Goal: Task Accomplishment & Management: Manage account settings

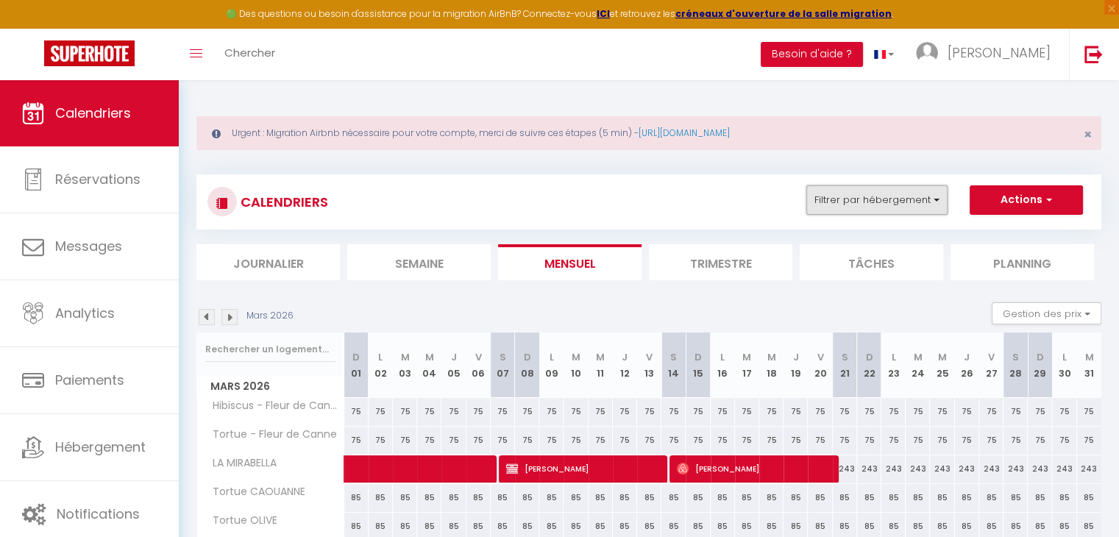
click at [853, 201] on button "Filtrer par hébergement" at bounding box center [876, 199] width 141 height 29
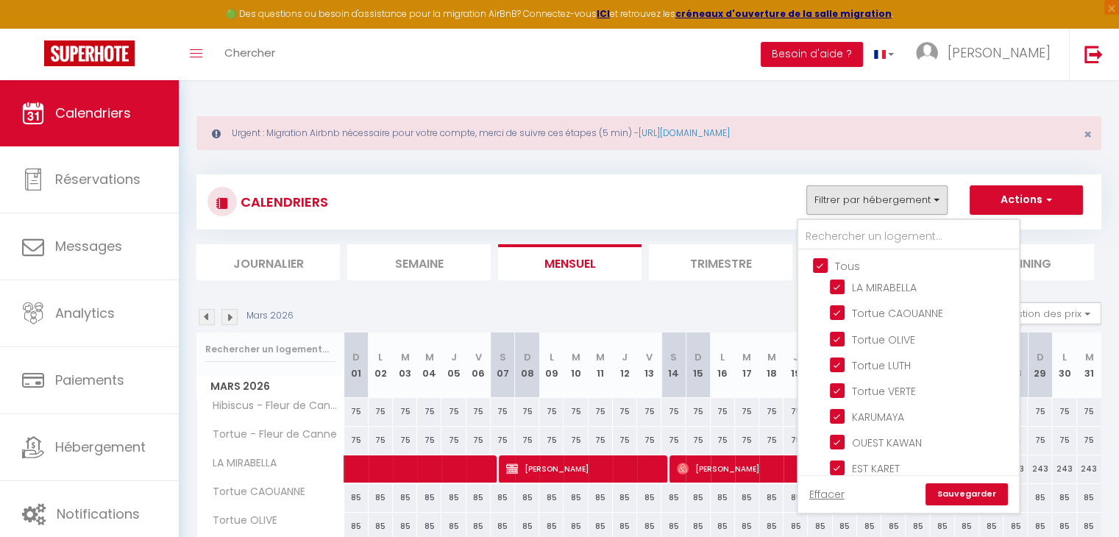
click at [836, 266] on input "Tous" at bounding box center [923, 264] width 221 height 15
checkbox input "false"
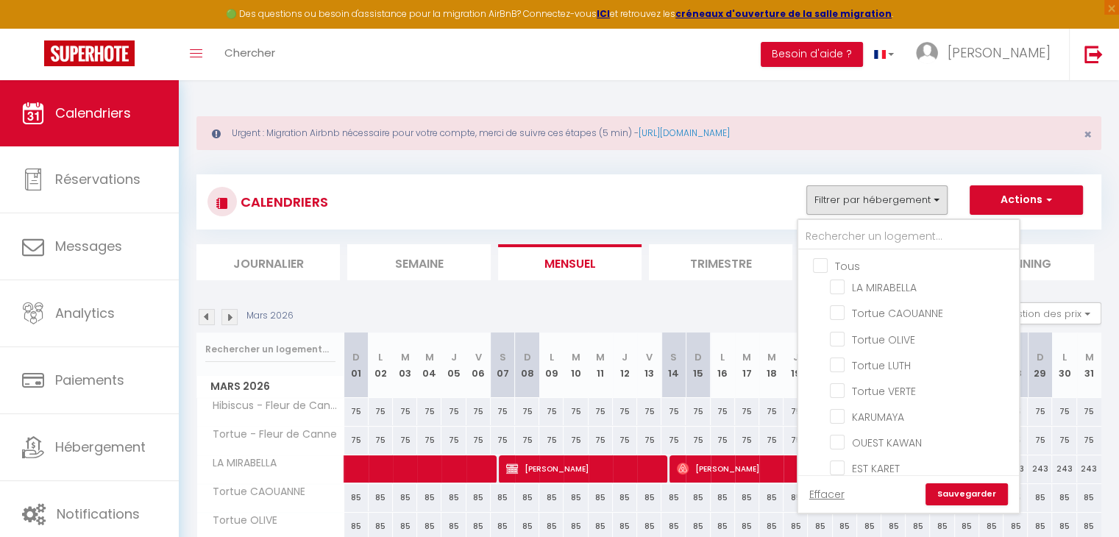
checkbox input "false"
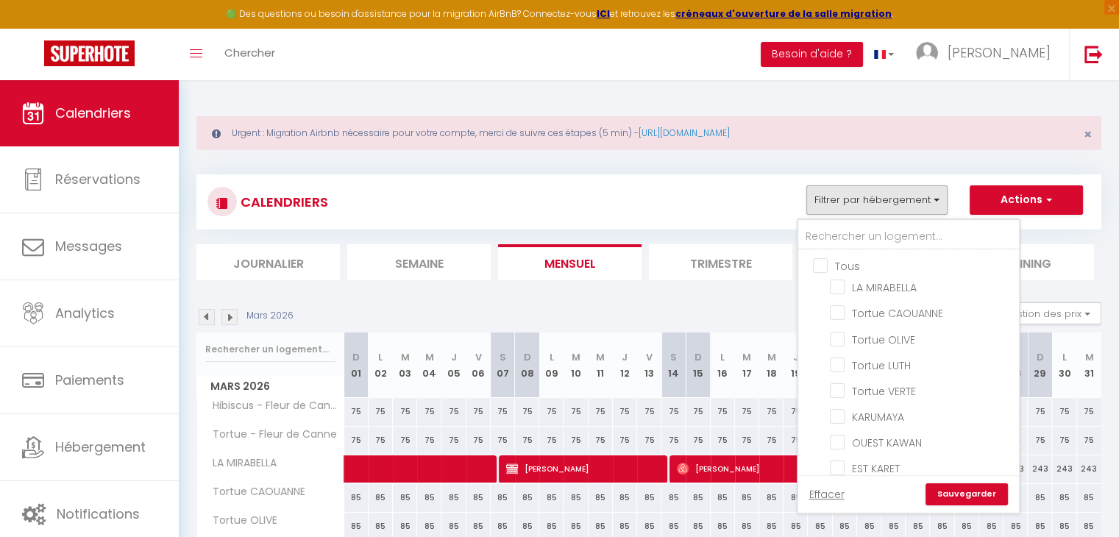
checkbox input "false"
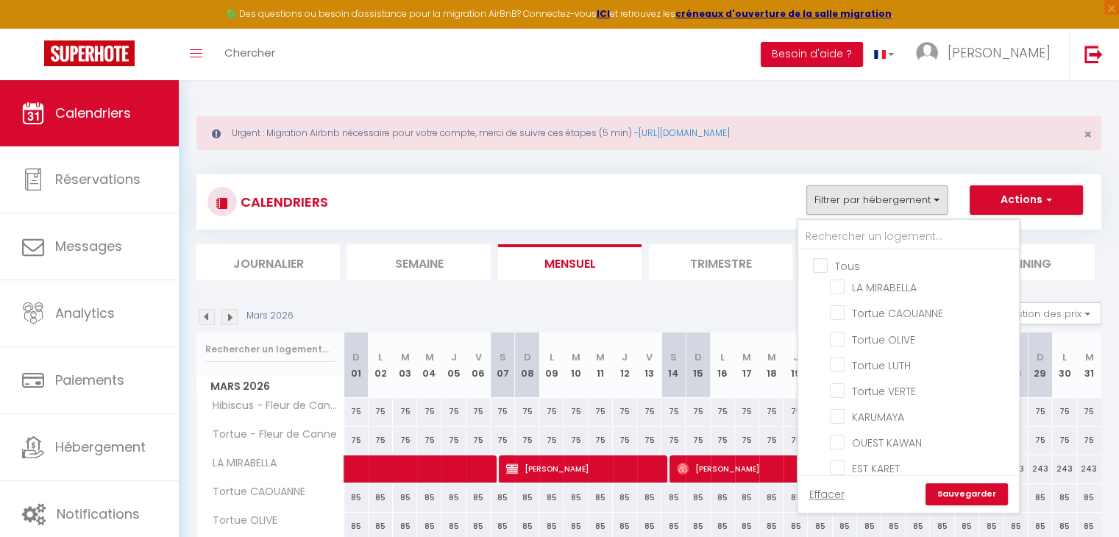
checkbox input "false"
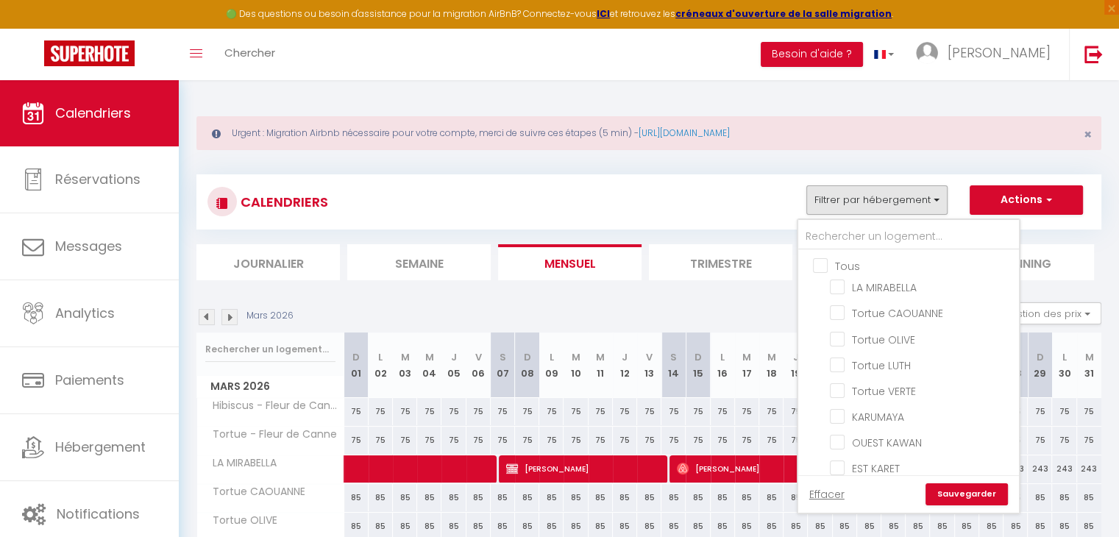
checkbox input "false"
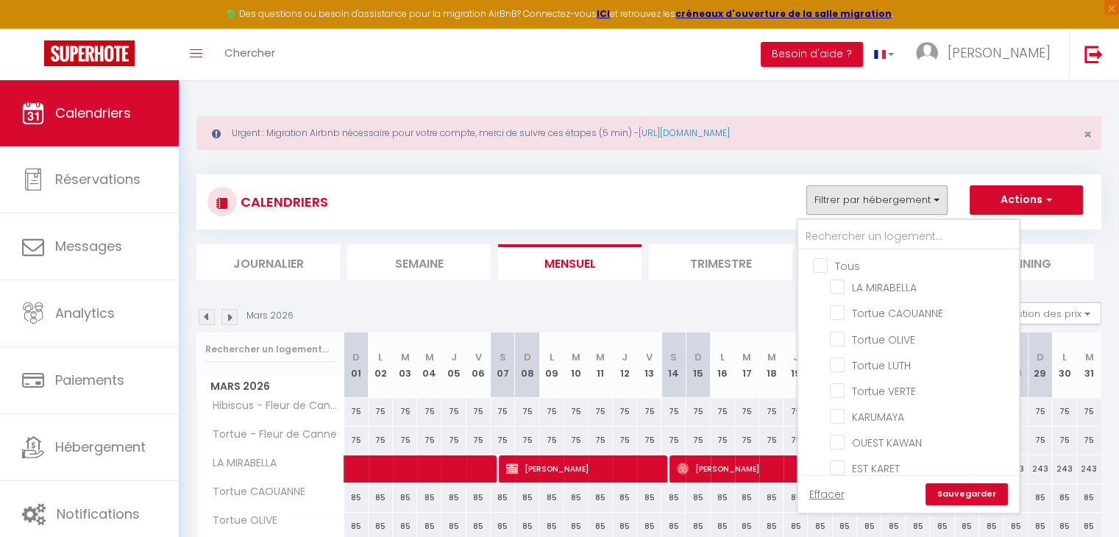
checkbox input "false"
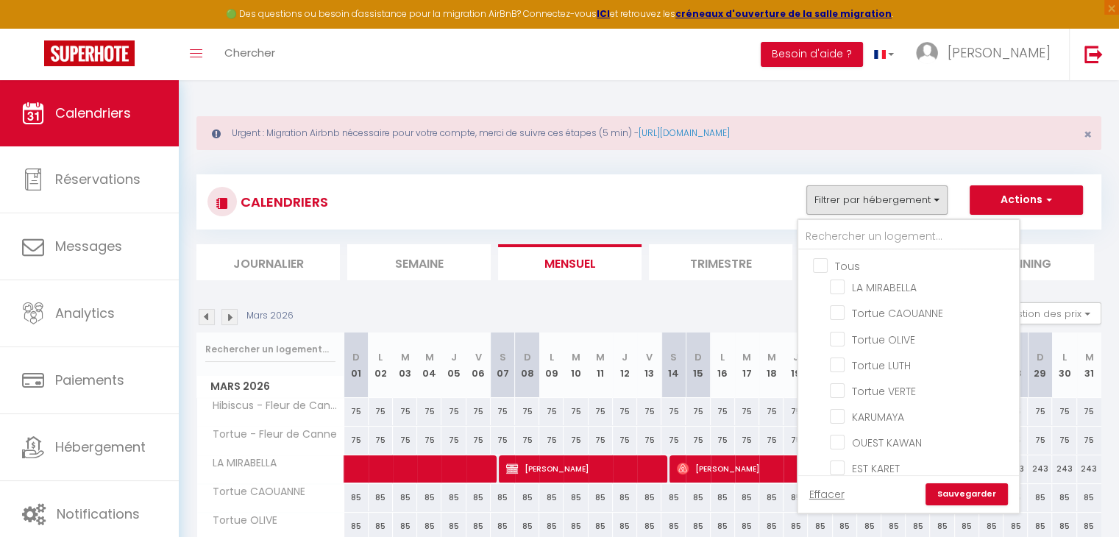
checkbox input "false"
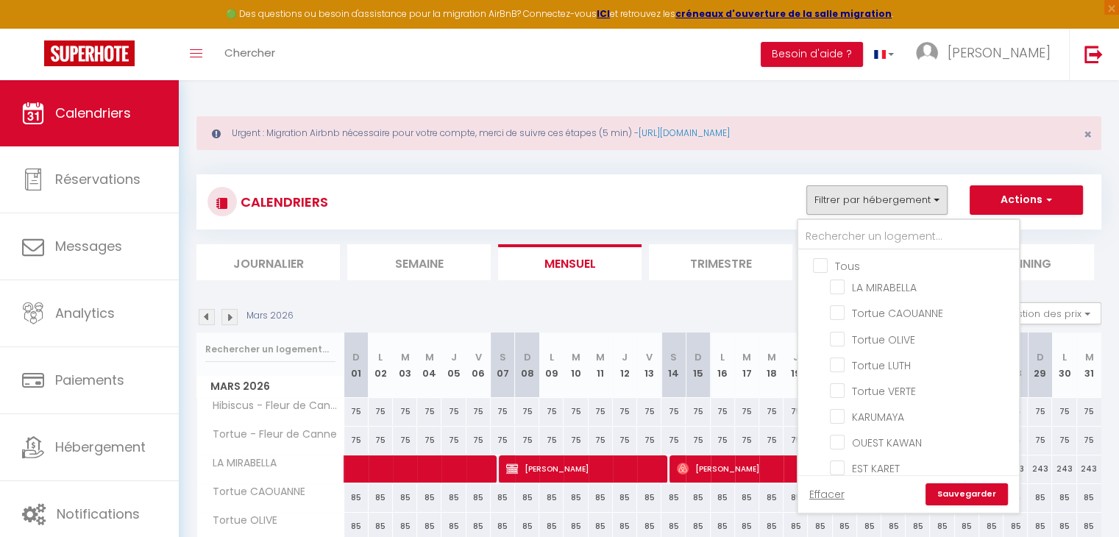
checkbox input "false"
click at [890, 329] on input "TI KAZ CHIC" at bounding box center [922, 336] width 184 height 15
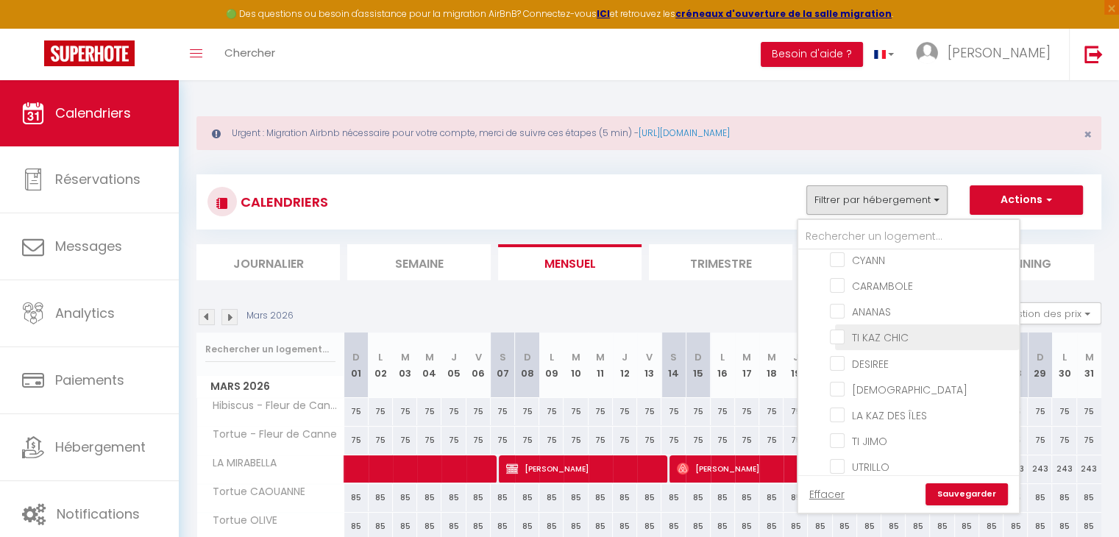
checkbox input "true"
click at [733, 266] on li "Trimestre" at bounding box center [720, 262] width 143 height 36
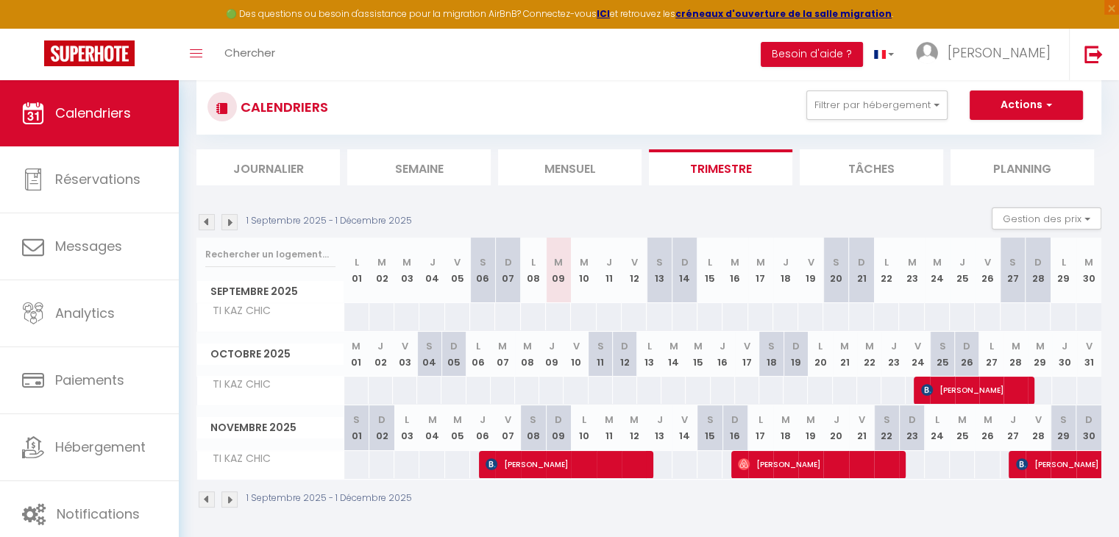
scroll to position [96, 0]
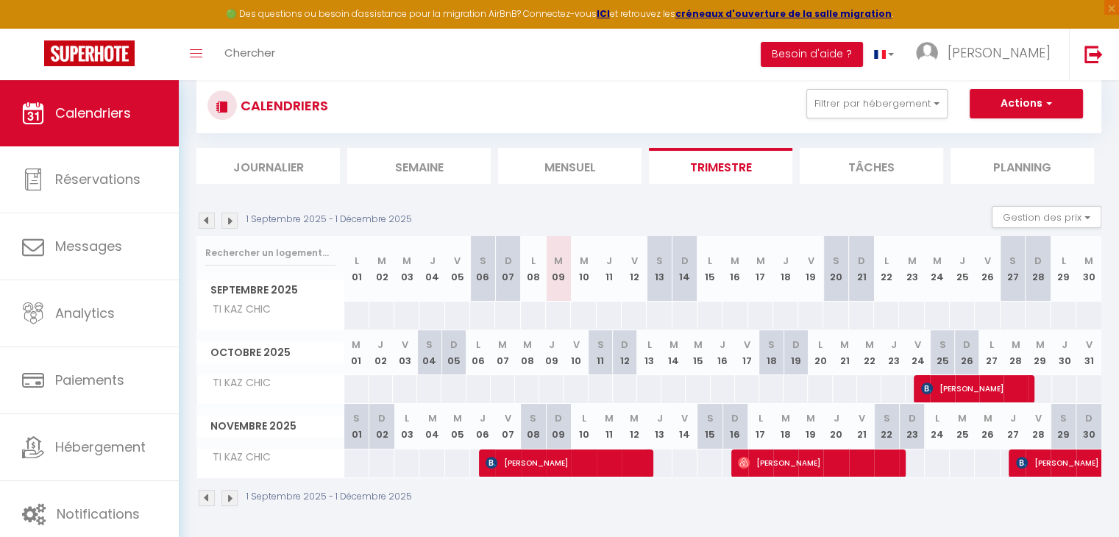
click at [227, 221] on img at bounding box center [229, 221] width 16 height 16
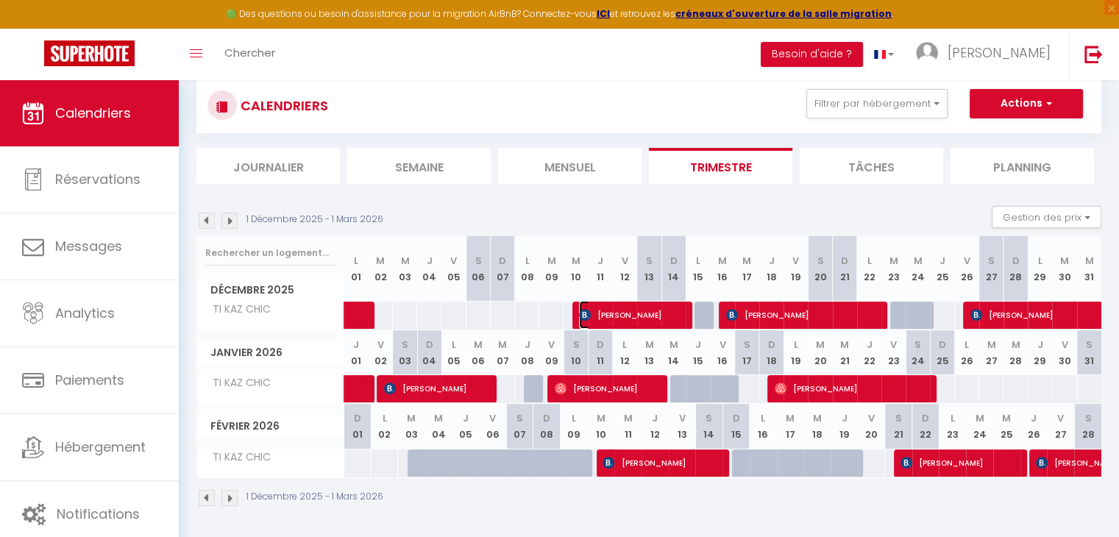
click at [621, 314] on span "Stephane Salamon" at bounding box center [631, 315] width 105 height 28
select select "OK"
select select "KO"
select select "0"
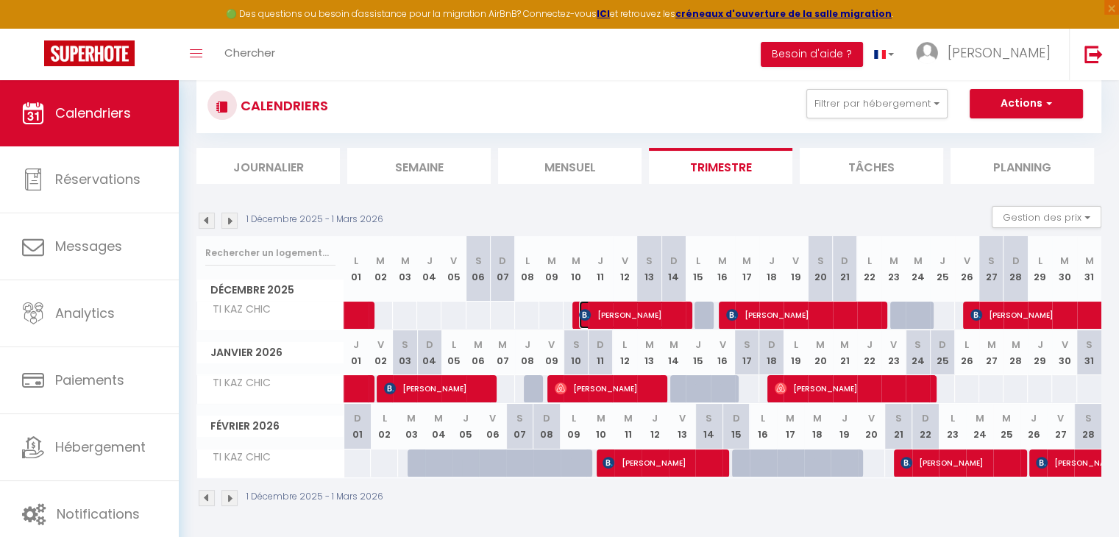
select select "1"
select select
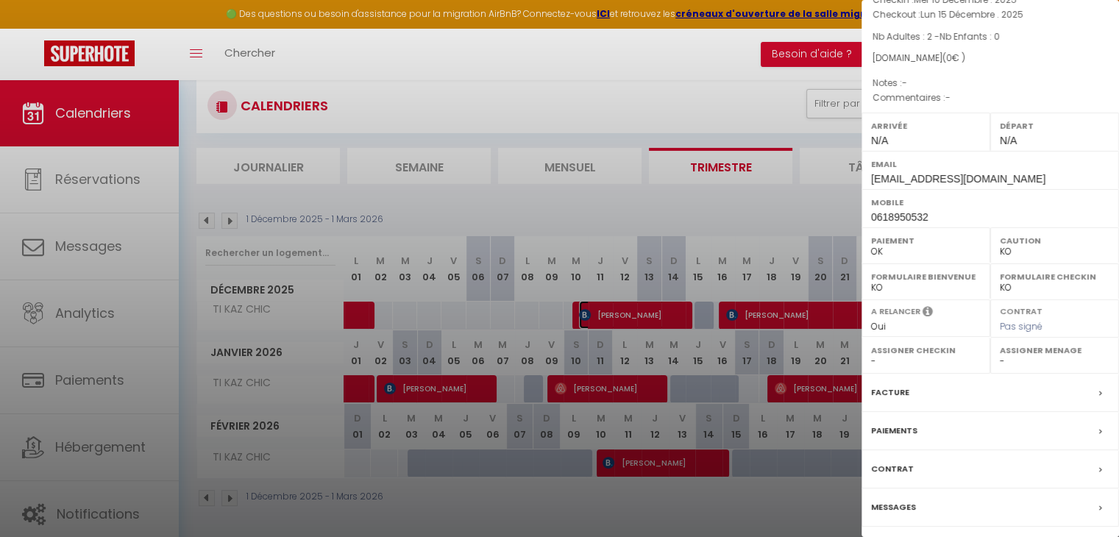
scroll to position [170, 0]
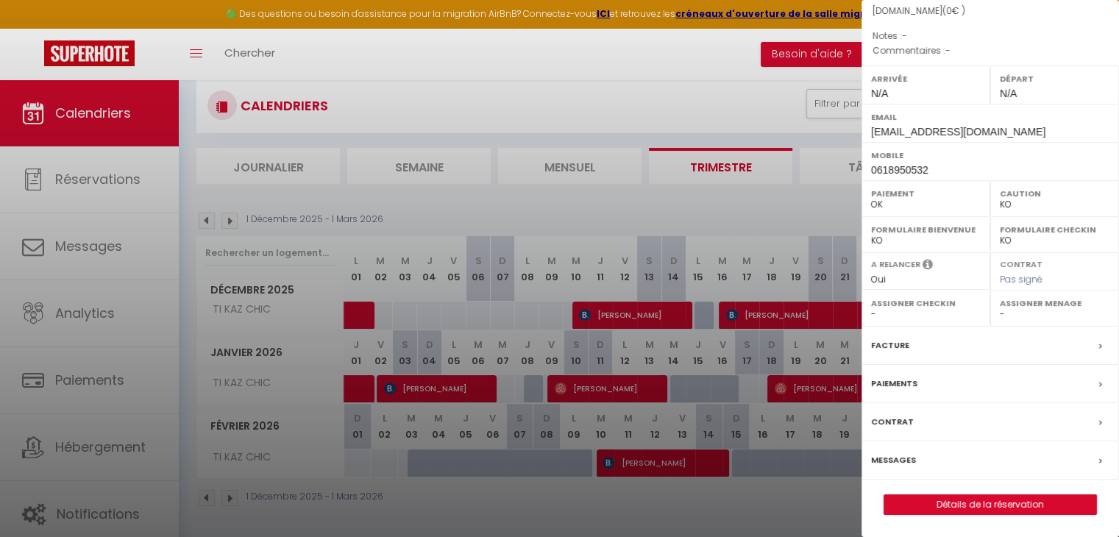
click at [764, 192] on div at bounding box center [559, 268] width 1119 height 537
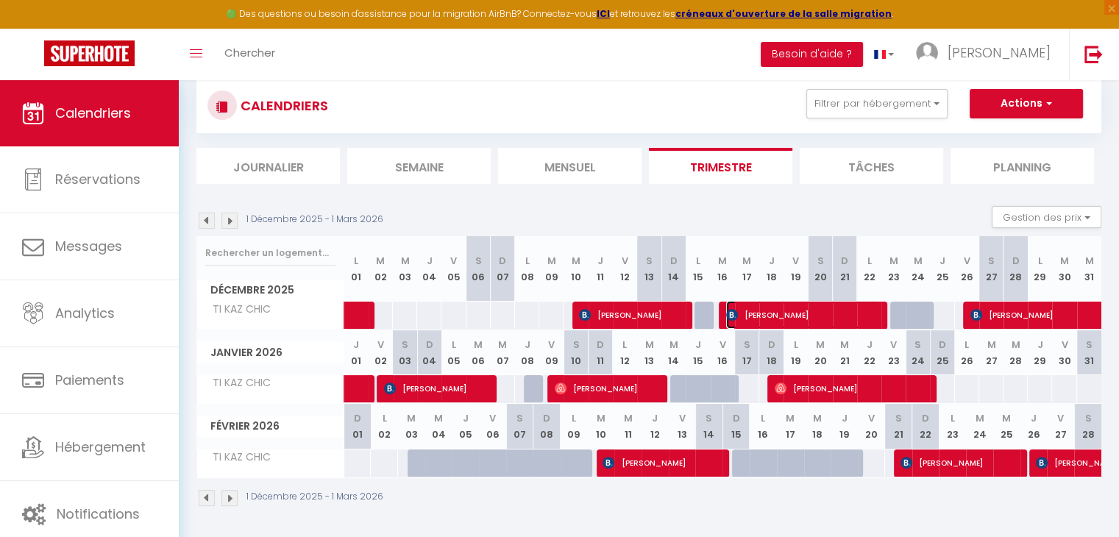
click at [777, 307] on span "Josiane Durand" at bounding box center [803, 315] width 154 height 28
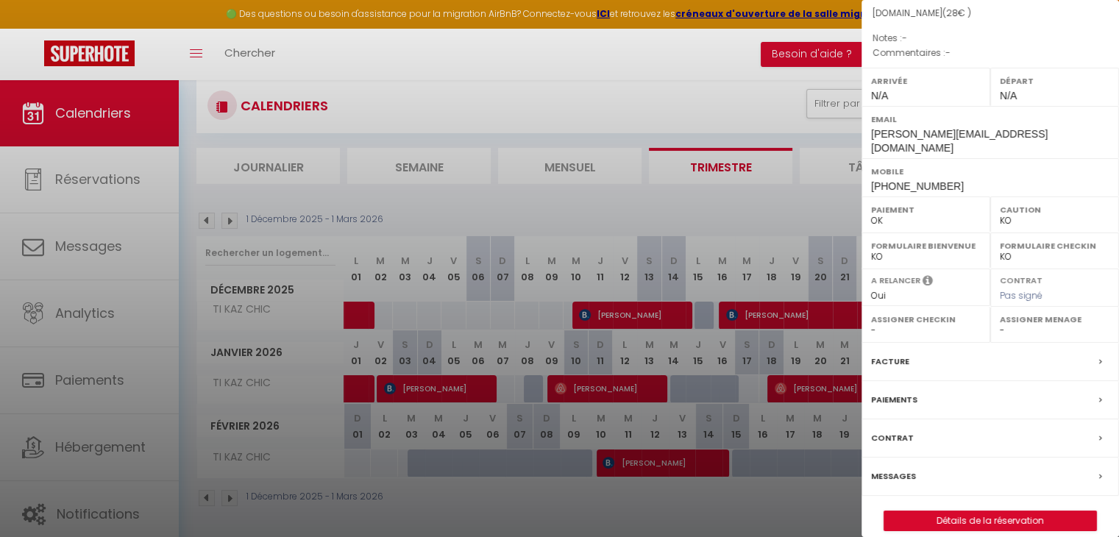
click at [776, 203] on div at bounding box center [559, 268] width 1119 height 537
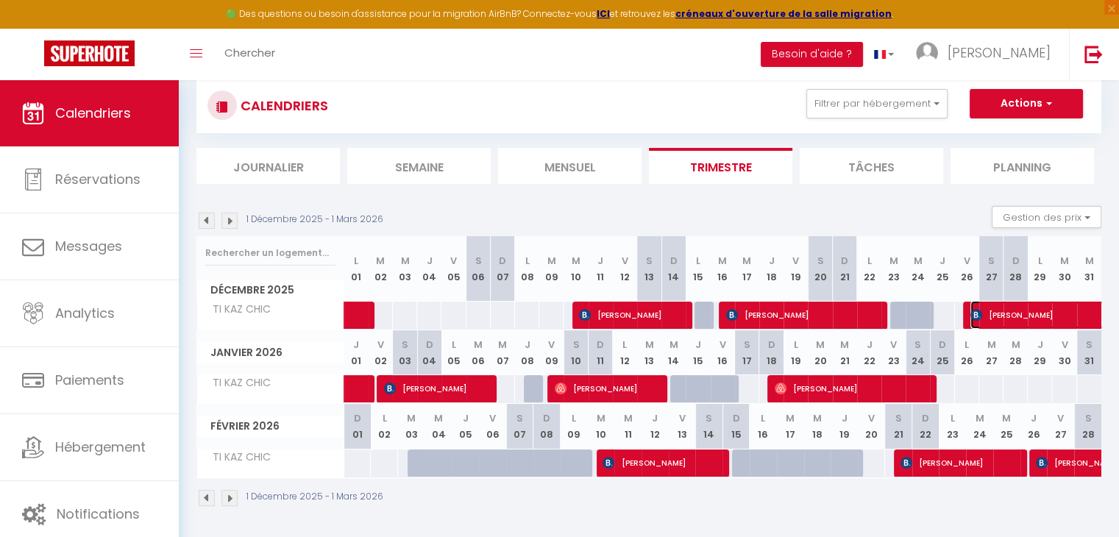
click at [1058, 313] on span "markus muller" at bounding box center [1088, 315] width 237 height 28
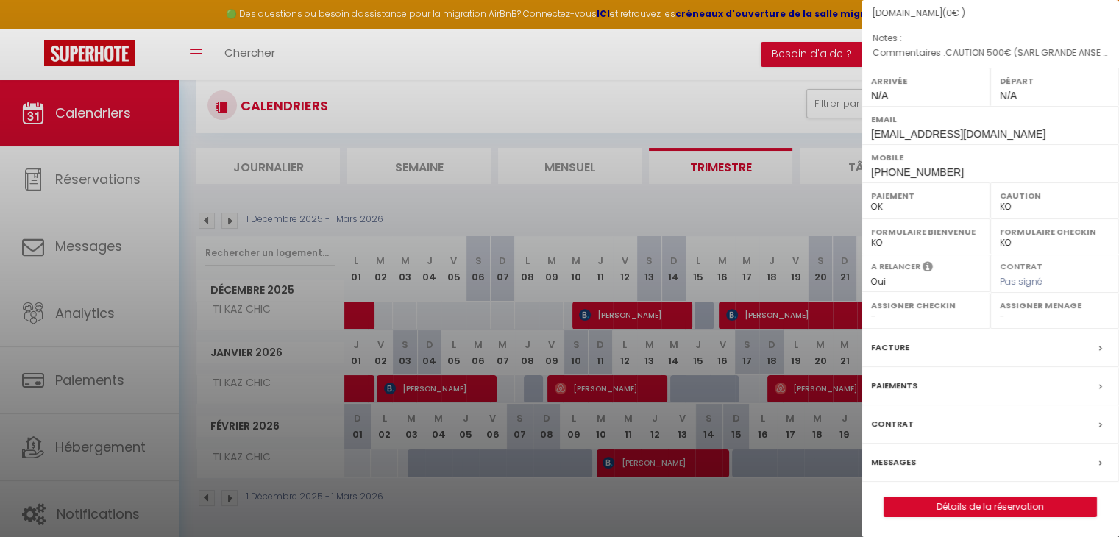
click at [591, 204] on div at bounding box center [559, 268] width 1119 height 537
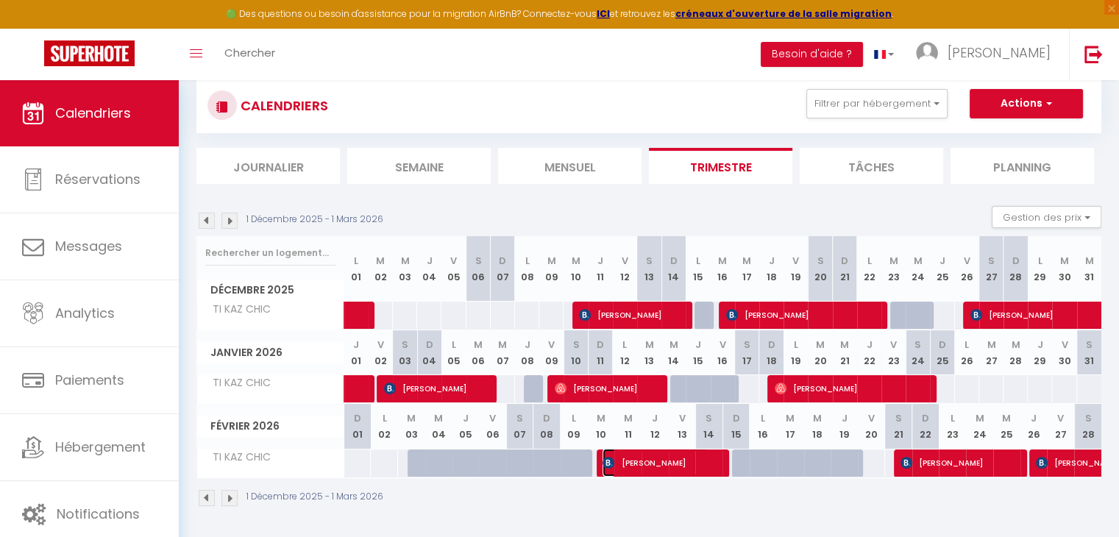
click at [692, 464] on span "dorte Kammeremeier" at bounding box center [654, 463] width 105 height 28
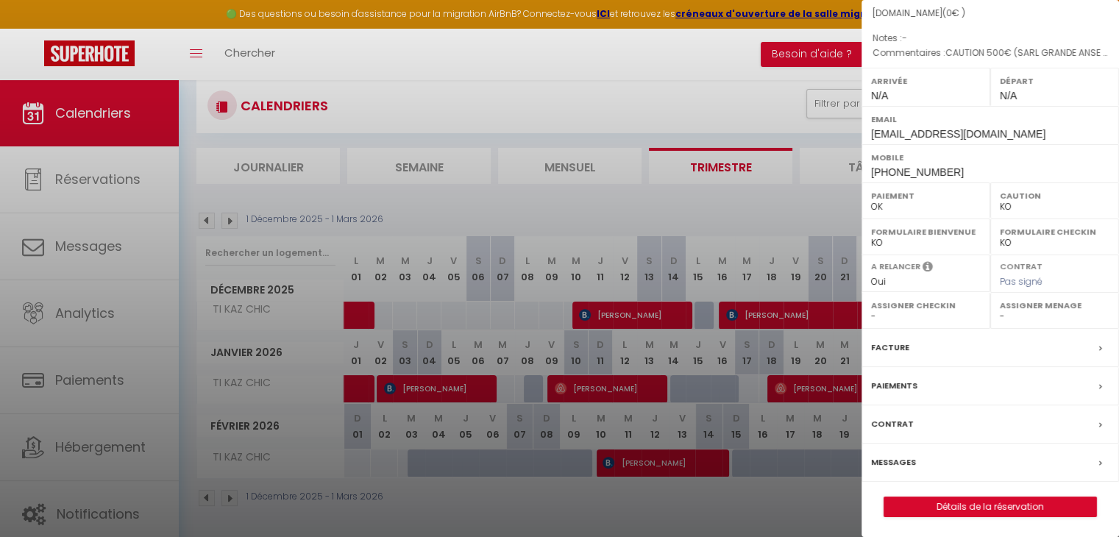
click at [798, 218] on div at bounding box center [559, 268] width 1119 height 537
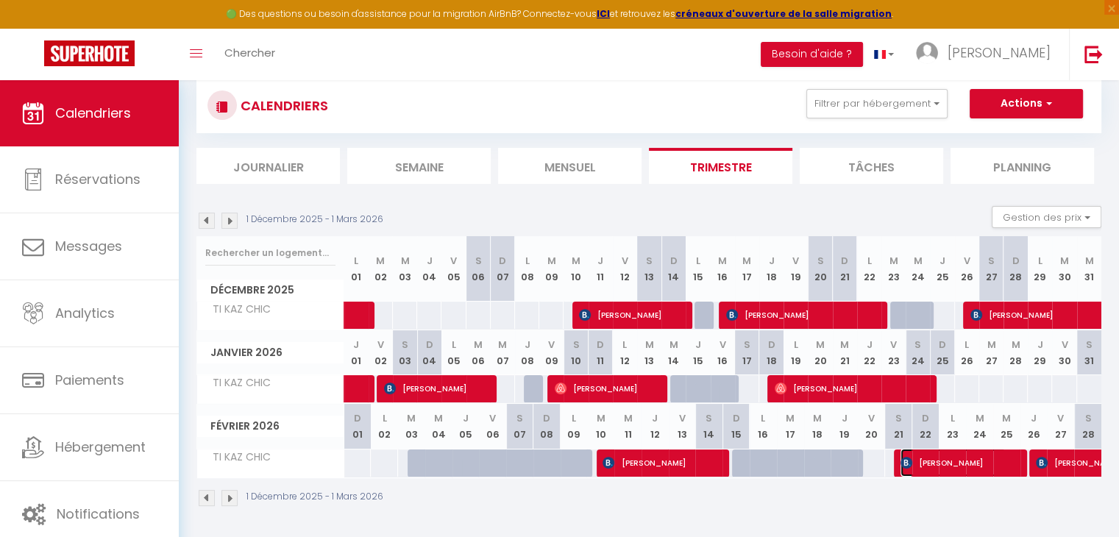
click at [929, 456] on span "[PERSON_NAME]" at bounding box center [952, 463] width 105 height 28
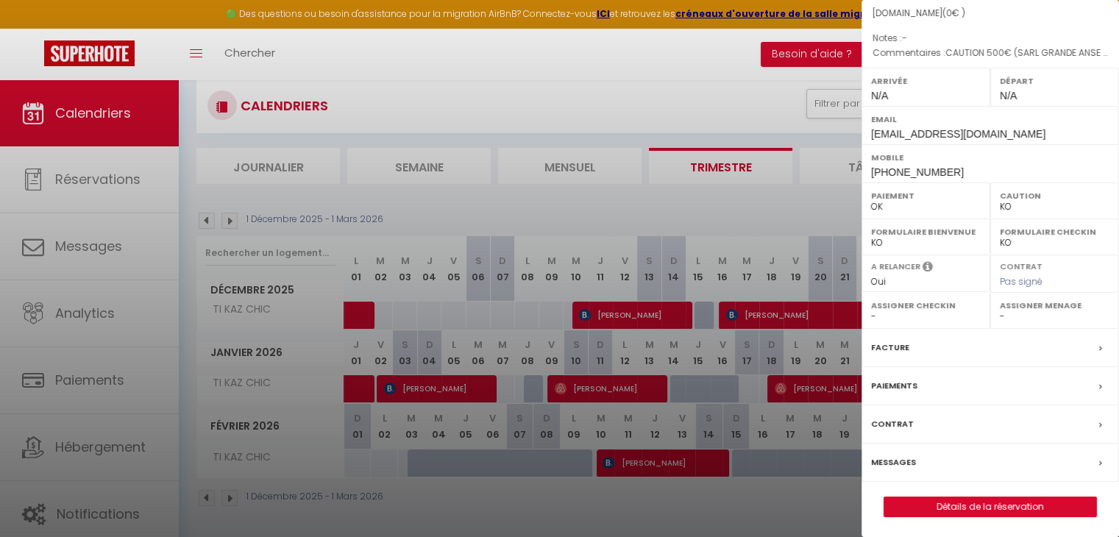
click at [811, 501] on div at bounding box center [559, 268] width 1119 height 537
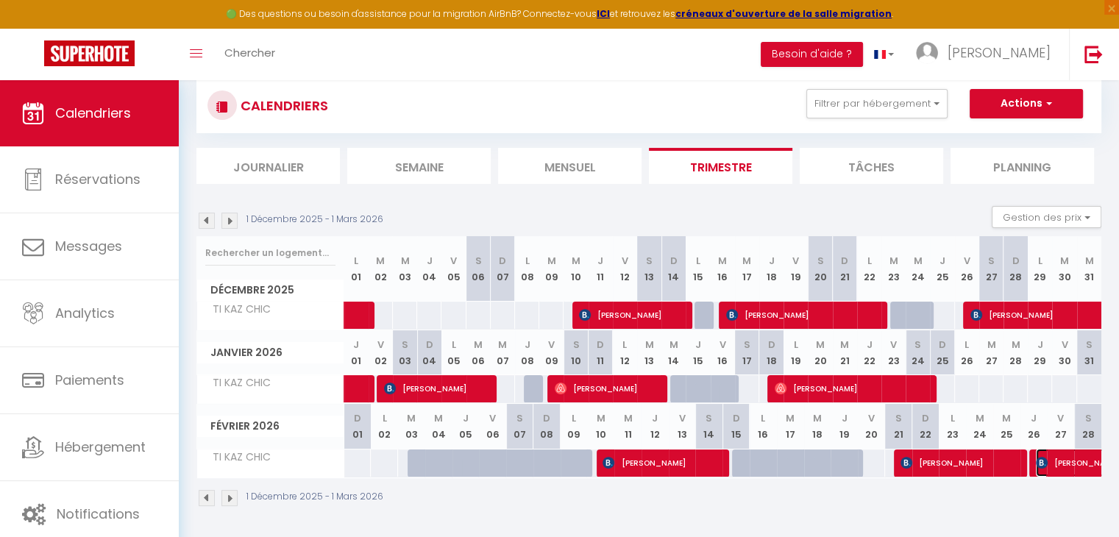
click at [1060, 460] on span "[PERSON_NAME]" at bounding box center [1120, 463] width 169 height 28
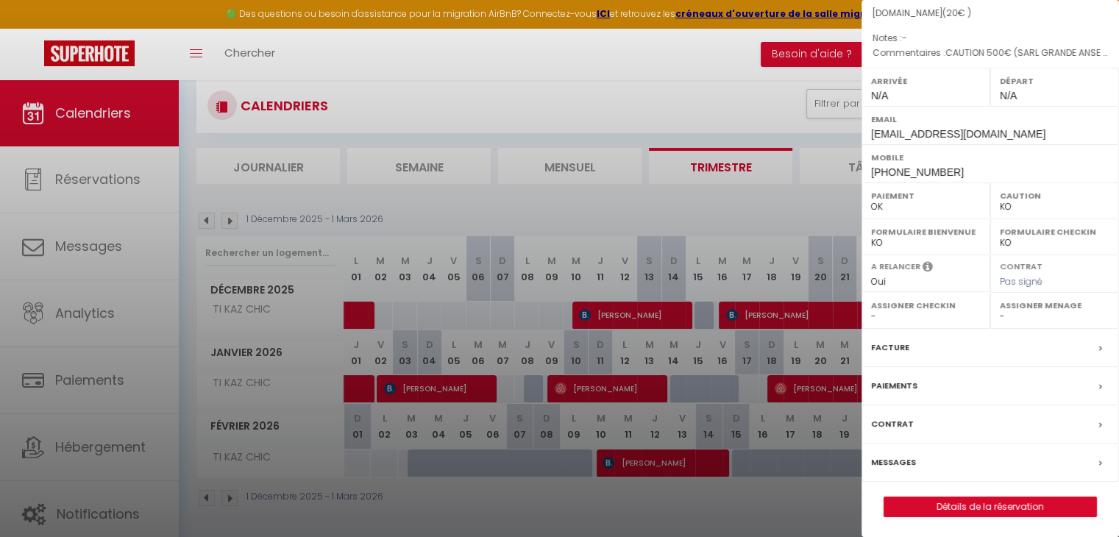
click at [741, 206] on div at bounding box center [559, 268] width 1119 height 537
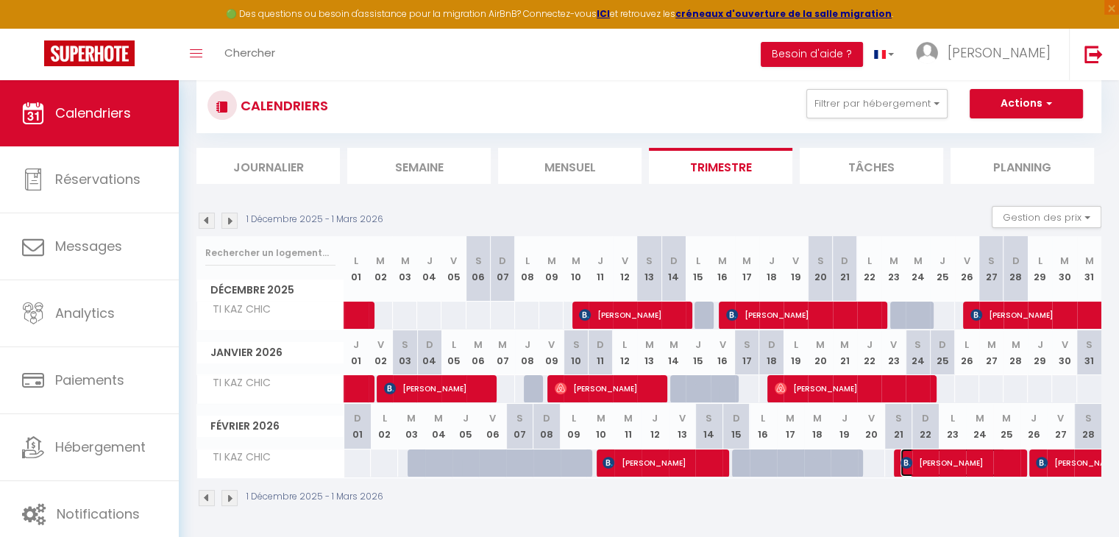
click at [947, 467] on span "[PERSON_NAME]" at bounding box center [952, 463] width 105 height 28
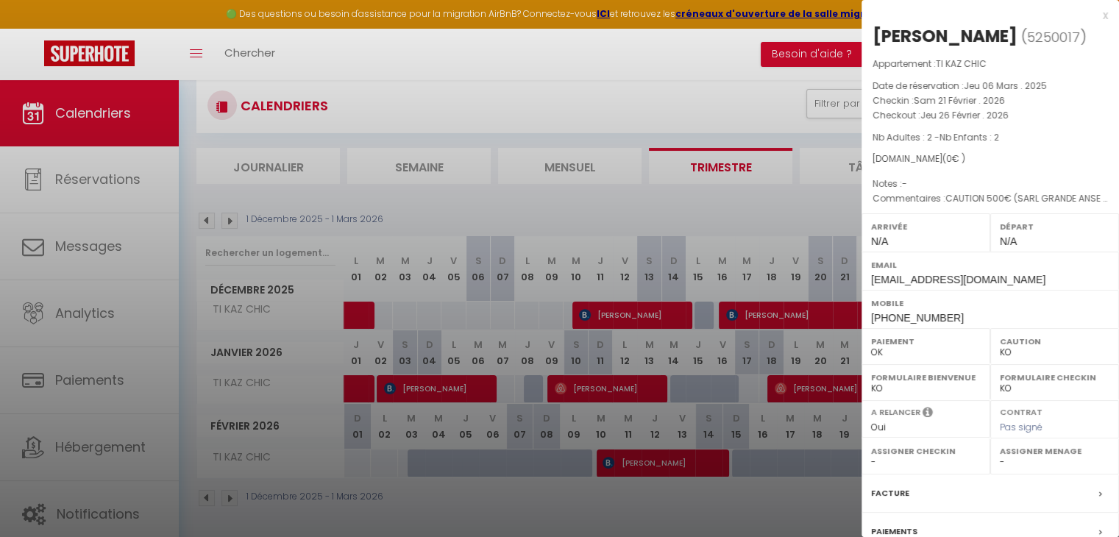
scroll to position [0, 0]
click at [697, 455] on div at bounding box center [559, 268] width 1119 height 537
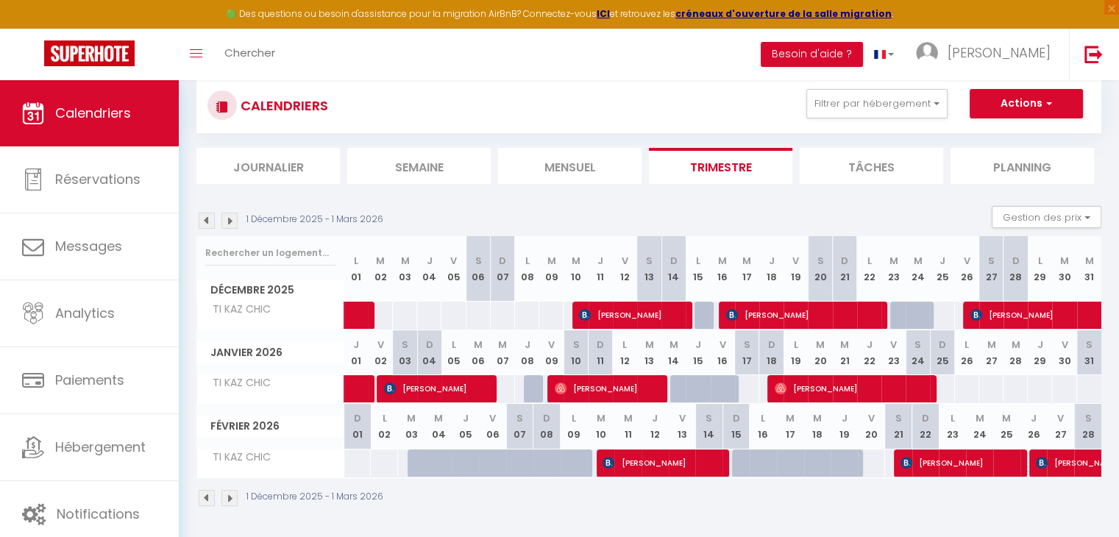
click at [205, 221] on img at bounding box center [207, 221] width 16 height 16
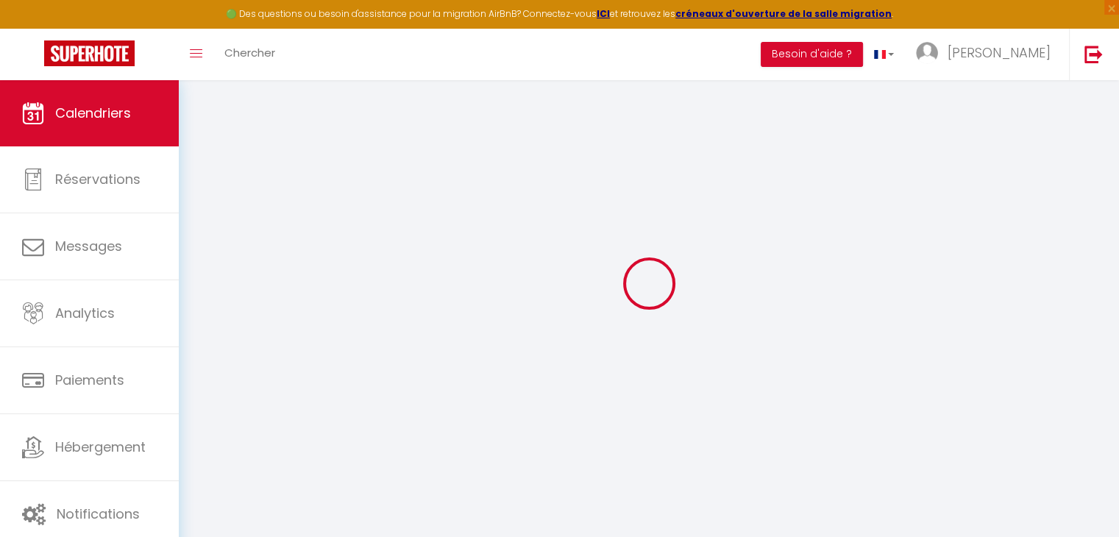
scroll to position [96, 0]
select select "KO"
select select "0"
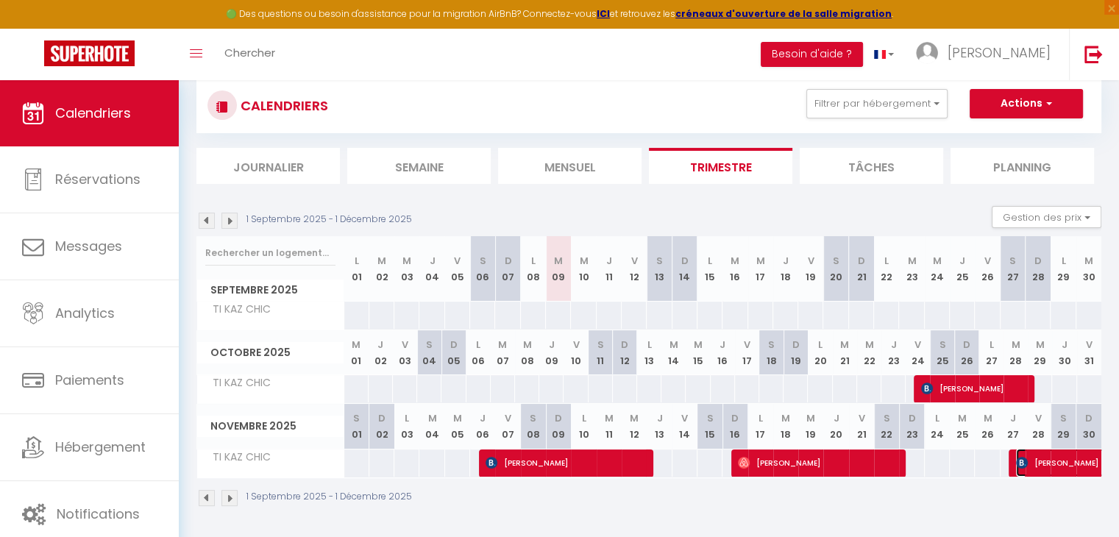
click at [1057, 461] on span "Micheline Dulude" at bounding box center [1100, 463] width 169 height 28
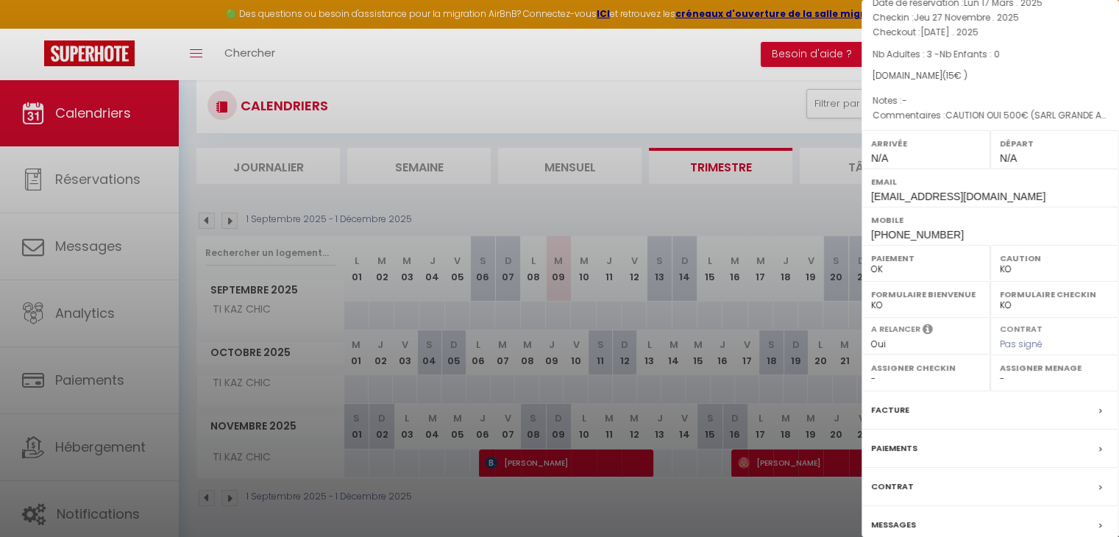
scroll to position [146, 0]
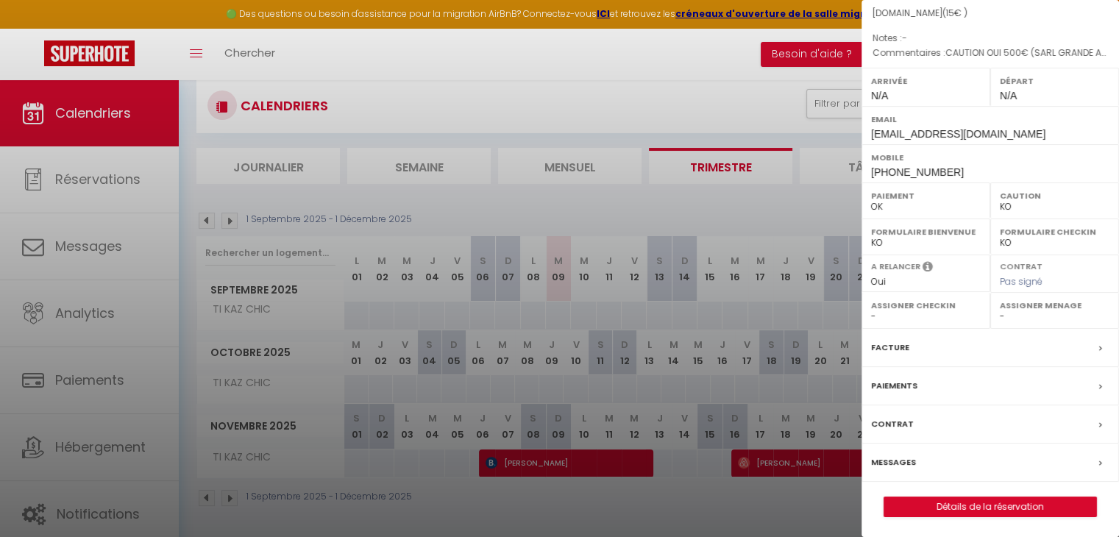
click at [757, 485] on div at bounding box center [559, 268] width 1119 height 537
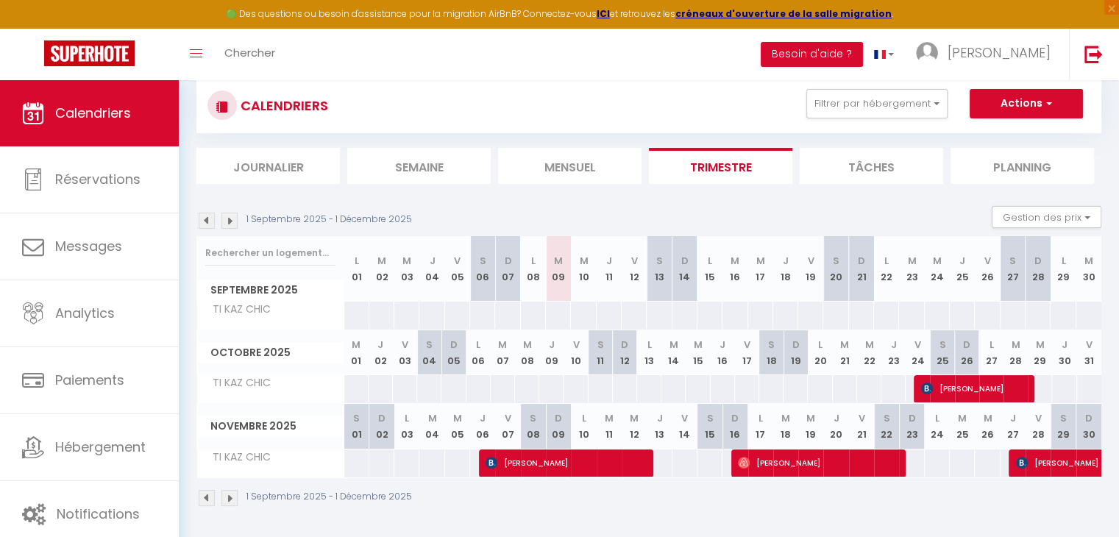
click at [806, 215] on div "1 Septembre 2025 - 1 Décembre 2025 Gestion des prix Nb Nuits minimum Règles Dis…" at bounding box center [648, 221] width 905 height 30
click at [961, 385] on span "Elsa Sionneau" at bounding box center [975, 388] width 108 height 28
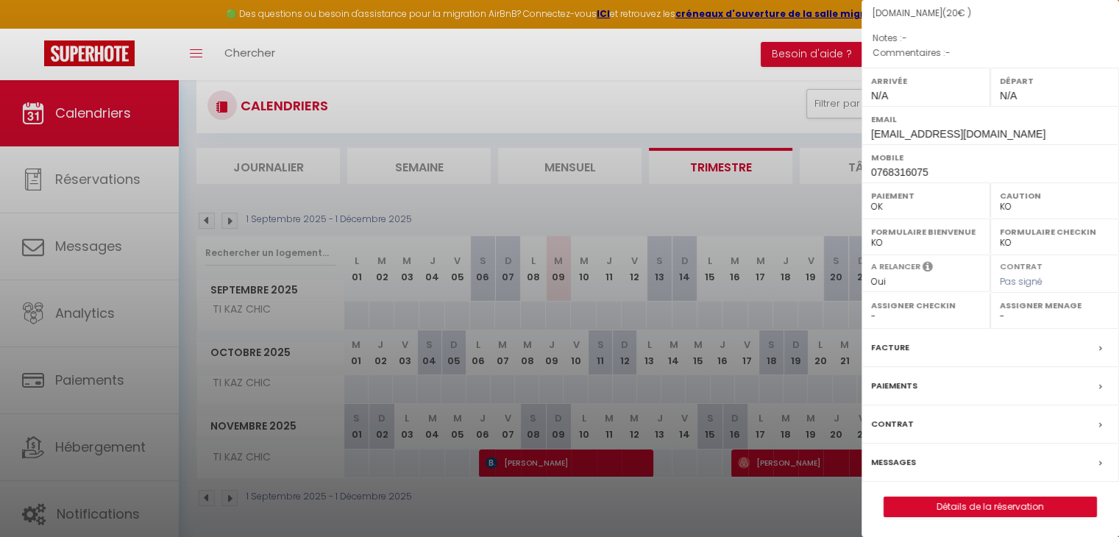
click at [603, 454] on div at bounding box center [559, 268] width 1119 height 537
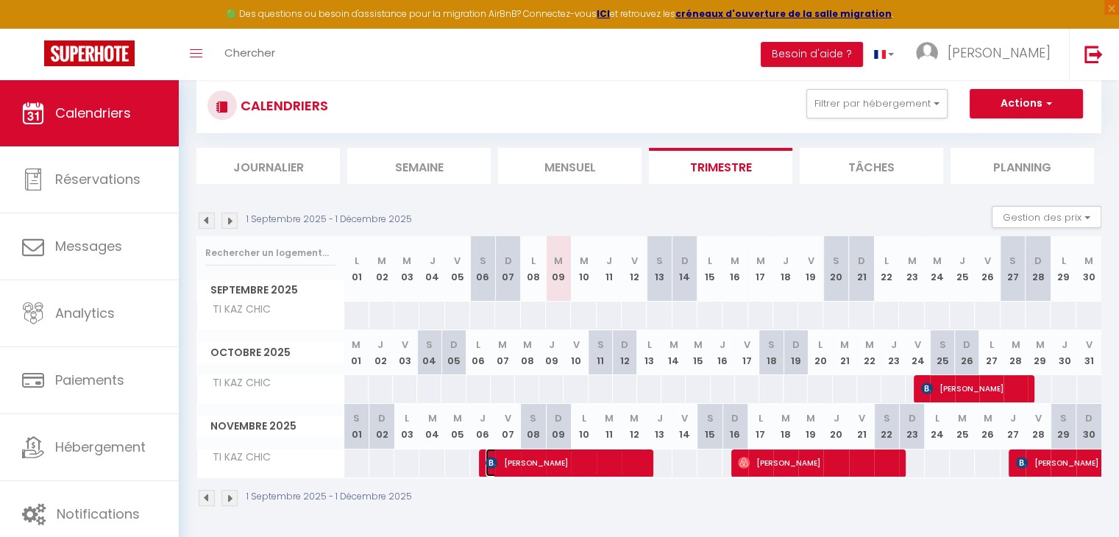
click at [604, 460] on span "nathalie Zhukova" at bounding box center [564, 463] width 158 height 28
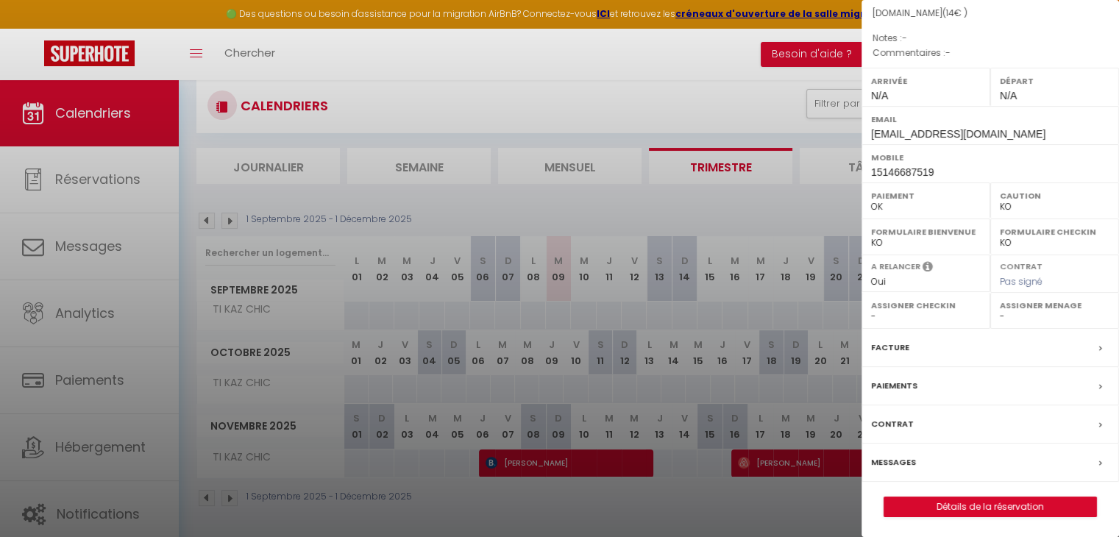
click at [609, 221] on div at bounding box center [559, 268] width 1119 height 537
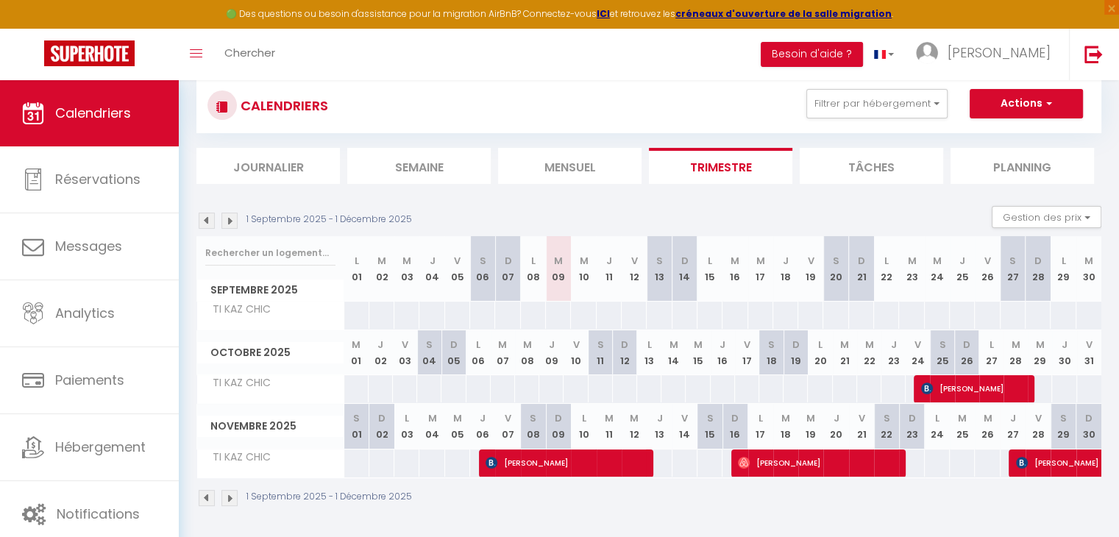
click at [227, 220] on img at bounding box center [229, 221] width 16 height 16
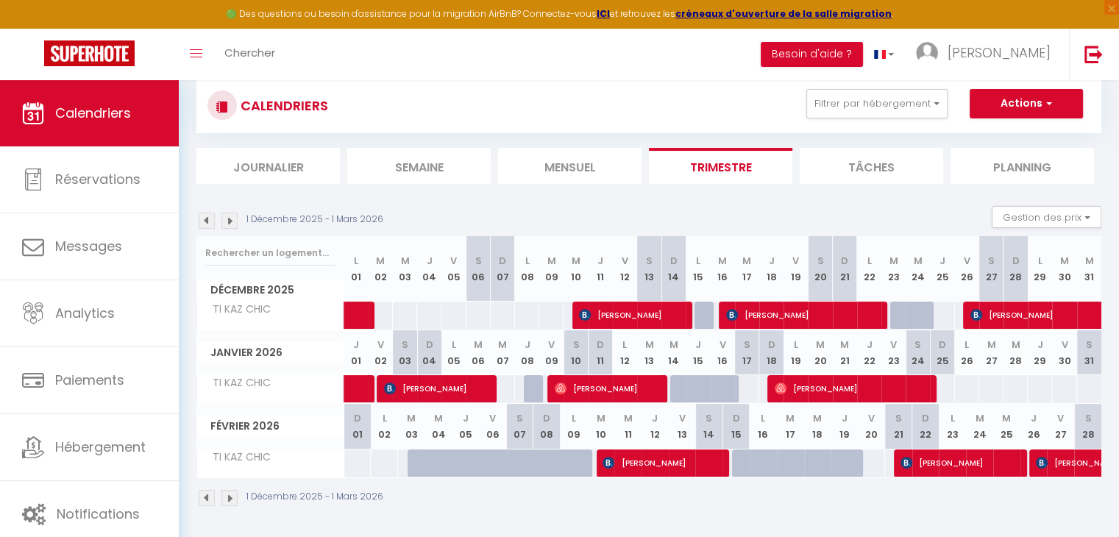
click at [227, 220] on img at bounding box center [229, 221] width 16 height 16
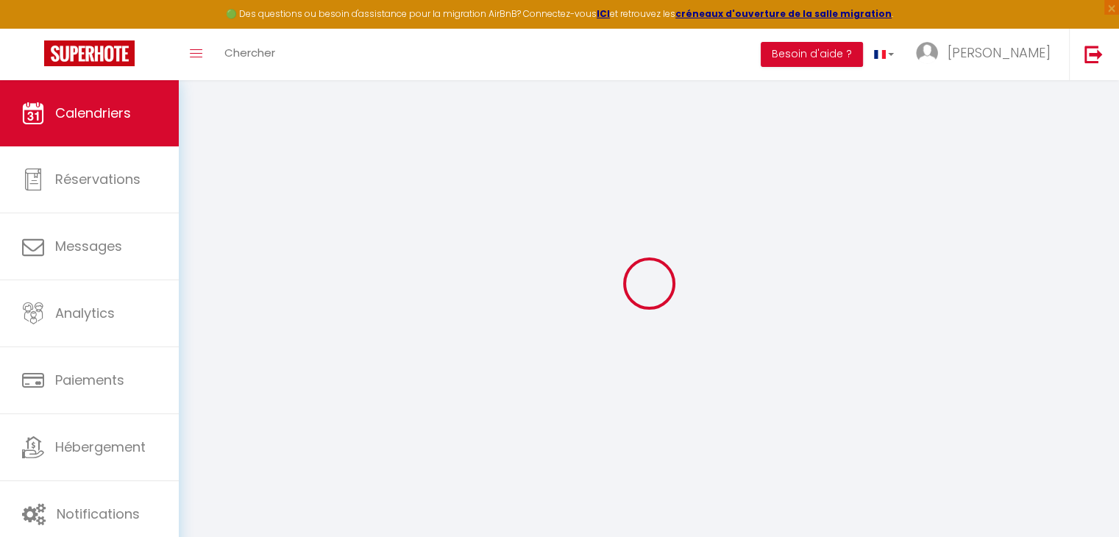
select select "KO"
select select "0"
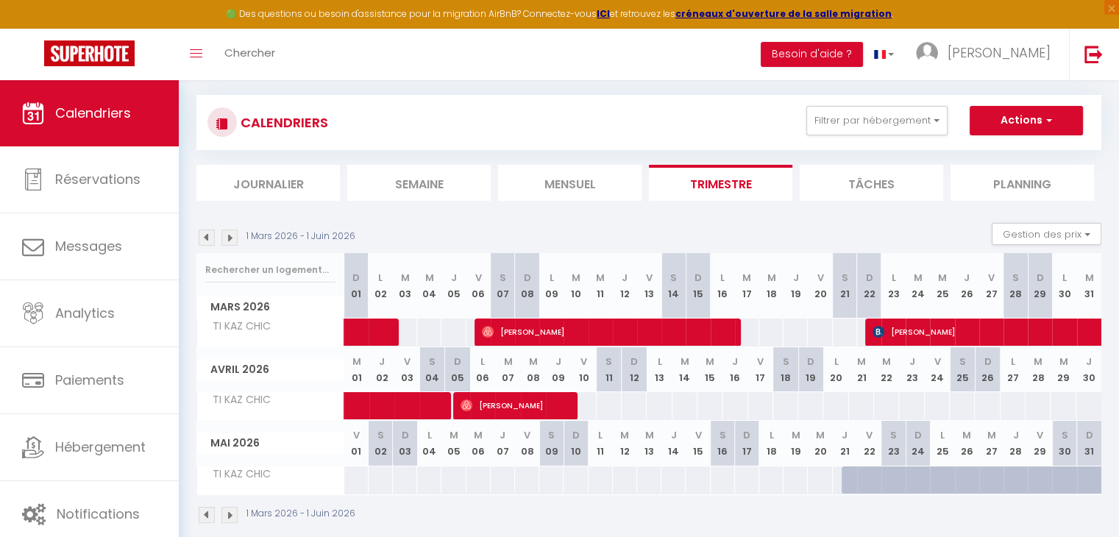
scroll to position [96, 0]
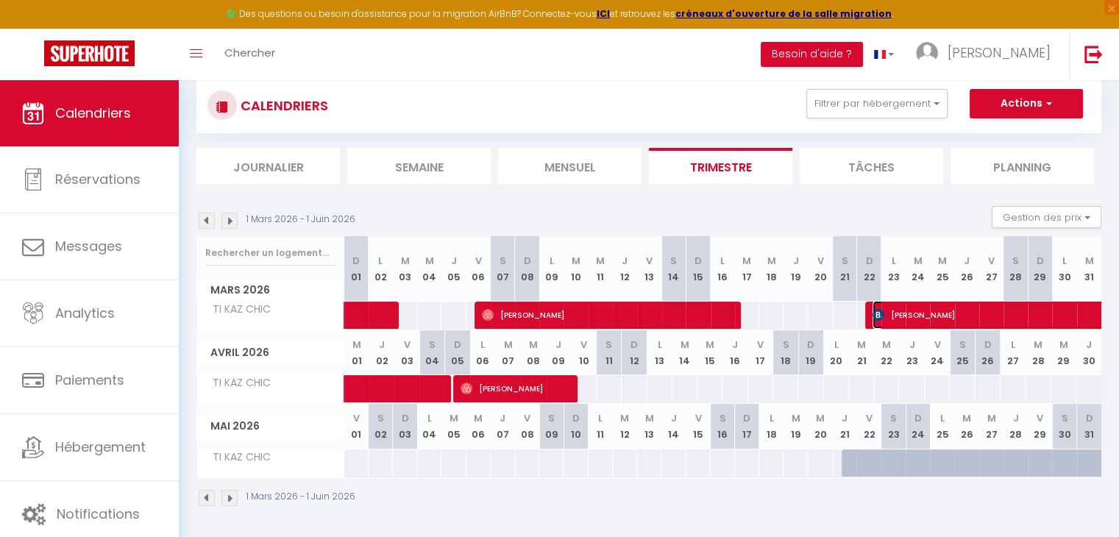
click at [958, 313] on span "Geneviève Pellerin" at bounding box center [1109, 315] width 474 height 28
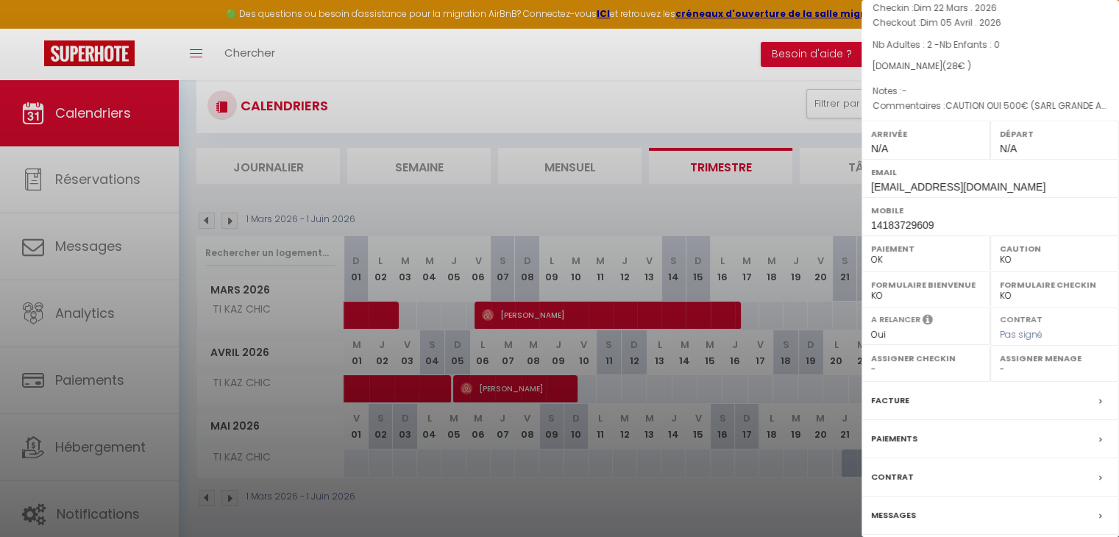
scroll to position [170, 0]
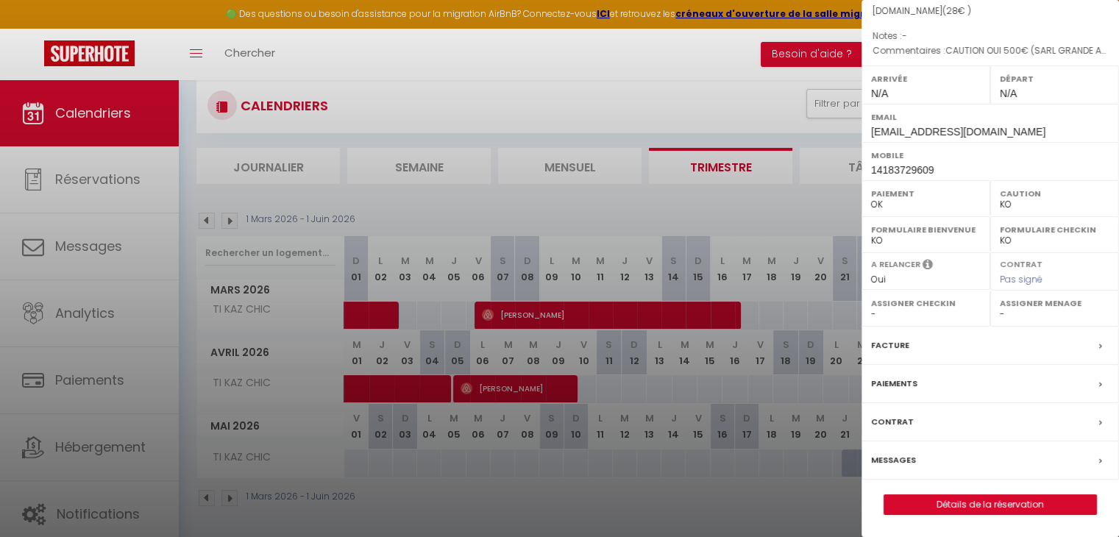
click at [656, 198] on div at bounding box center [559, 268] width 1119 height 537
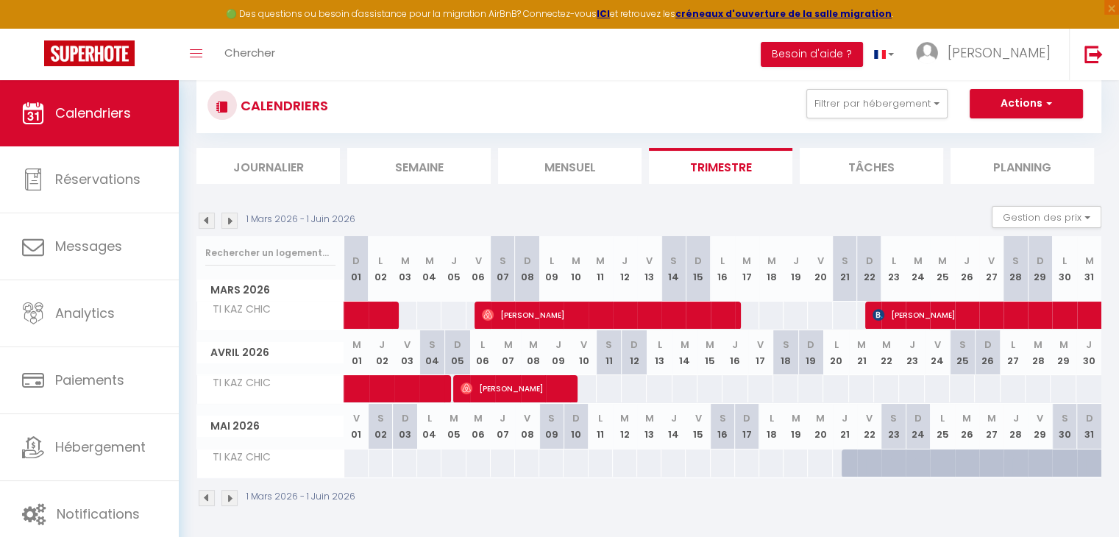
click at [228, 220] on img at bounding box center [229, 221] width 16 height 16
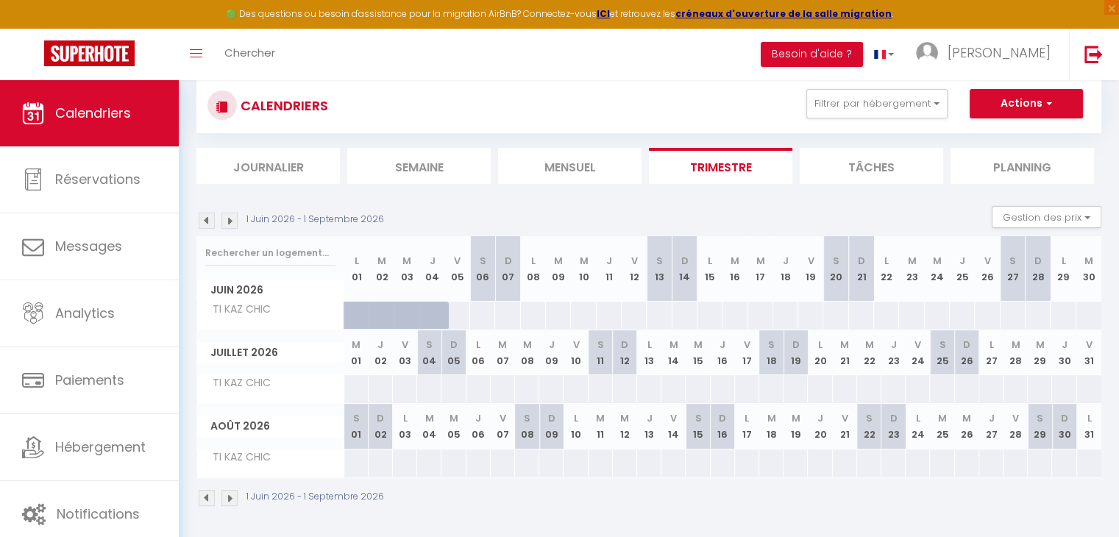
click at [228, 220] on img at bounding box center [229, 221] width 16 height 16
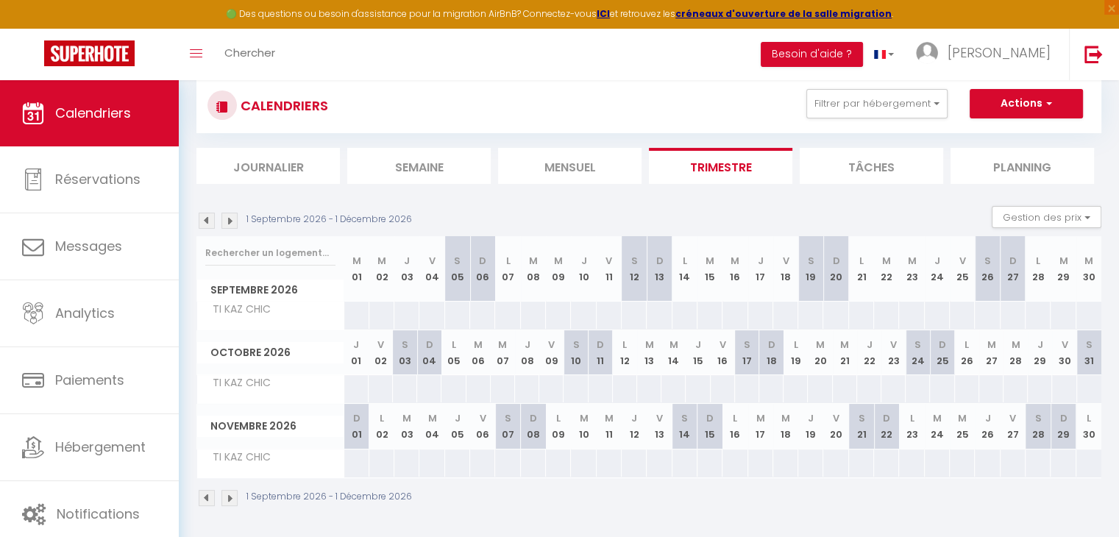
click at [228, 220] on img at bounding box center [229, 221] width 16 height 16
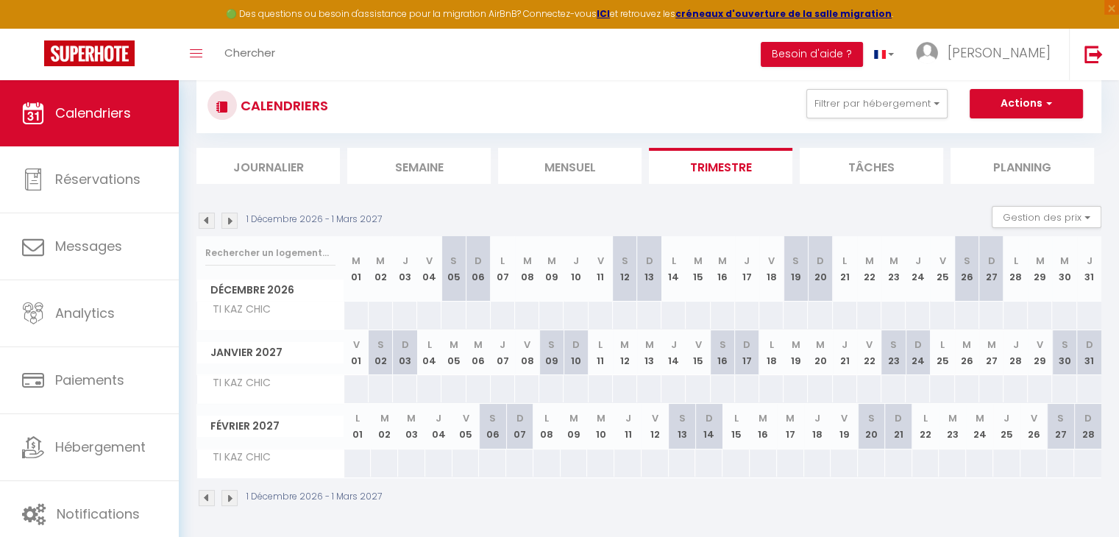
click at [228, 220] on img at bounding box center [229, 221] width 16 height 16
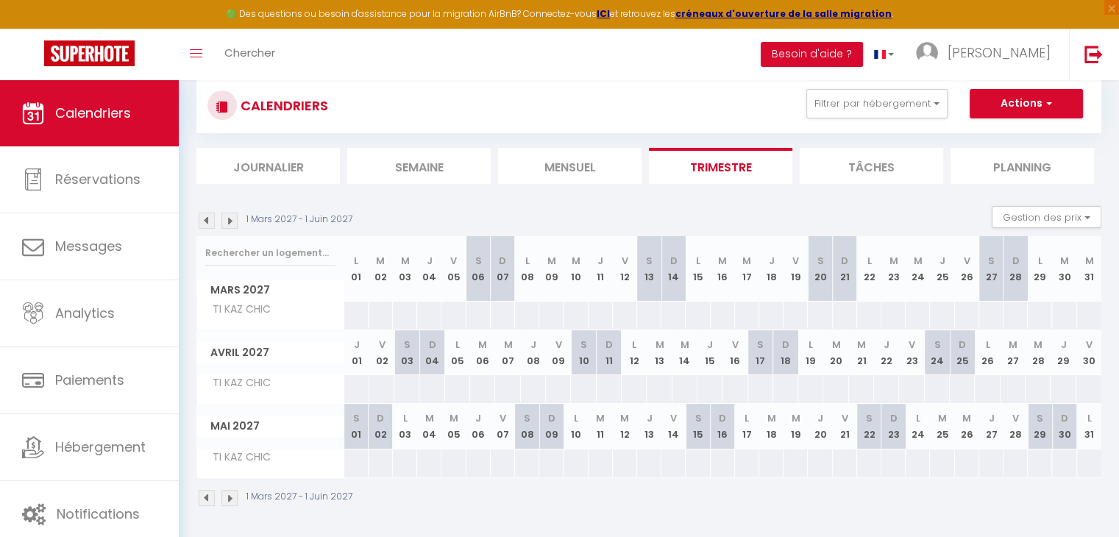
click at [207, 224] on img at bounding box center [207, 221] width 16 height 16
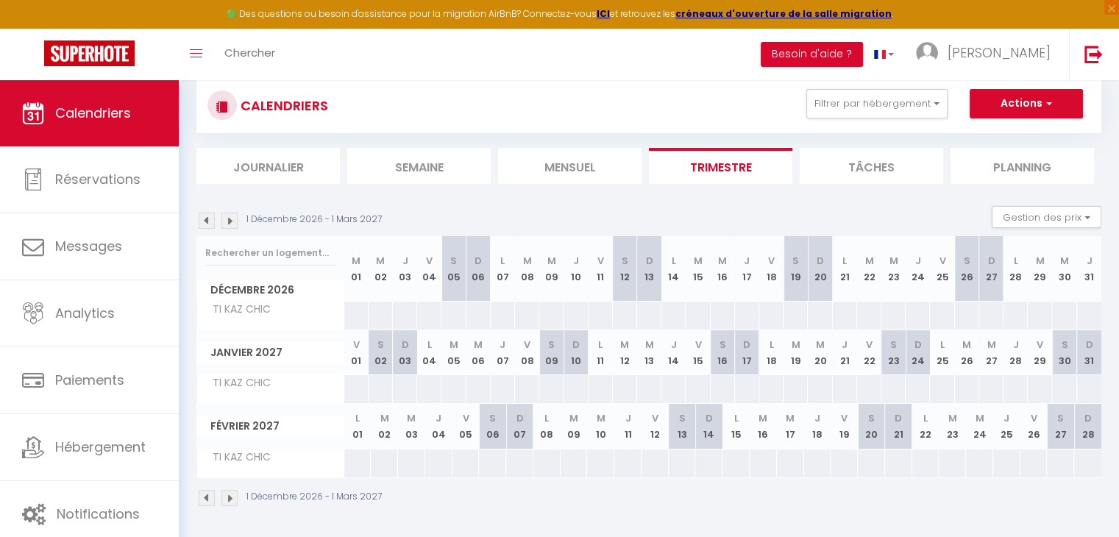
click at [207, 224] on img at bounding box center [207, 221] width 16 height 16
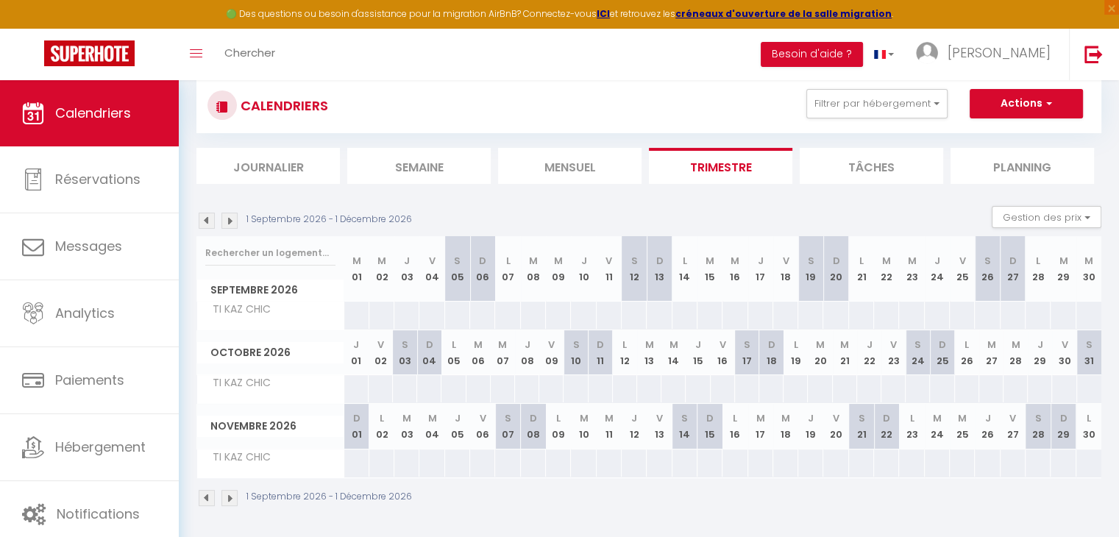
click at [207, 224] on img at bounding box center [207, 221] width 16 height 16
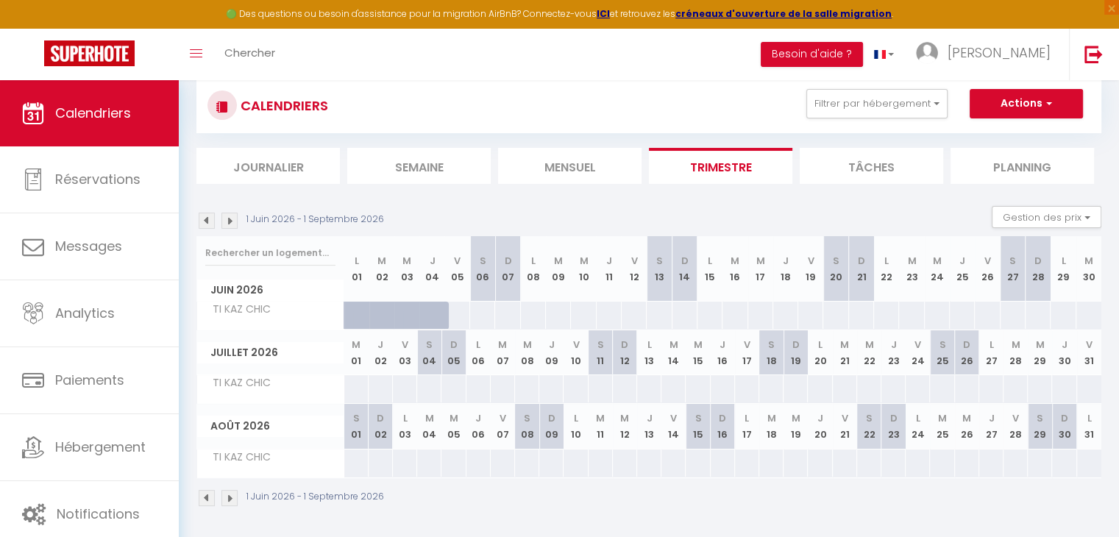
click at [207, 224] on img at bounding box center [207, 221] width 16 height 16
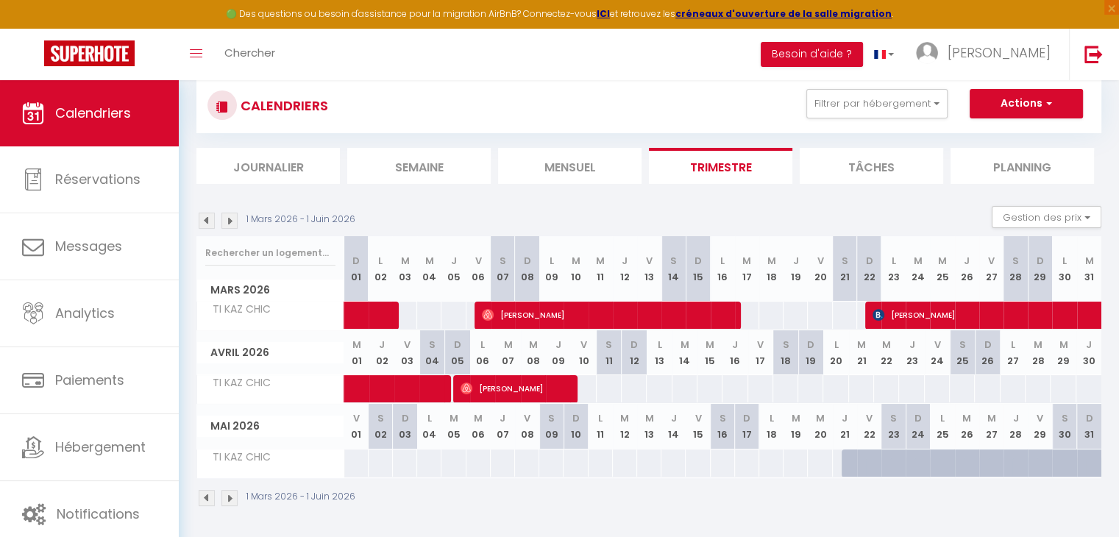
click at [207, 224] on img at bounding box center [207, 221] width 16 height 16
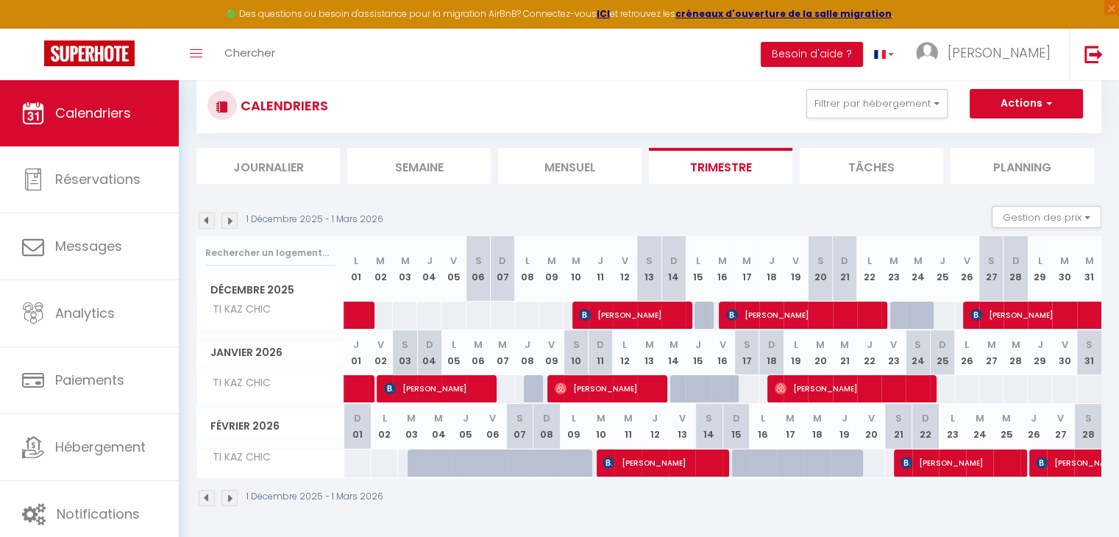
click at [207, 224] on img at bounding box center [207, 221] width 16 height 16
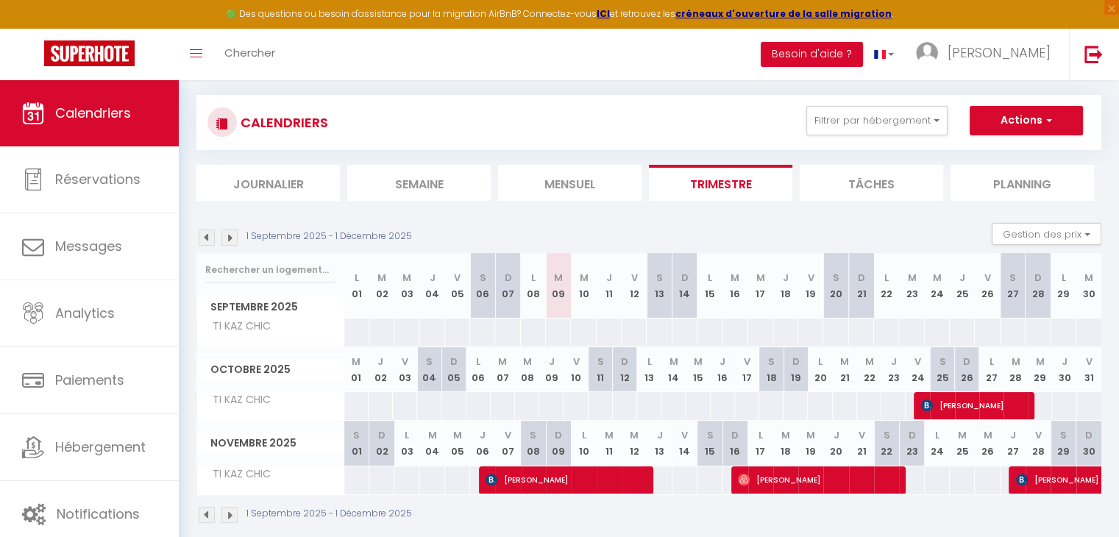
scroll to position [96, 0]
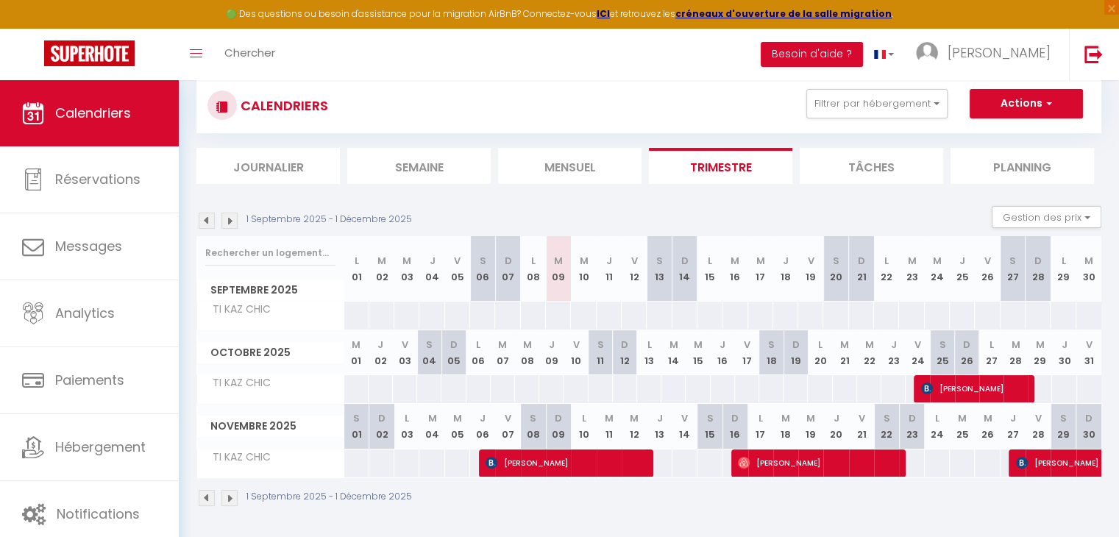
click at [231, 222] on img at bounding box center [229, 221] width 16 height 16
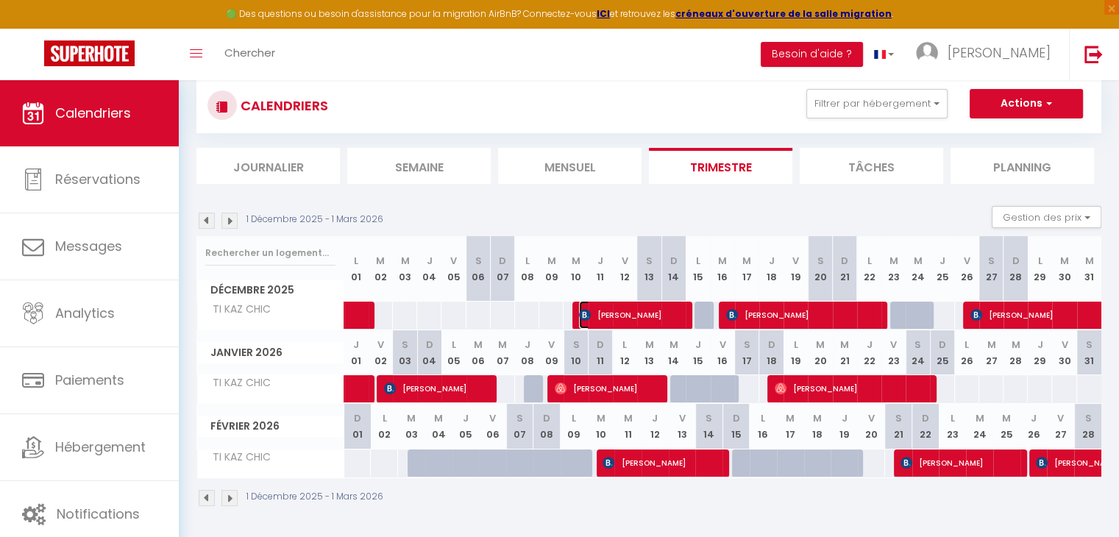
click at [621, 317] on span "Stephane Salamon" at bounding box center [631, 315] width 105 height 28
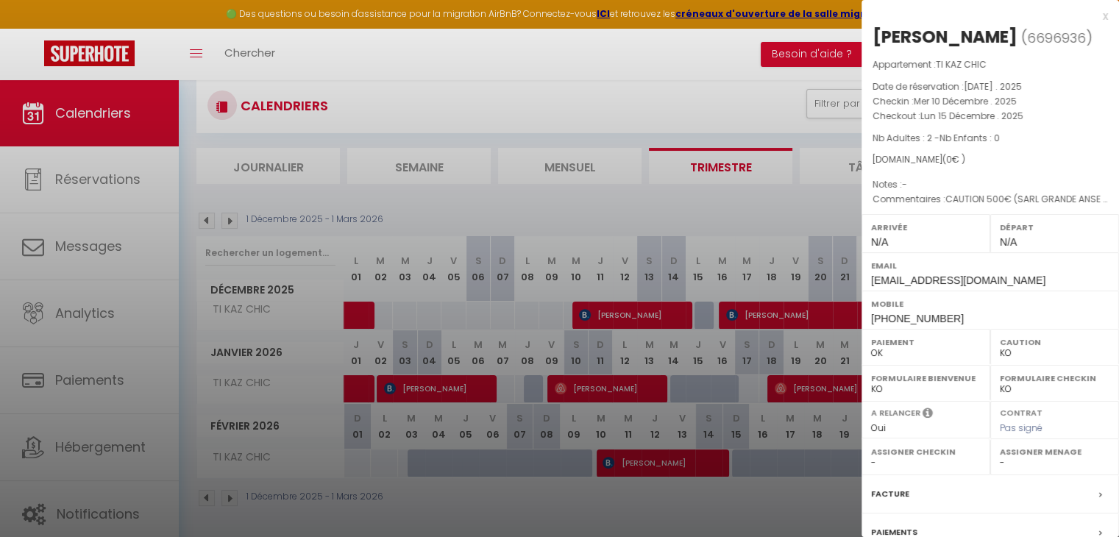
click at [783, 316] on div at bounding box center [559, 268] width 1119 height 537
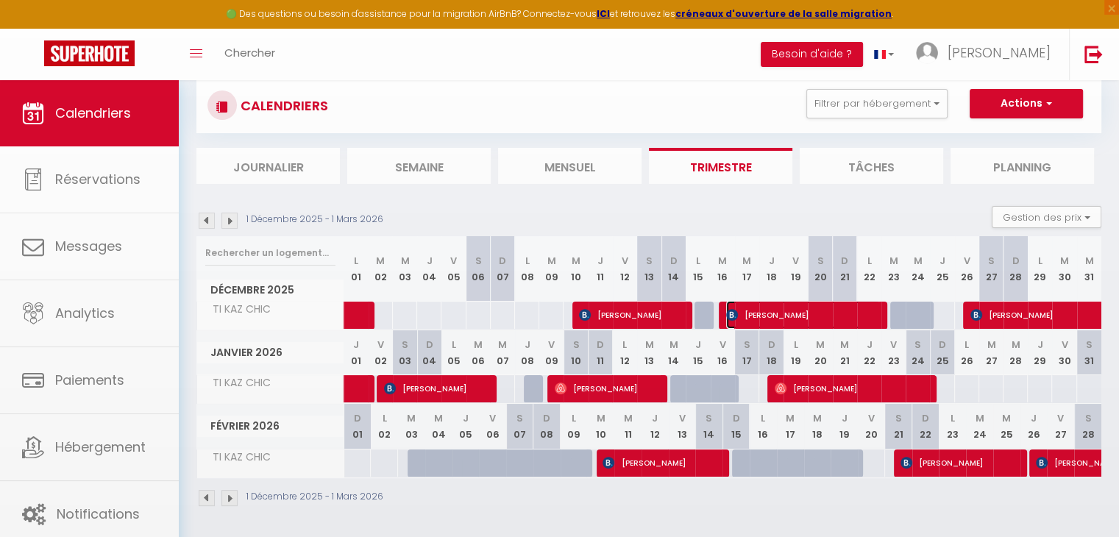
click at [783, 316] on span "Josiane Durand" at bounding box center [803, 315] width 154 height 28
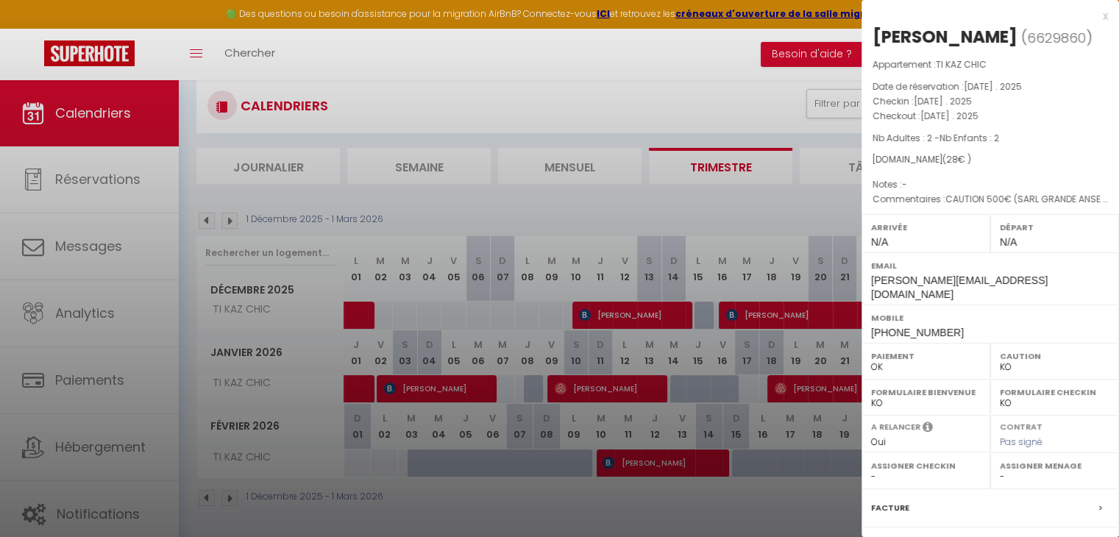
click at [441, 388] on div at bounding box center [559, 268] width 1119 height 537
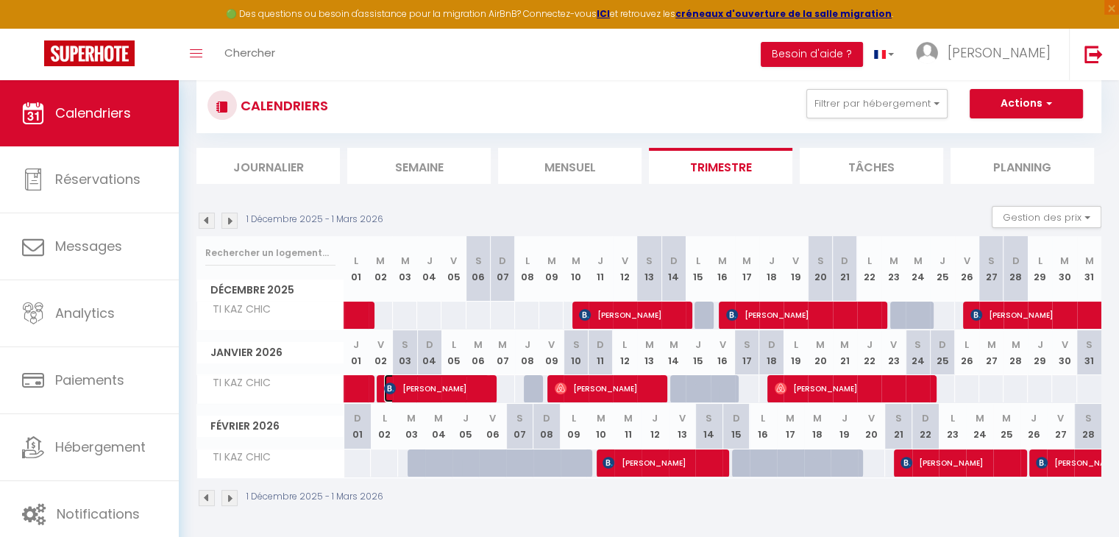
click at [441, 388] on span "jurgen mack" at bounding box center [436, 388] width 105 height 28
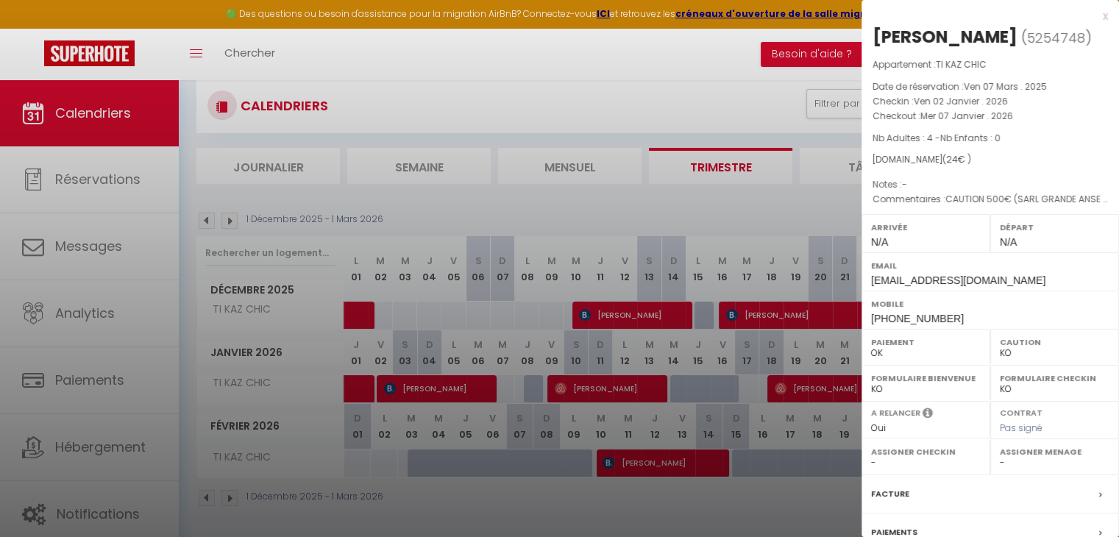
click at [556, 388] on div at bounding box center [559, 268] width 1119 height 537
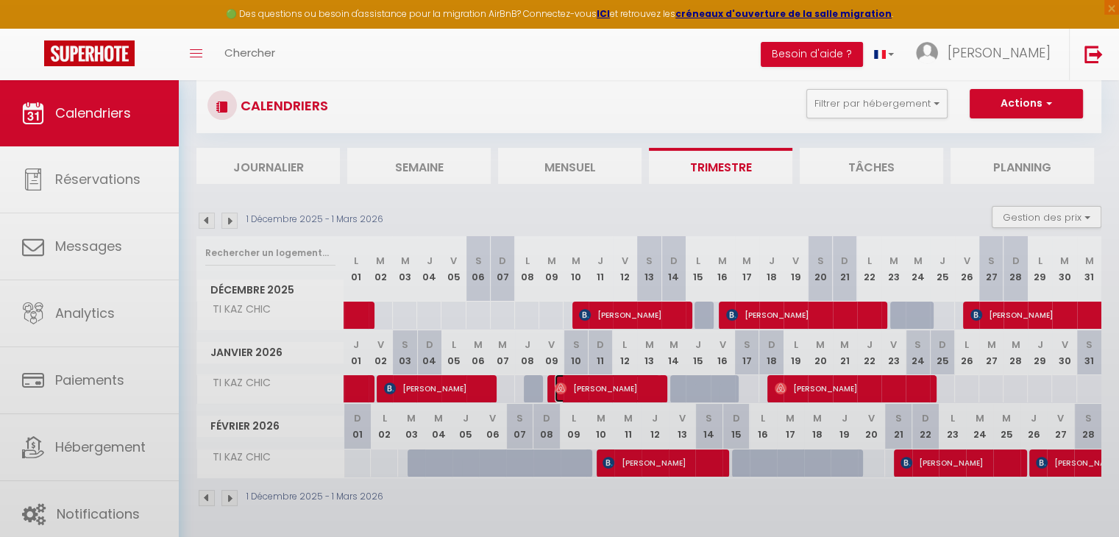
click at [577, 388] on span "Michèle Gravel" at bounding box center [607, 388] width 105 height 28
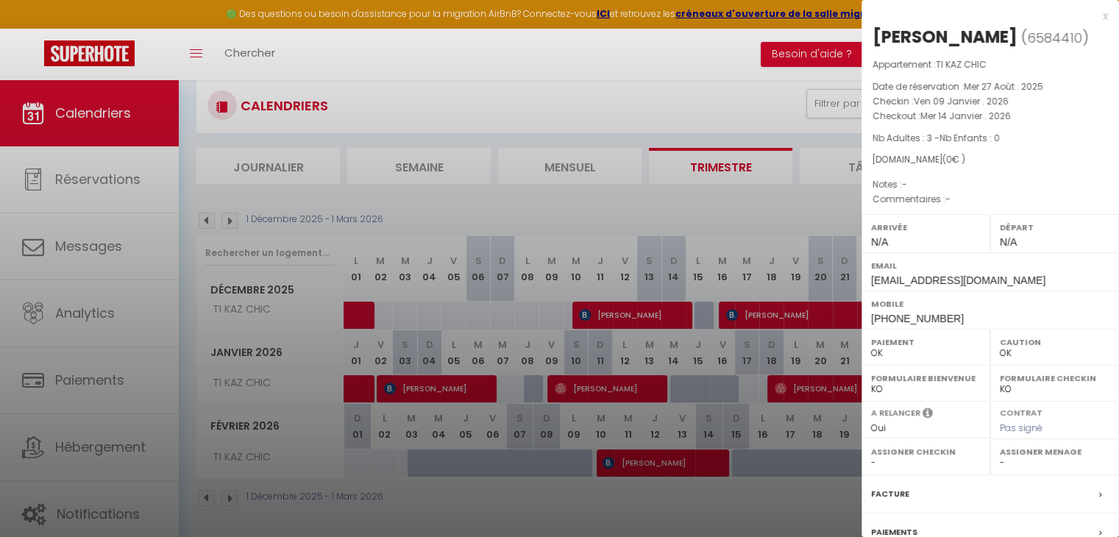
click at [722, 390] on div at bounding box center [559, 268] width 1119 height 537
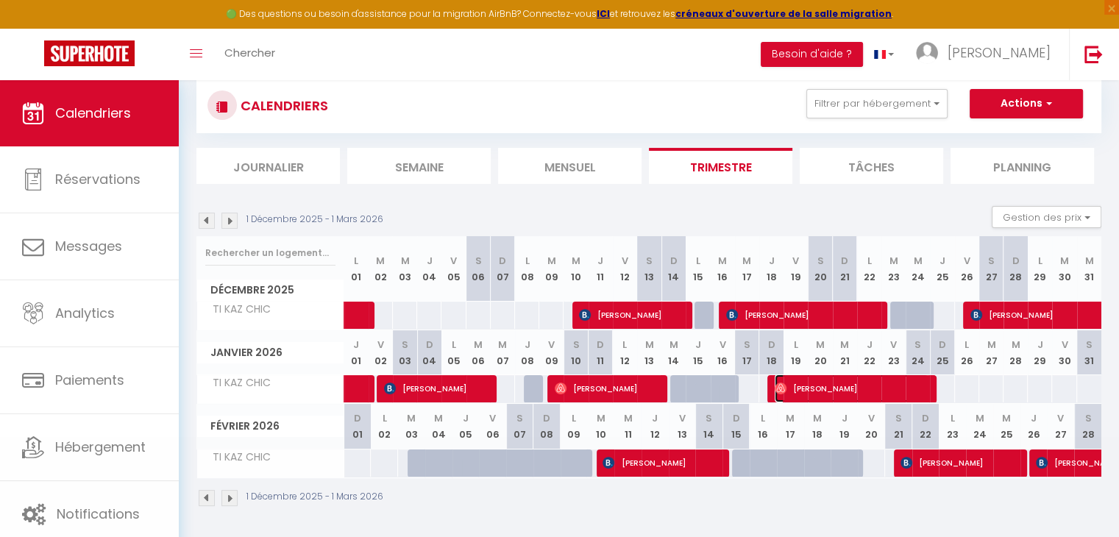
click at [819, 390] on span "alain bordeleau" at bounding box center [851, 388] width 154 height 28
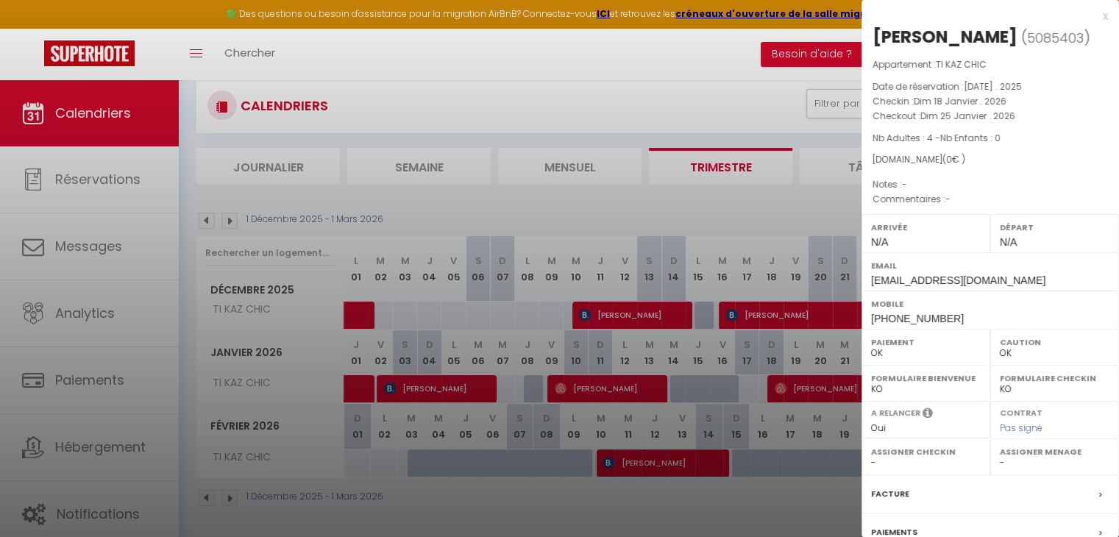
click at [735, 392] on div at bounding box center [559, 268] width 1119 height 537
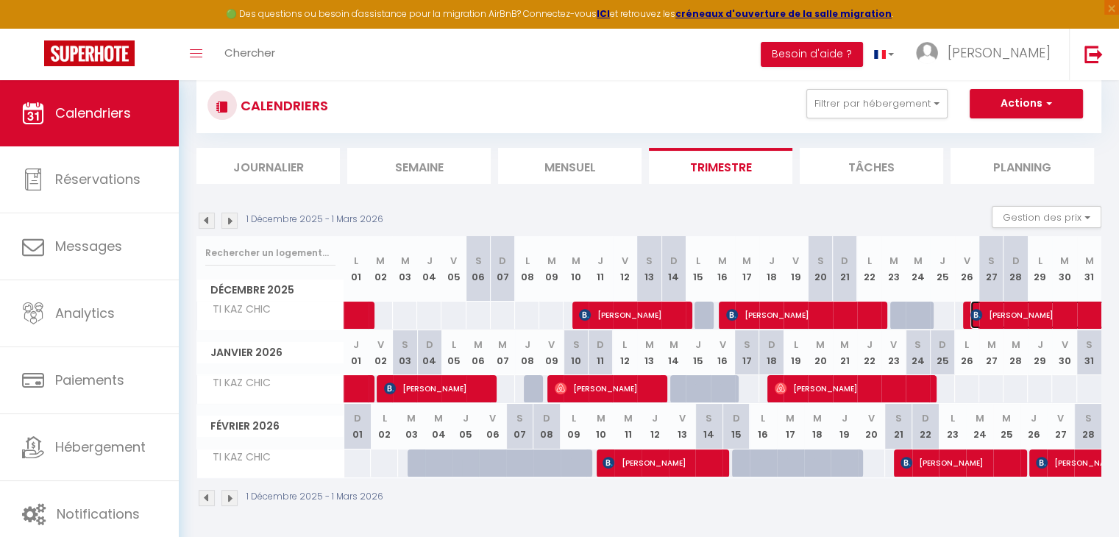
click at [1017, 312] on span "markus muller" at bounding box center [1088, 315] width 237 height 28
select select "KO"
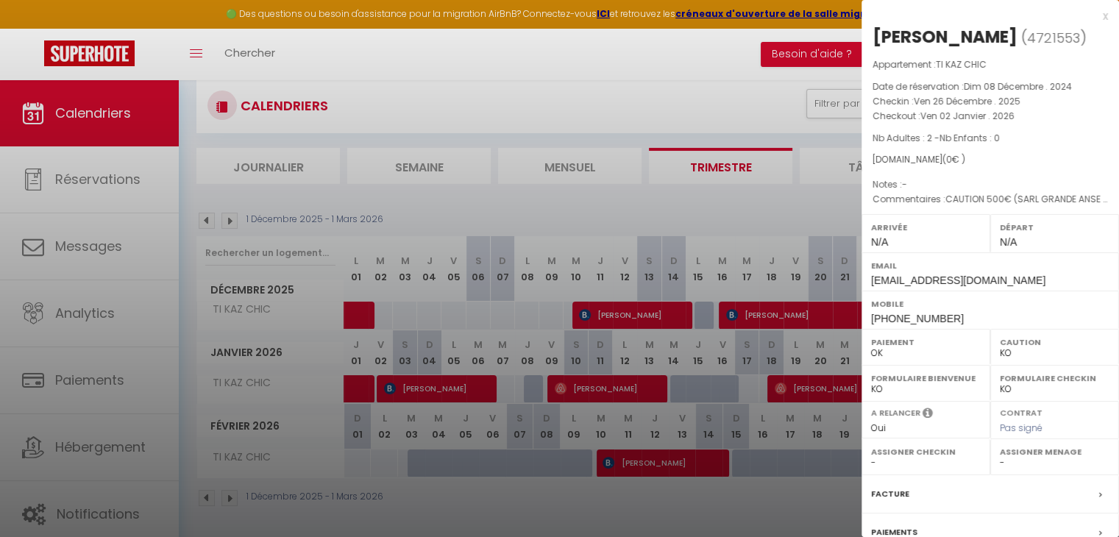
click at [813, 280] on div at bounding box center [559, 268] width 1119 height 537
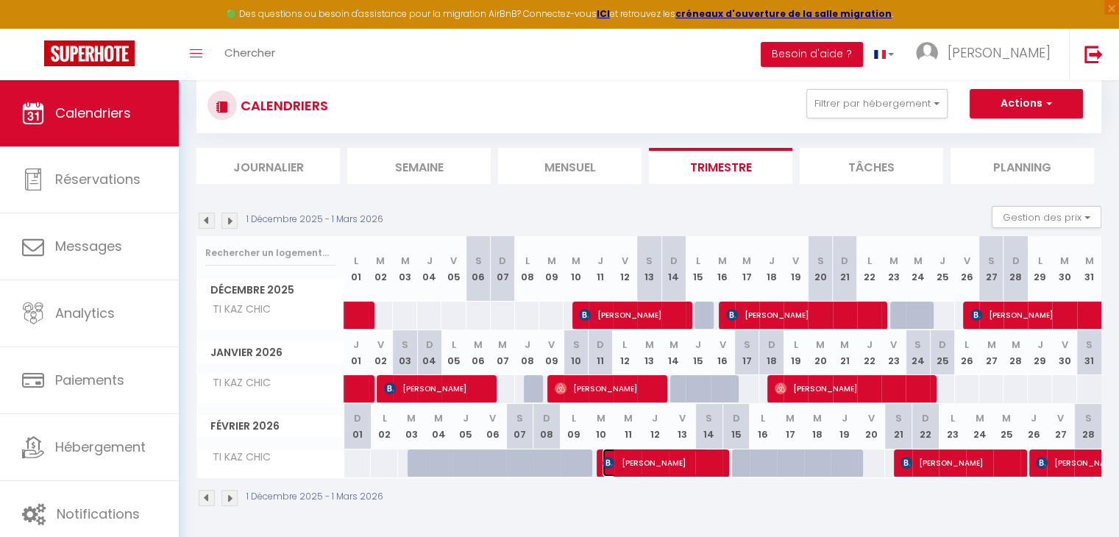
click at [669, 454] on span "dorte Kammeremeier" at bounding box center [654, 463] width 105 height 28
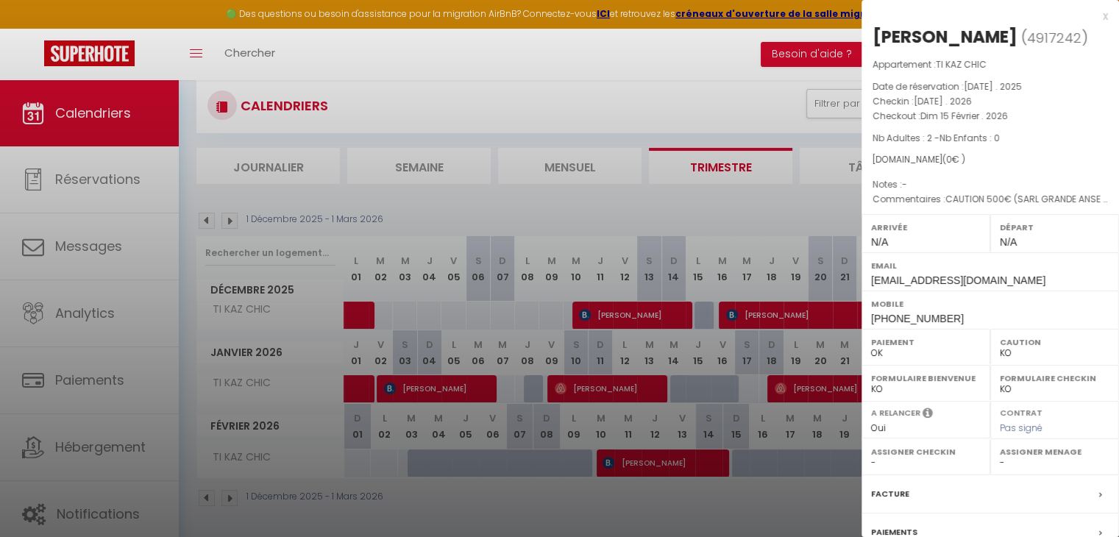
click at [670, 265] on div at bounding box center [559, 268] width 1119 height 537
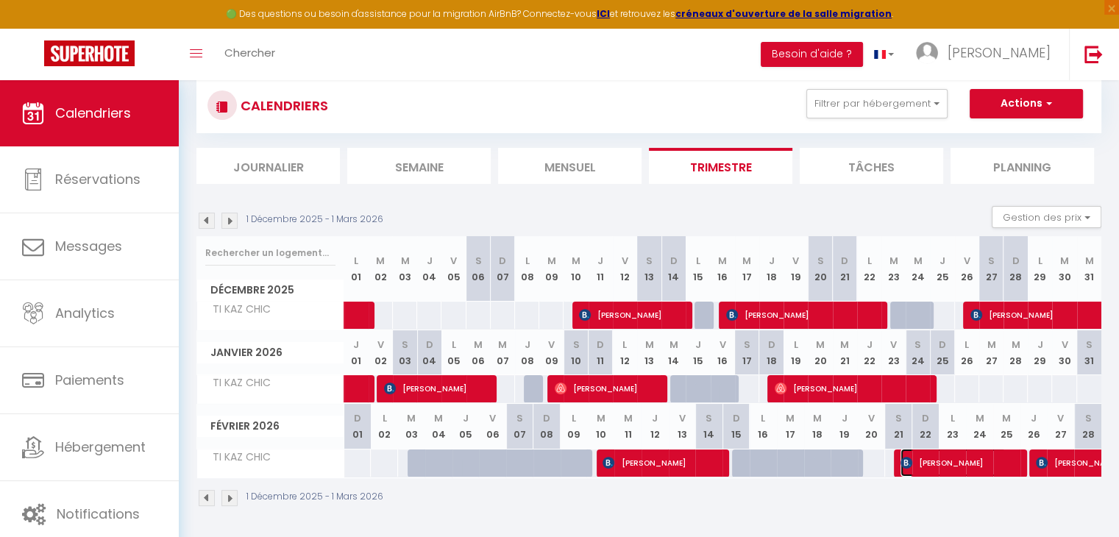
click at [925, 462] on span "Olivier Picourt" at bounding box center [952, 463] width 105 height 28
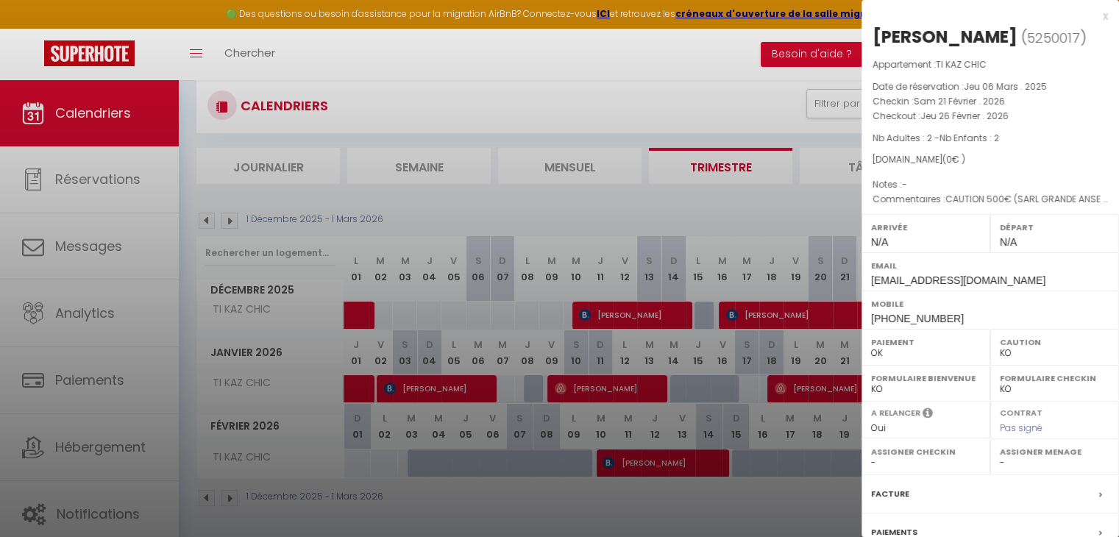
click at [706, 235] on div at bounding box center [559, 268] width 1119 height 537
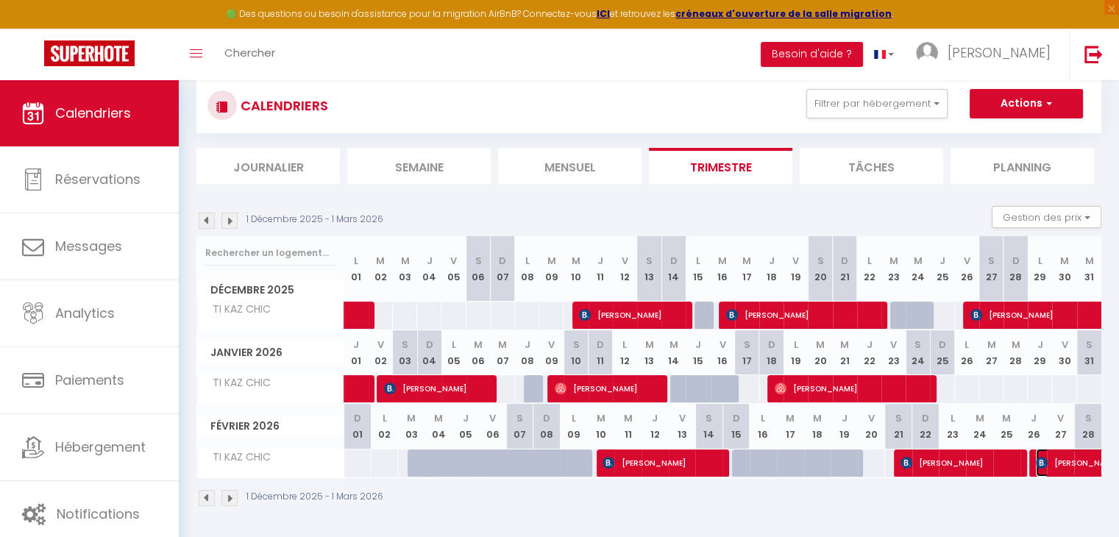
click at [1059, 460] on span "Katia Poreil" at bounding box center [1120, 463] width 169 height 28
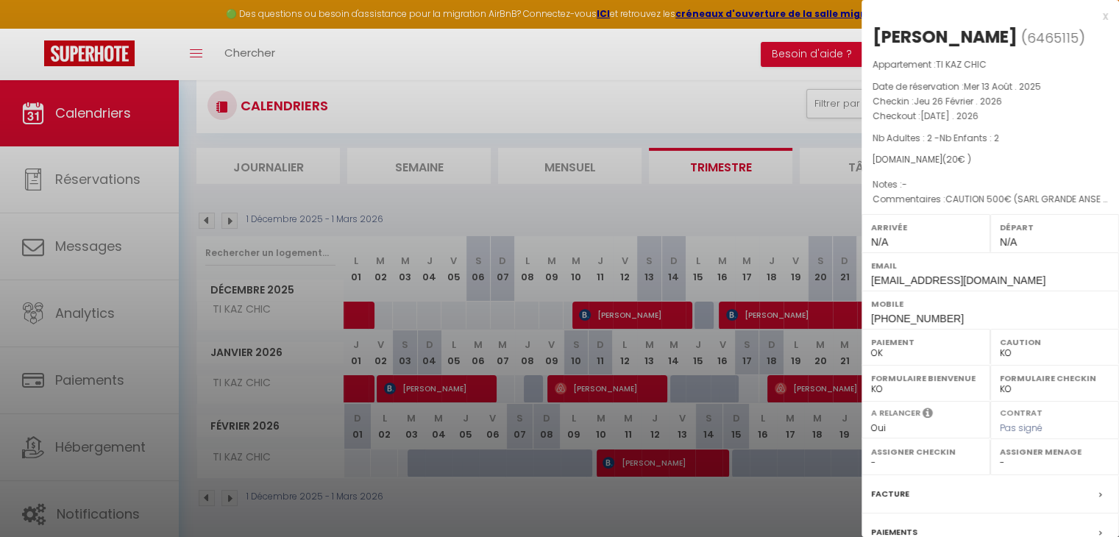
click at [404, 207] on div at bounding box center [559, 268] width 1119 height 537
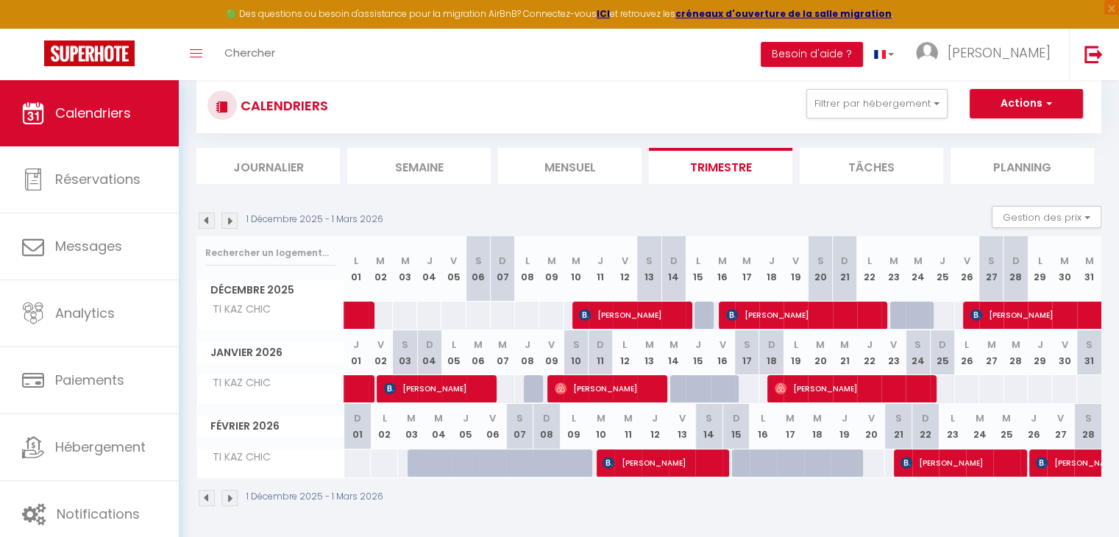
click at [206, 224] on img at bounding box center [207, 221] width 16 height 16
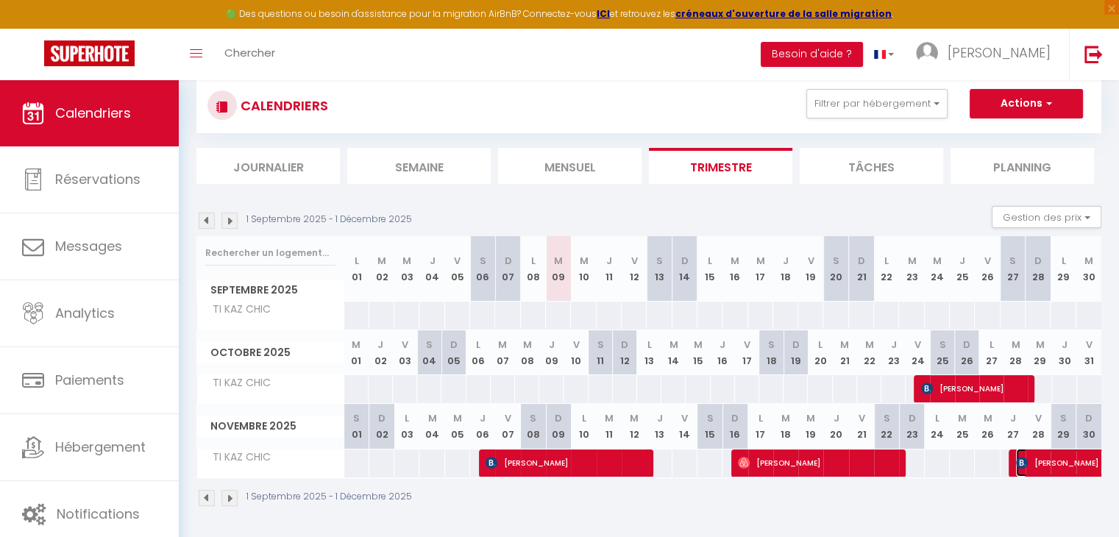
click at [1021, 460] on img at bounding box center [1022, 463] width 12 height 12
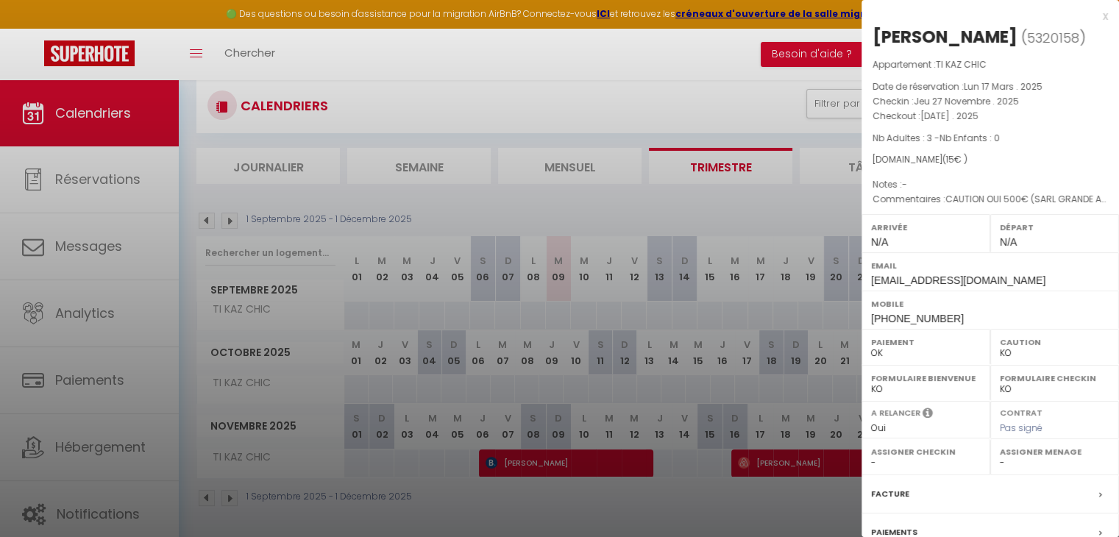
click at [808, 461] on div at bounding box center [559, 268] width 1119 height 537
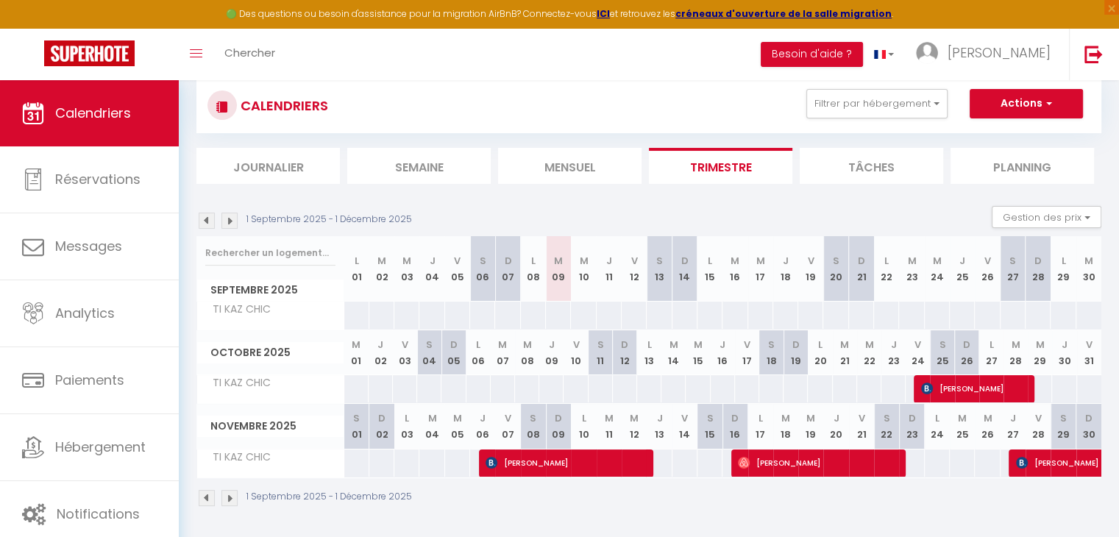
click at [808, 461] on body "🟢 Des questions ou besoin d'assistance pour la migration AirBnB? Connectez-vous…" at bounding box center [559, 261] width 1119 height 555
click at [866, 466] on span "Fabien Labonté" at bounding box center [817, 463] width 158 height 28
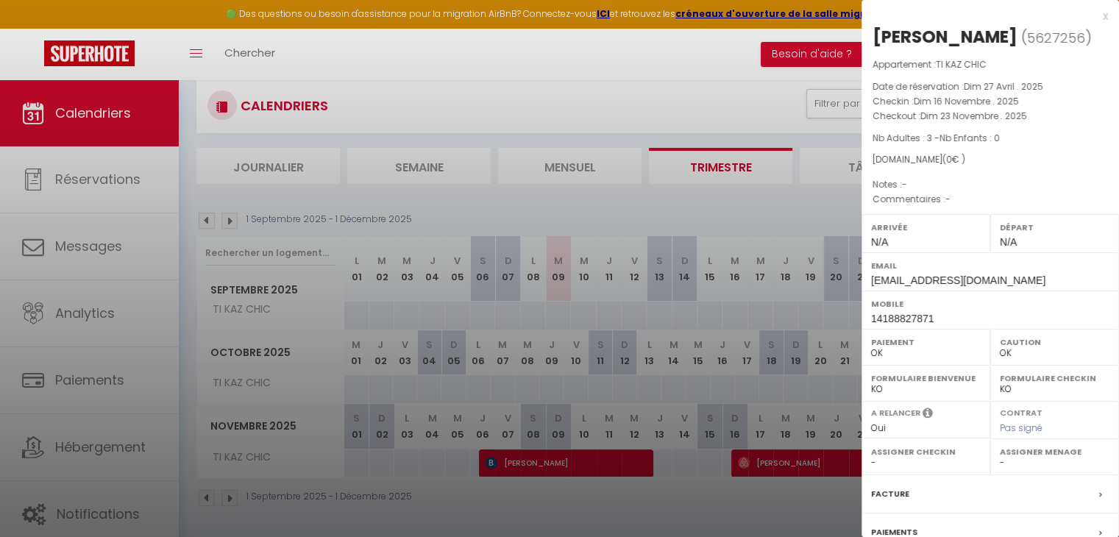
click at [780, 496] on div at bounding box center [559, 268] width 1119 height 537
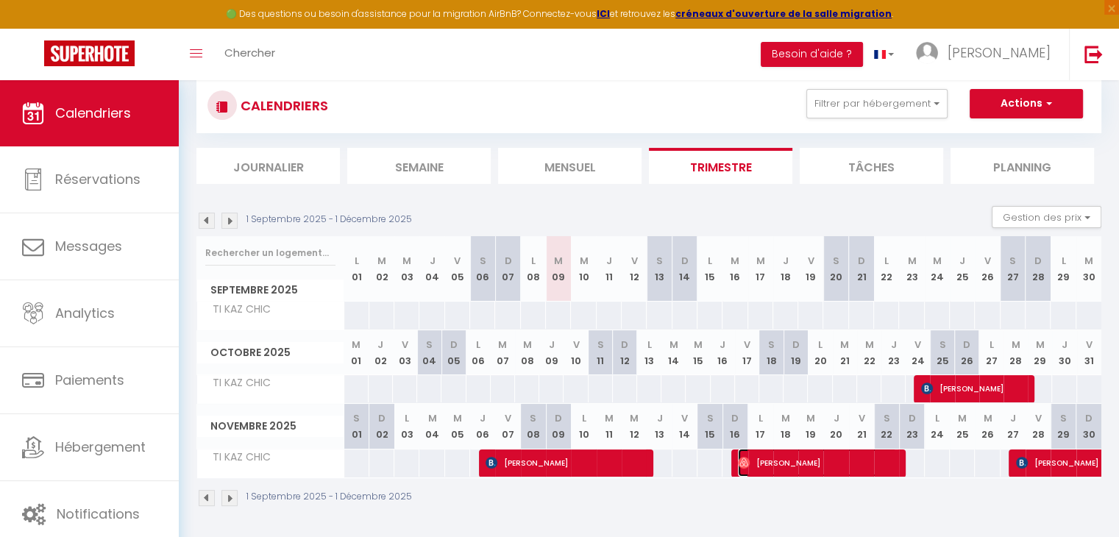
click at [779, 463] on span "Fabien Labonté" at bounding box center [817, 463] width 158 height 28
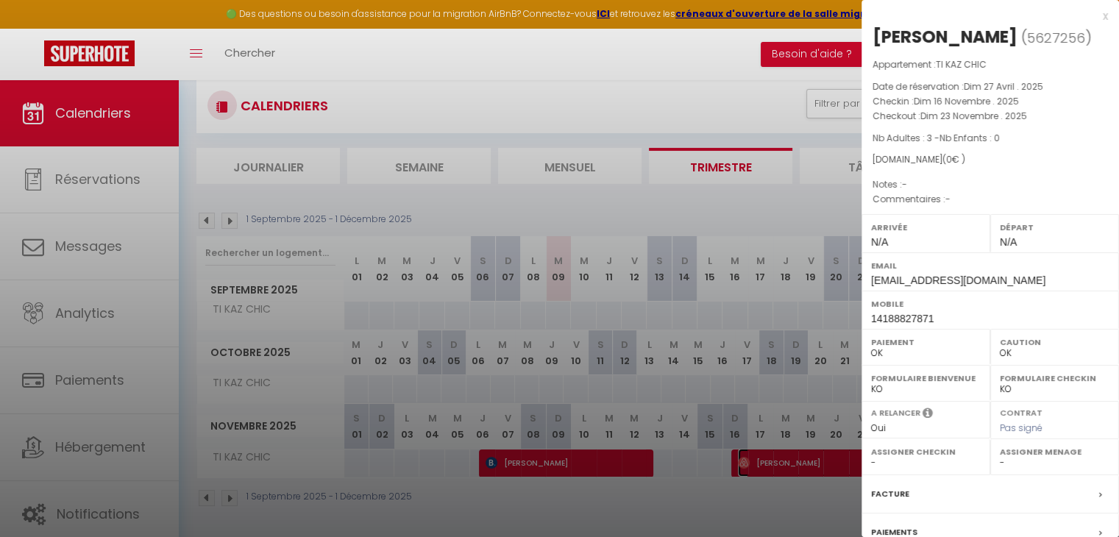
scroll to position [146, 0]
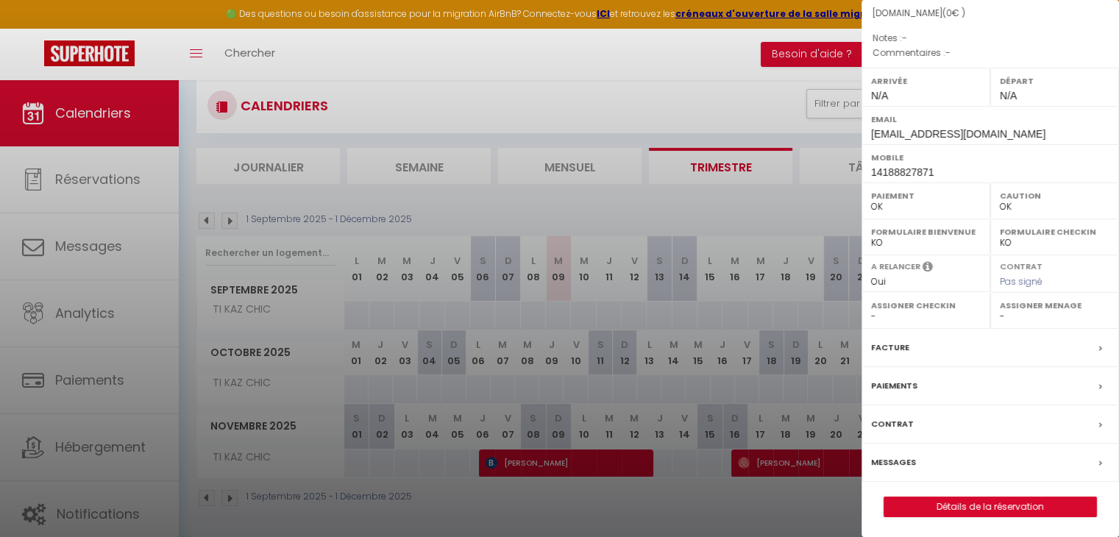
drag, startPoint x: 705, startPoint y: 496, endPoint x: 653, endPoint y: 480, distance: 54.7
click at [705, 496] on div at bounding box center [559, 268] width 1119 height 537
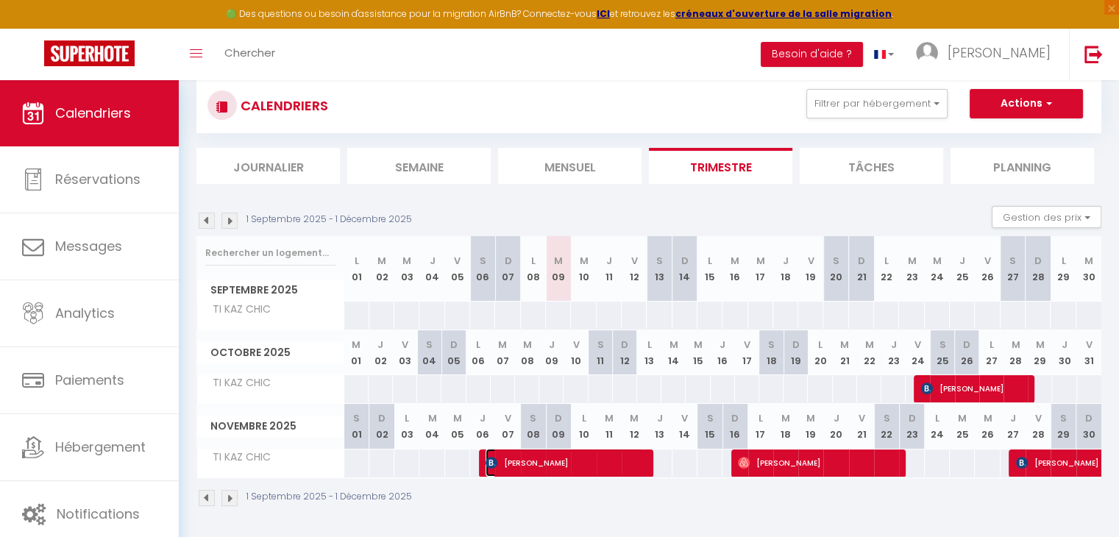
click at [600, 460] on span "nathalie Zhukova" at bounding box center [564, 463] width 158 height 28
select select "KO"
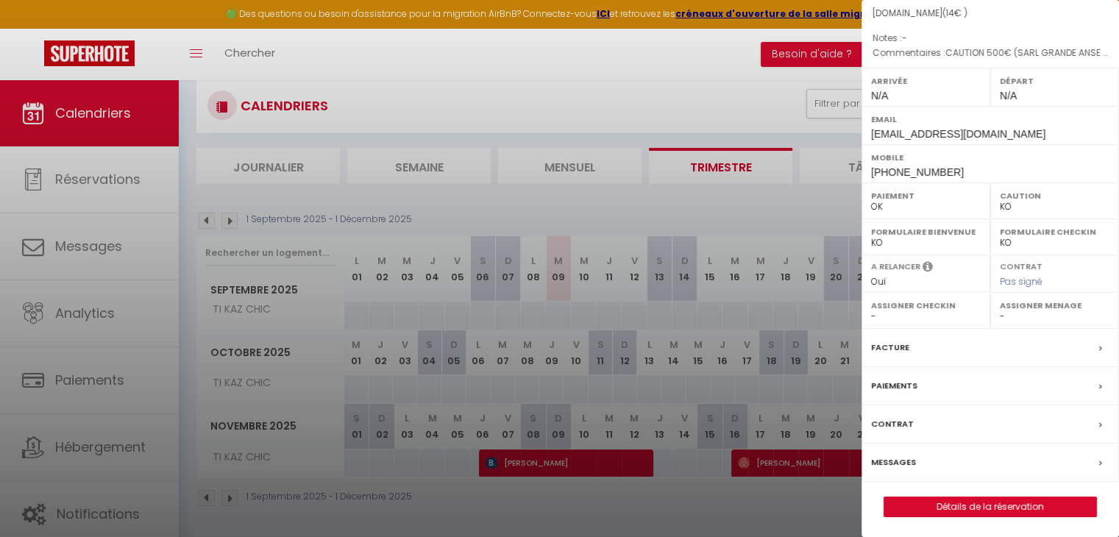
click at [673, 508] on div at bounding box center [559, 268] width 1119 height 537
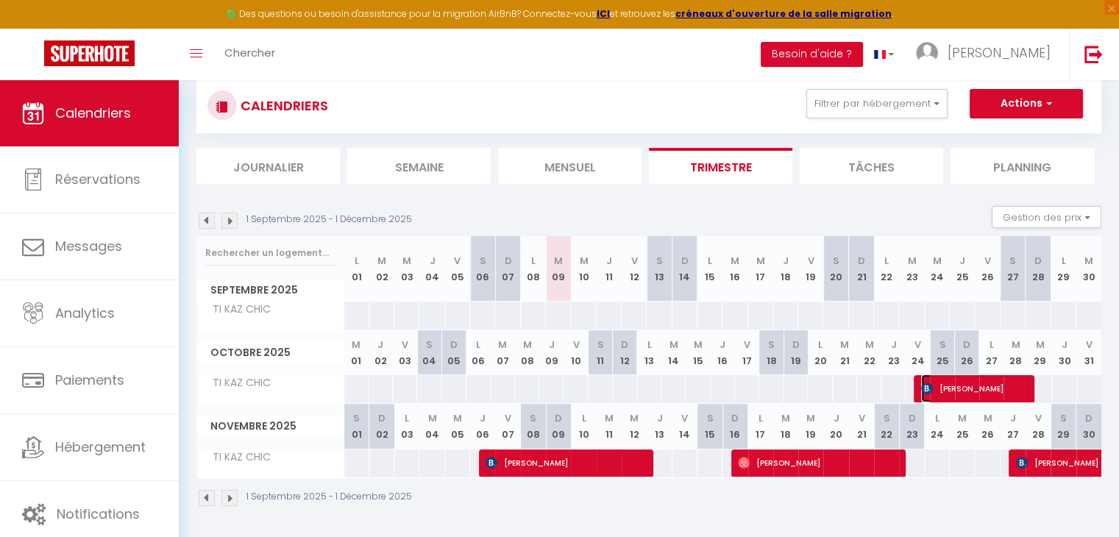
click at [993, 386] on span "Elsa Sionneau" at bounding box center [975, 388] width 108 height 28
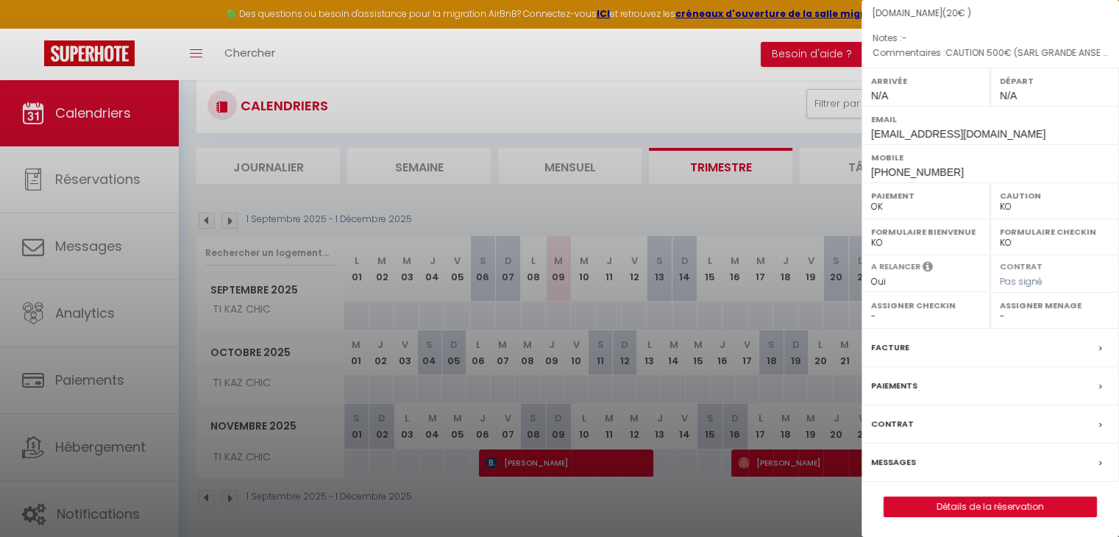
click at [749, 492] on div at bounding box center [559, 268] width 1119 height 537
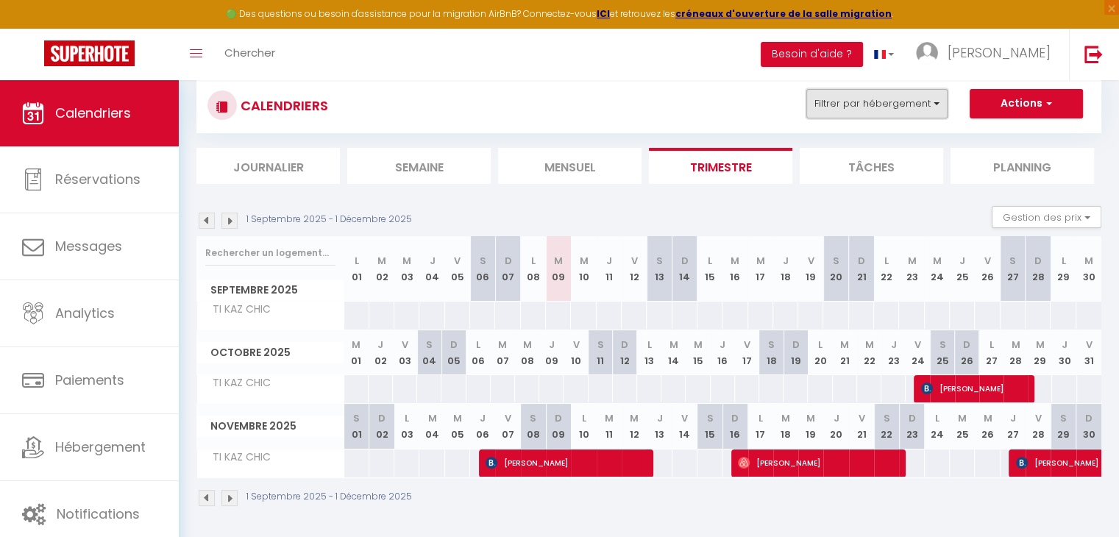
click at [852, 110] on button "Filtrer par hébergement" at bounding box center [876, 103] width 141 height 29
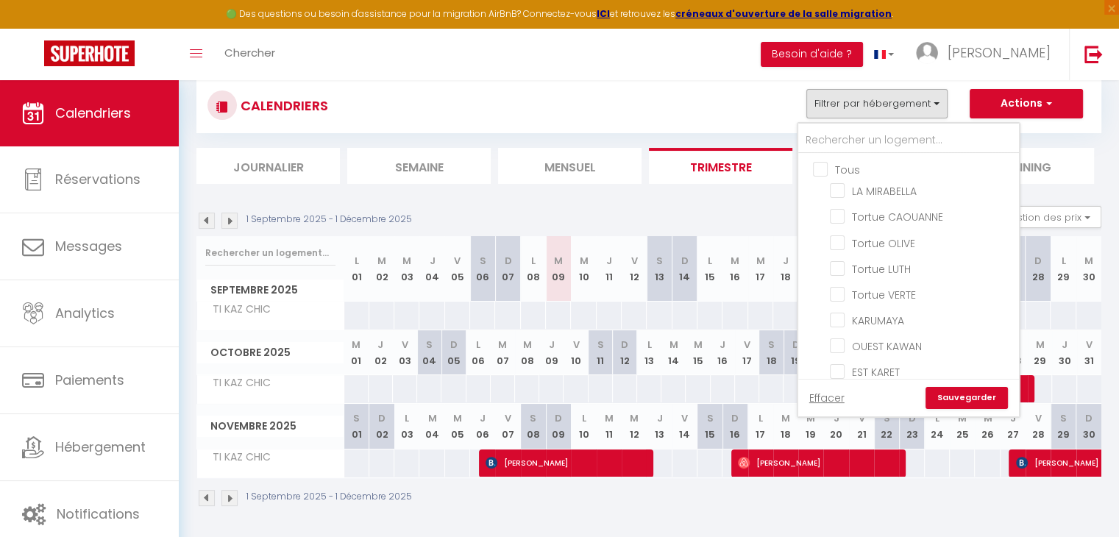
click at [830, 163] on input "Tous" at bounding box center [923, 168] width 221 height 15
checkbox input "true"
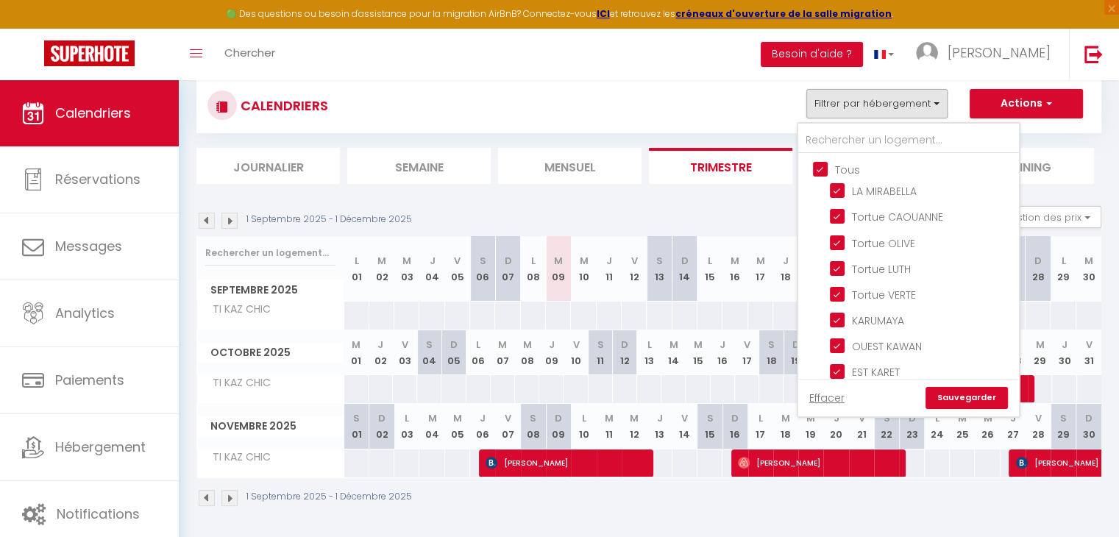
checkbox input "true"
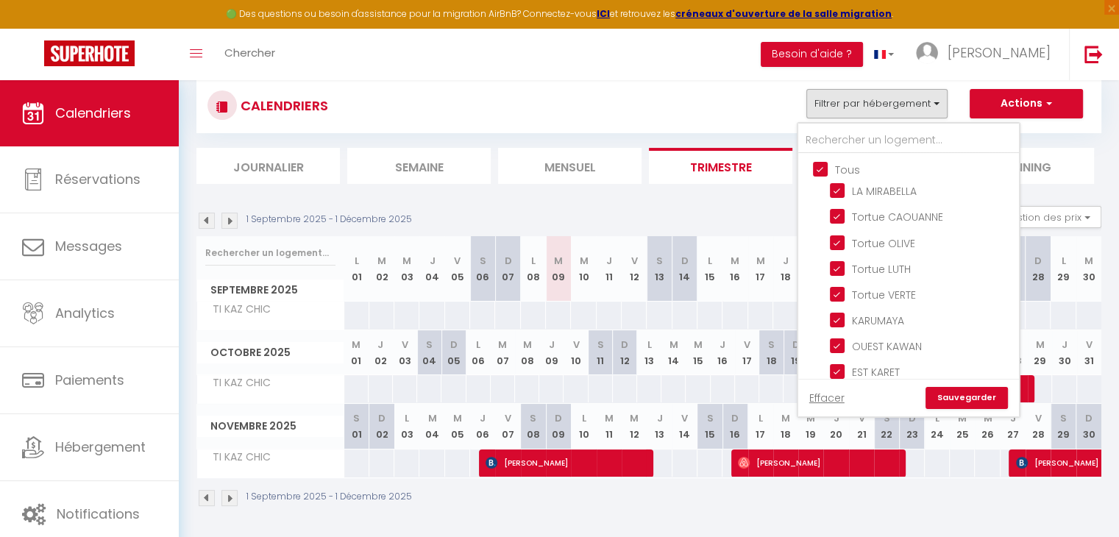
checkbox input "true"
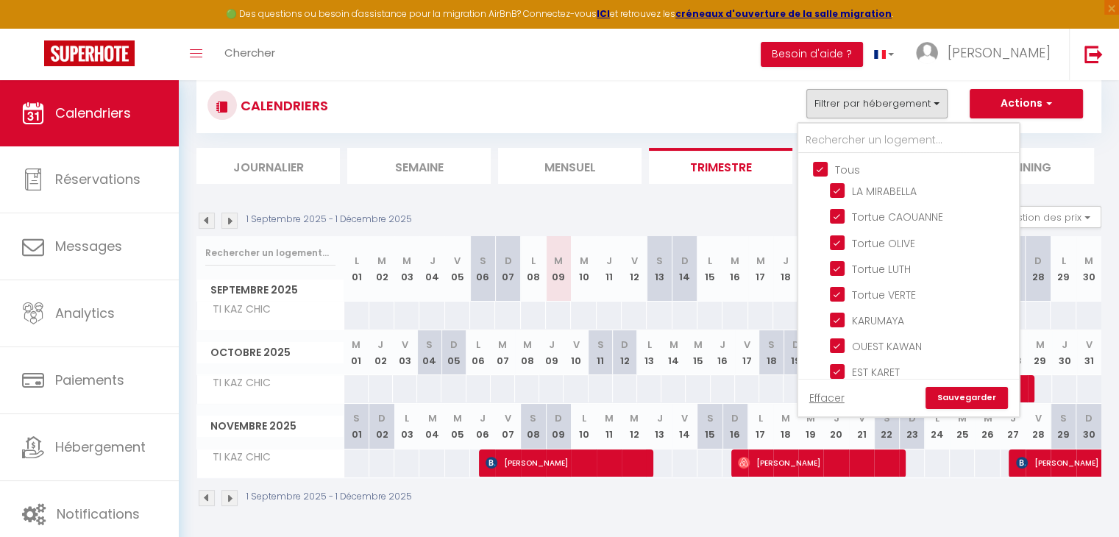
checkbox input "true"
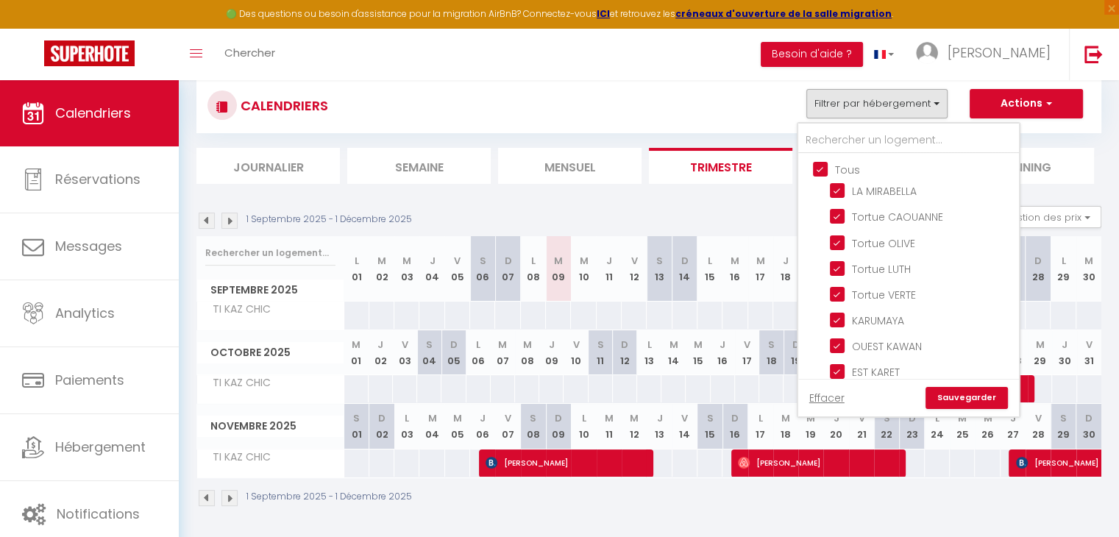
checkbox input "true"
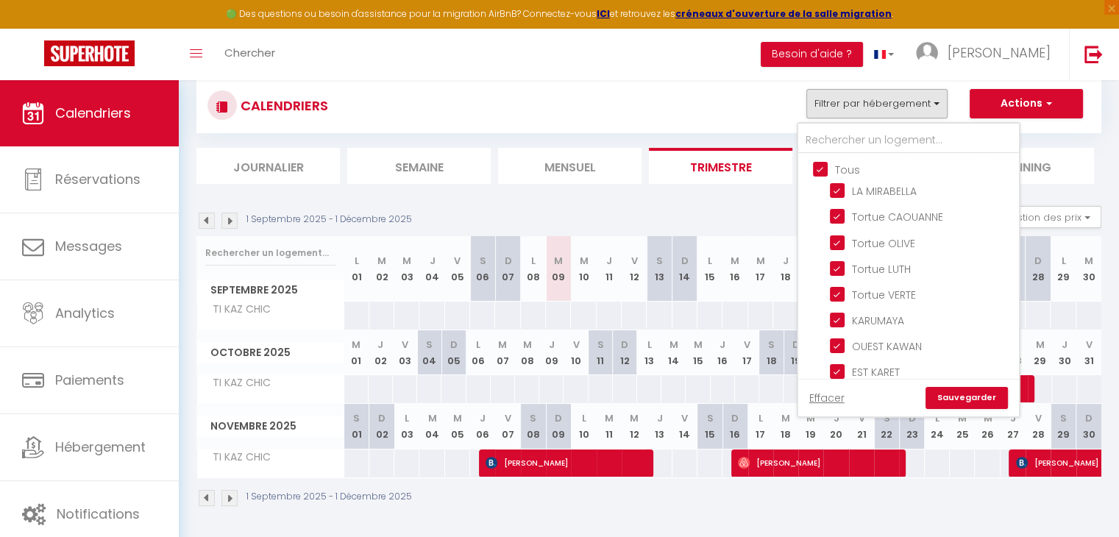
checkbox input "true"
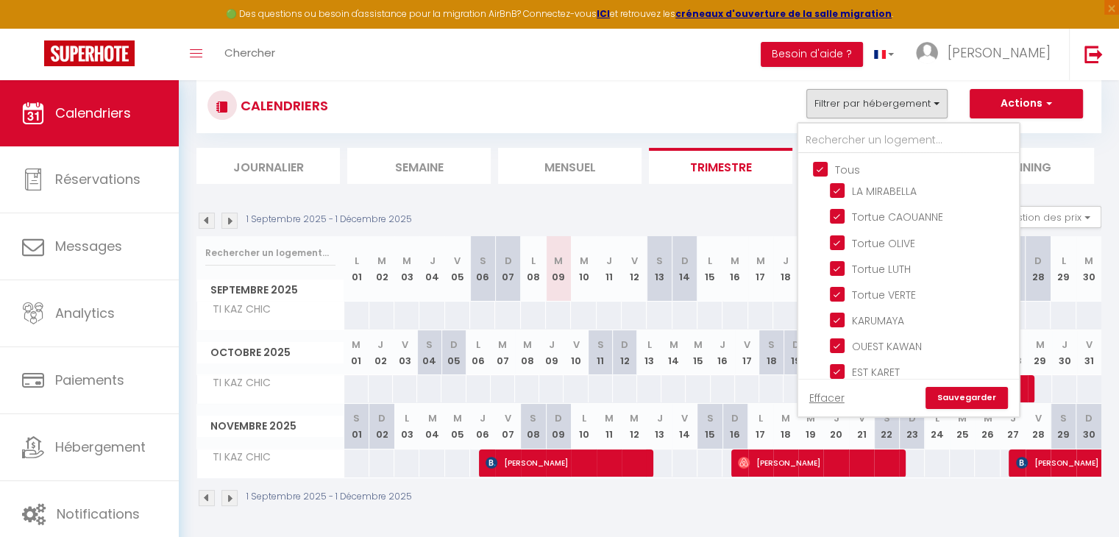
checkbox input "true"
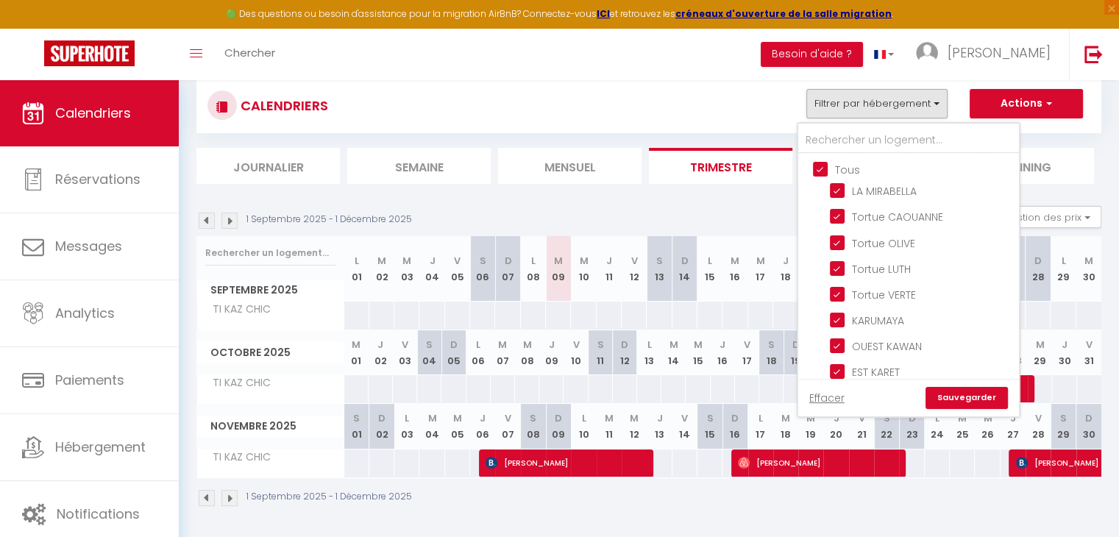
checkbox input "true"
drag, startPoint x: 830, startPoint y: 163, endPoint x: 837, endPoint y: 174, distance: 12.2
click at [831, 163] on input "Tous" at bounding box center [923, 168] width 221 height 15
checkbox input "false"
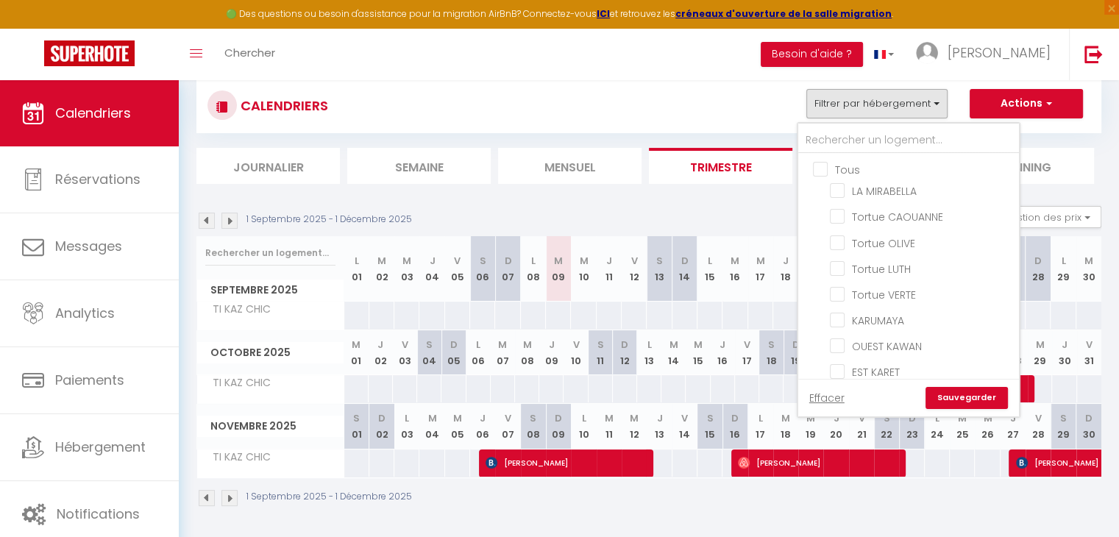
checkbox input "false"
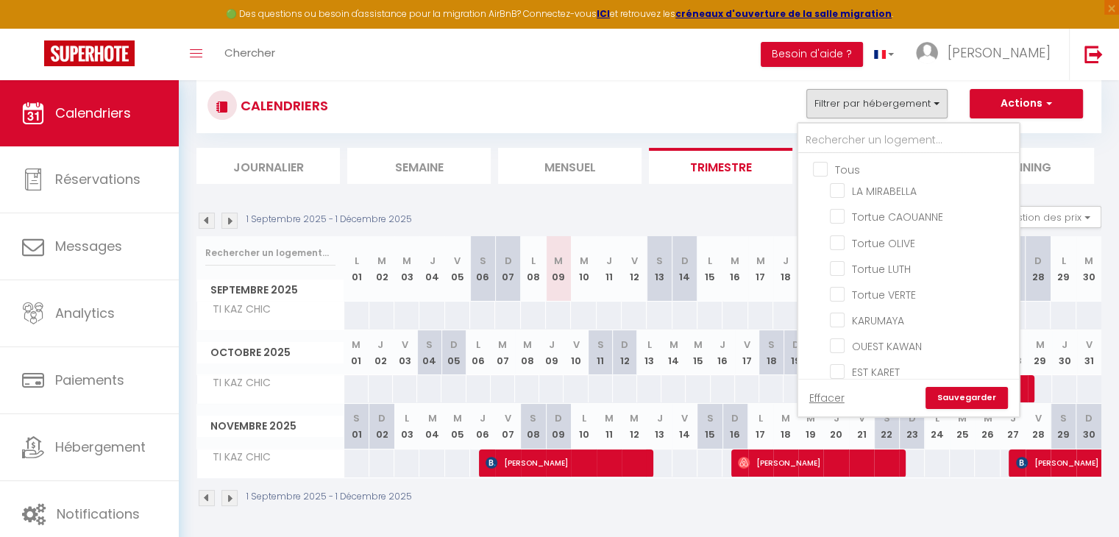
checkbox input "false"
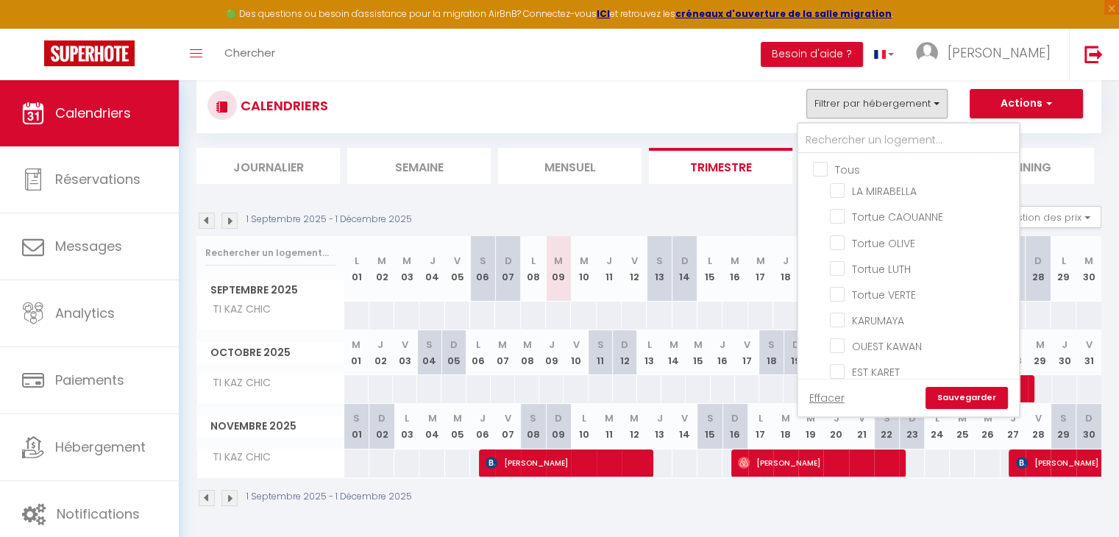
checkbox input "false"
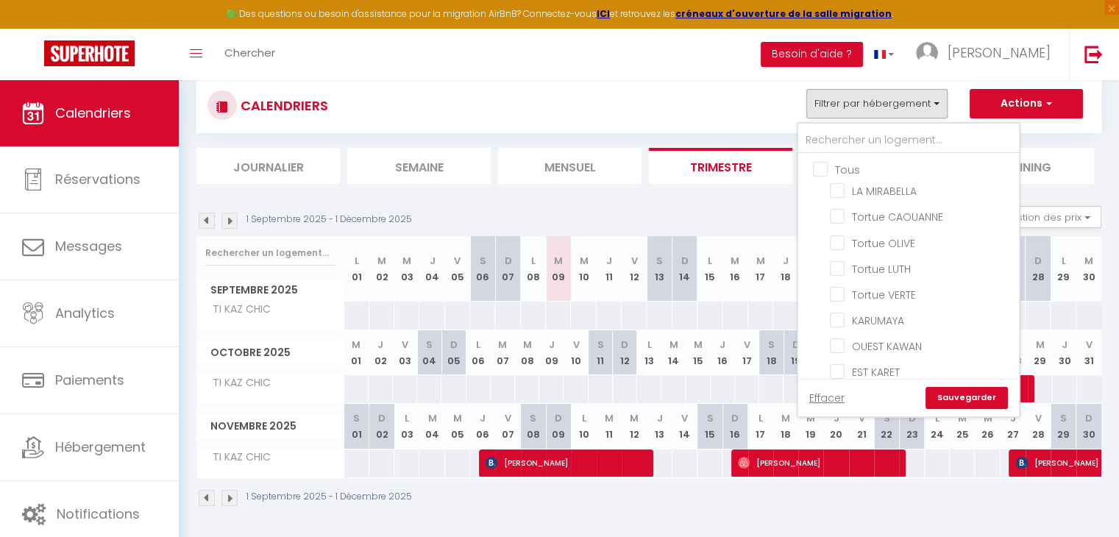
checkbox input "false"
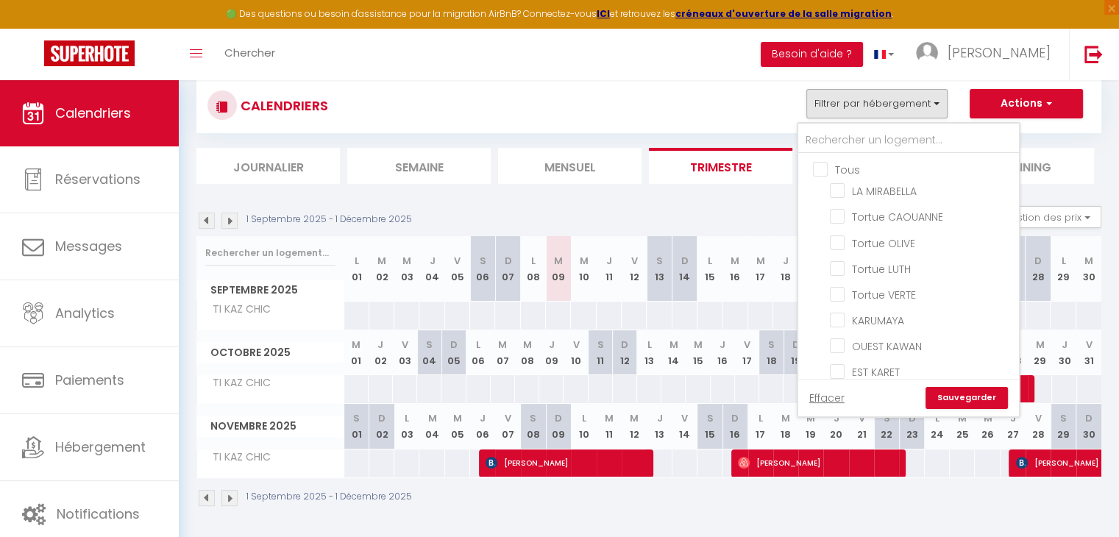
checkbox input "false"
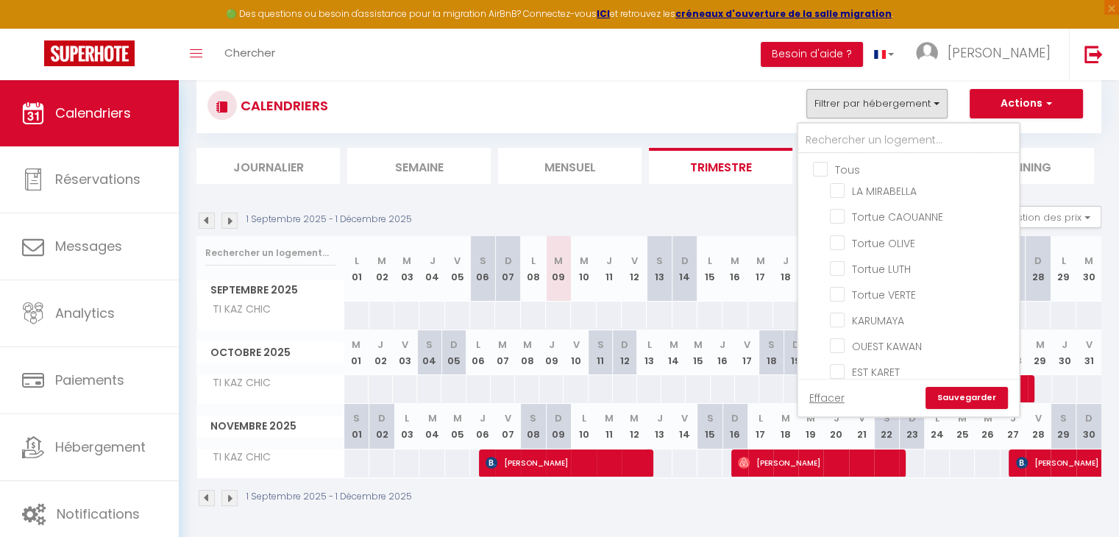
checkbox input "false"
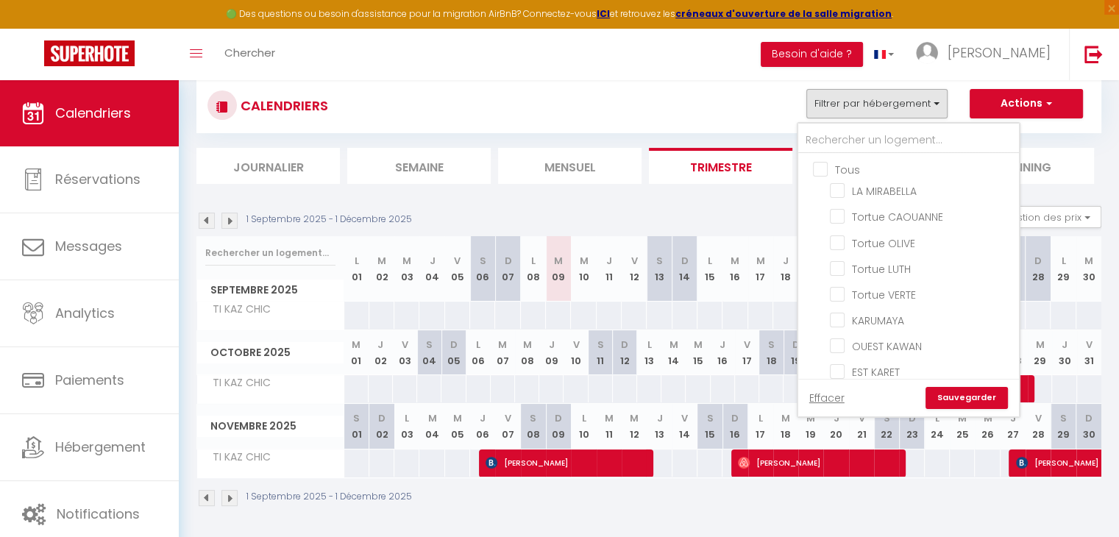
checkbox input "false"
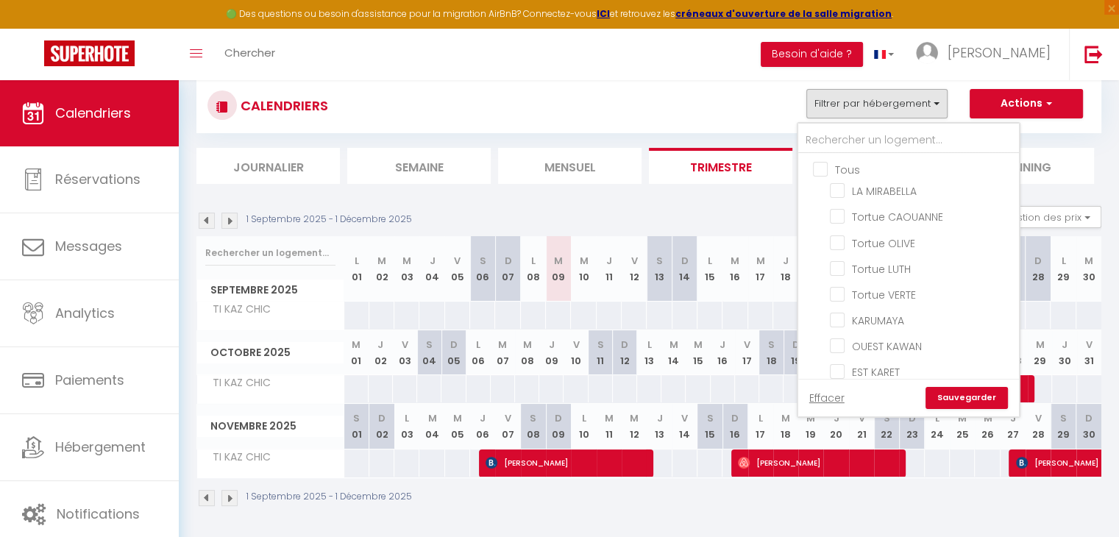
checkbox input "false"
drag, startPoint x: 891, startPoint y: 288, endPoint x: 890, endPoint y: 299, distance: 10.3
click at [891, 290] on input "EST KARET" at bounding box center [922, 297] width 184 height 15
checkbox input "true"
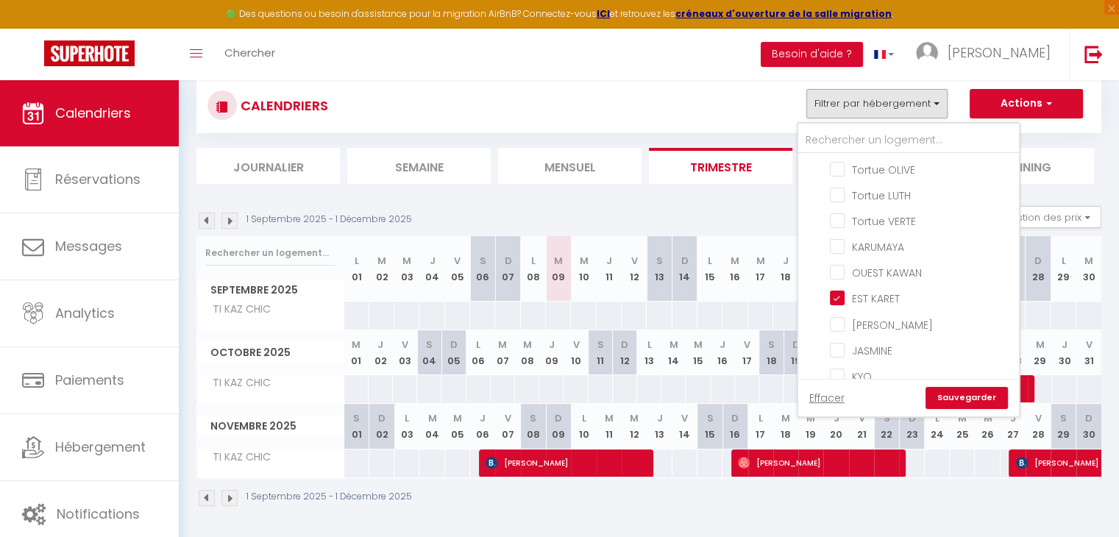
click at [943, 392] on link "Sauvegarder" at bounding box center [966, 398] width 82 height 22
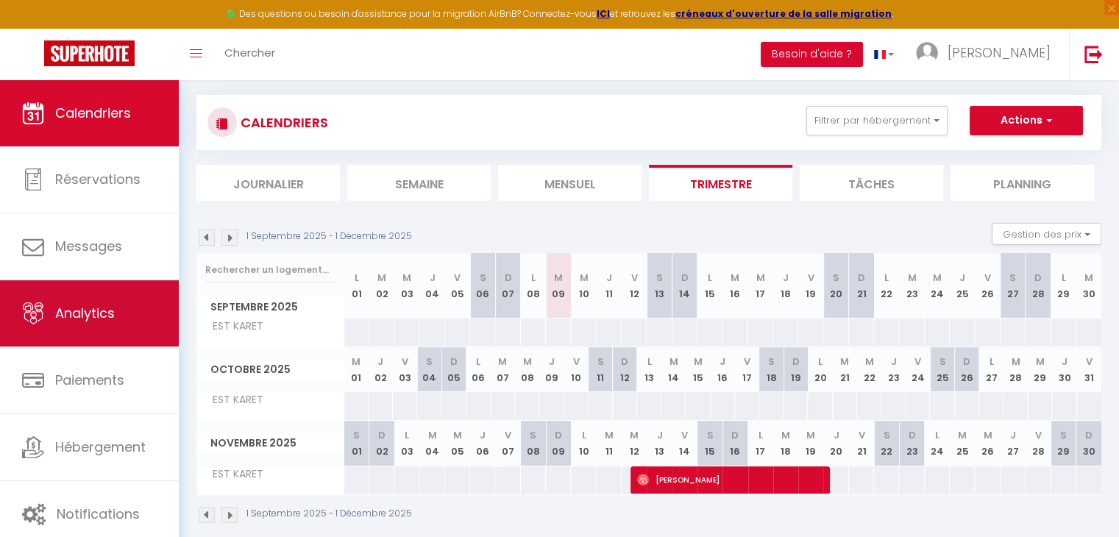
scroll to position [96, 0]
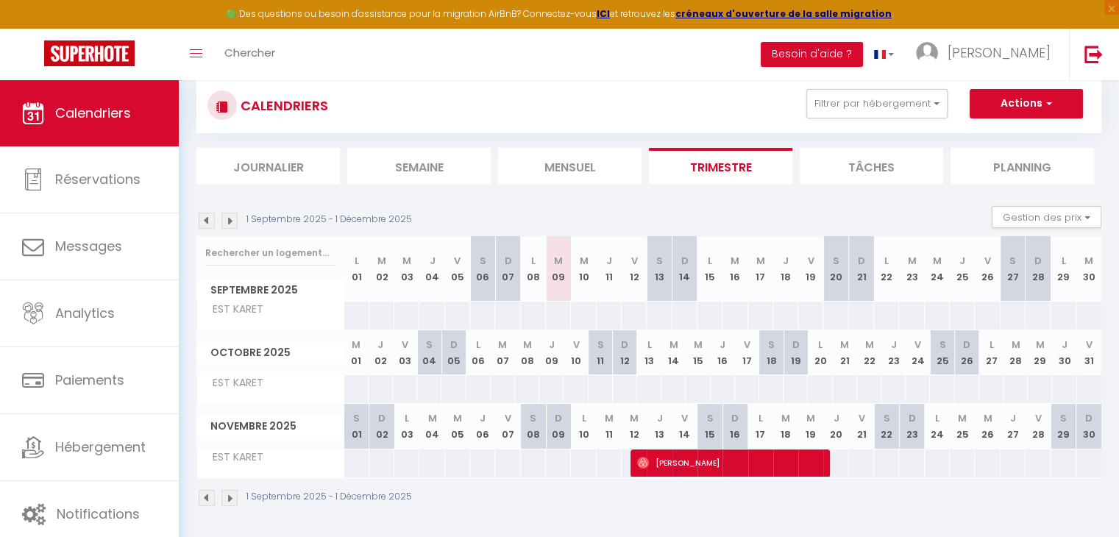
click at [223, 224] on img at bounding box center [229, 221] width 16 height 16
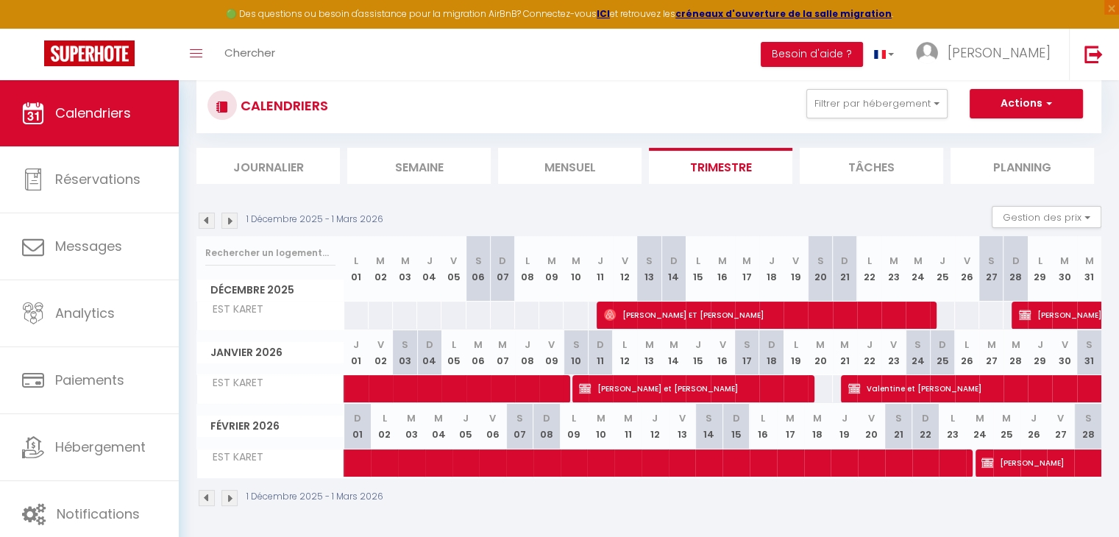
click at [229, 218] on img at bounding box center [229, 221] width 16 height 16
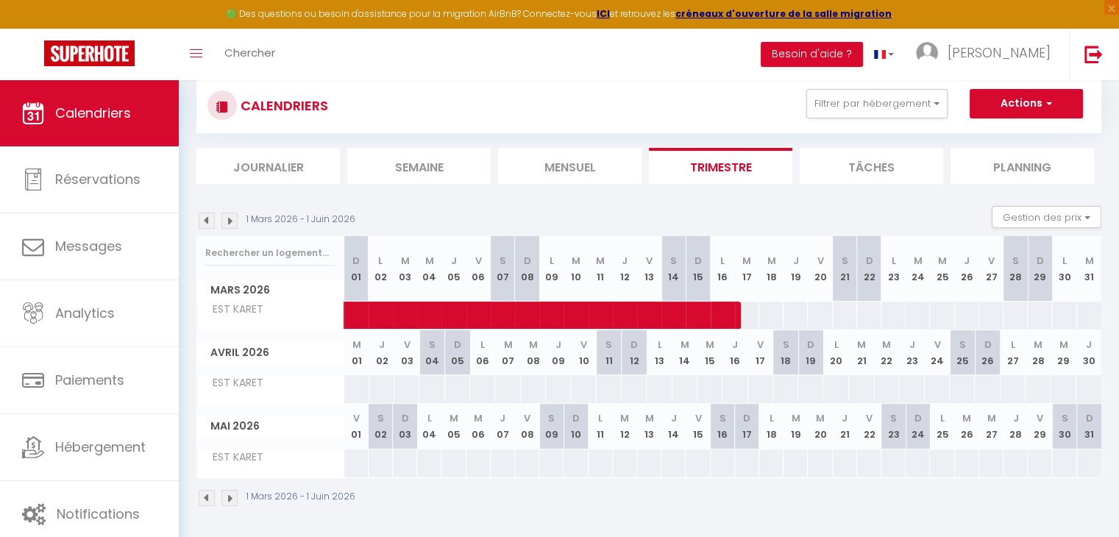
click at [204, 219] on img at bounding box center [207, 221] width 16 height 16
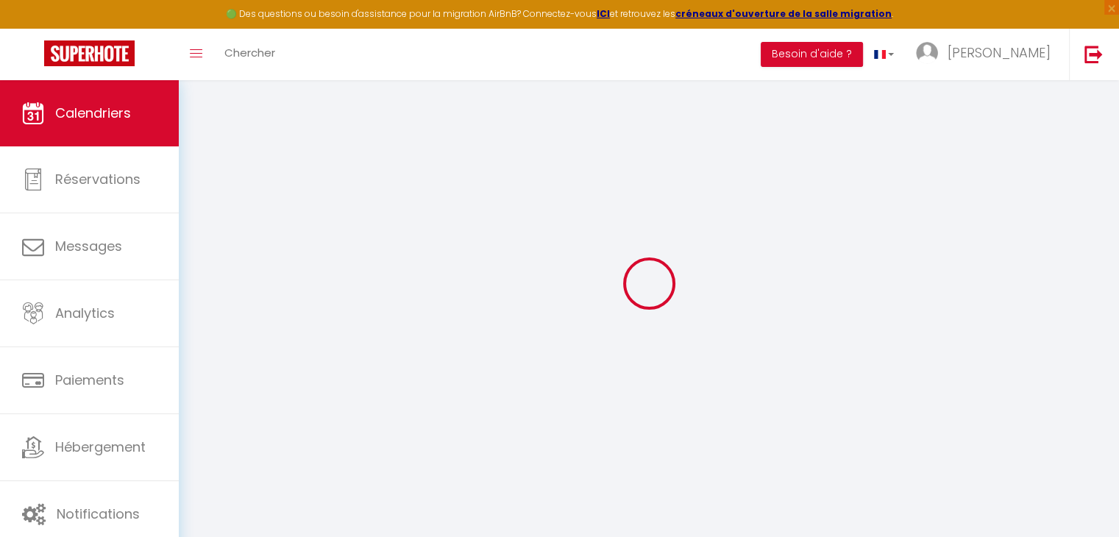
select select "KO"
select select "0"
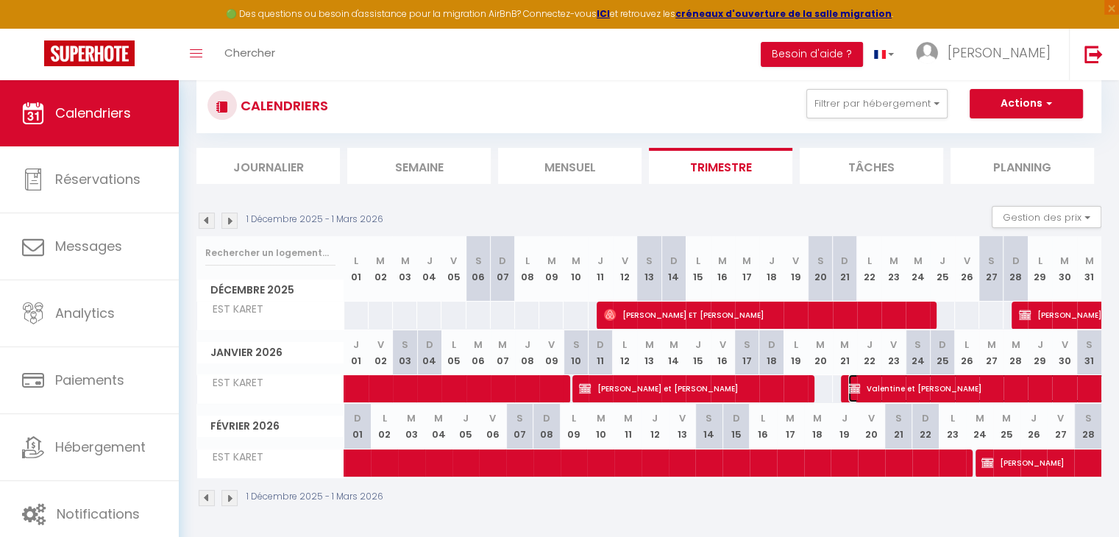
click at [858, 385] on img at bounding box center [854, 388] width 12 height 12
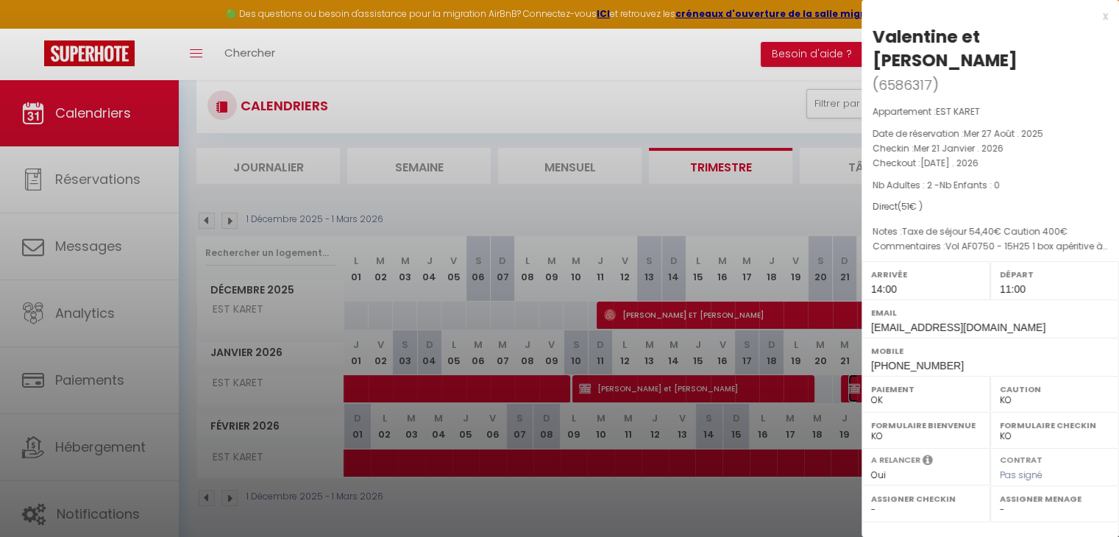
scroll to position [170, 0]
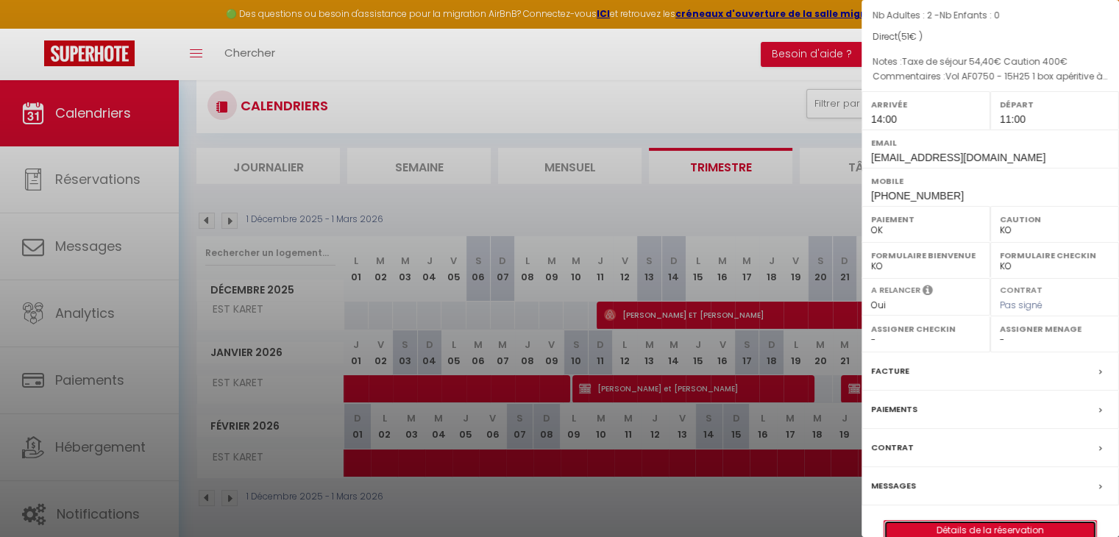
drag, startPoint x: 944, startPoint y: 513, endPoint x: 971, endPoint y: 497, distance: 31.0
click at [661, 204] on div at bounding box center [559, 268] width 1119 height 537
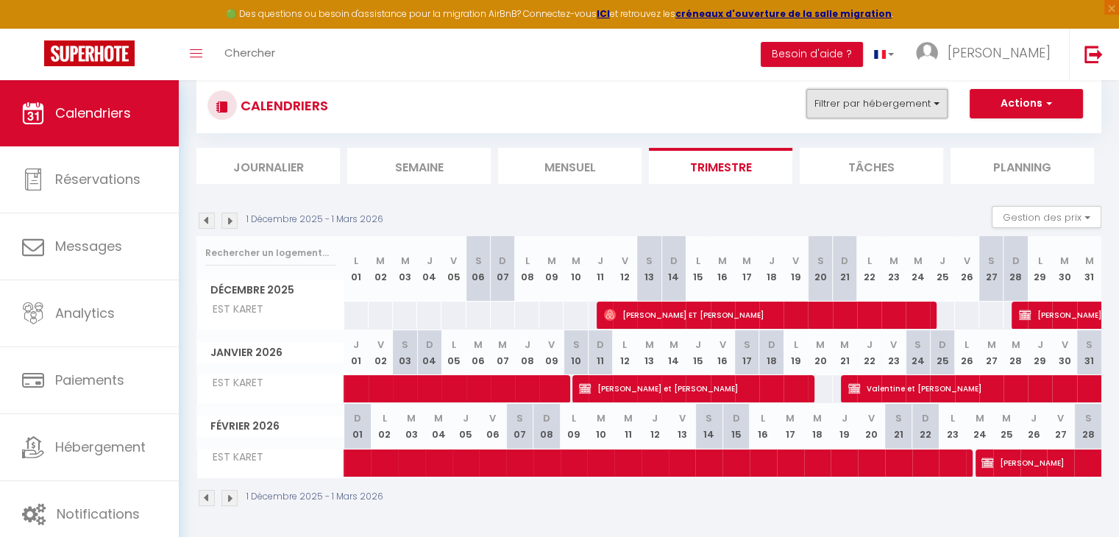
click at [853, 106] on button "Filtrer par hébergement" at bounding box center [876, 103] width 141 height 29
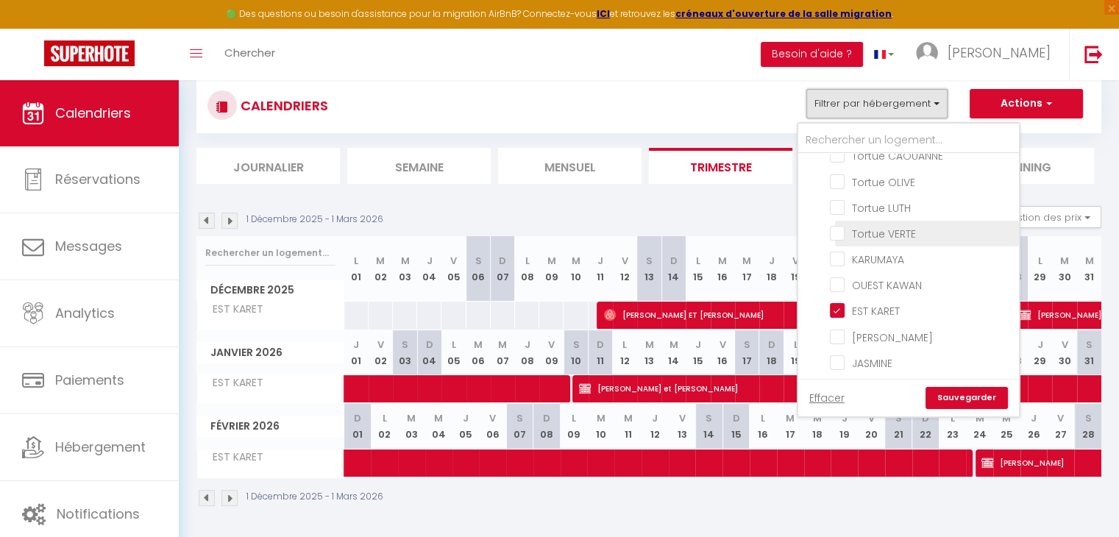
scroll to position [147, 0]
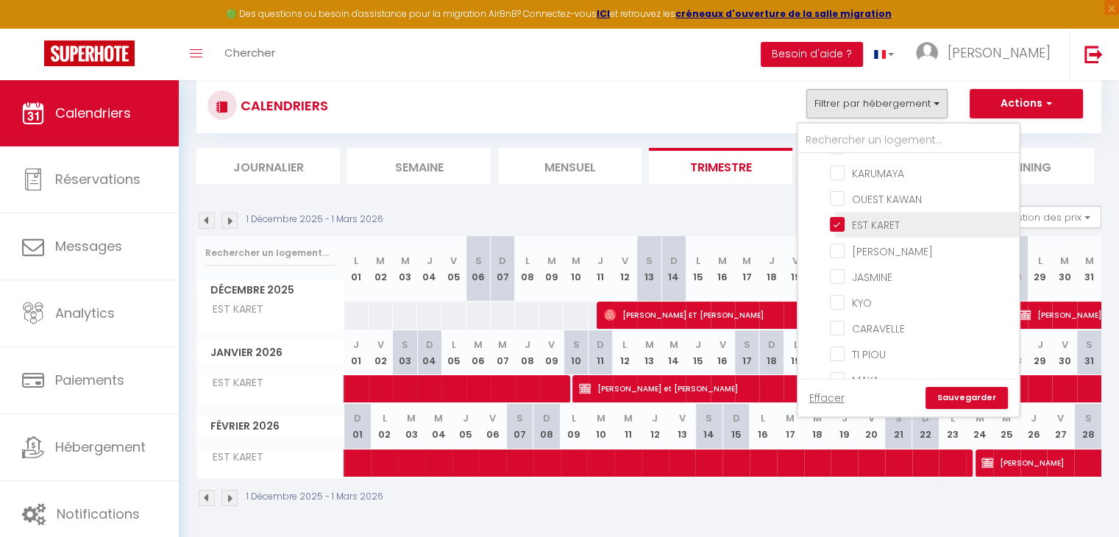
click at [886, 223] on input "EST KARET" at bounding box center [922, 223] width 184 height 15
checkbox input "false"
click at [874, 203] on input "TI PIOU" at bounding box center [922, 206] width 184 height 15
checkbox input "true"
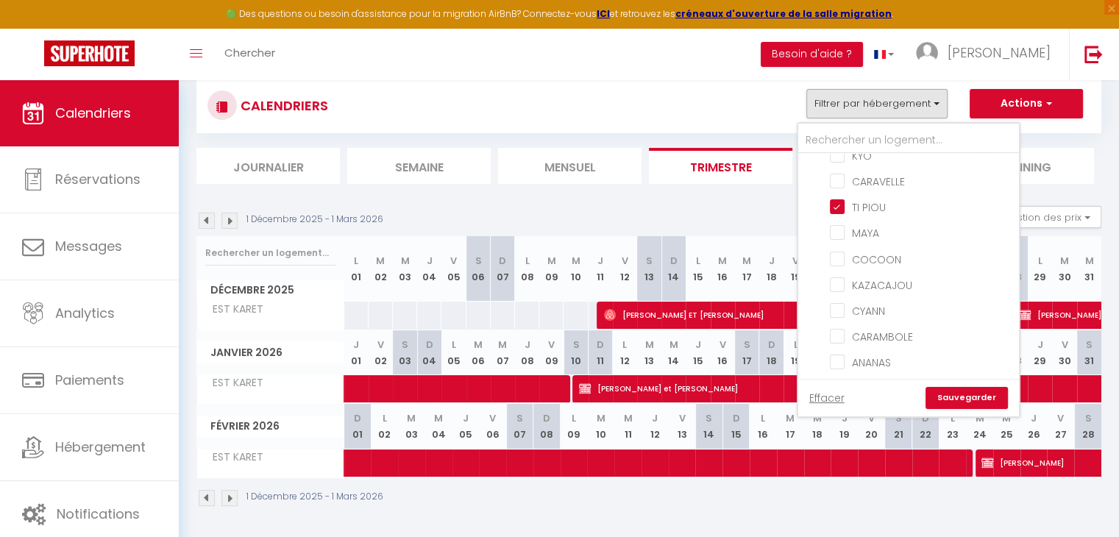
click at [972, 396] on link "Sauvegarder" at bounding box center [966, 398] width 82 height 22
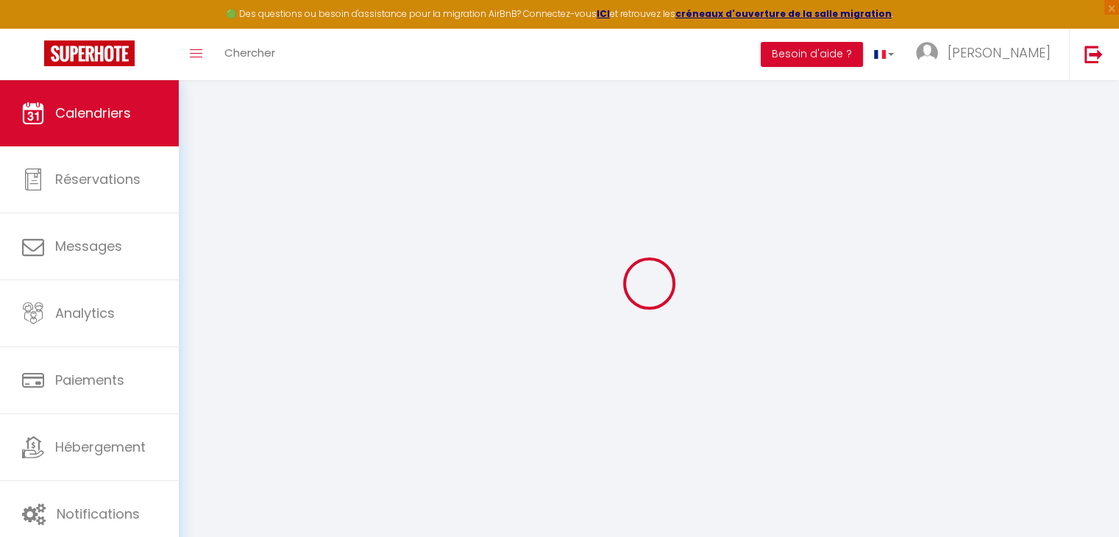
scroll to position [96, 0]
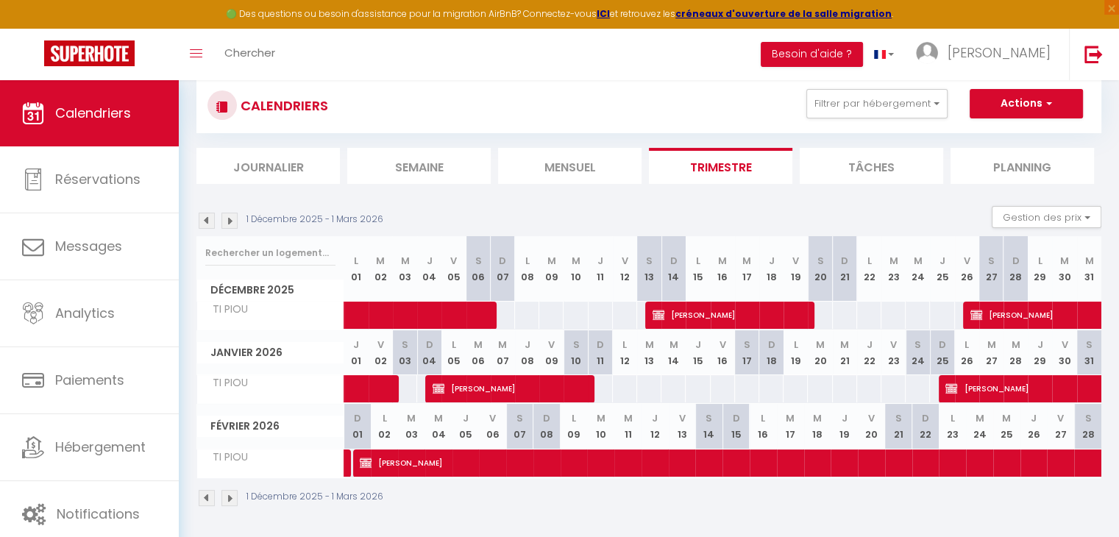
click at [205, 220] on img at bounding box center [207, 221] width 16 height 16
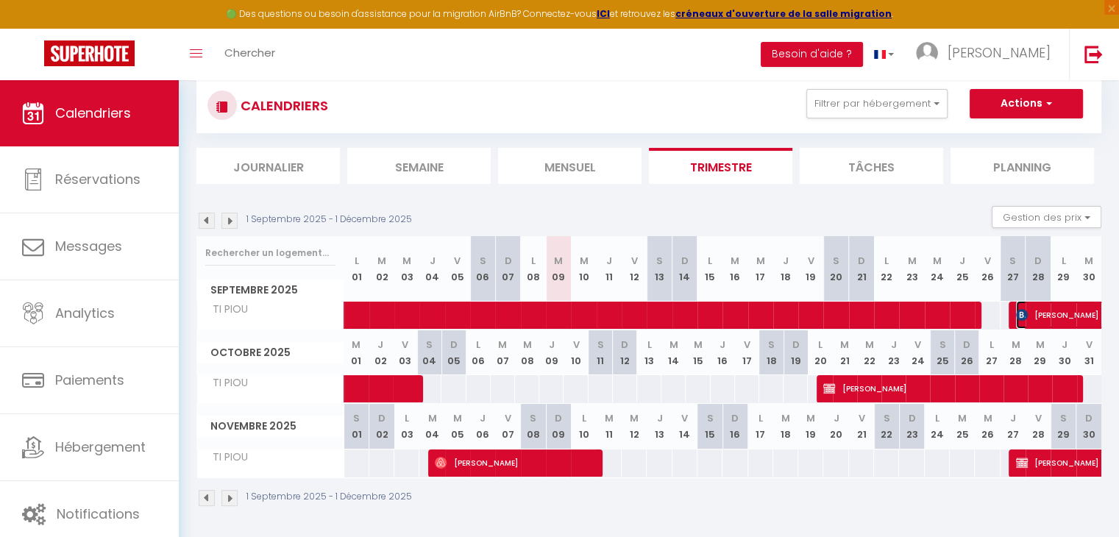
click at [1038, 316] on span "[PERSON_NAME]" at bounding box center [1134, 315] width 237 height 28
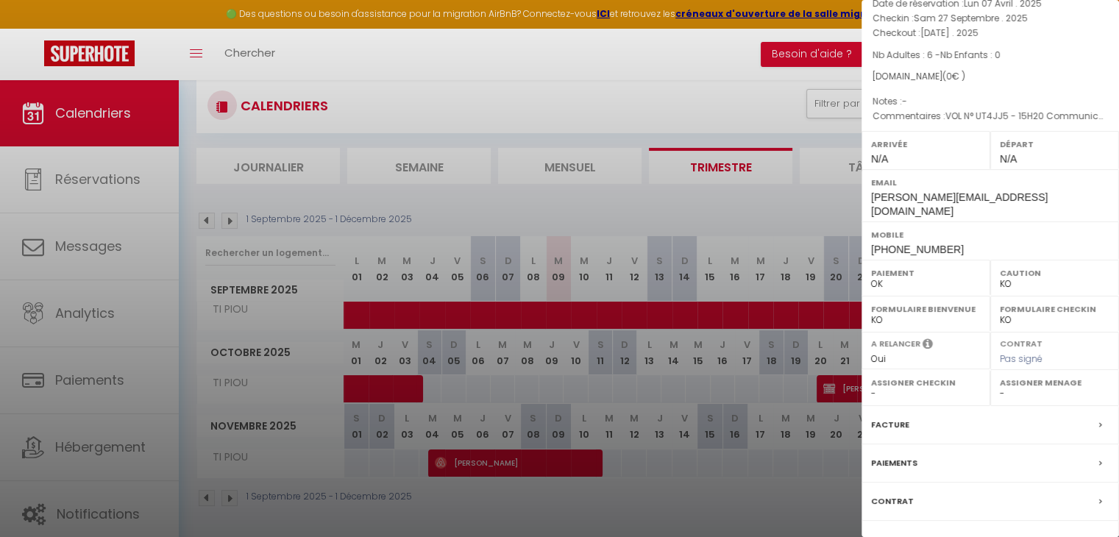
scroll to position [146, 0]
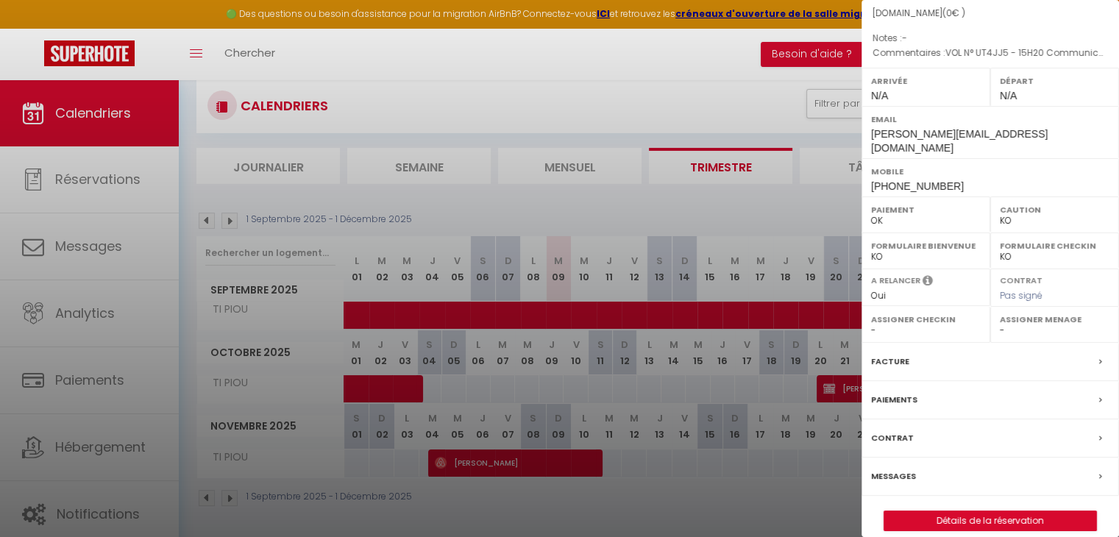
click at [734, 364] on div at bounding box center [559, 268] width 1119 height 537
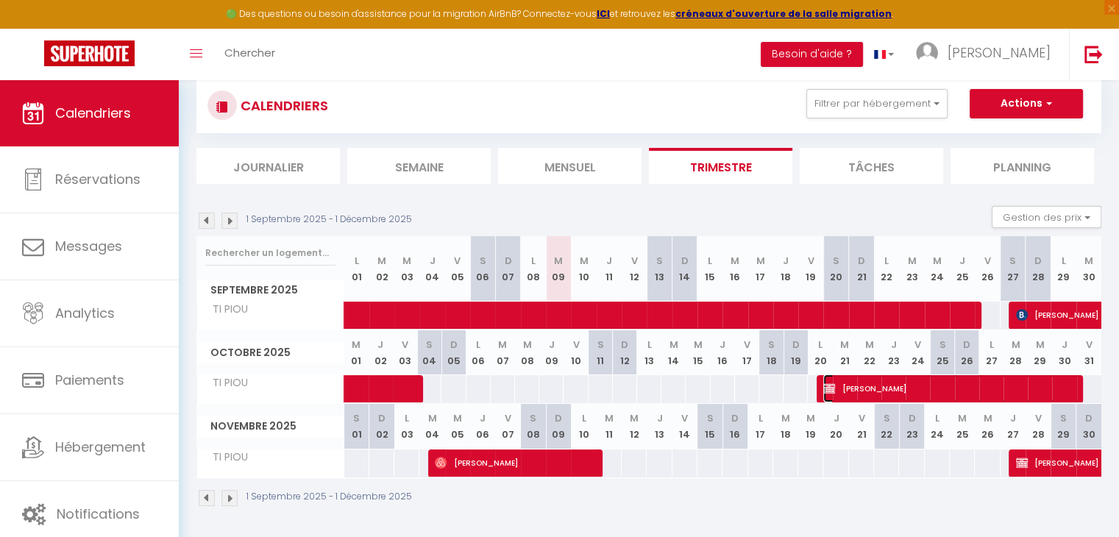
click at [873, 390] on span "Roxane TOURNEUX" at bounding box center [952, 388] width 258 height 28
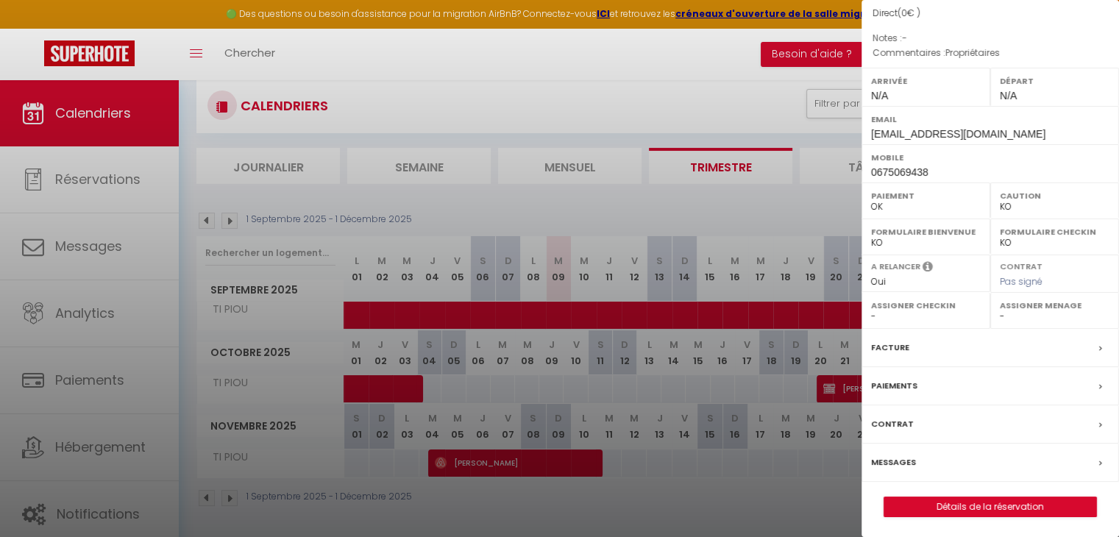
drag, startPoint x: 654, startPoint y: 351, endPoint x: 666, endPoint y: 355, distance: 12.3
click at [654, 351] on div at bounding box center [559, 268] width 1119 height 537
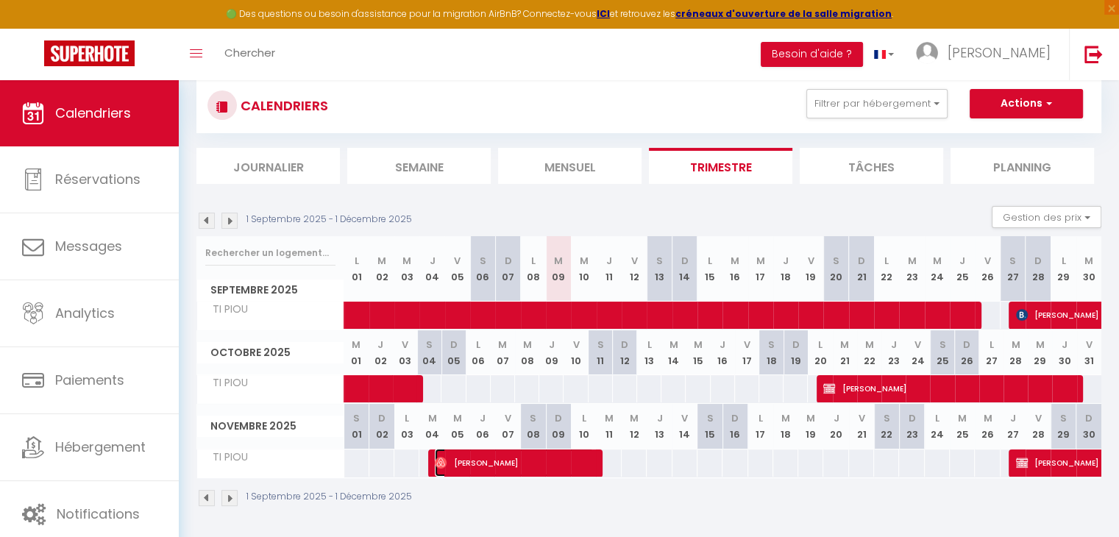
click at [526, 465] on span "Lauren SMITH" at bounding box center [514, 463] width 158 height 28
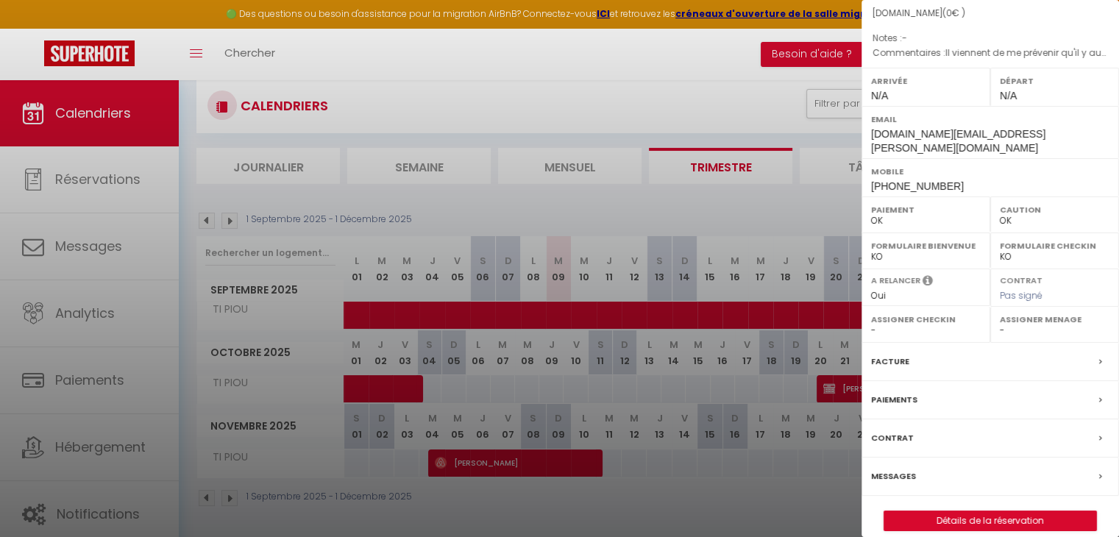
click at [719, 496] on div at bounding box center [559, 268] width 1119 height 537
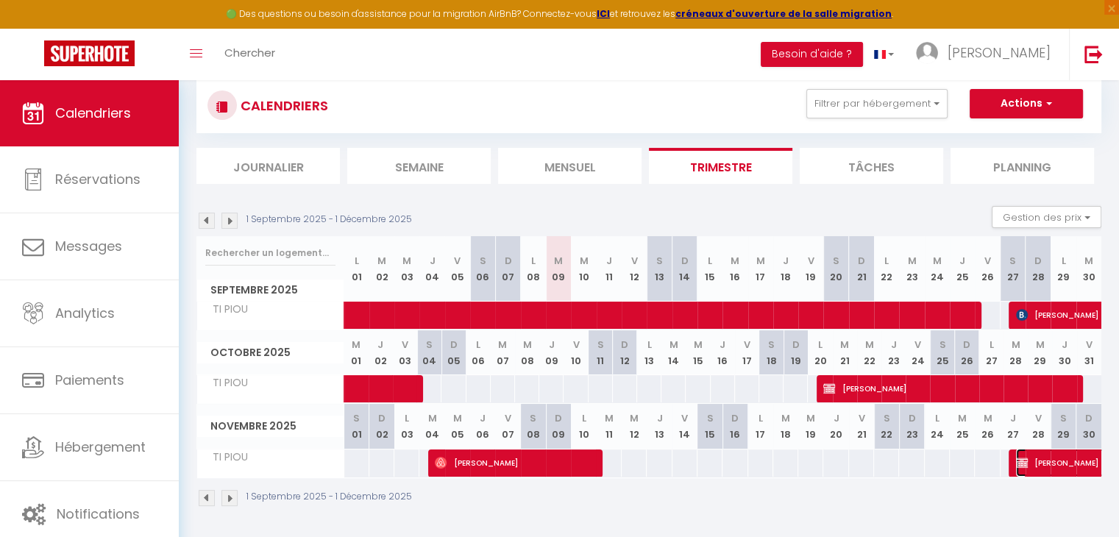
select select "KO"
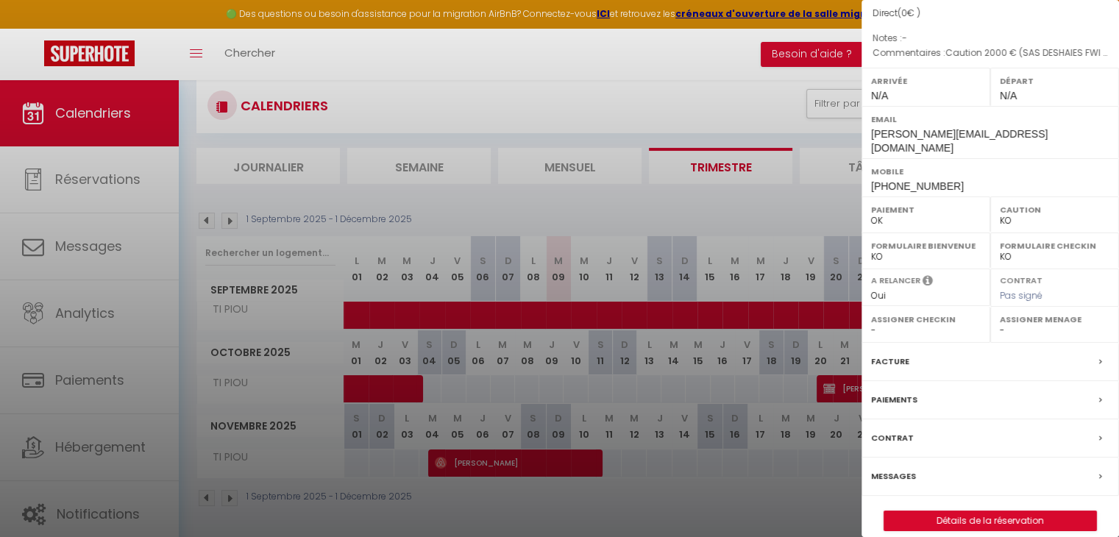
click at [799, 515] on div at bounding box center [559, 268] width 1119 height 537
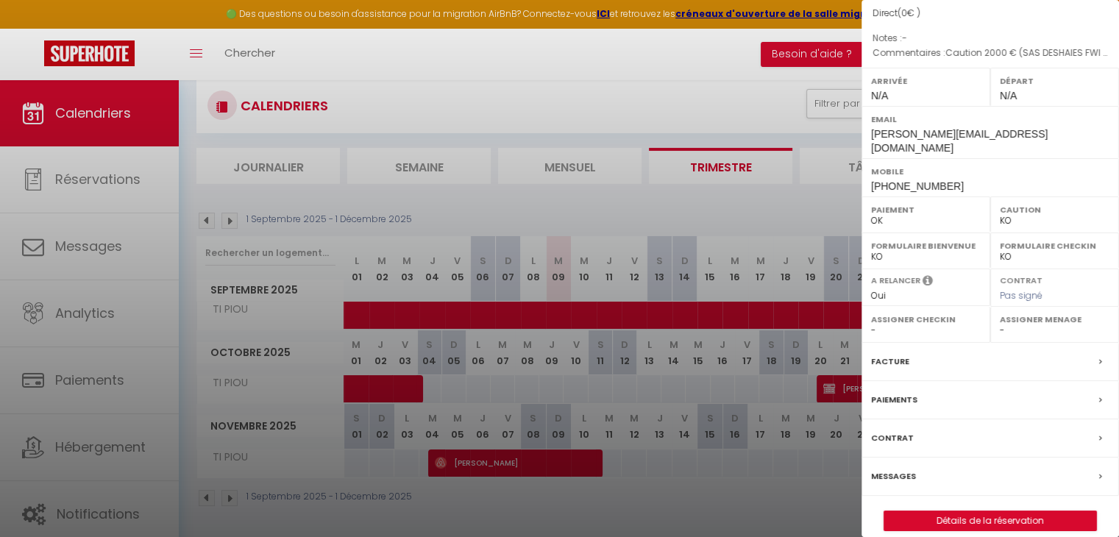
click at [291, 195] on div at bounding box center [559, 268] width 1119 height 537
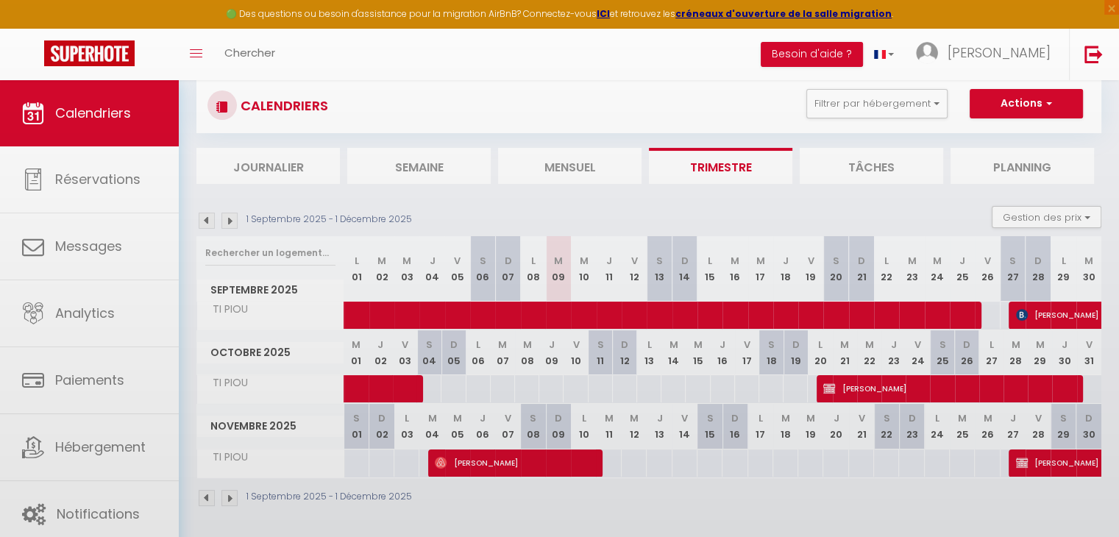
click at [228, 223] on div at bounding box center [559, 268] width 1119 height 537
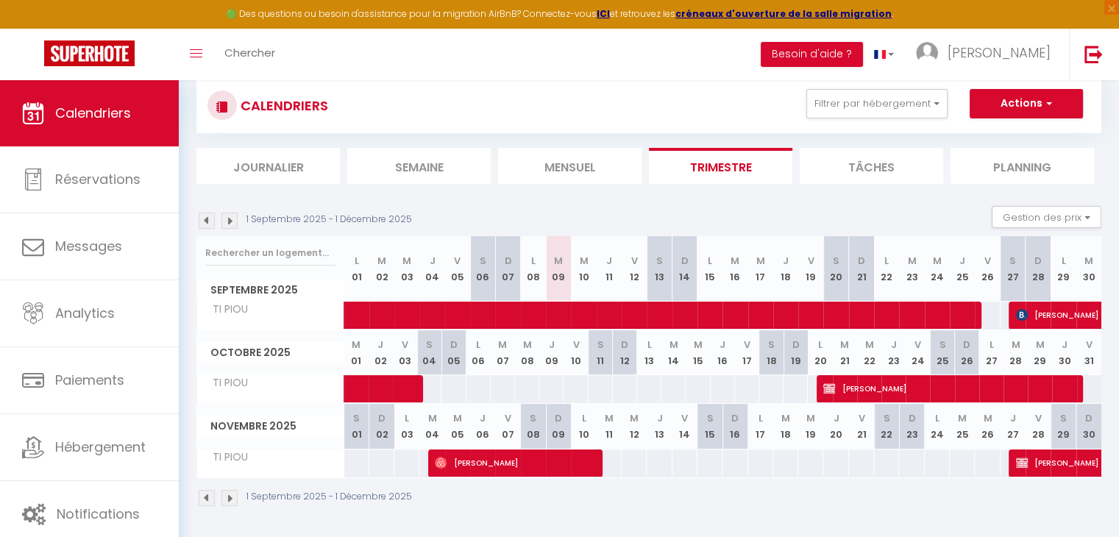
click at [229, 217] on img at bounding box center [229, 221] width 16 height 16
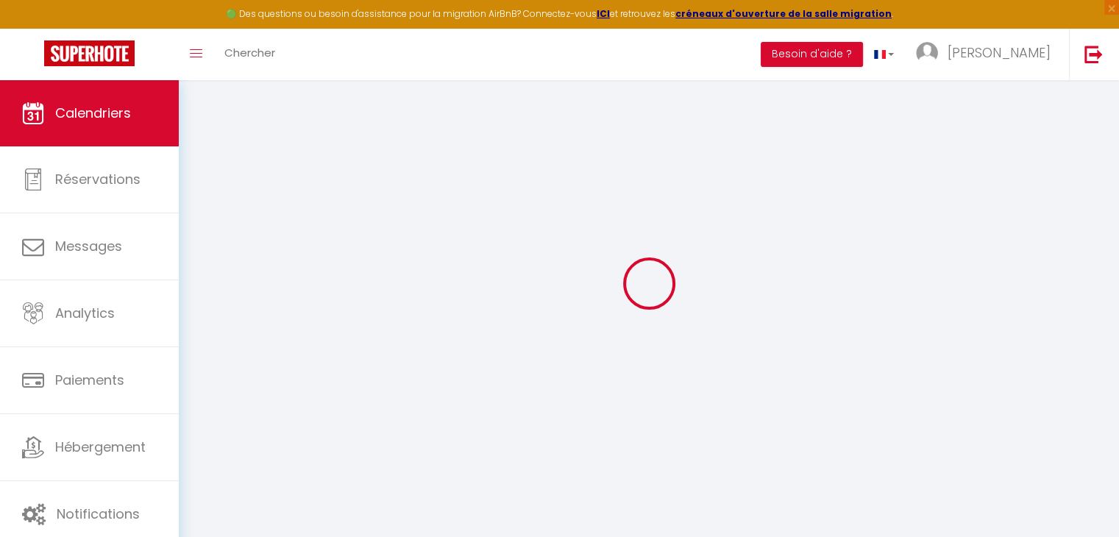
select select "KO"
select select "0"
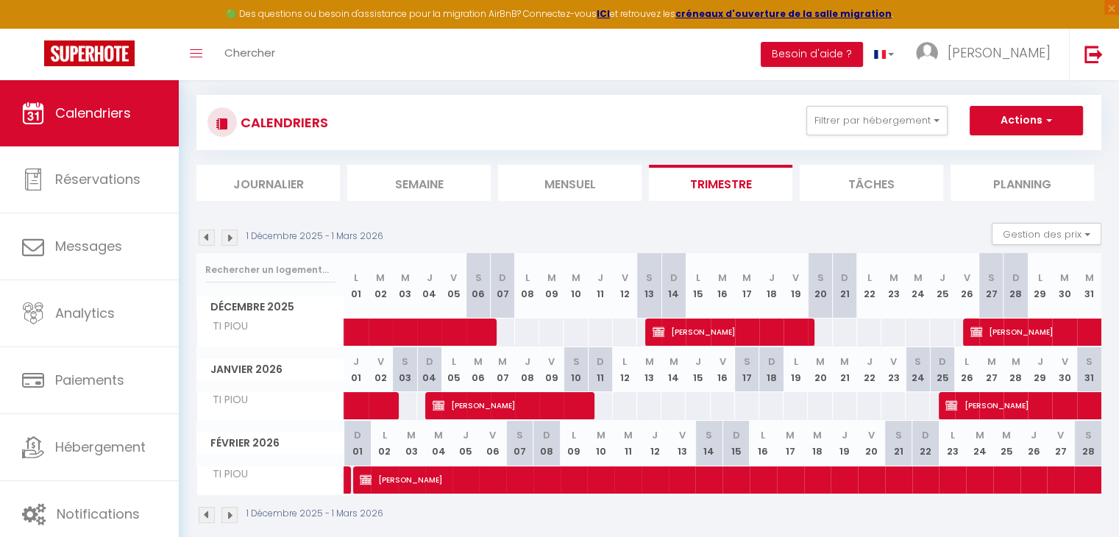
scroll to position [96, 0]
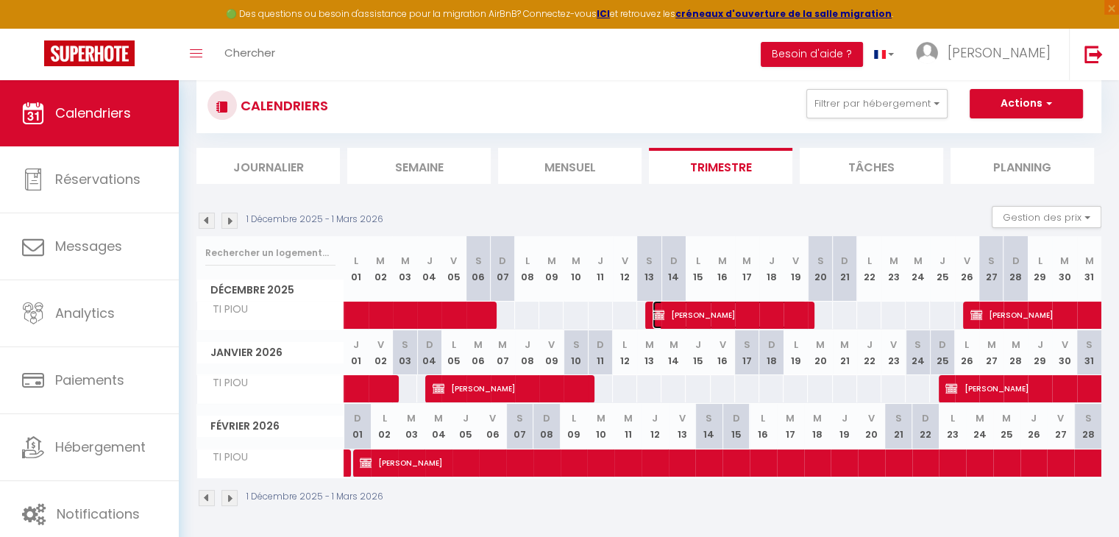
click at [781, 321] on span "GILLES GONZALEZ" at bounding box center [729, 315] width 154 height 28
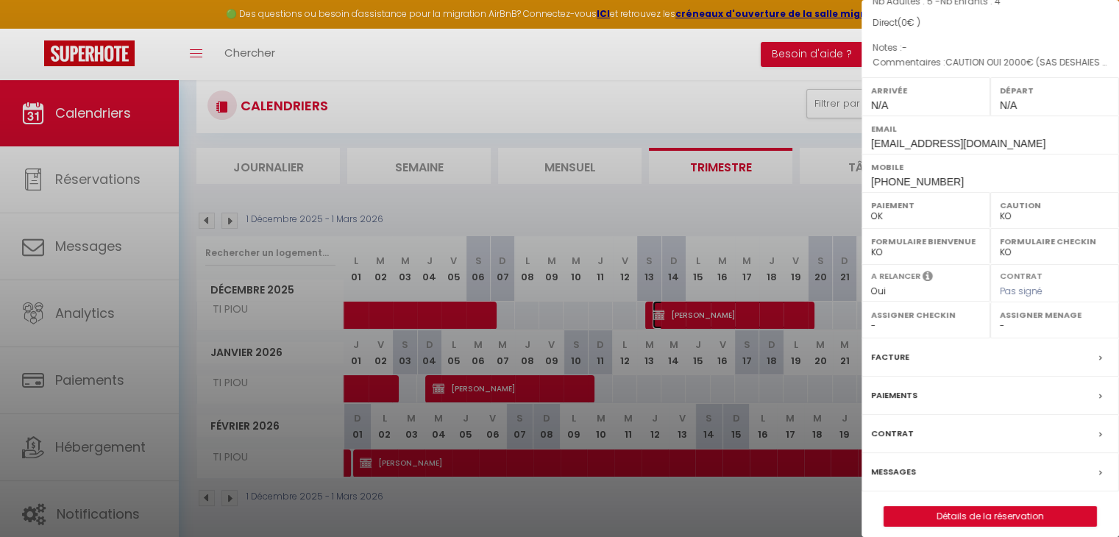
scroll to position [146, 0]
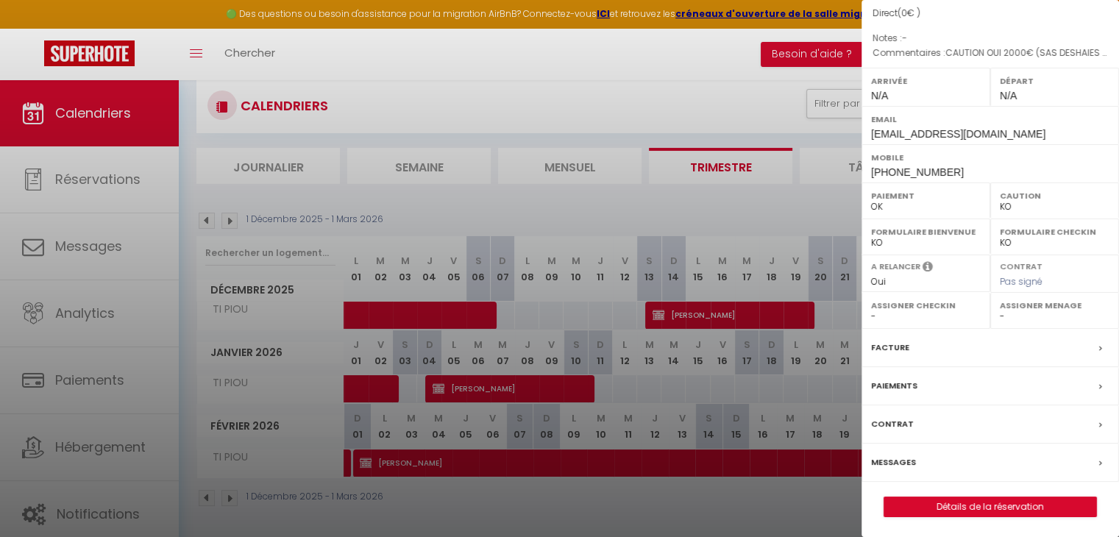
click at [794, 204] on div at bounding box center [559, 268] width 1119 height 537
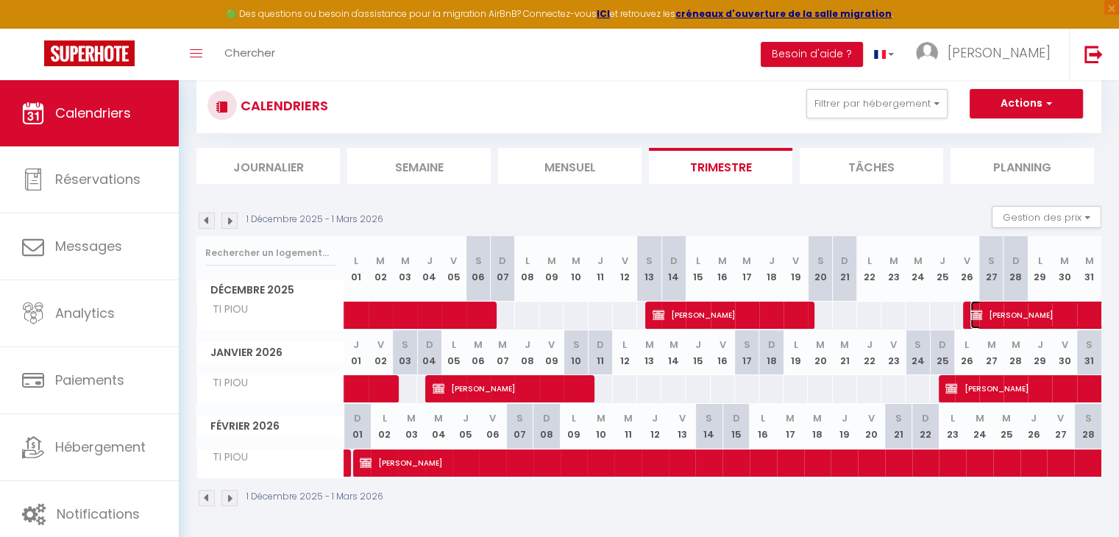
click at [978, 309] on img at bounding box center [976, 315] width 12 height 12
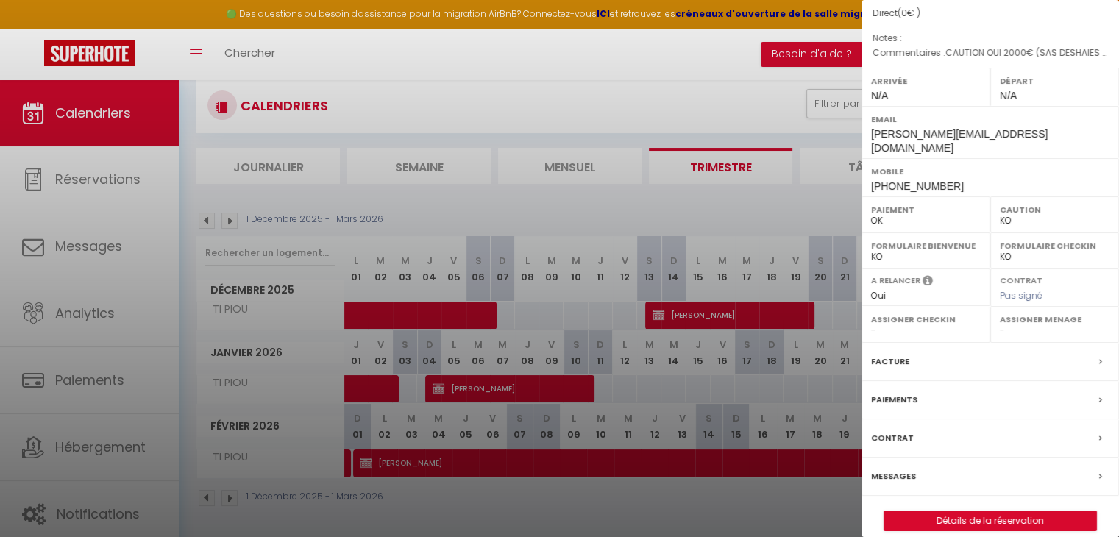
click at [594, 217] on div at bounding box center [559, 268] width 1119 height 537
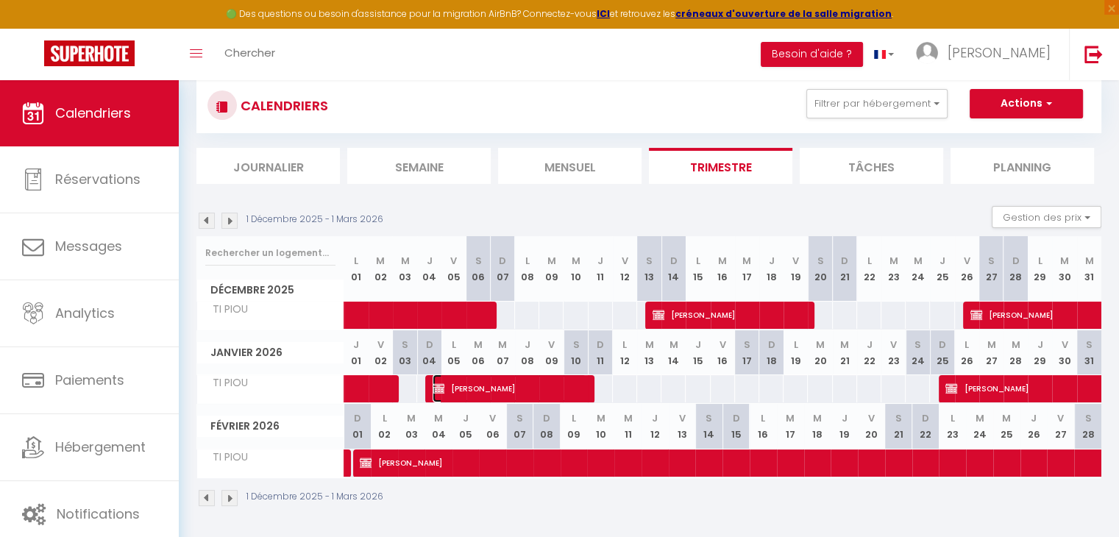
click at [532, 380] on span "Daniel CHESSARI" at bounding box center [509, 388] width 154 height 28
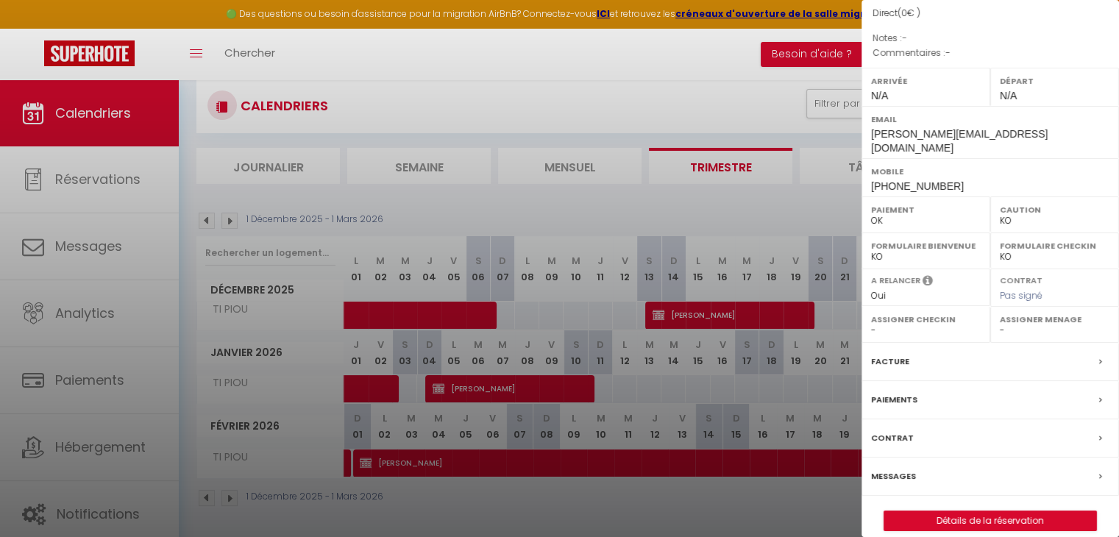
click at [730, 202] on div at bounding box center [559, 268] width 1119 height 537
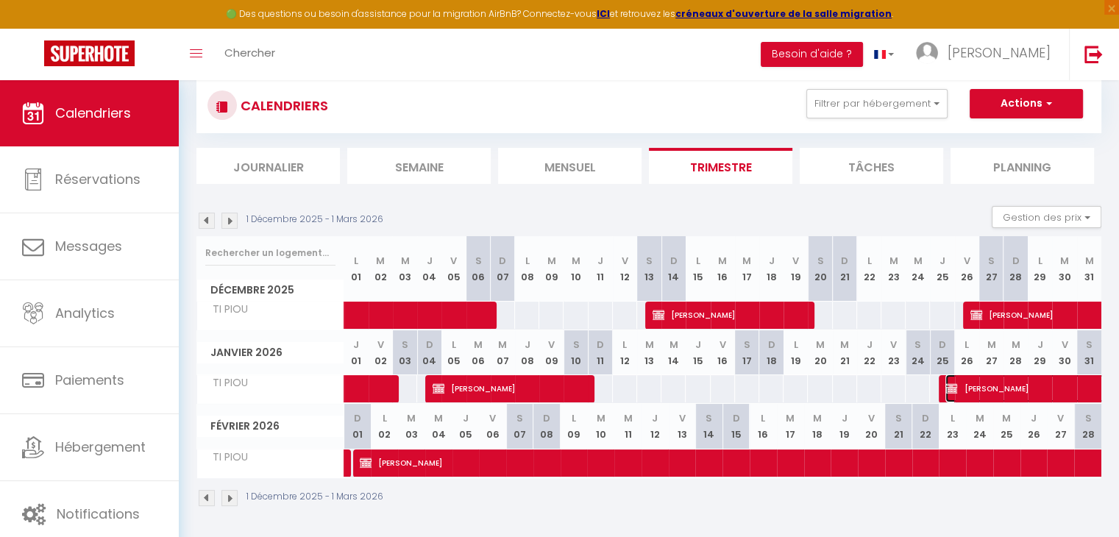
click at [988, 392] on span "Charles LASNIER" at bounding box center [1063, 388] width 237 height 28
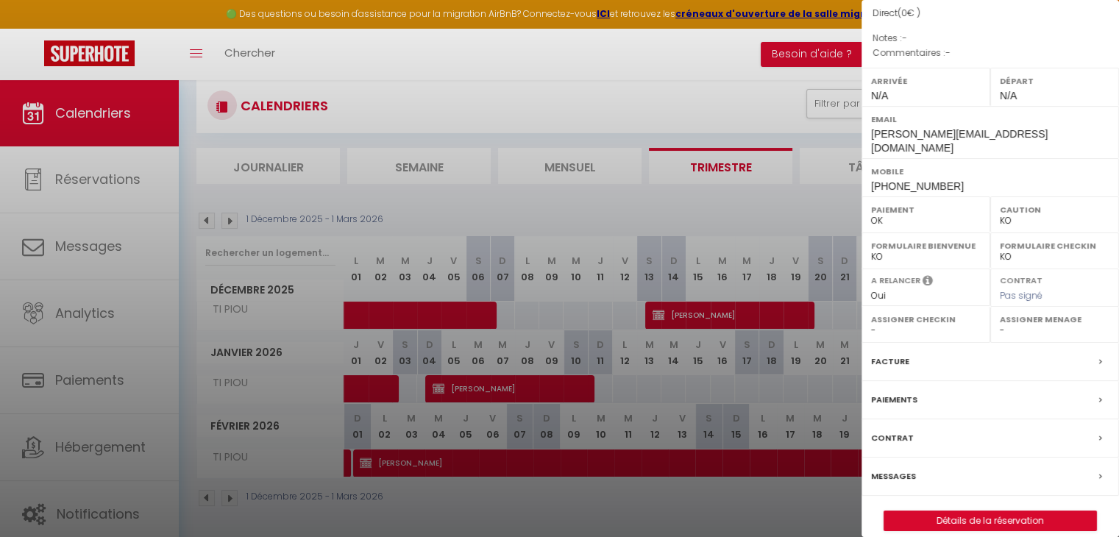
click at [539, 469] on div at bounding box center [559, 268] width 1119 height 537
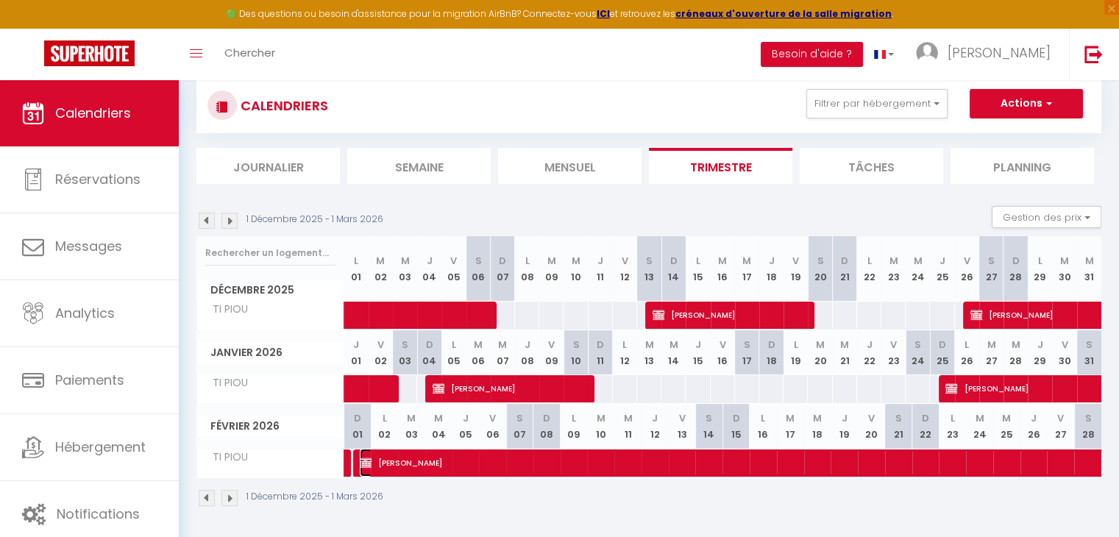
click at [541, 463] on span "Marcia VAILLANCOURT" at bounding box center [1070, 463] width 1421 height 28
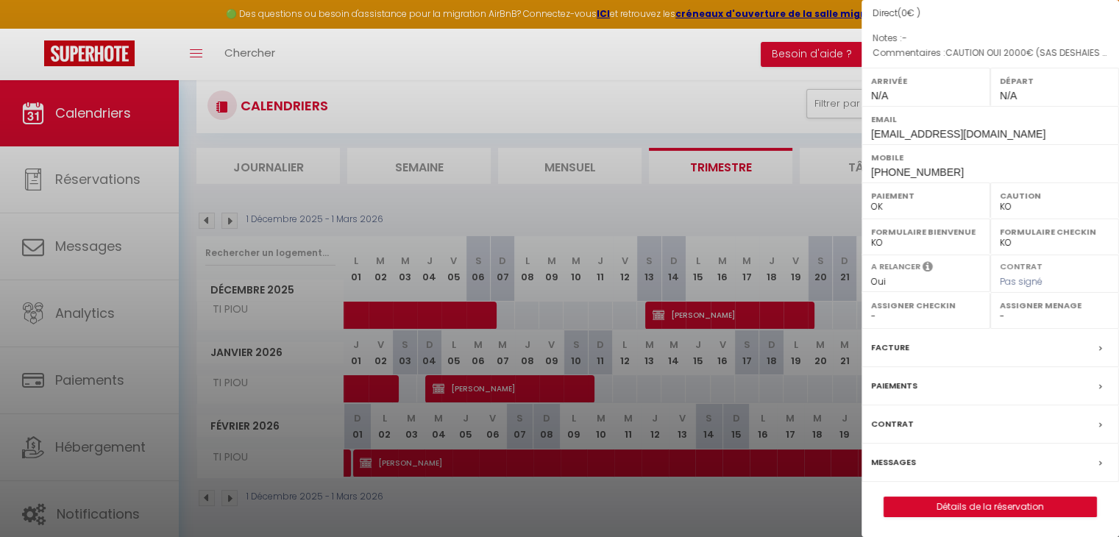
click at [589, 304] on div at bounding box center [559, 268] width 1119 height 537
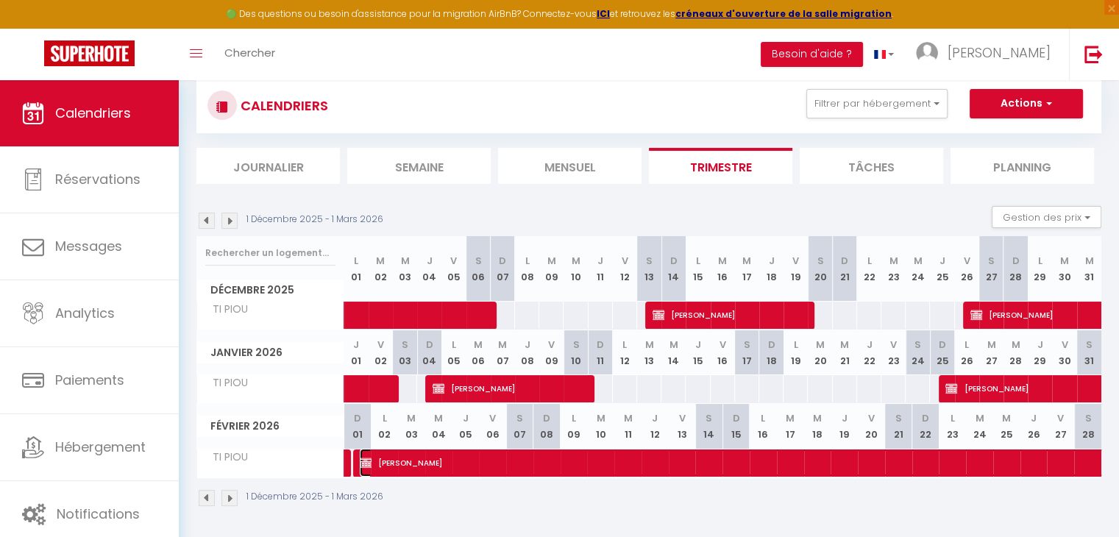
click at [457, 466] on span "Marcia VAILLANCOURT" at bounding box center [1070, 463] width 1421 height 28
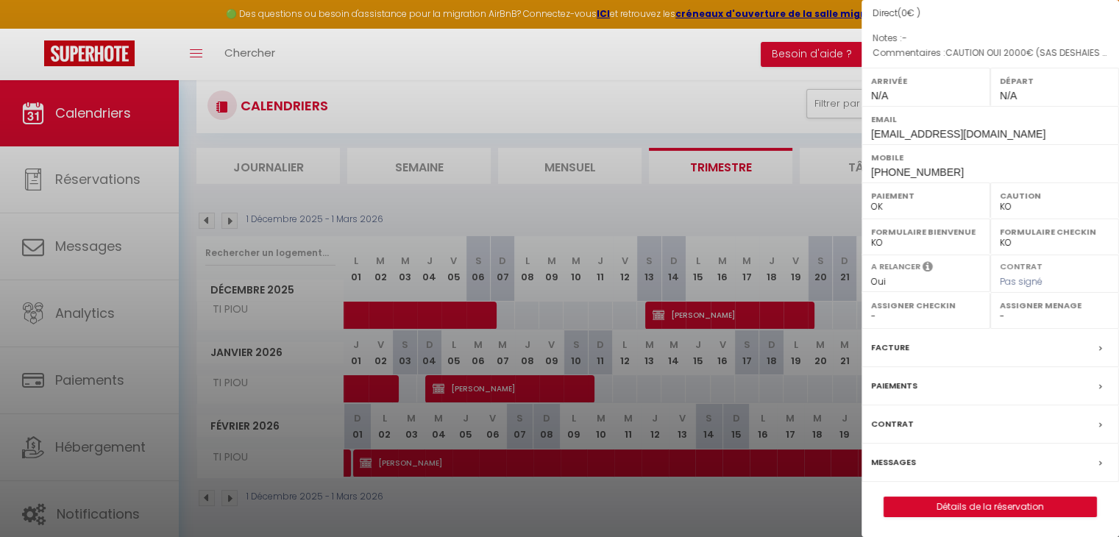
click at [636, 212] on div at bounding box center [559, 268] width 1119 height 537
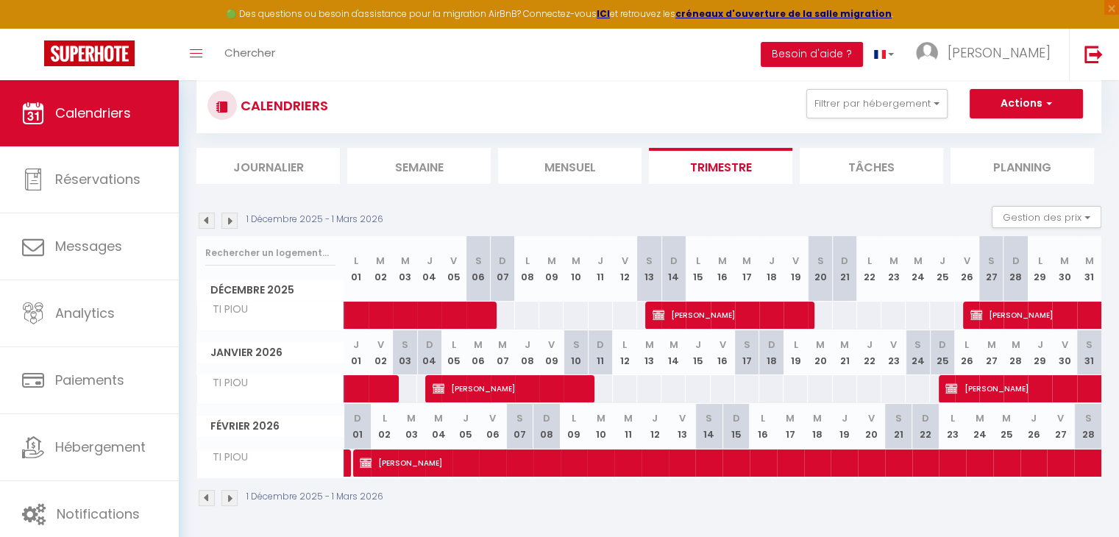
click at [232, 220] on img at bounding box center [229, 221] width 16 height 16
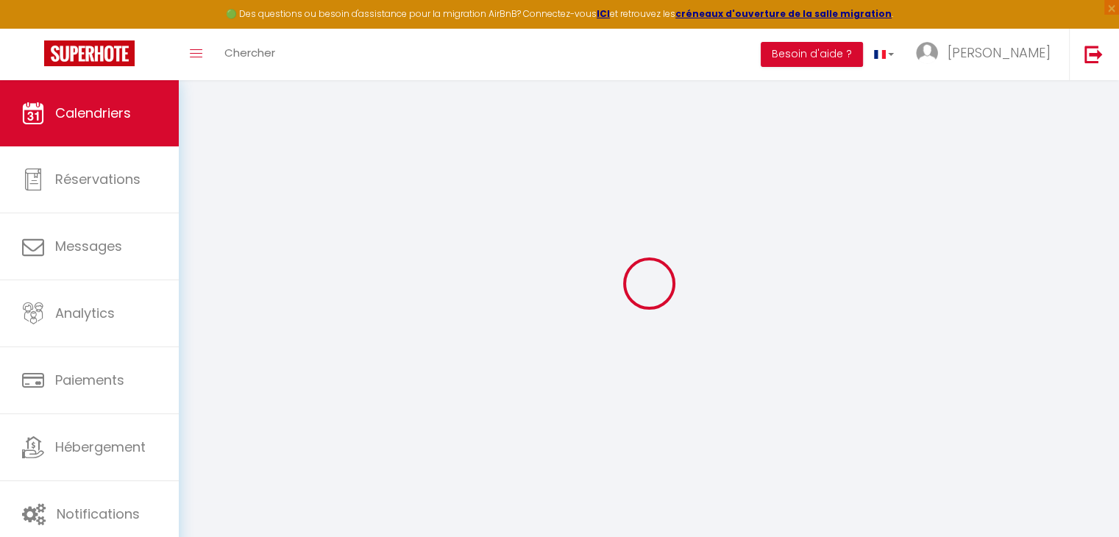
select select "KO"
select select "0"
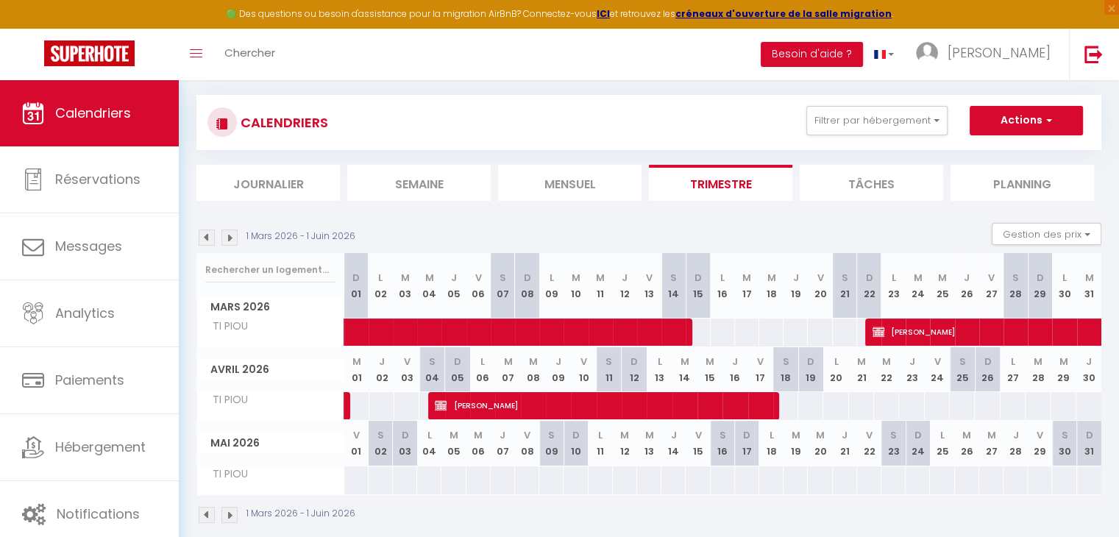
scroll to position [96, 0]
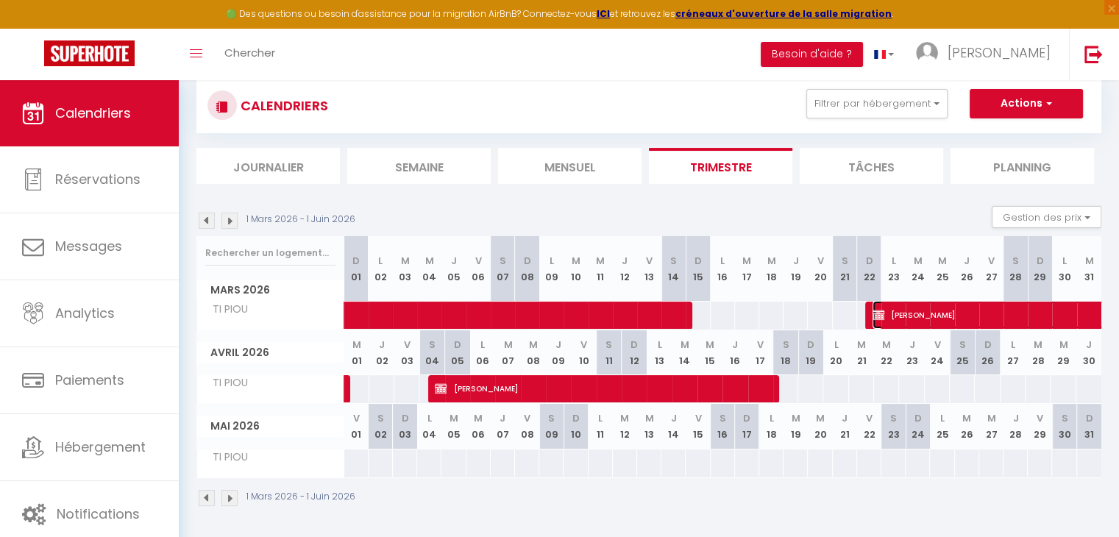
click at [912, 316] on span "[PERSON_NAME]" at bounding box center [1041, 315] width 338 height 28
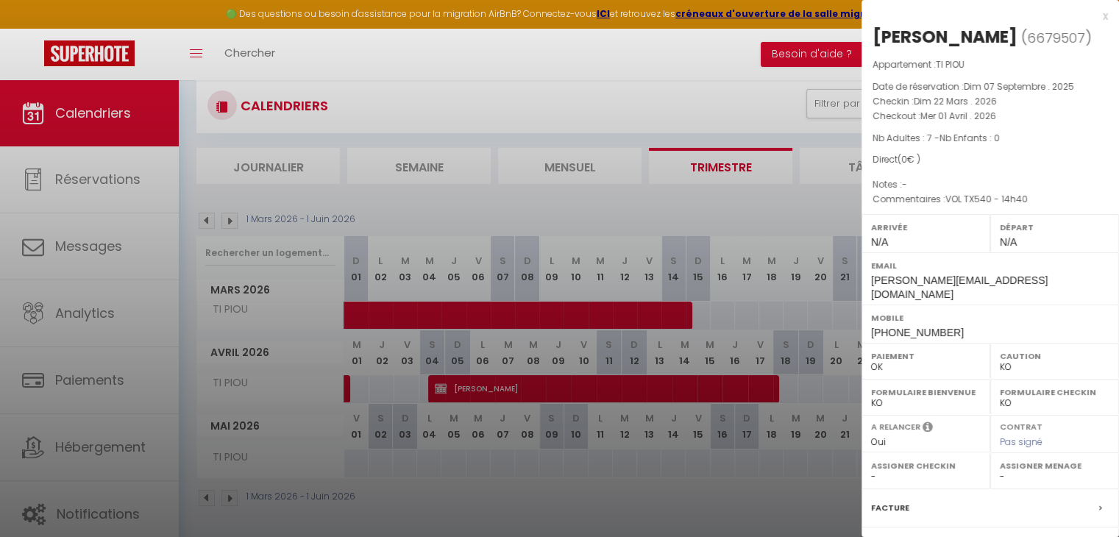
click at [674, 390] on div at bounding box center [559, 268] width 1119 height 537
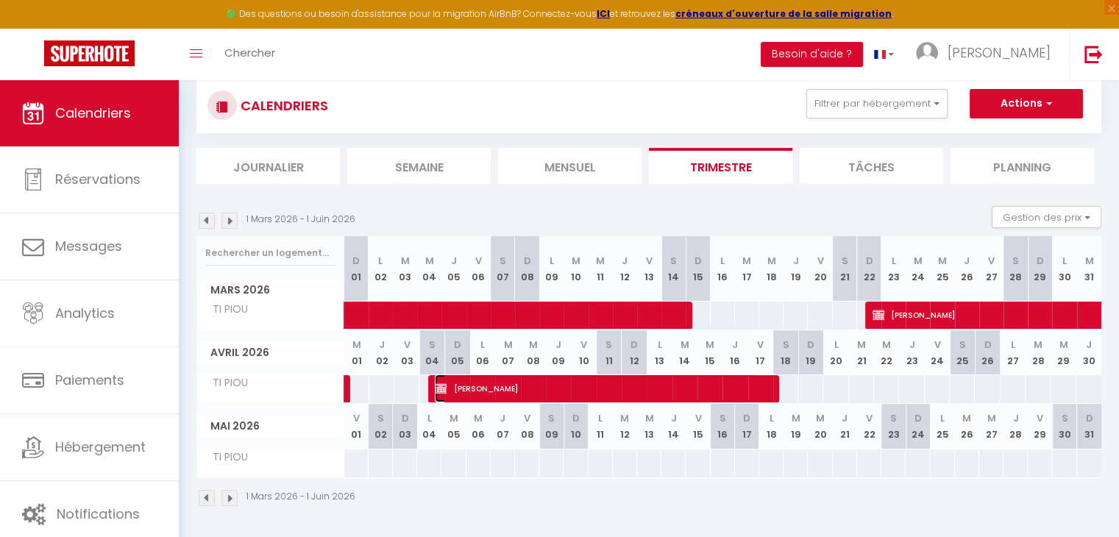
click at [674, 390] on span "[PERSON_NAME]" at bounding box center [597, 388] width 324 height 28
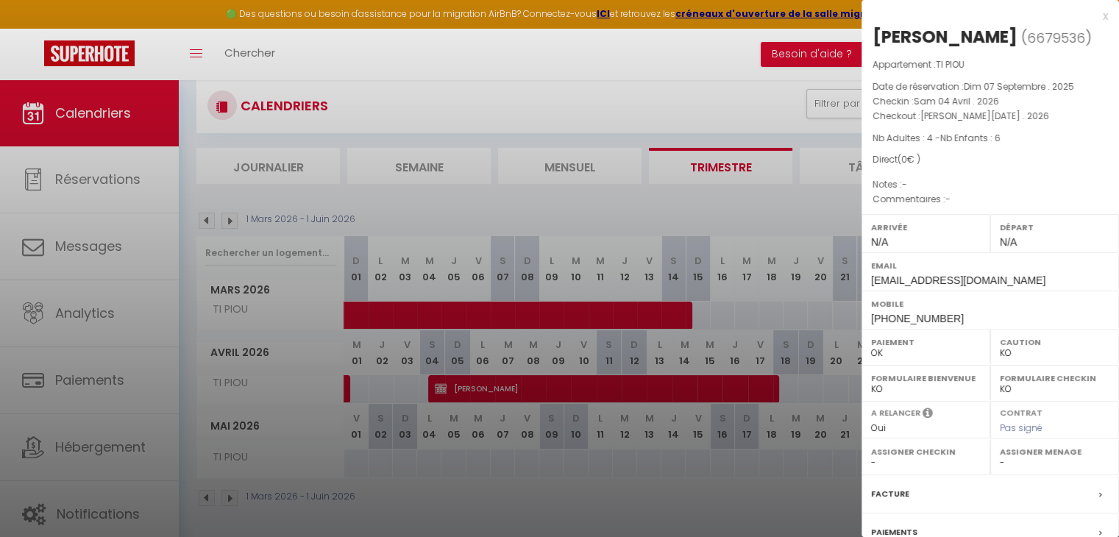
click at [684, 201] on div at bounding box center [559, 268] width 1119 height 537
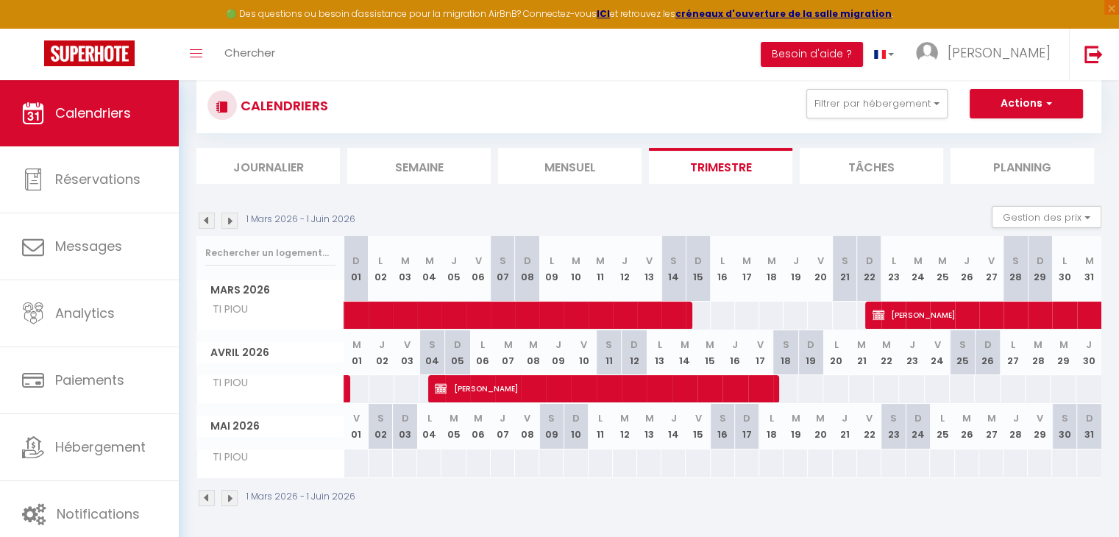
click at [230, 220] on img at bounding box center [229, 221] width 16 height 16
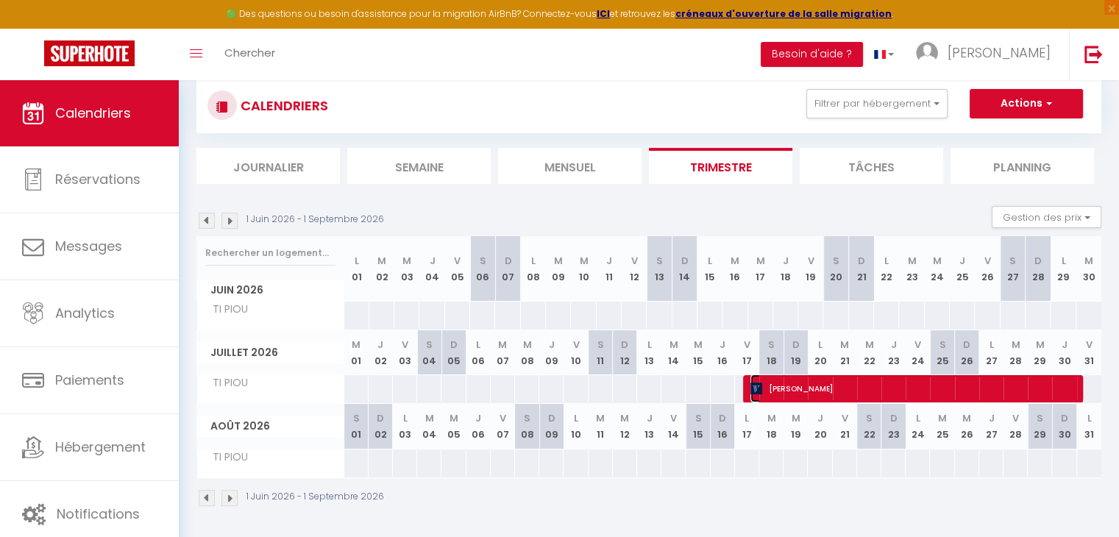
click at [815, 385] on span "[PERSON_NAME]" at bounding box center [916, 388] width 333 height 28
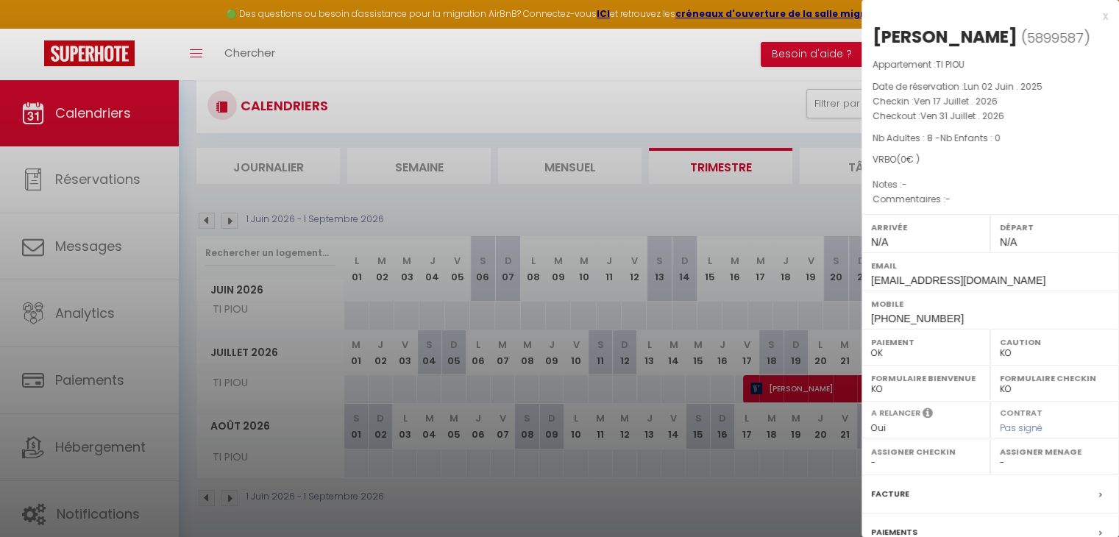
click at [778, 330] on div at bounding box center [559, 268] width 1119 height 537
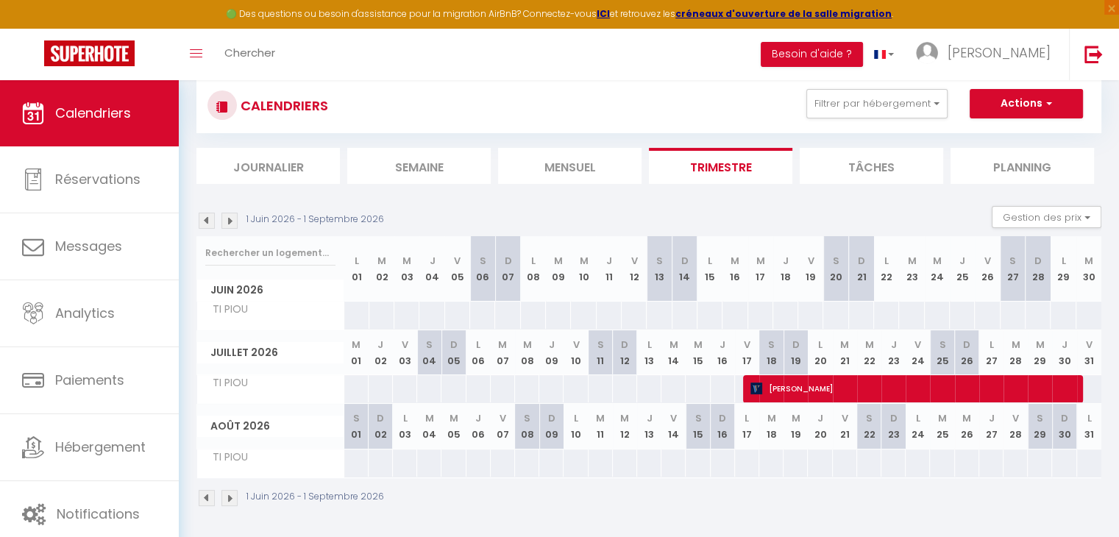
click at [227, 220] on img at bounding box center [229, 221] width 16 height 16
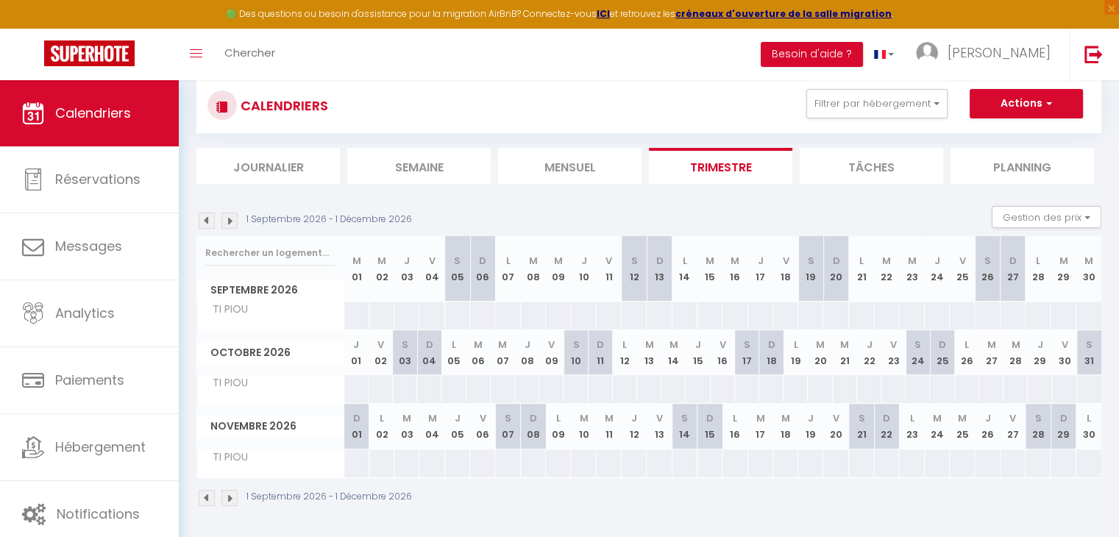
click at [227, 220] on img at bounding box center [229, 221] width 16 height 16
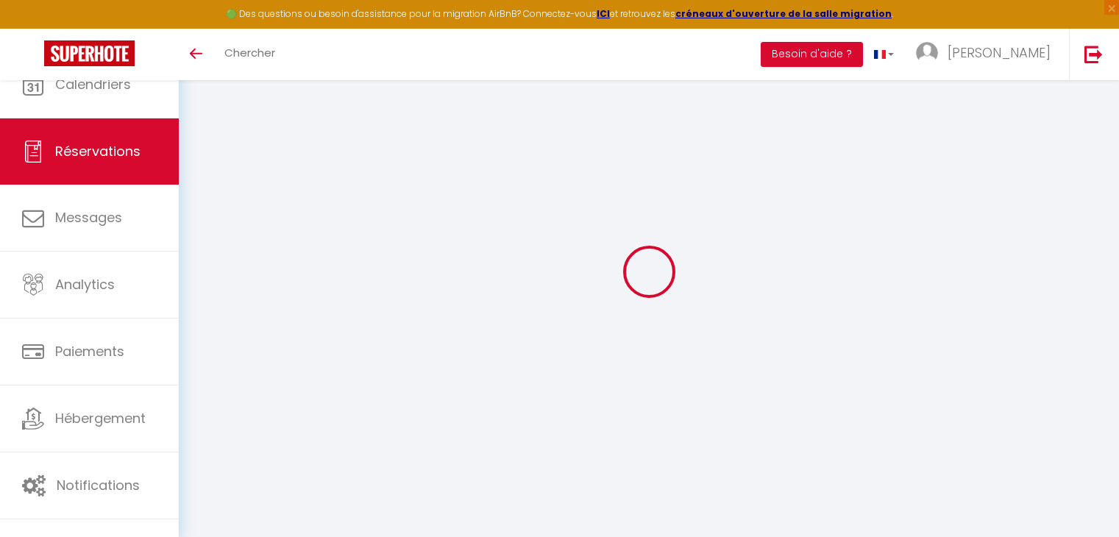
select select
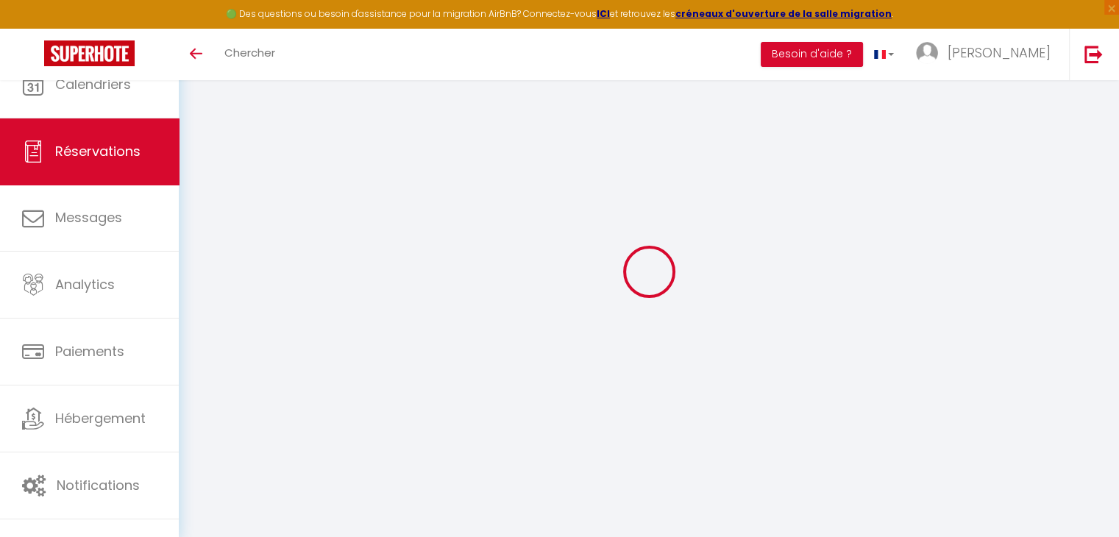
type input "Stephane"
type input "[PERSON_NAME]"
type input "[EMAIL_ADDRESS][DOMAIN_NAME]"
type input "0618950532"
select select "FR"
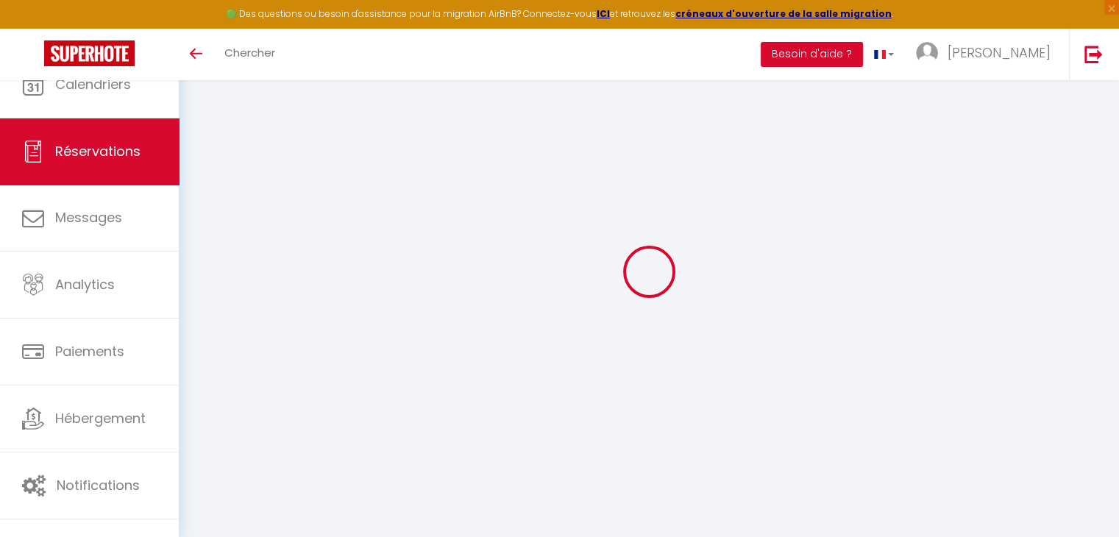
select select "34071"
select select "1"
select select
type input "2"
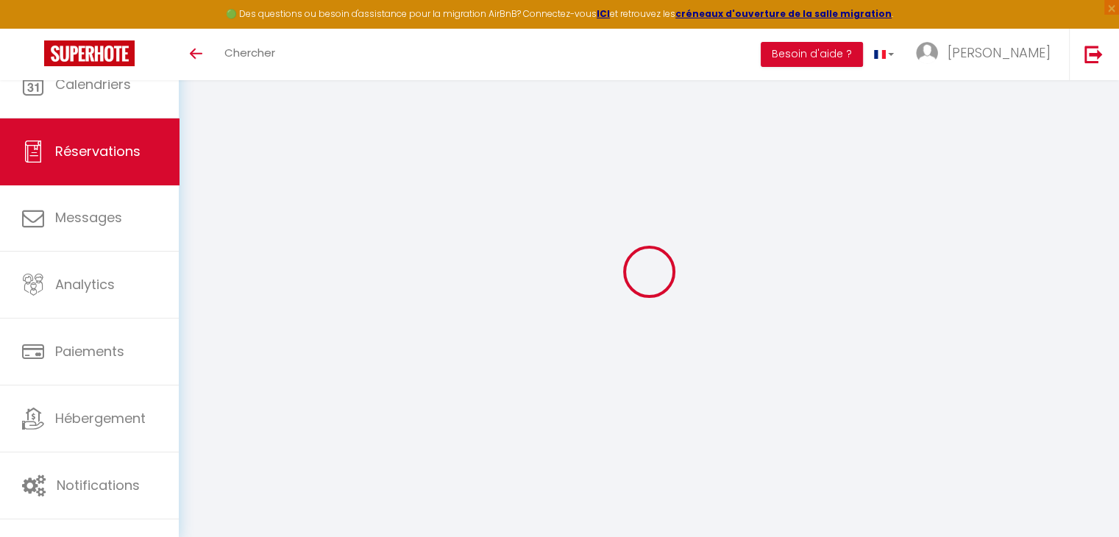
select select "12"
select select
checkbox input "false"
type input "0"
select select "2"
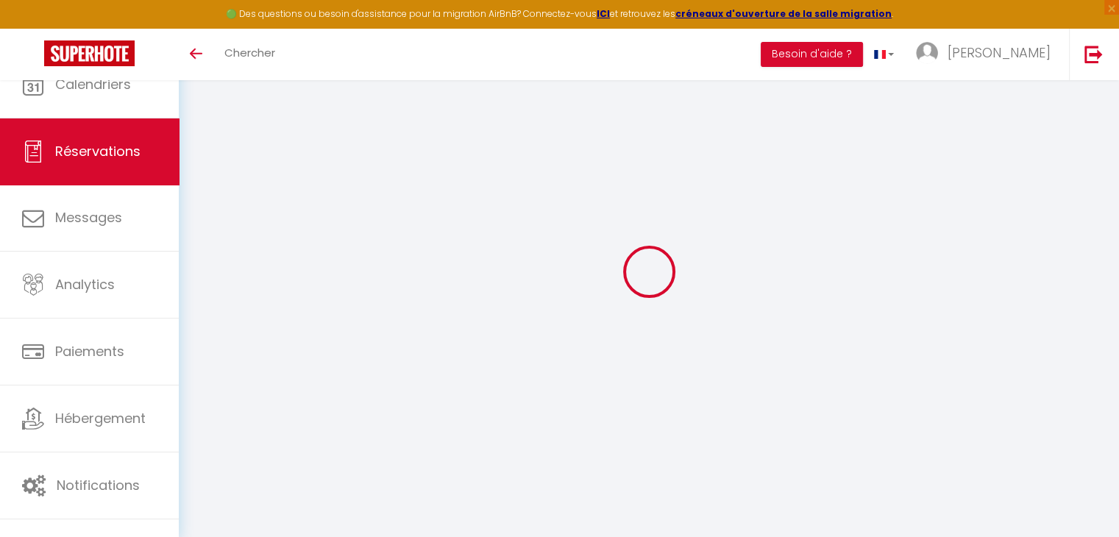
type input "0"
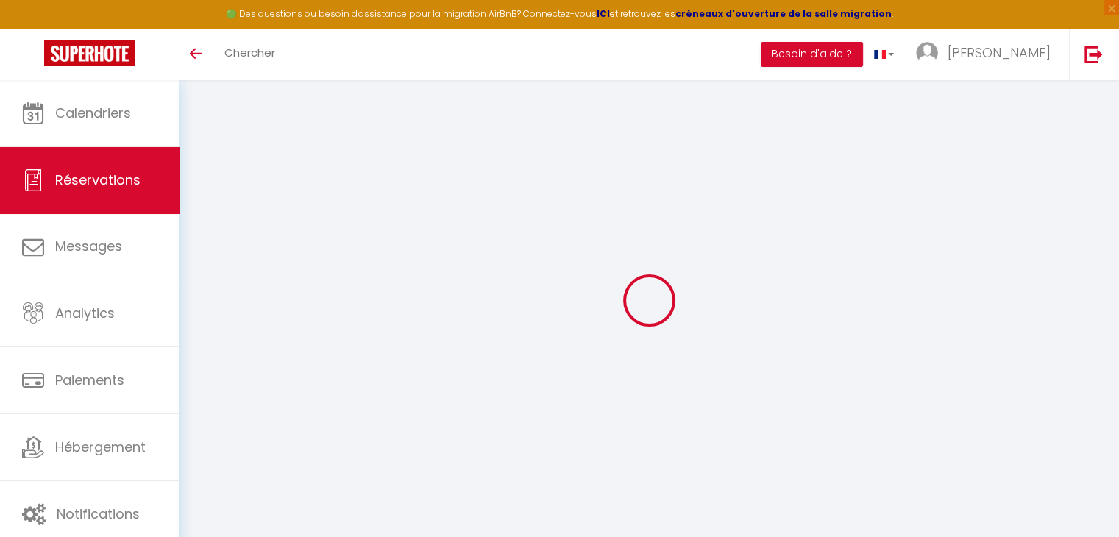
select select
select select "14"
checkbox input "false"
select select
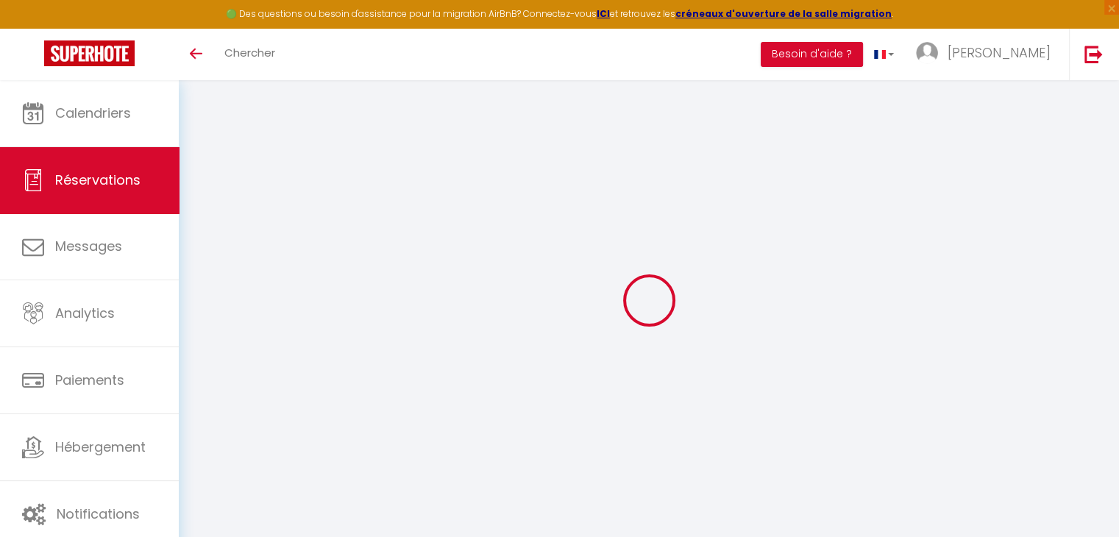
select select
checkbox input "false"
select select
checkbox input "false"
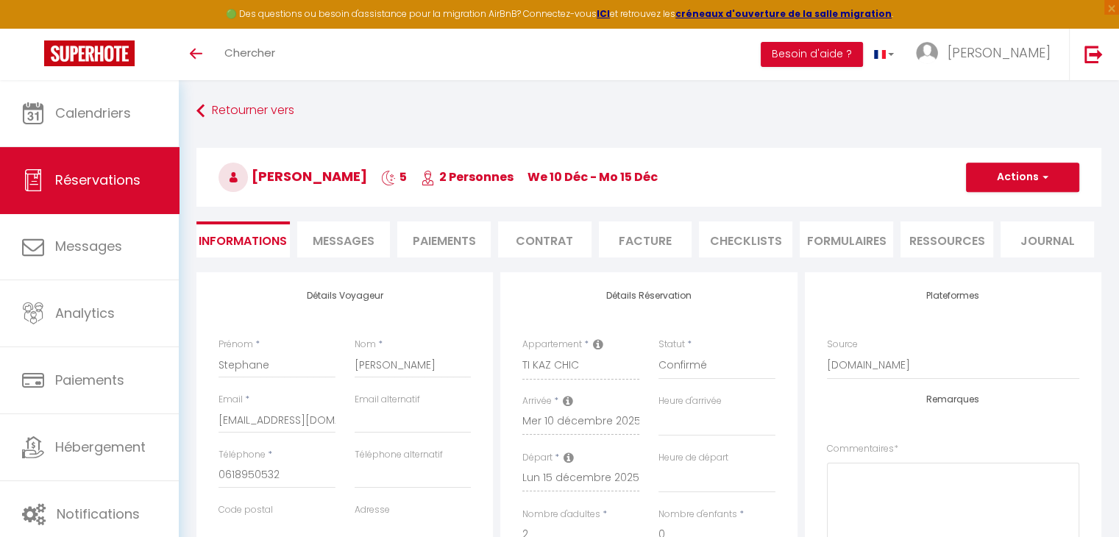
select select
checkbox input "false"
select select
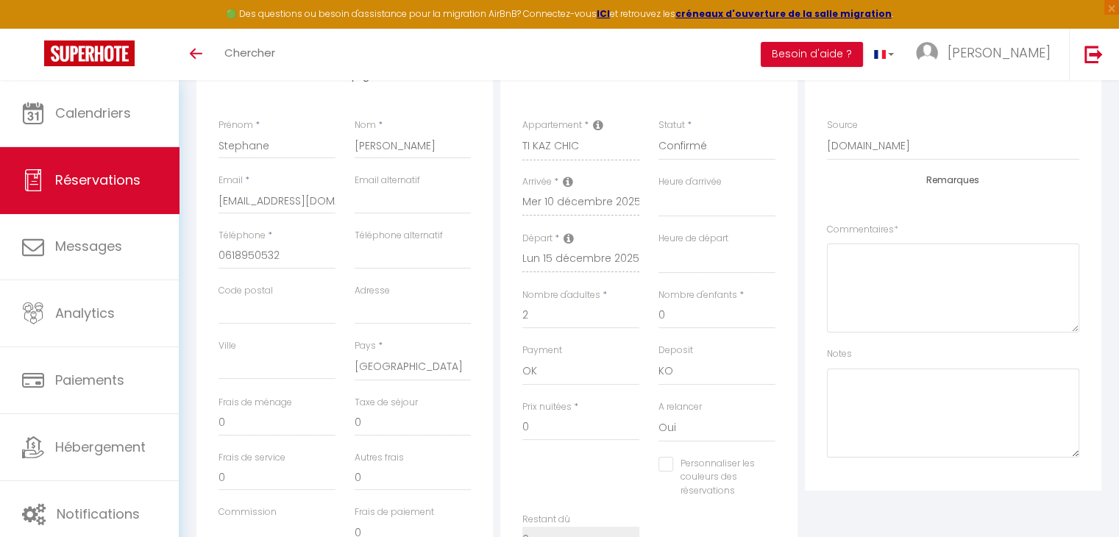
scroll to position [221, 0]
click at [224, 260] on input "0618950532" at bounding box center [276, 254] width 117 height 26
type input "618950532"
select select
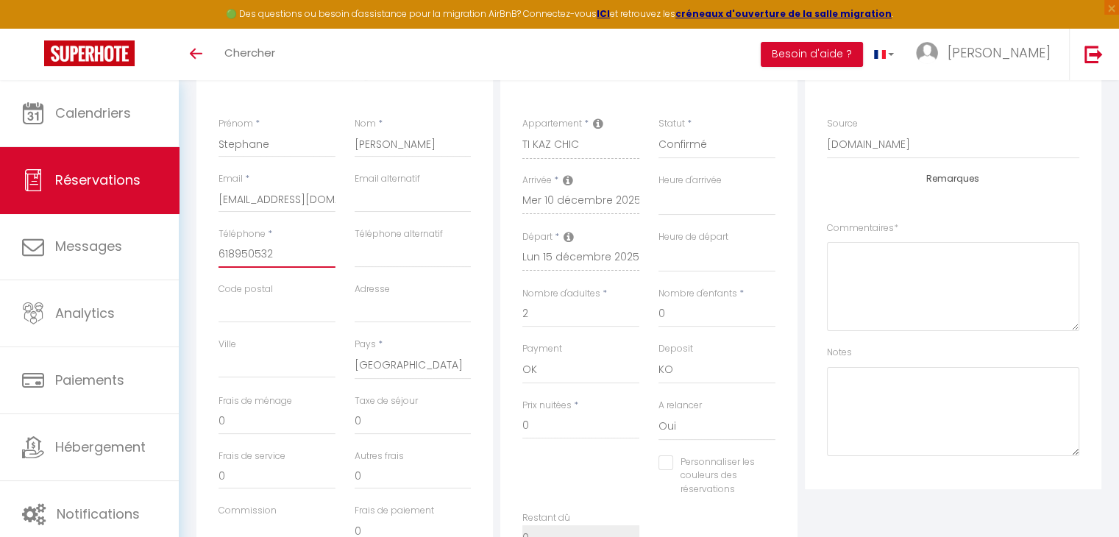
checkbox input "false"
type input "+618950532"
select select
checkbox input "false"
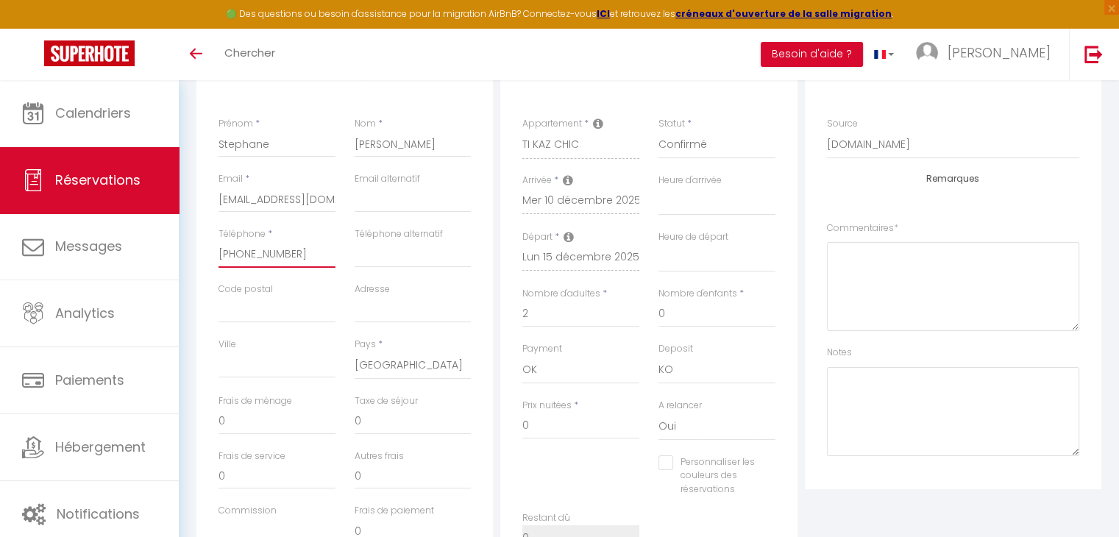
type input "+3618950532"
select select
checkbox input "false"
type input "+33618950532"
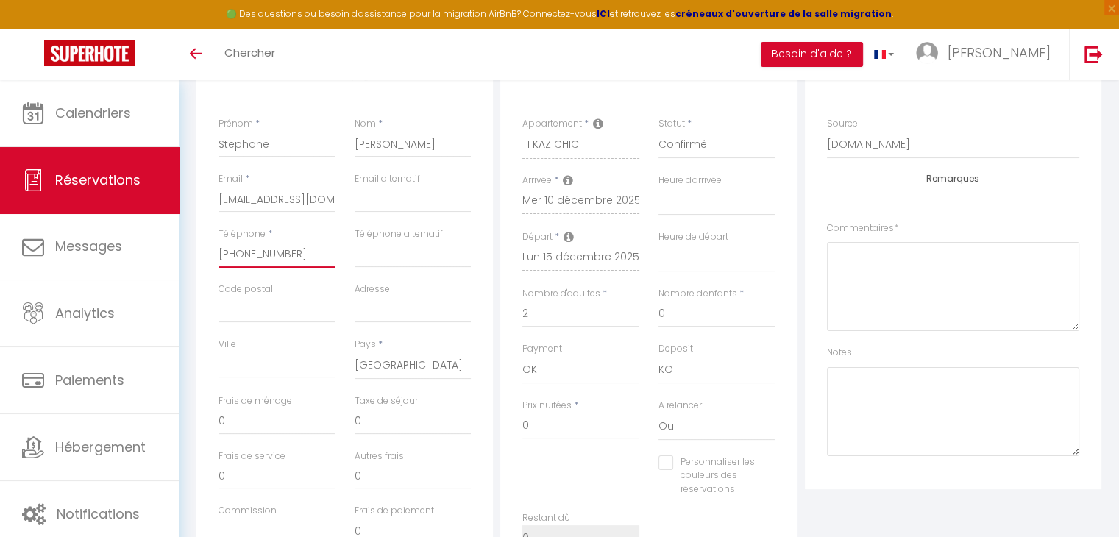
select select
checkbox input "false"
type input "+33618950532"
click at [959, 263] on textarea at bounding box center [953, 286] width 252 height 89
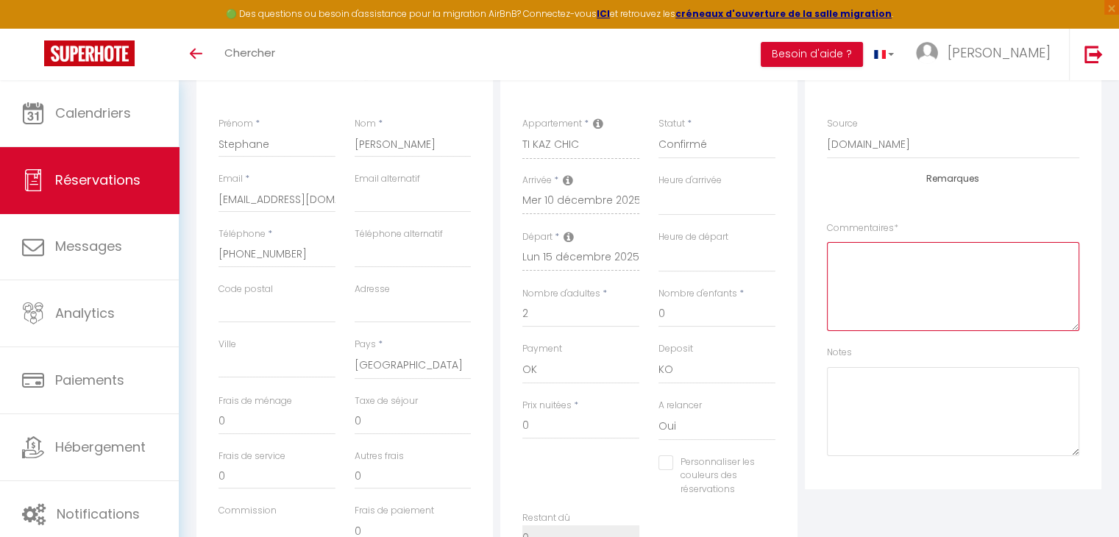
paste textarea "CAUTION 500€ (SARL GRANDE ANSE ou CB) - TDS 14€"
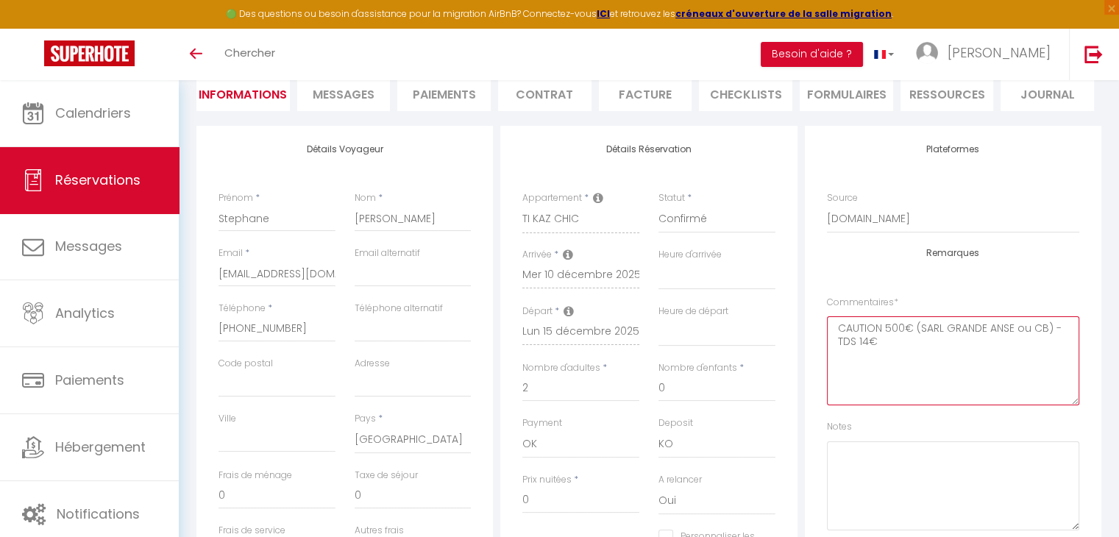
scroll to position [147, 0]
click at [869, 346] on textarea "CAUTION 500€ (SARL GRANDE ANSE ou CB) - TDS 14€" at bounding box center [953, 360] width 252 height 89
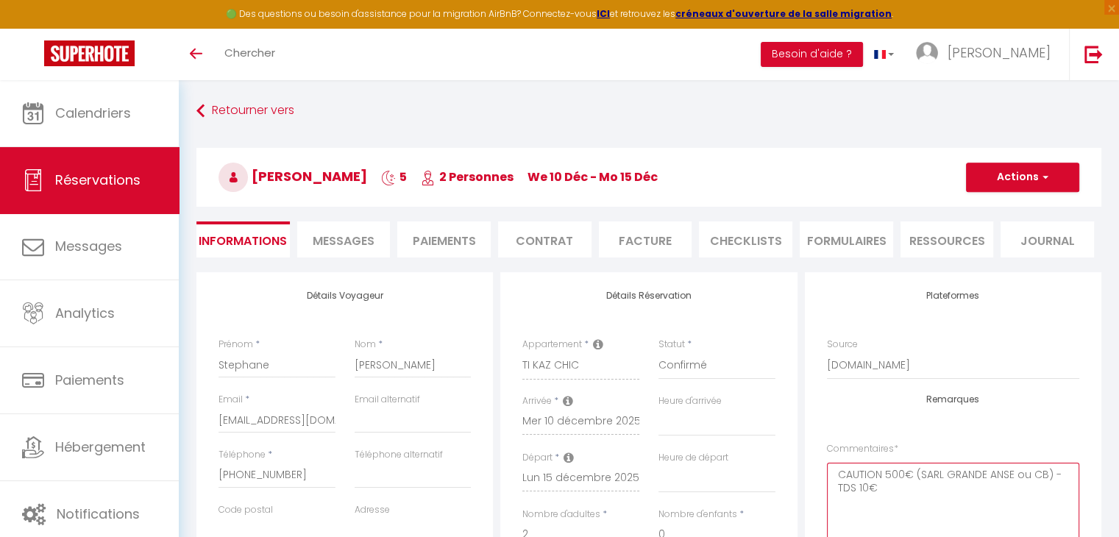
type textarea "CAUTION 500€ (SARL GRANDE ANSE ou CB) - TDS 10€"
click at [1019, 180] on button "Actions" at bounding box center [1022, 177] width 113 height 29
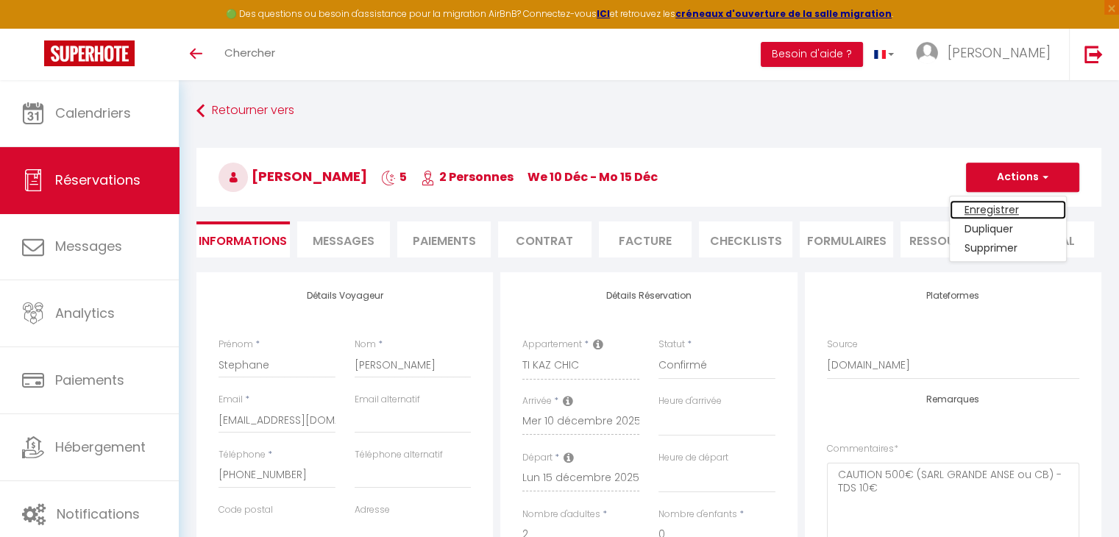
click at [1006, 208] on link "Enregistrer" at bounding box center [1008, 209] width 116 height 19
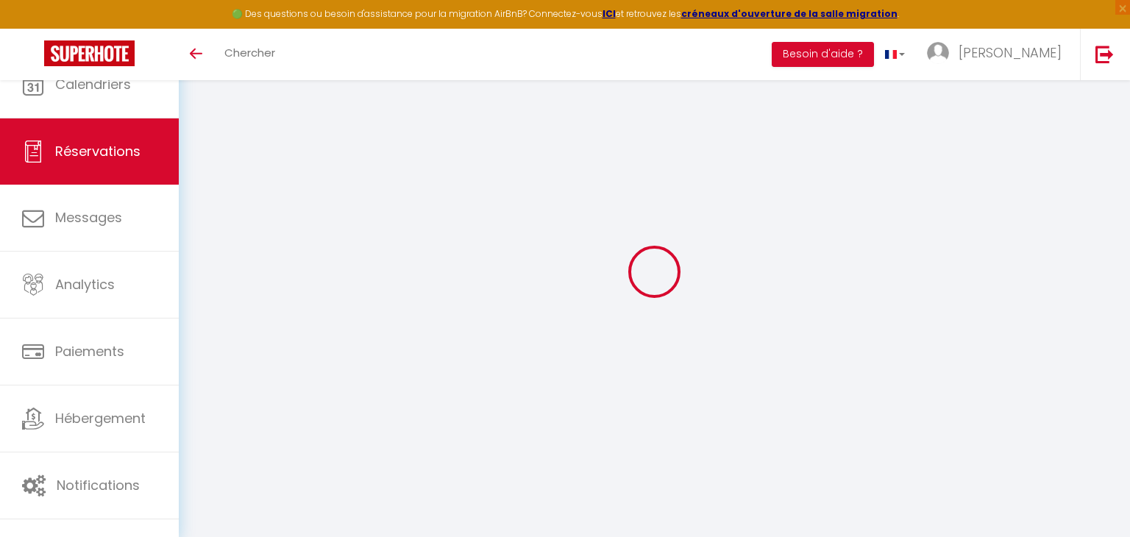
select select
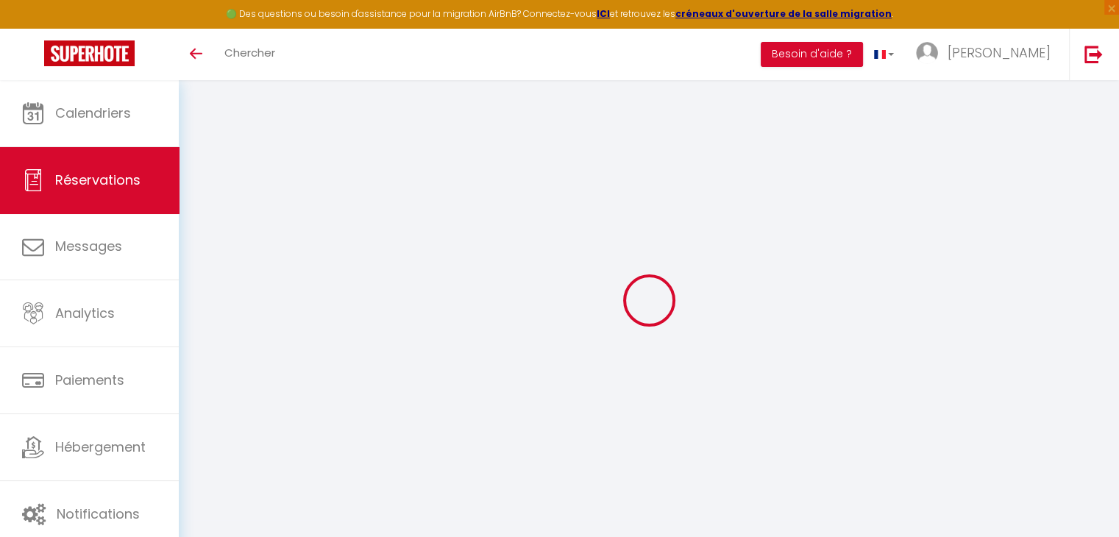
type input "Josiane"
type input "Durand"
type input "j.duran.128959@guest.booking.com"
type input "+14185228328"
select select "CA"
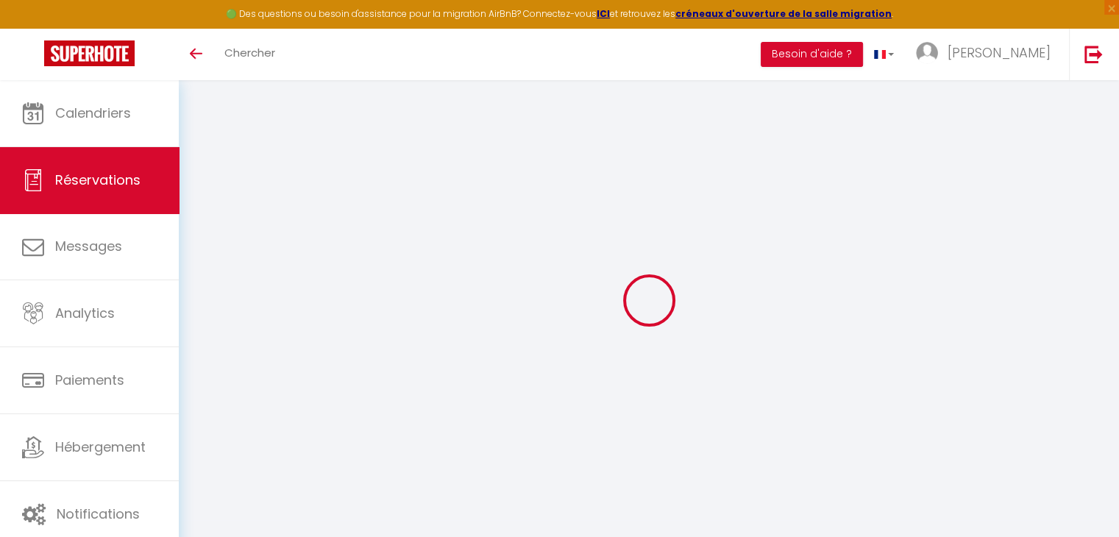
select select "34071"
select select "1"
select select
type input "2"
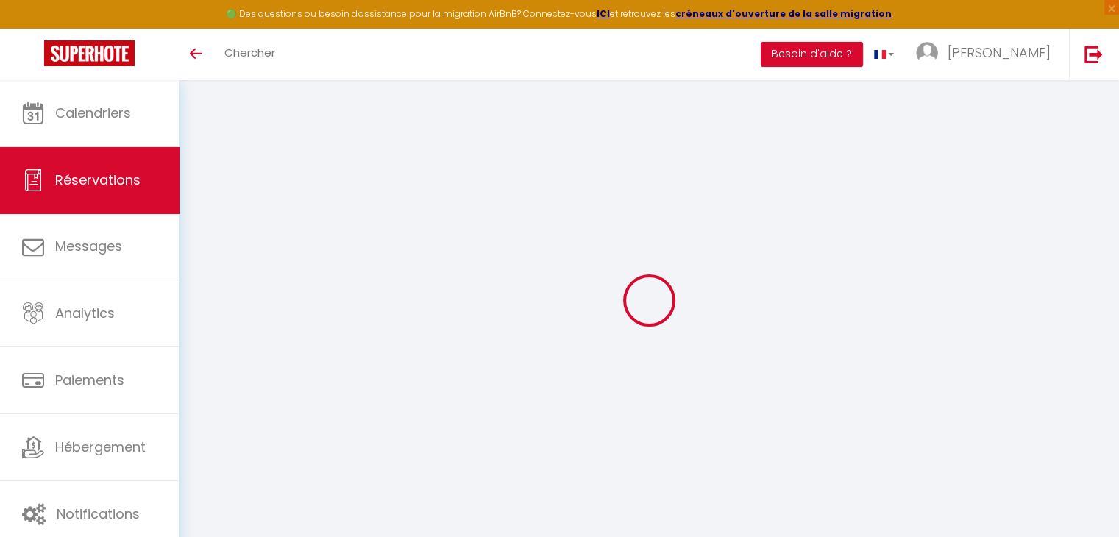
type input "2"
select select "12"
select select
checkbox input "false"
type input "0"
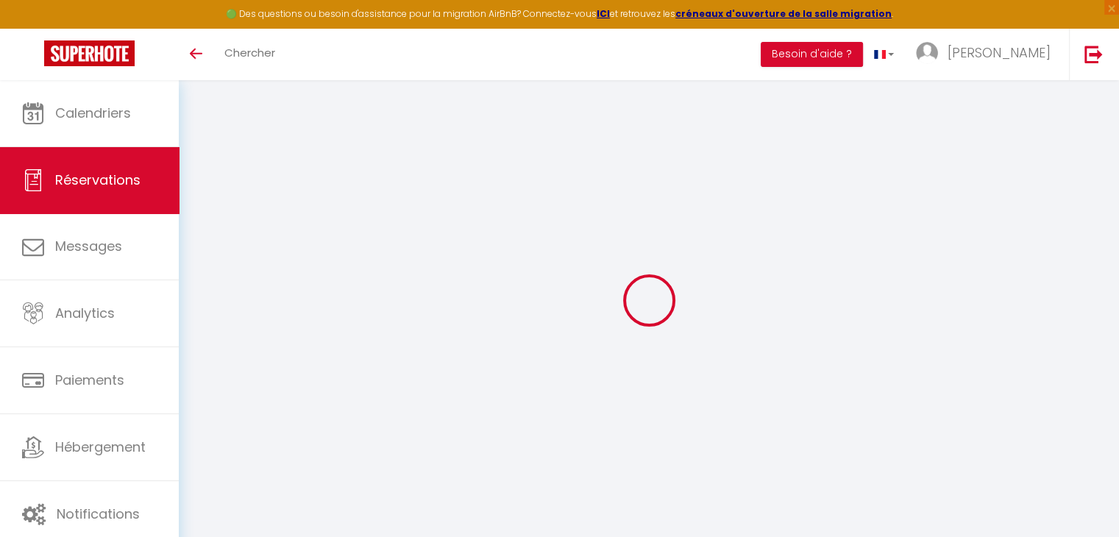
select select "2"
type input "0"
select select
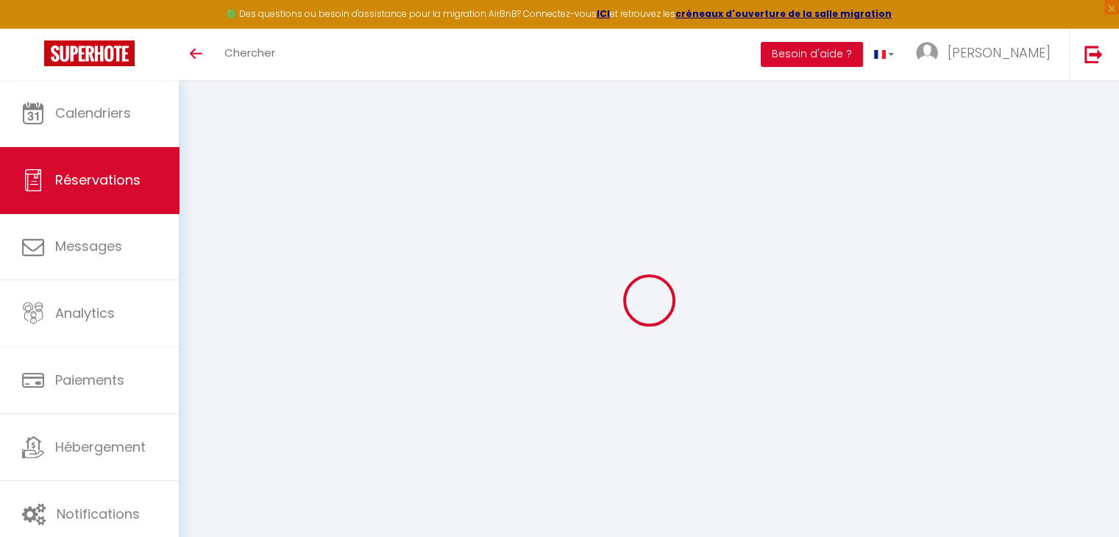
select select
select select "14"
checkbox input "false"
select select
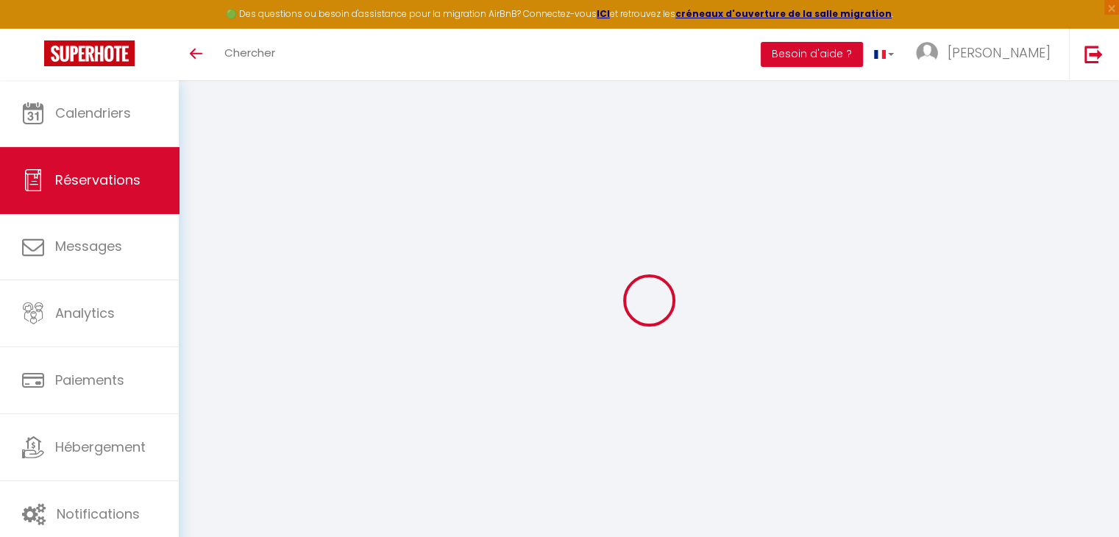
checkbox input "false"
select select
checkbox input "false"
type input "28"
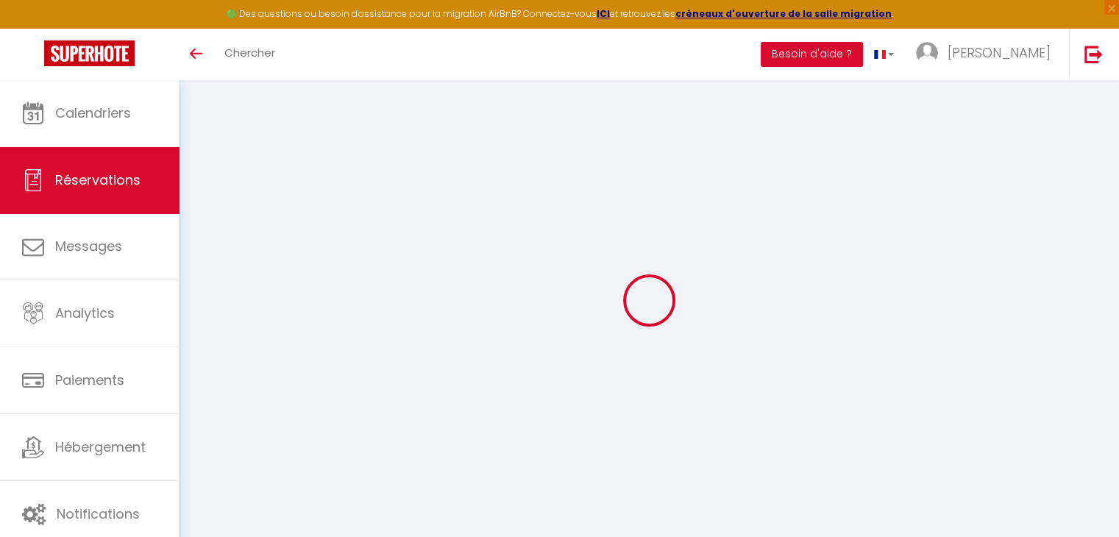
select select
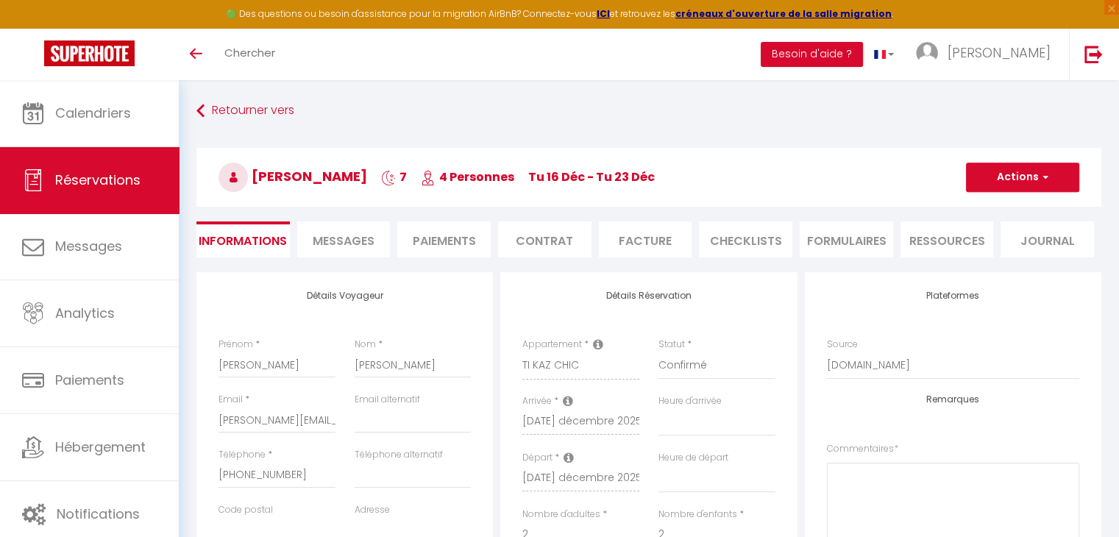
checkbox input "false"
select select
click at [855, 482] on textarea at bounding box center [953, 507] width 252 height 89
paste textarea "CAUTION 500€ (SARL GRANDE ANSE ou CB) - TDS 14€"
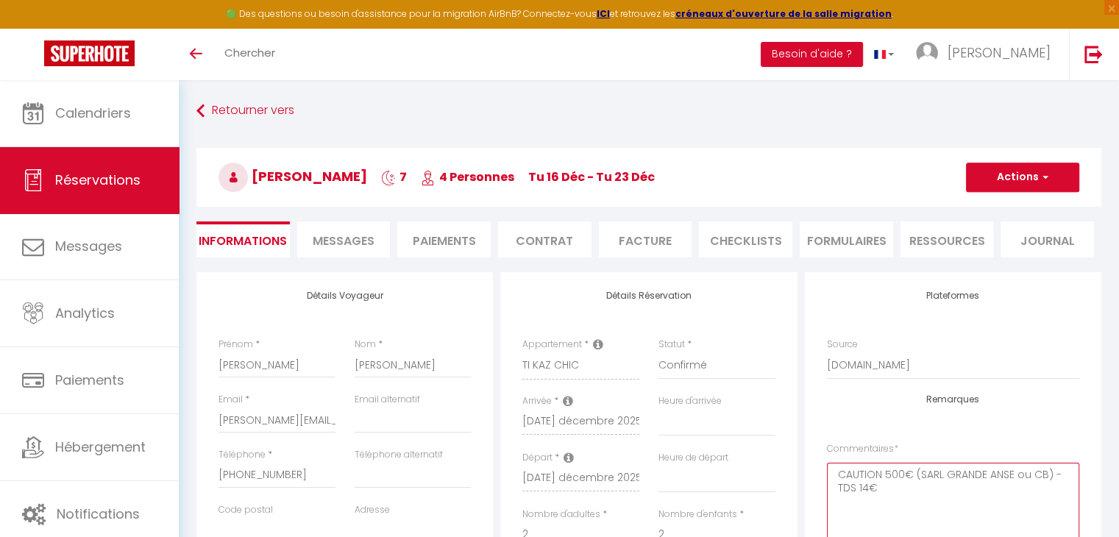
type textarea "CAUTION 500€ (SARL GRANDE ANSE ou CB) - TDS 14€"
click at [986, 180] on button "Actions" at bounding box center [1022, 177] width 113 height 29
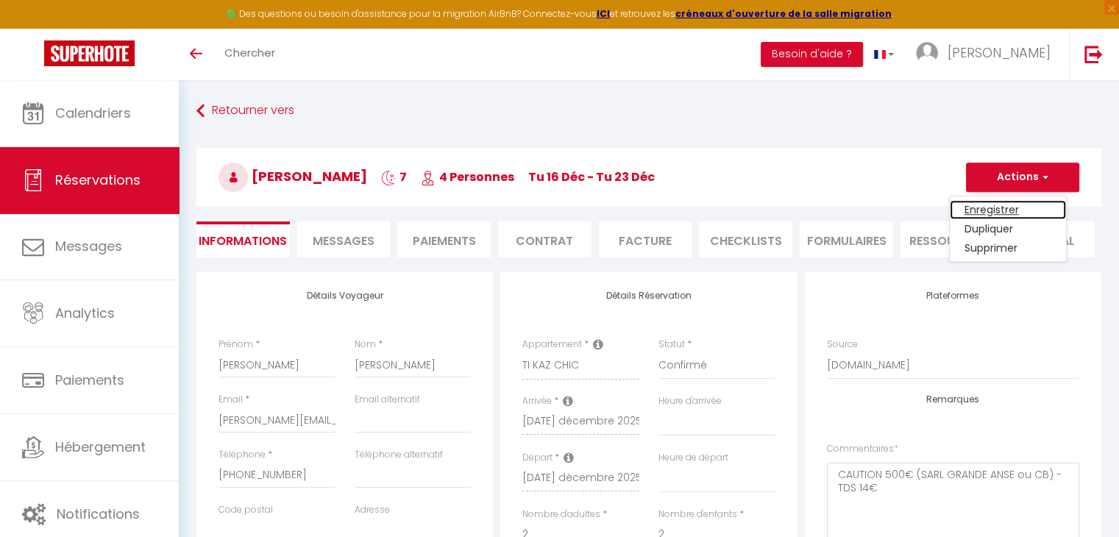
click at [984, 209] on link "Enregistrer" at bounding box center [1008, 209] width 116 height 19
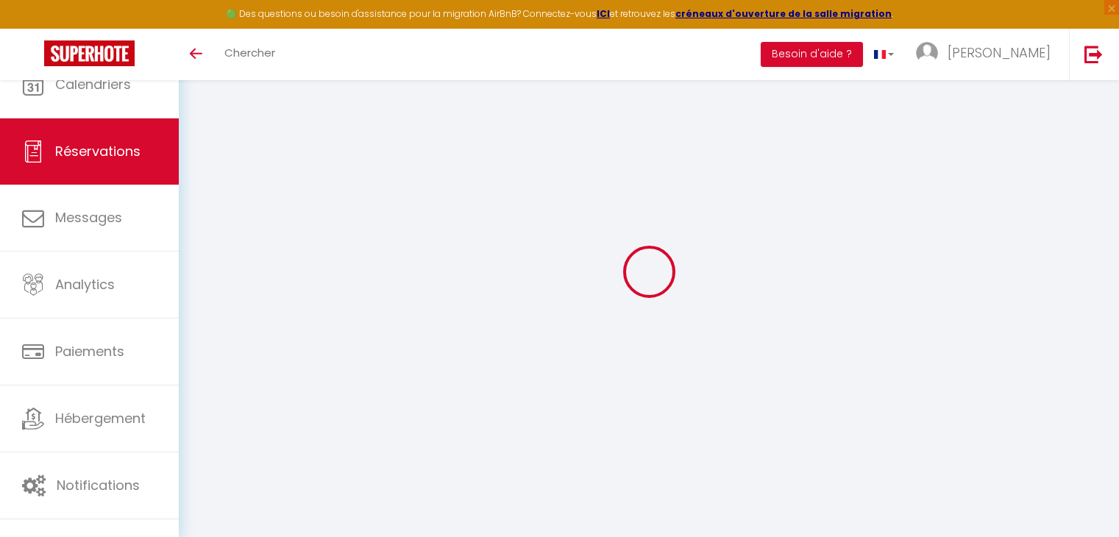
select select
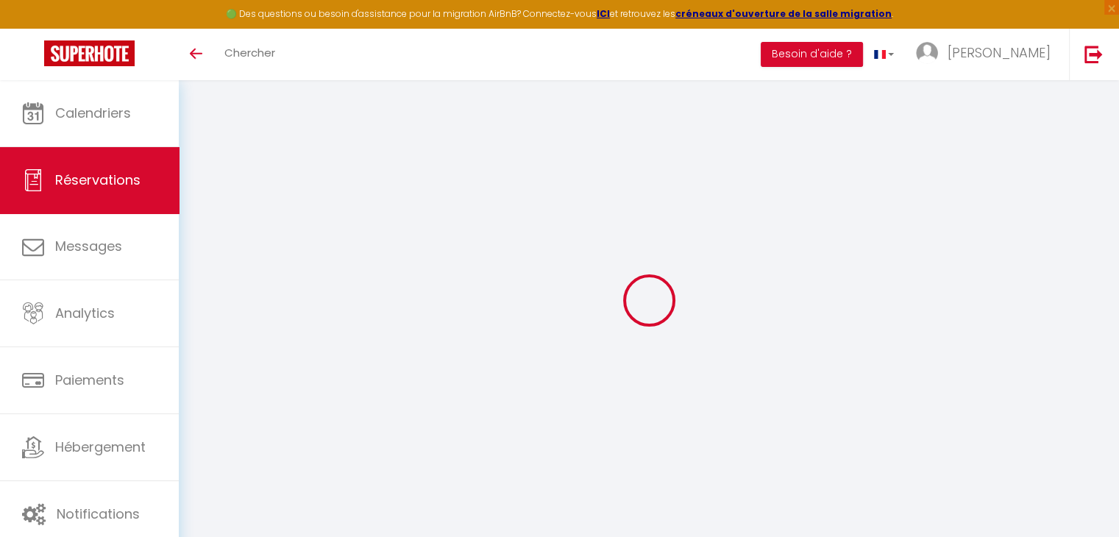
type input "markus"
type input "muller"
type input "mmuller.358428@guest.booking.com"
type input "+49171263681"
select select "DE"
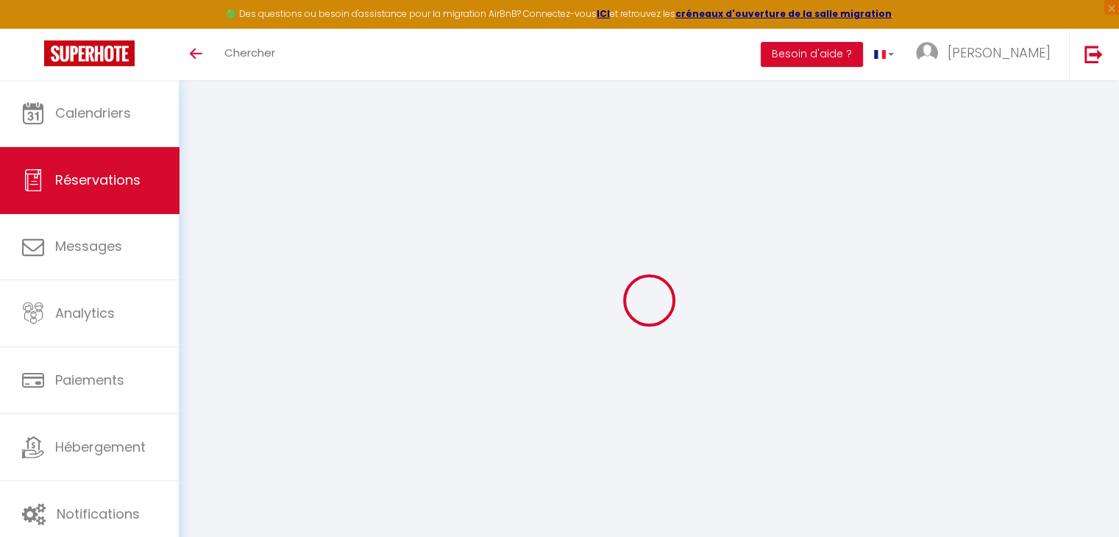
select select "34071"
select select "1"
select select
type input "2"
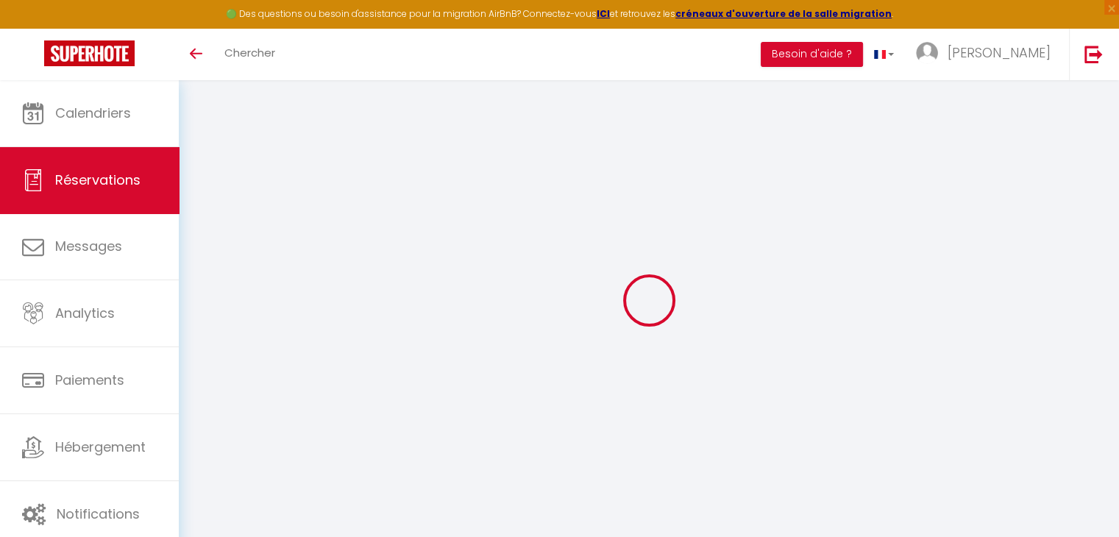
select select "12"
select select
checkbox input "false"
type input "0"
select select "2"
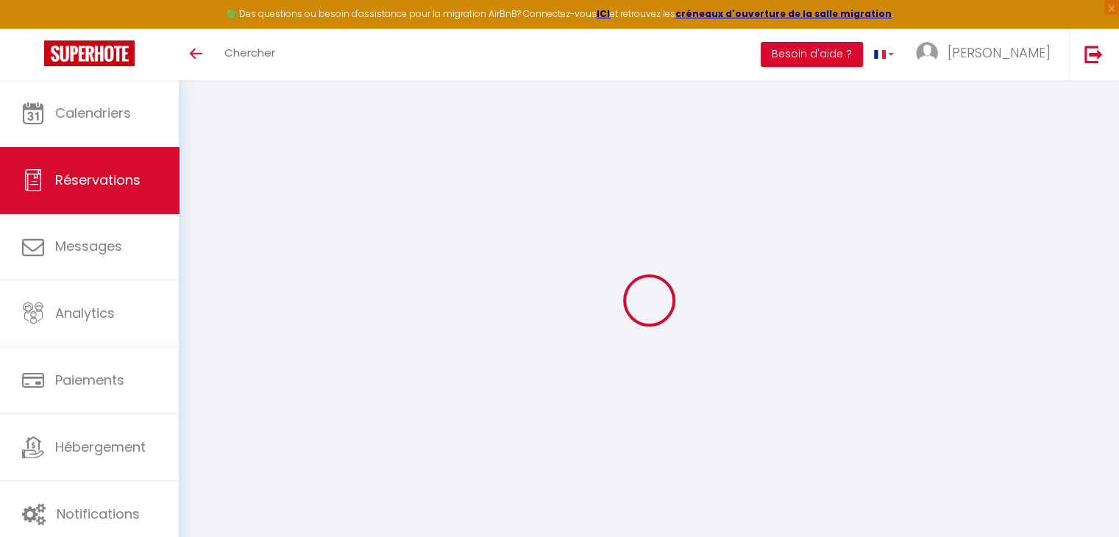
type input "0"
select select
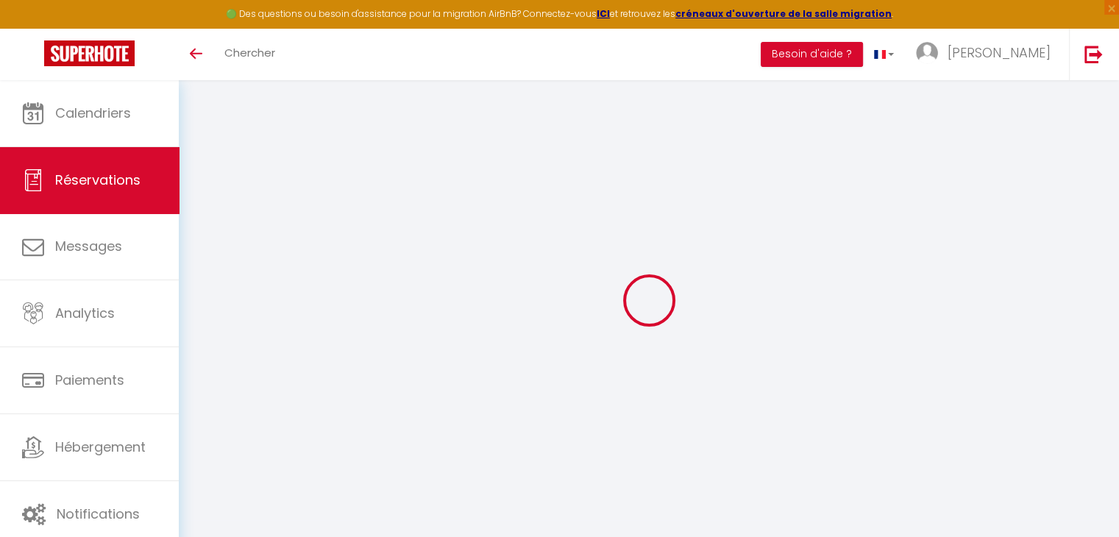
select select "14"
checkbox input "false"
select select
checkbox input "false"
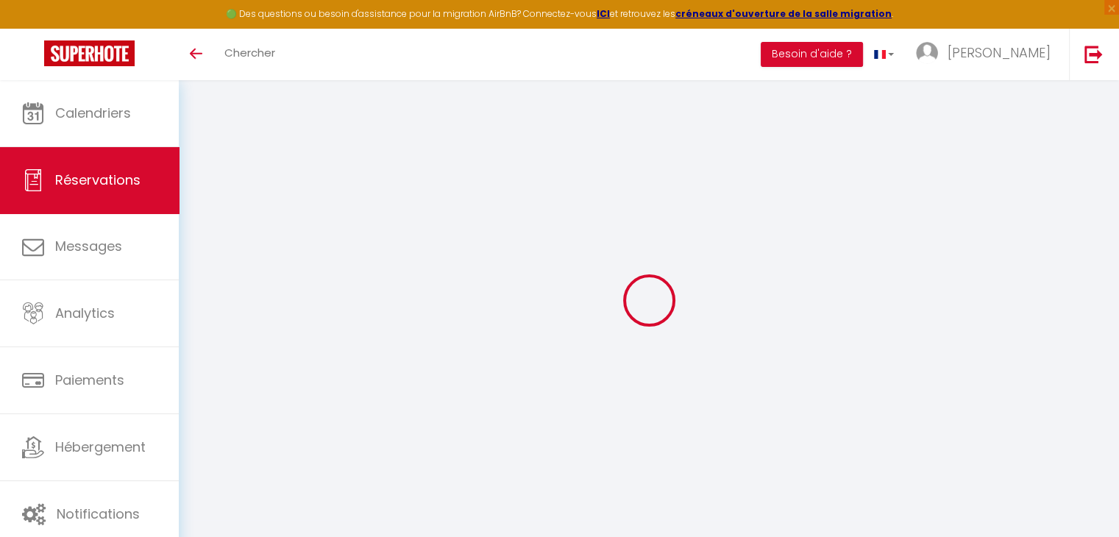
select select
checkbox input "false"
type textarea "CAUTION 500€ (SARL GRANDE ANSE ou CB) - TDS 14€"
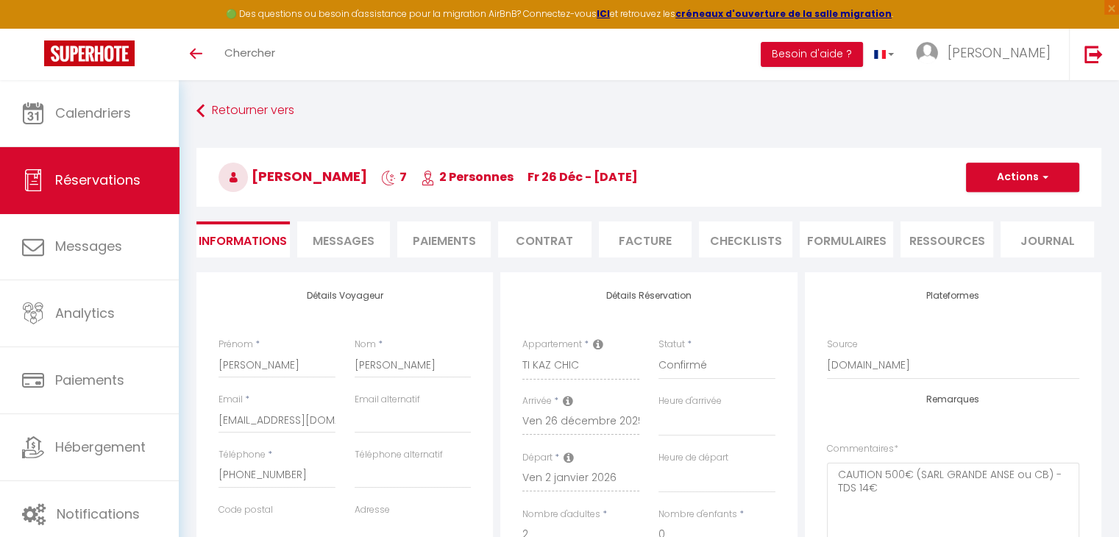
select select
checkbox input "false"
select select
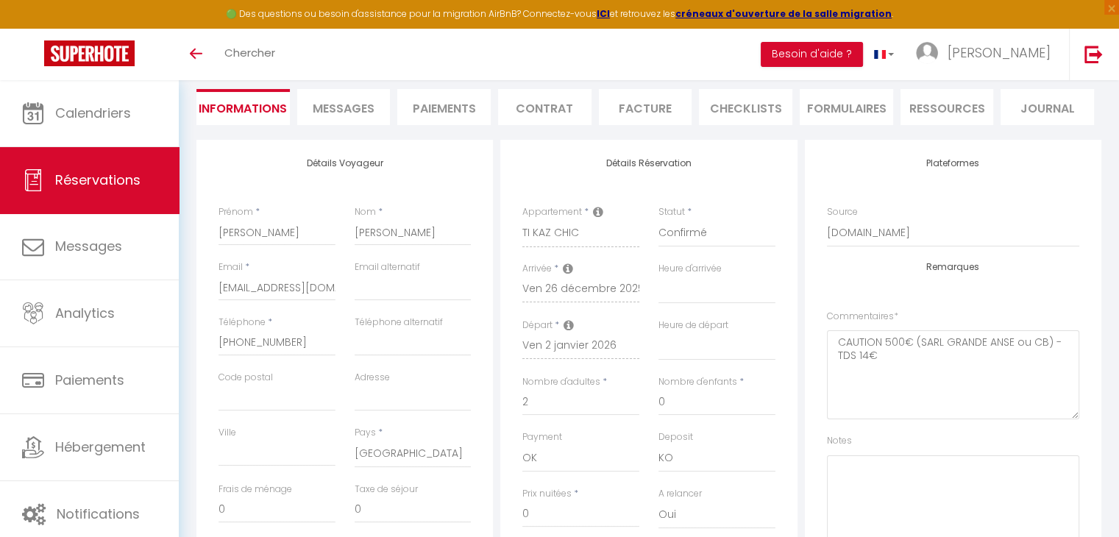
scroll to position [147, 0]
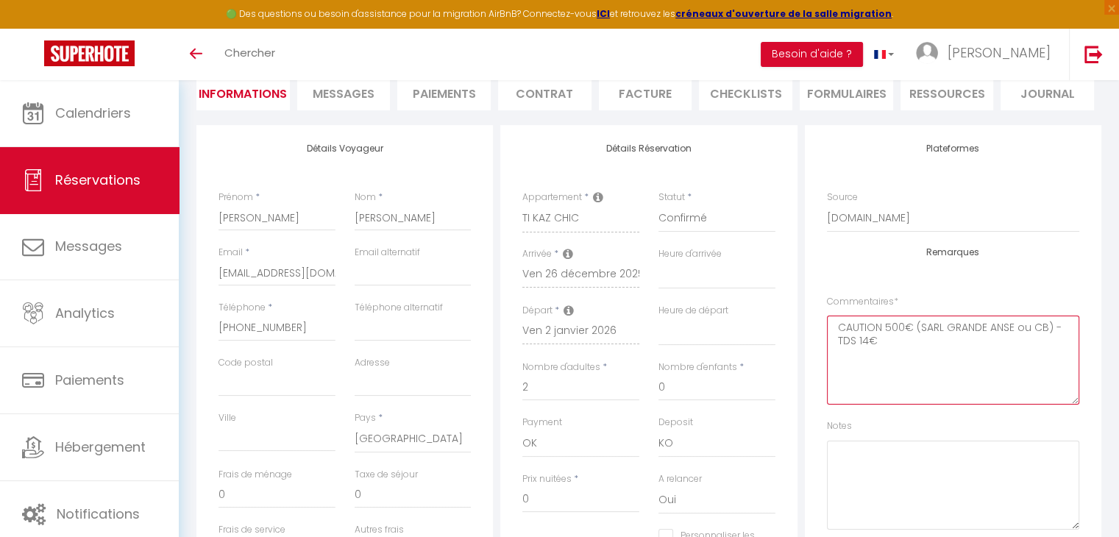
drag, startPoint x: 838, startPoint y: 327, endPoint x: 879, endPoint y: 349, distance: 45.7
click at [879, 349] on textarea "CAUTION 500€ (SARL GRANDE ANSE ou CB) - TDS 14€" at bounding box center [953, 360] width 252 height 89
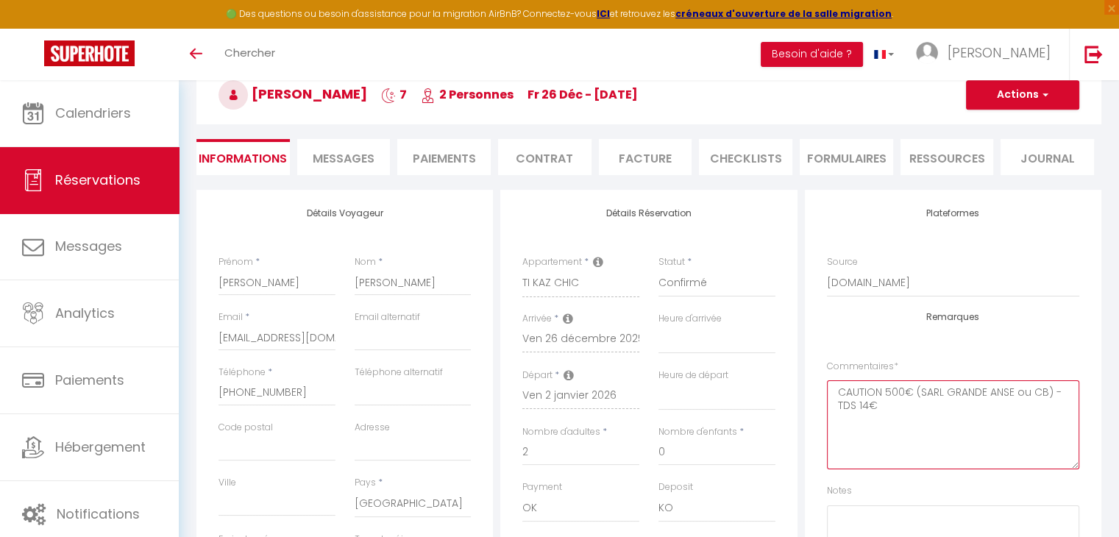
scroll to position [0, 0]
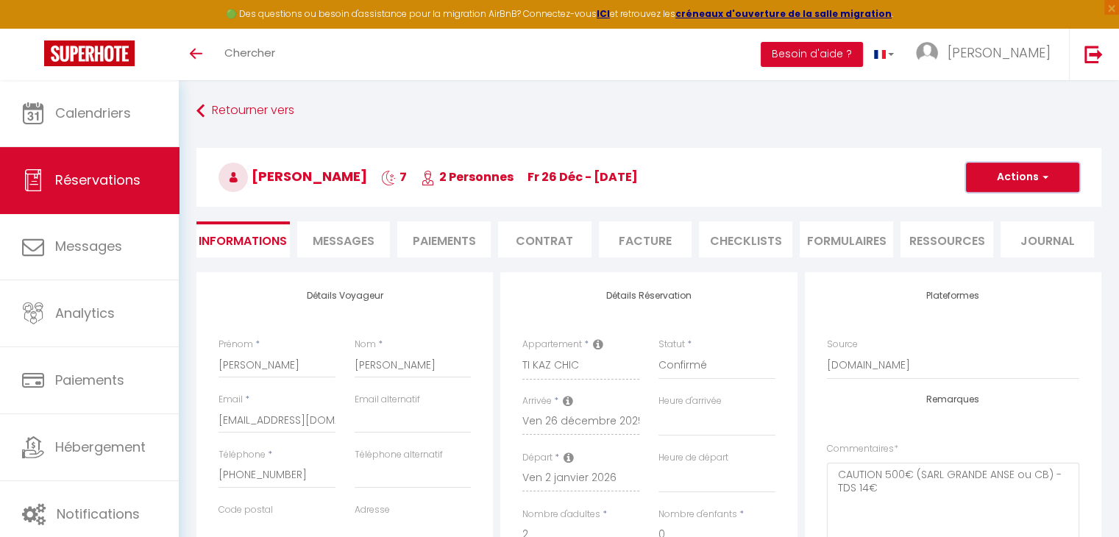
click at [989, 180] on button "Actions" at bounding box center [1022, 177] width 113 height 29
click at [980, 209] on link "Enregistrer" at bounding box center [1008, 209] width 116 height 19
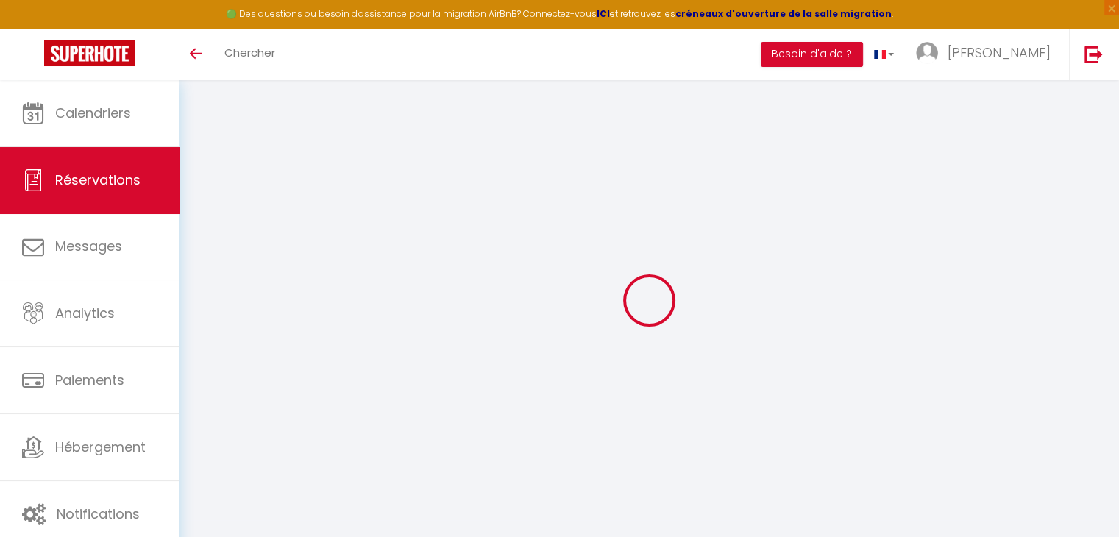
select select
checkbox input "false"
type textarea "CAUTION 500€ (SARL GRANDE ANSE ou CB) - TDS 10€"
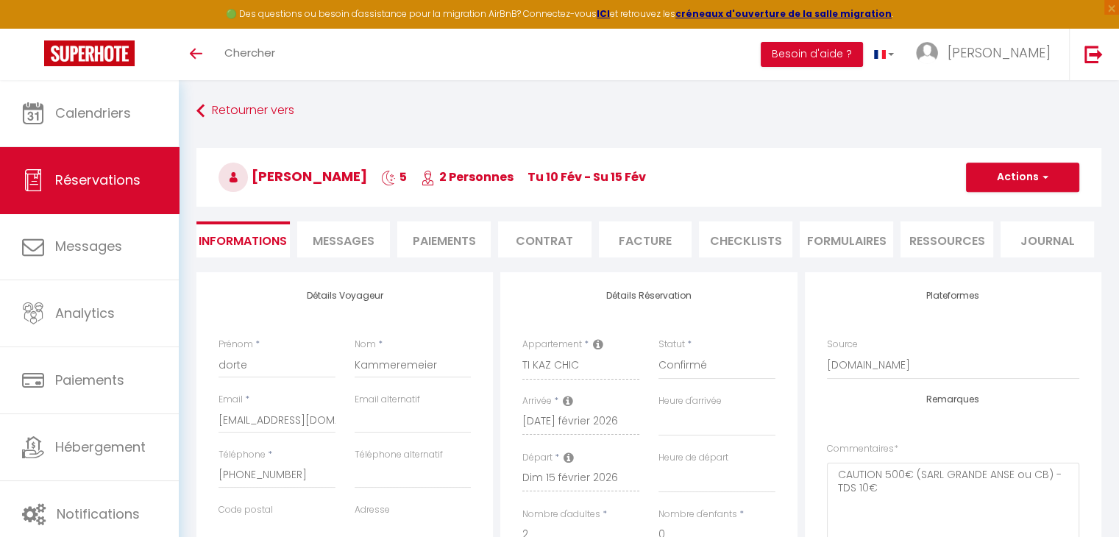
select select
checkbox input "false"
select select
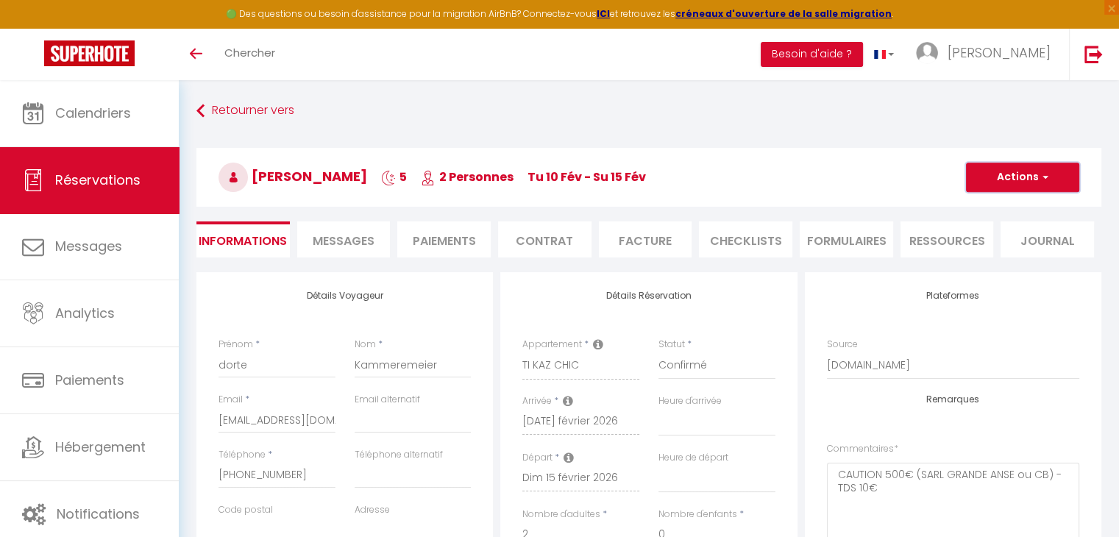
click at [1044, 171] on span "button" at bounding box center [1043, 177] width 9 height 13
click at [1021, 206] on link "Enregistrer" at bounding box center [1008, 209] width 116 height 19
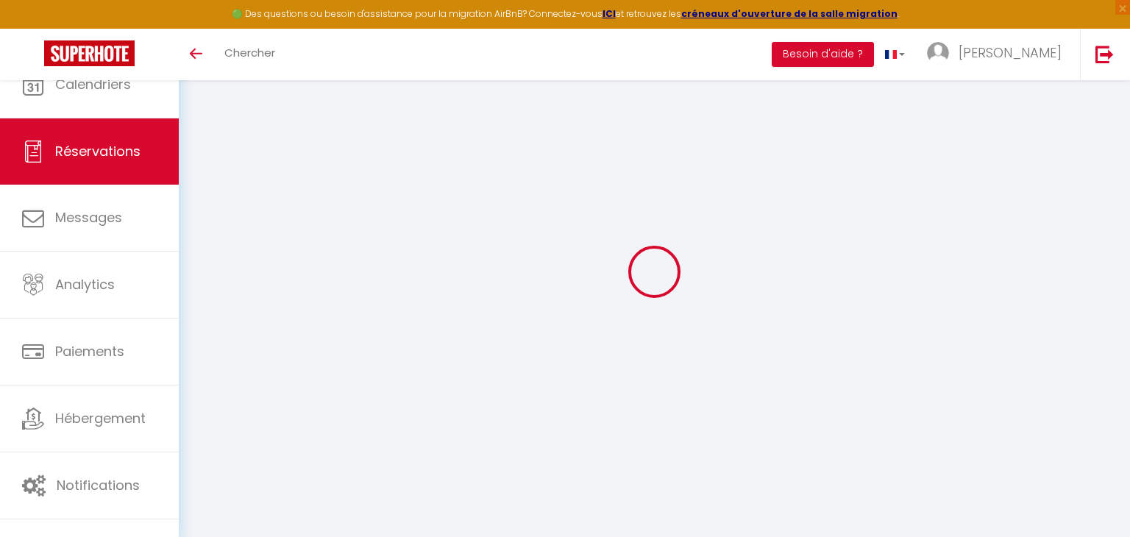
select select
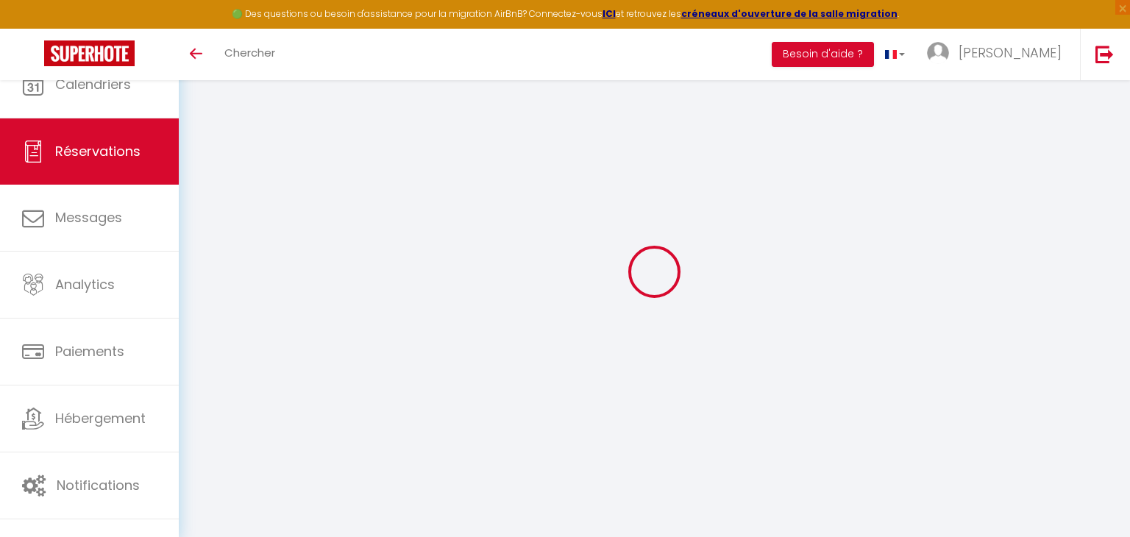
type input "[PERSON_NAME]"
type input "Picourt"
type input "[EMAIL_ADDRESS][DOMAIN_NAME]"
type input "[PHONE_NUMBER]"
select select "FR"
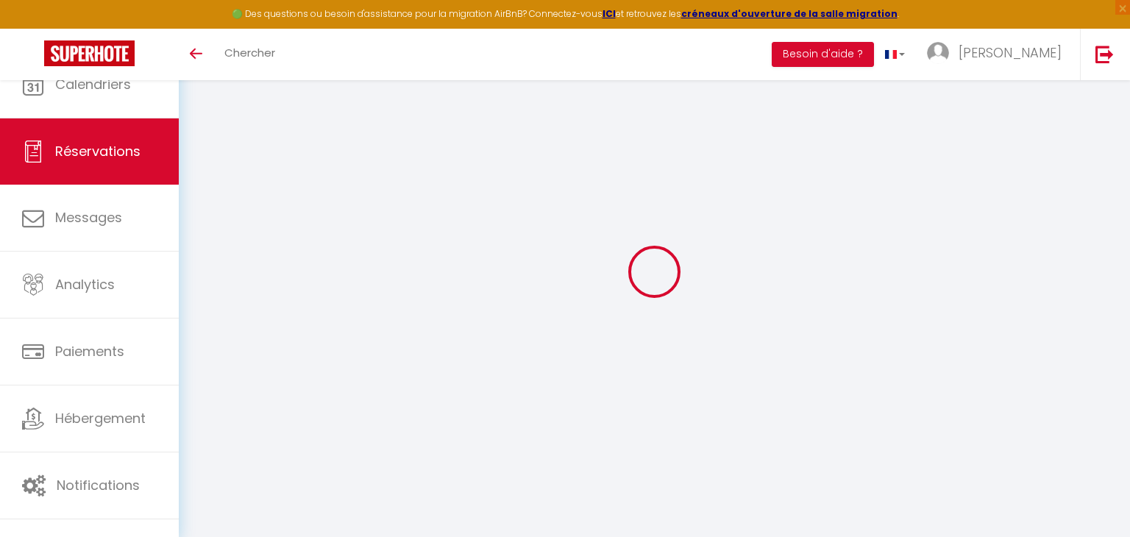
select select "34071"
select select "1"
select select
type input "2"
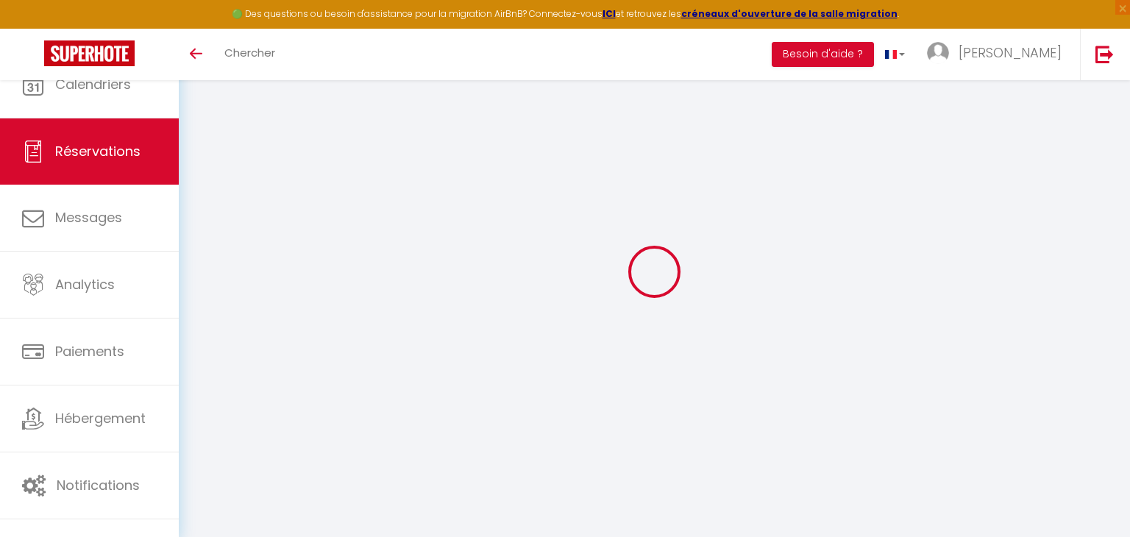
type input "2"
select select "12"
select select
checkbox input "false"
type input "0"
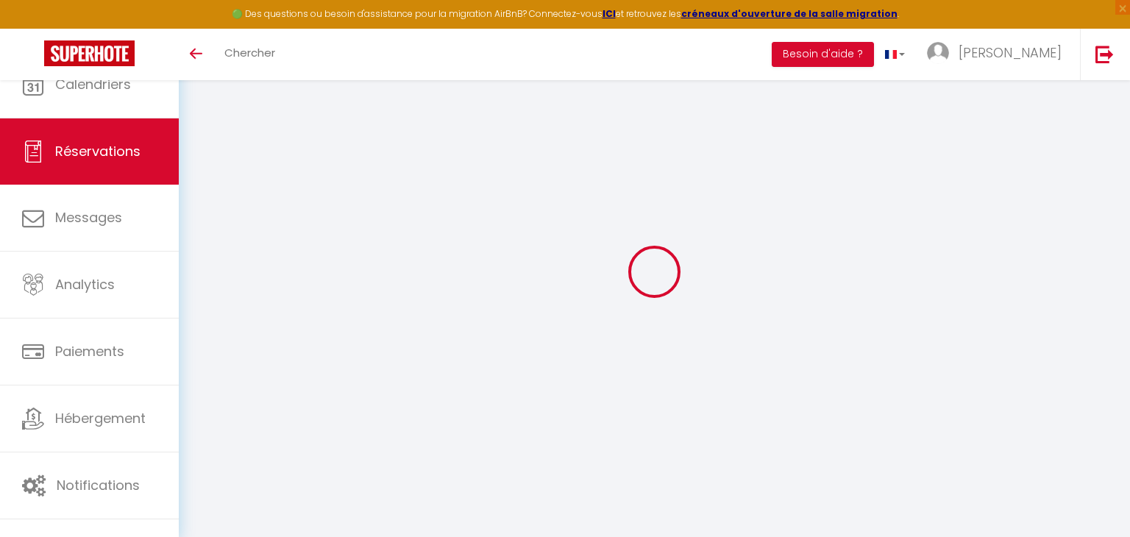
select select "2"
type input "0"
select select
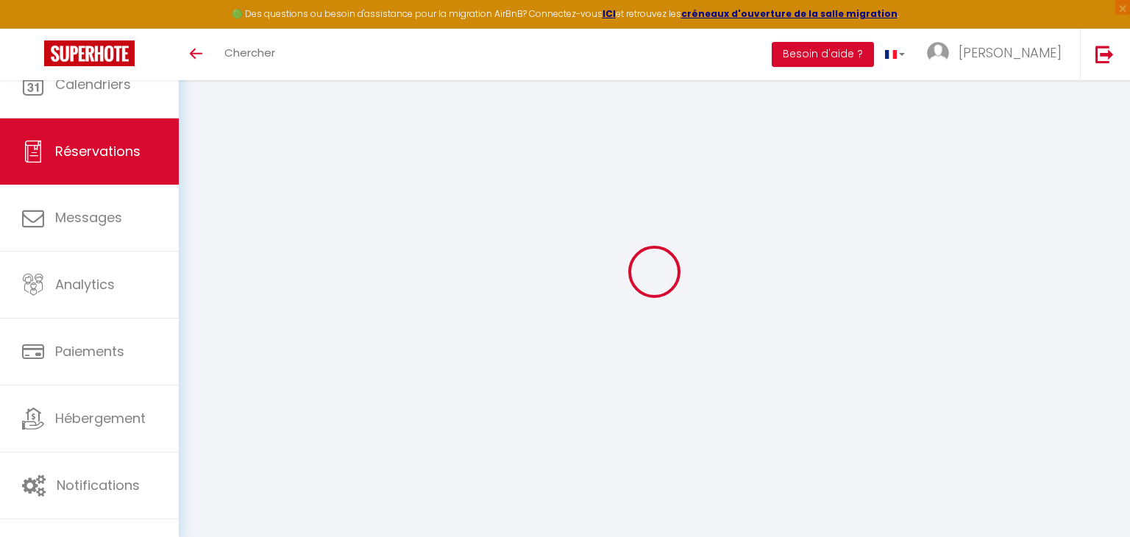
select select
select select "14"
checkbox input "false"
select select
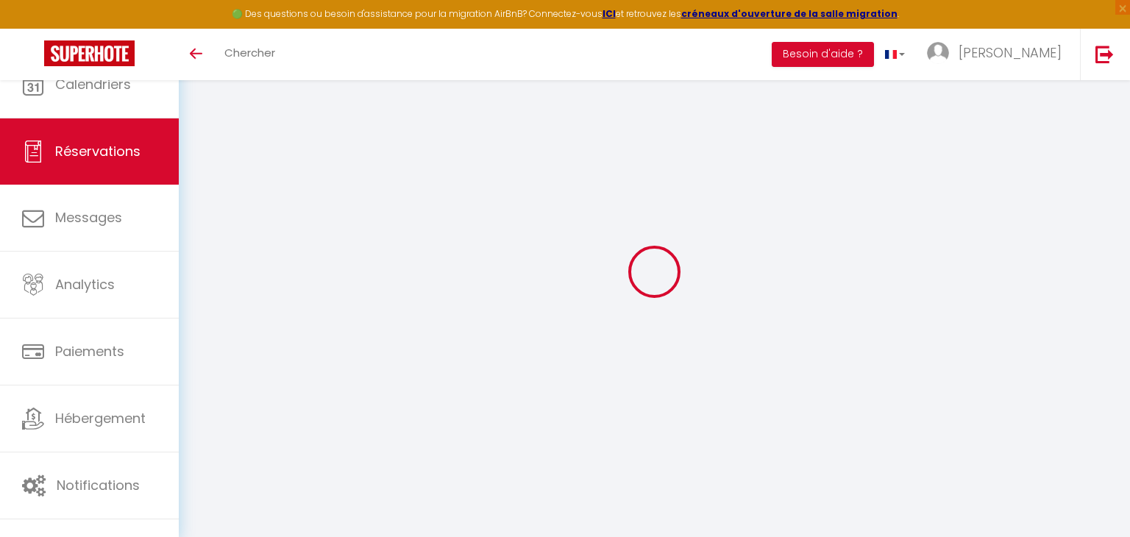
checkbox input "false"
select select
checkbox input "false"
type textarea "CAUTION 500€ (SARL GRANDE ANSE ou CB) - TDS 10€"
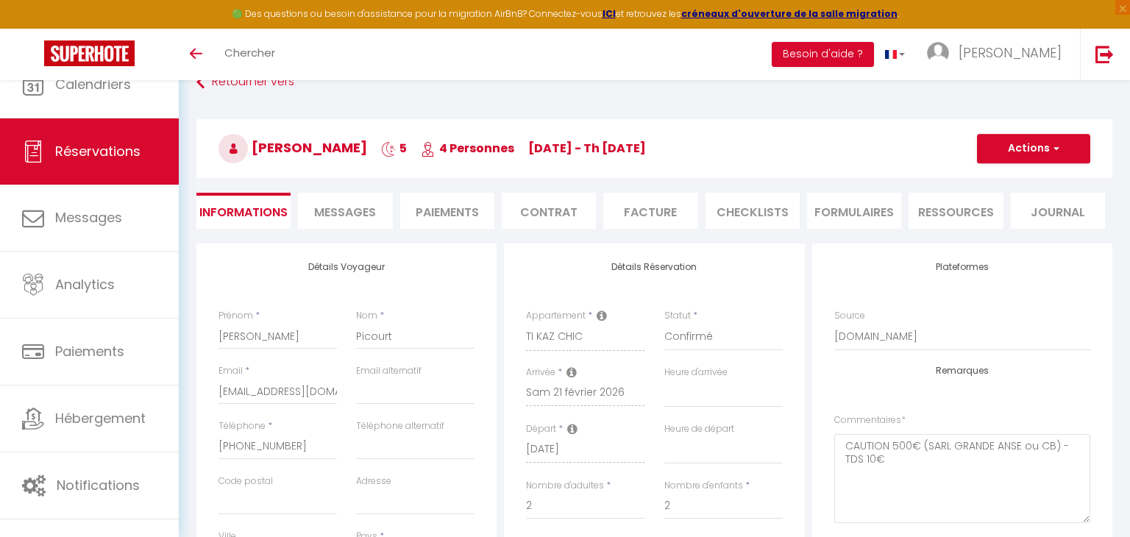
select select
checkbox input "false"
select select
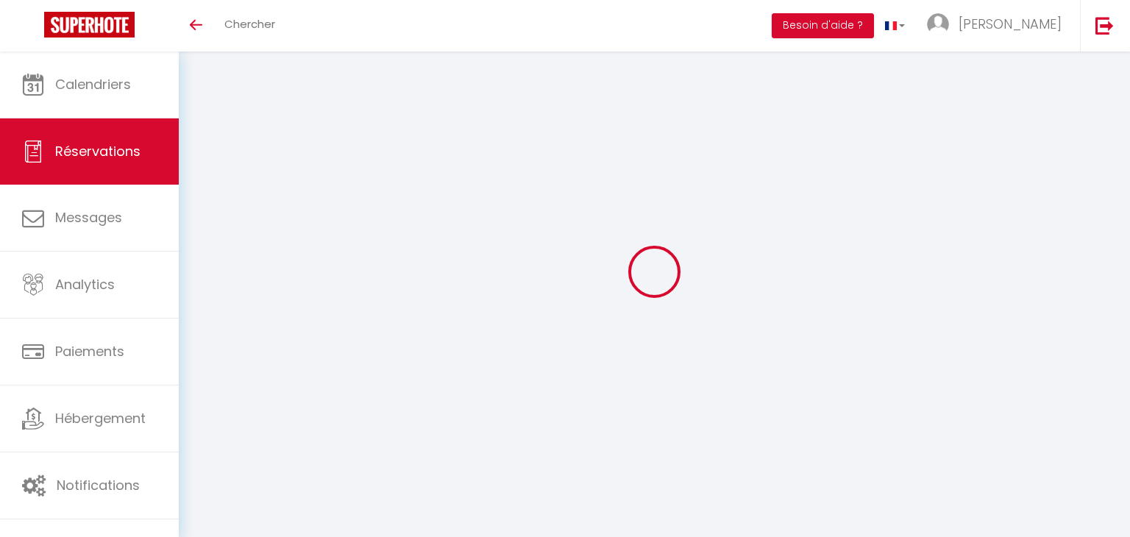
select select
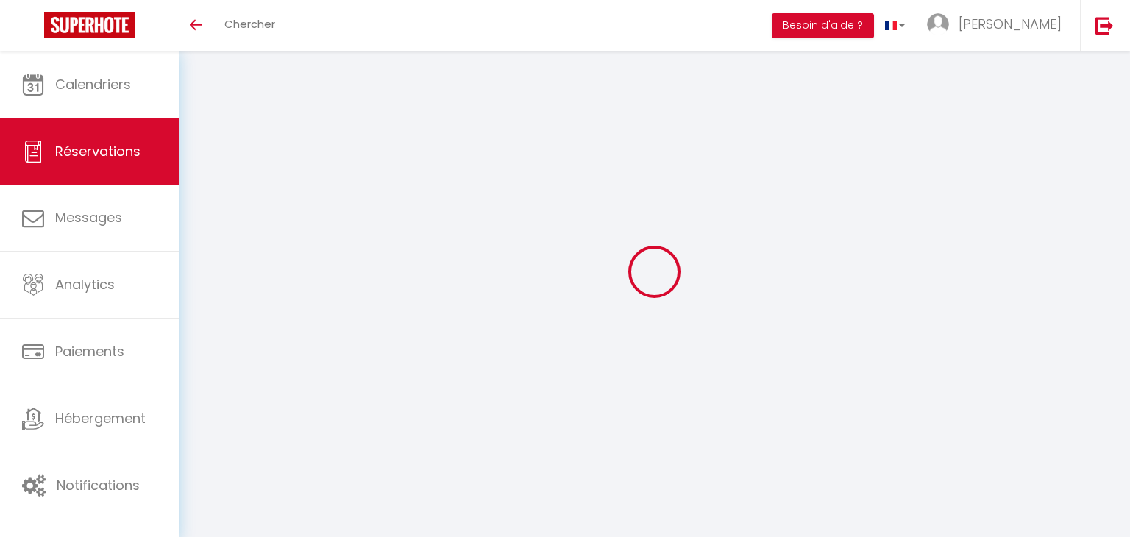
select select
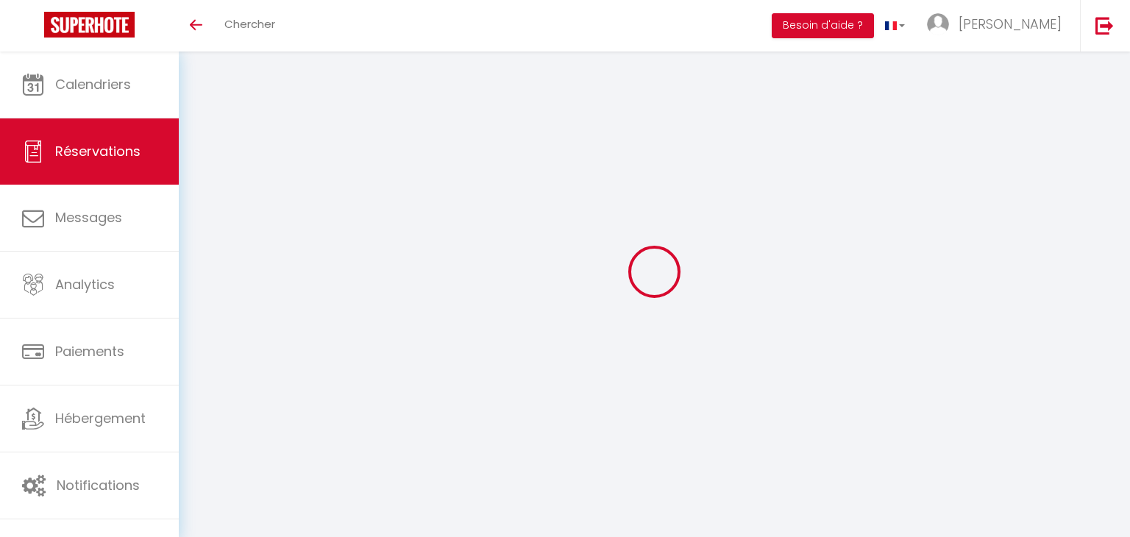
checkbox input "false"
select select
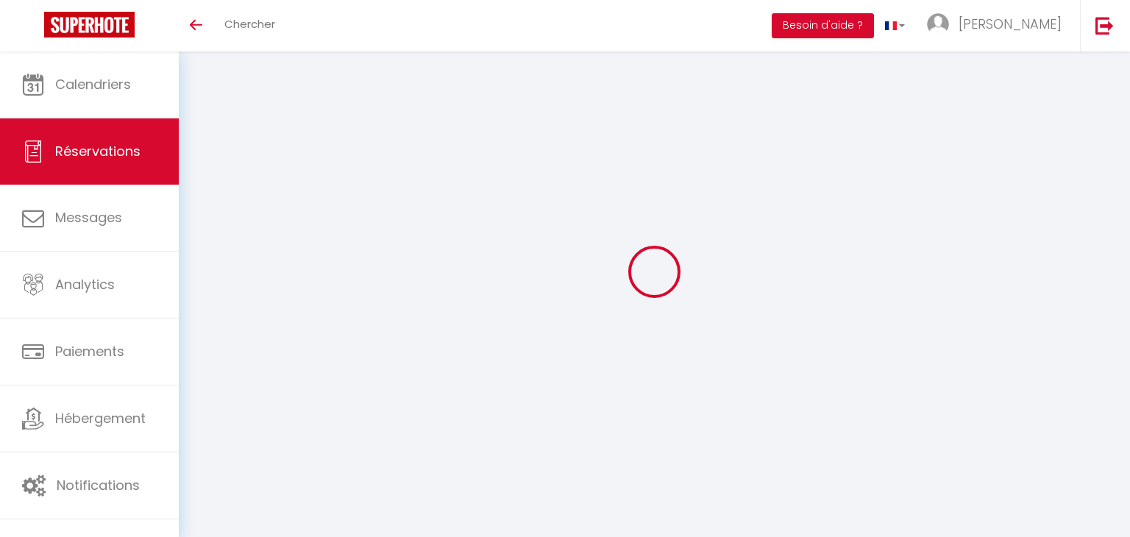
select select
checkbox input "false"
select select
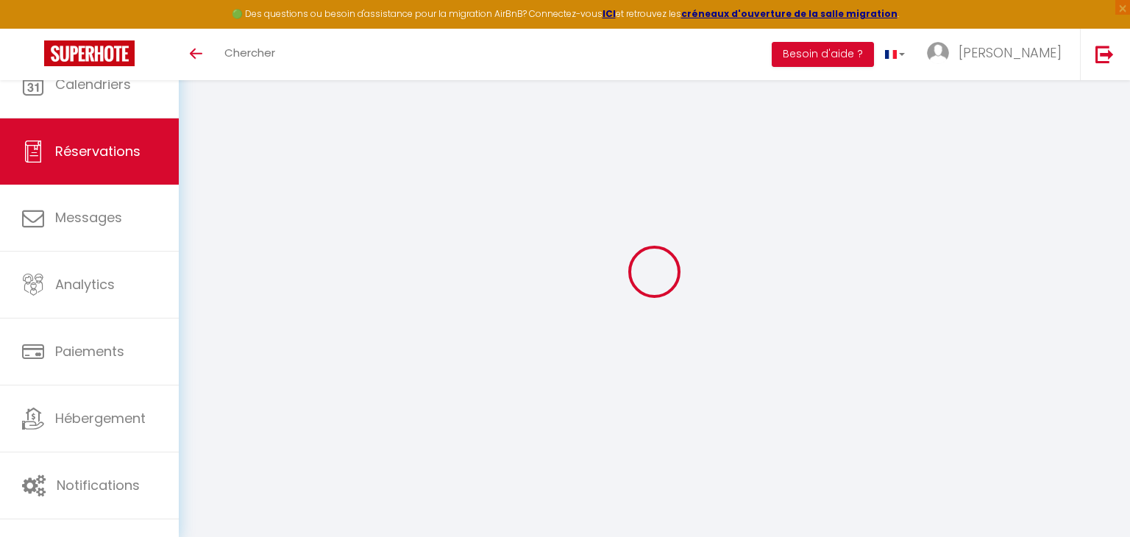
type input "Katia"
type input "Poreil"
type input "kporie.816898@guest.booking.com"
type input "+33673253346"
select select "FR"
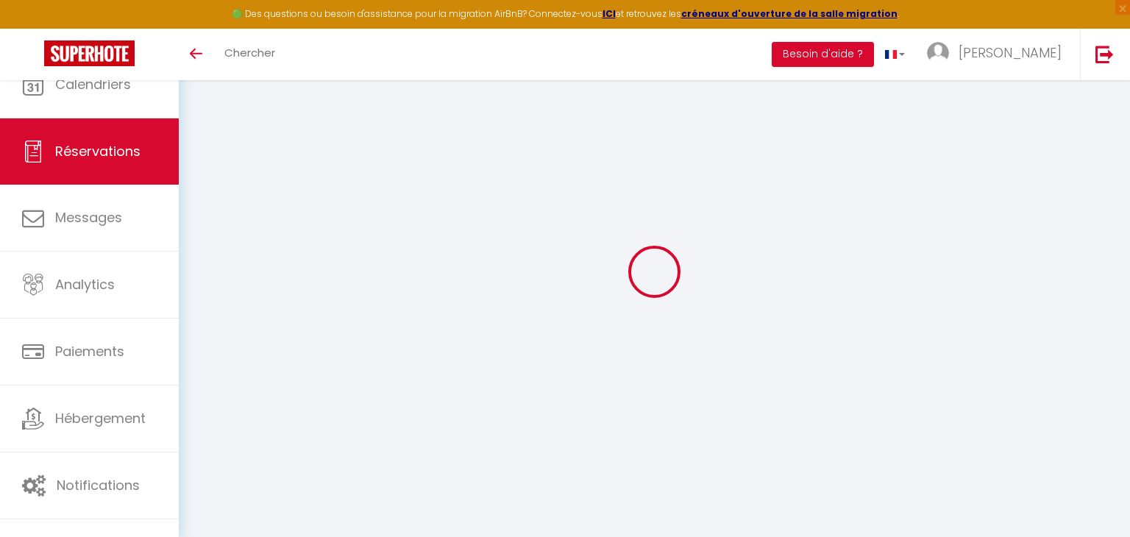
select select "34071"
select select "1"
select select
type input "2"
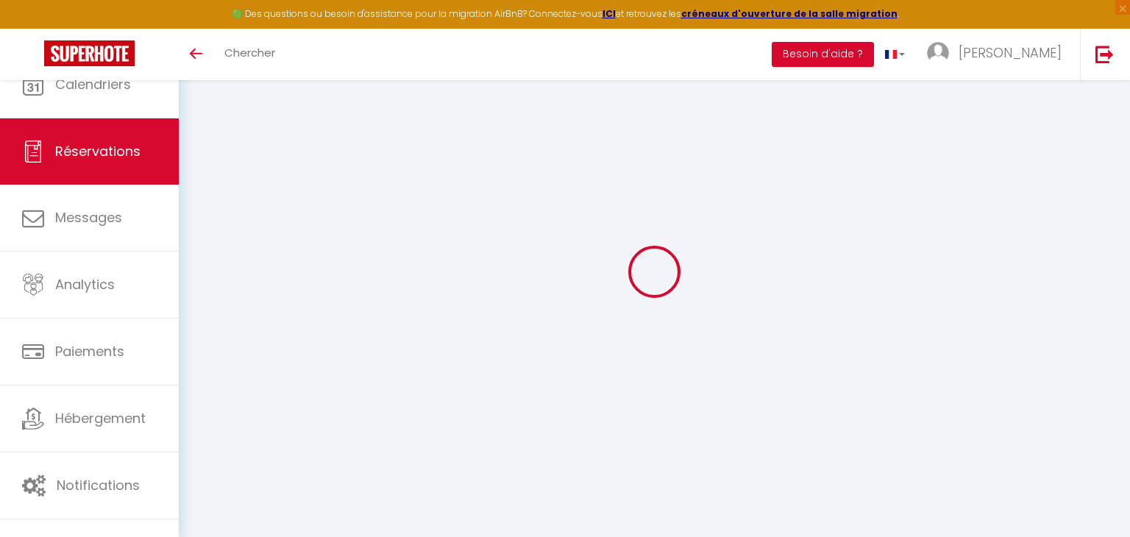
type input "2"
select select "12"
select select
checkbox input "false"
type input "0"
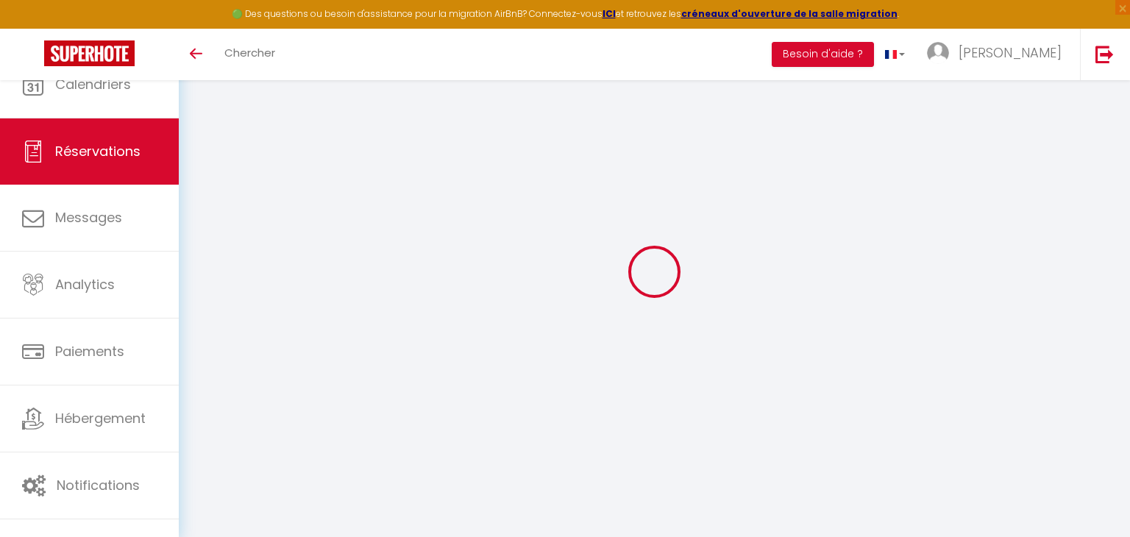
select select "2"
type input "0"
select select
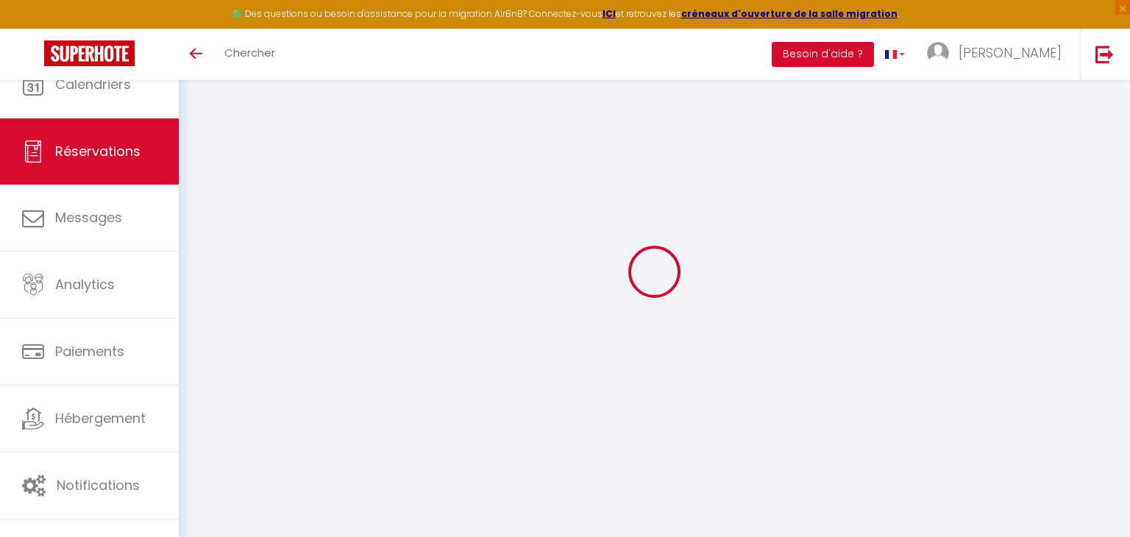
select select
select select "14"
checkbox input "false"
select select
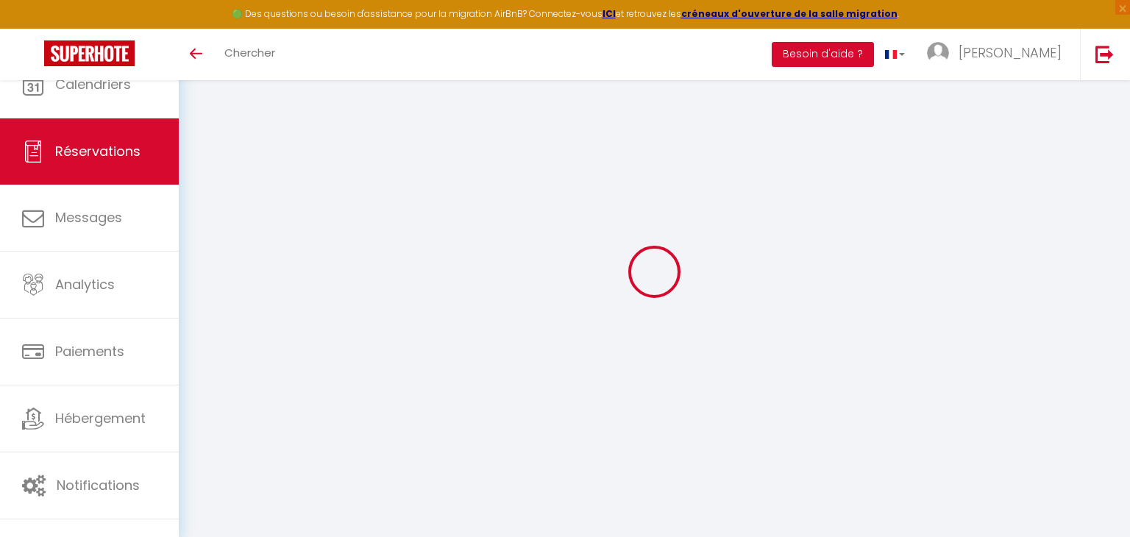
checkbox input "false"
select select
checkbox input "false"
type textarea "CAUTION 500€ (SARL GRANDE ANSE ou CB) - TDS 10€"
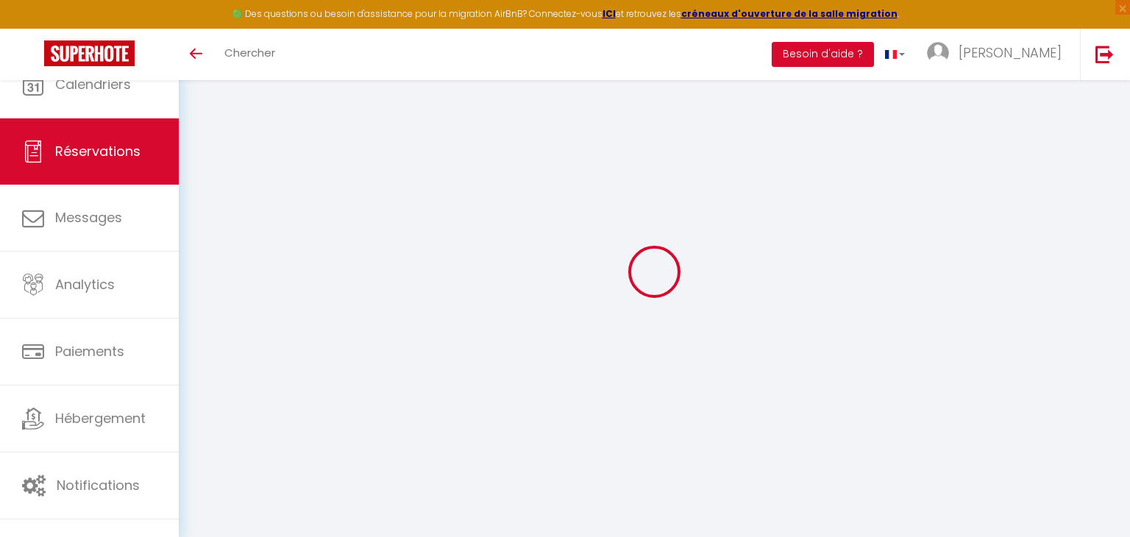
type input "20"
select select
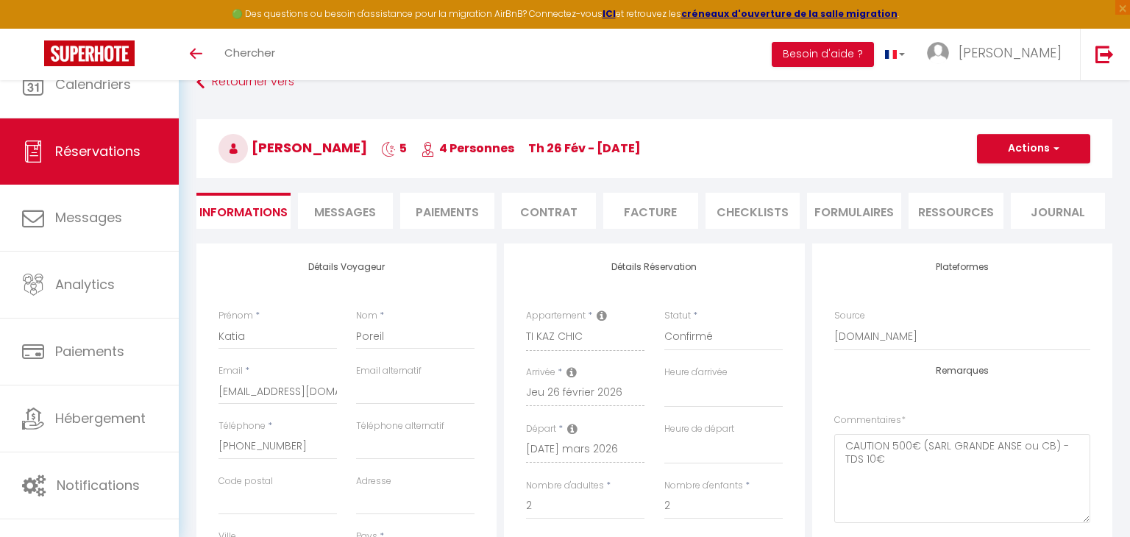
checkbox input "false"
select select
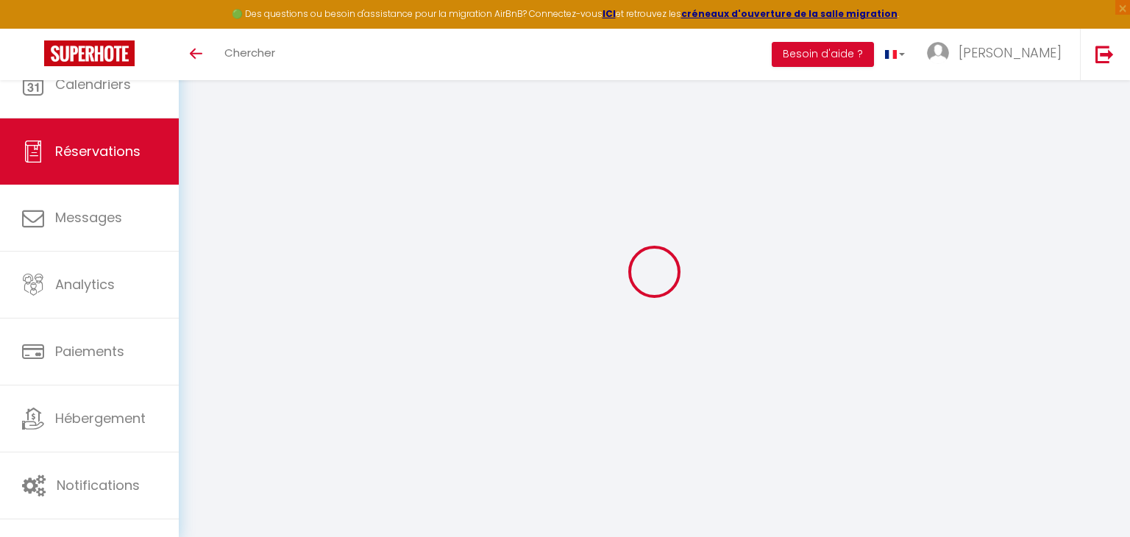
select select
checkbox input "false"
type textarea "CAUTION OUI 500€ (SARL GRANDE ANSE ou CB) - MENAGE NON - TDS 15€"
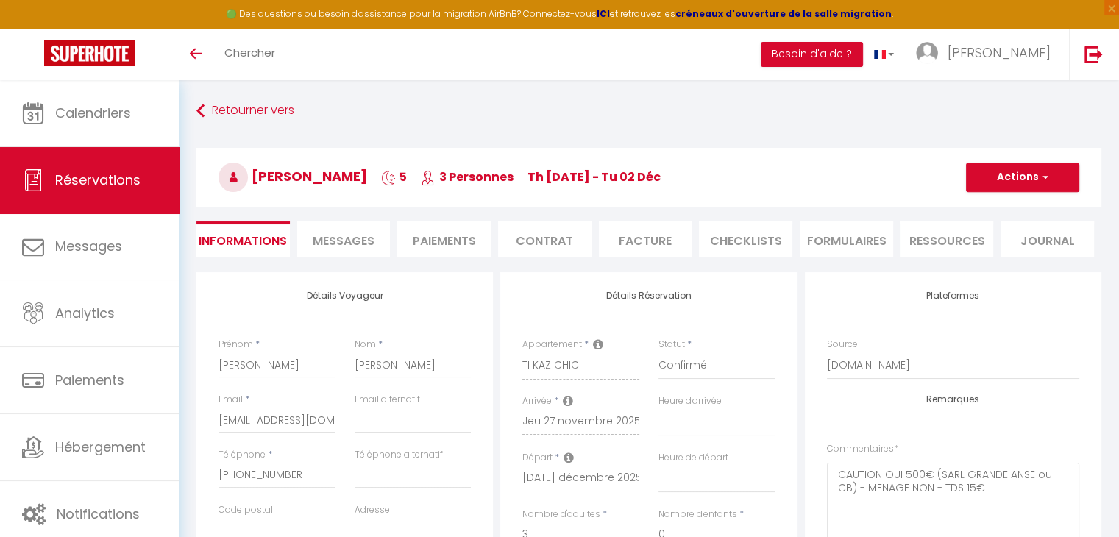
type input "15"
select select
checkbox input "false"
select select
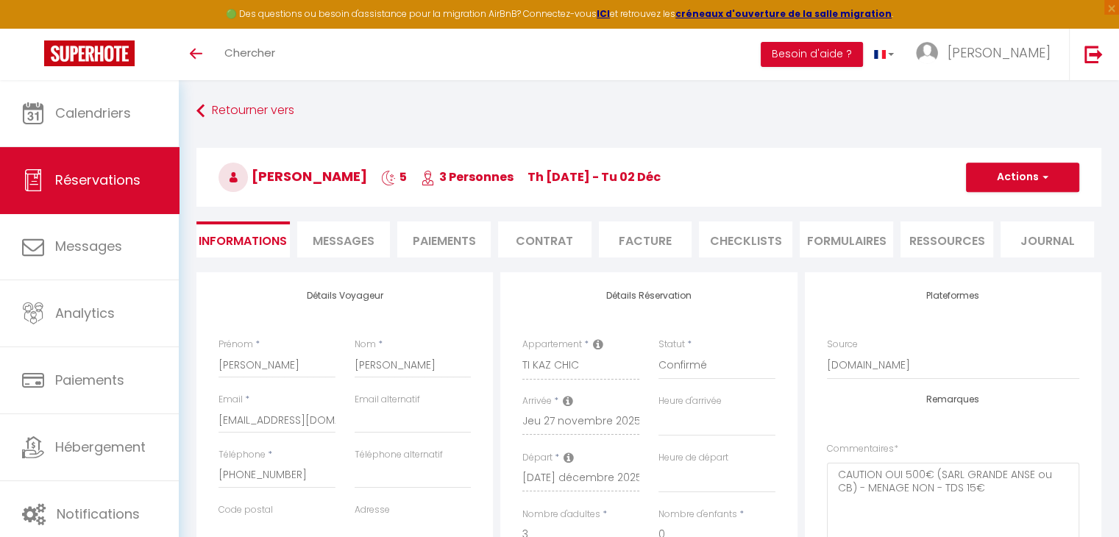
select select
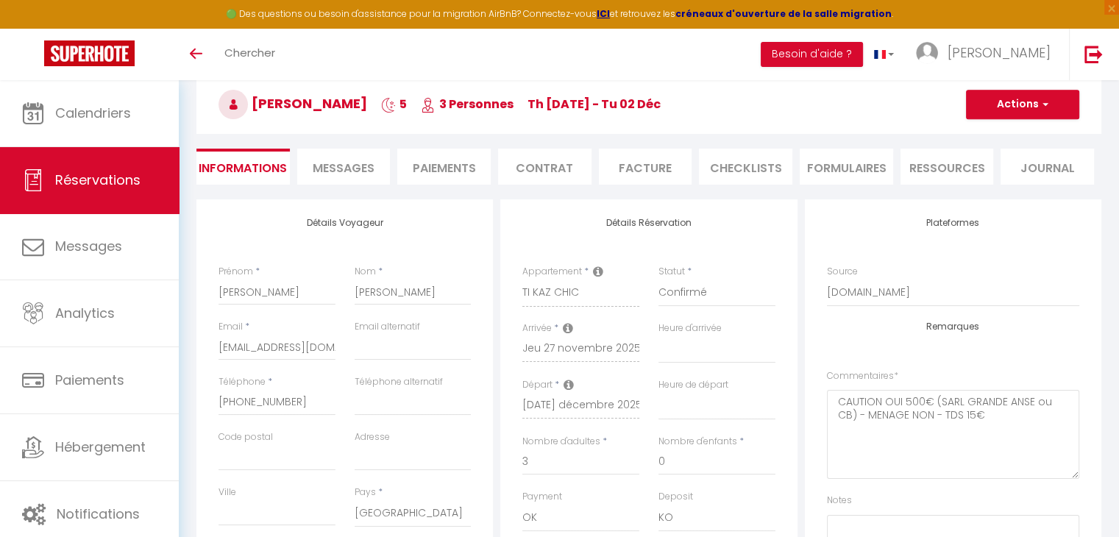
scroll to position [147, 0]
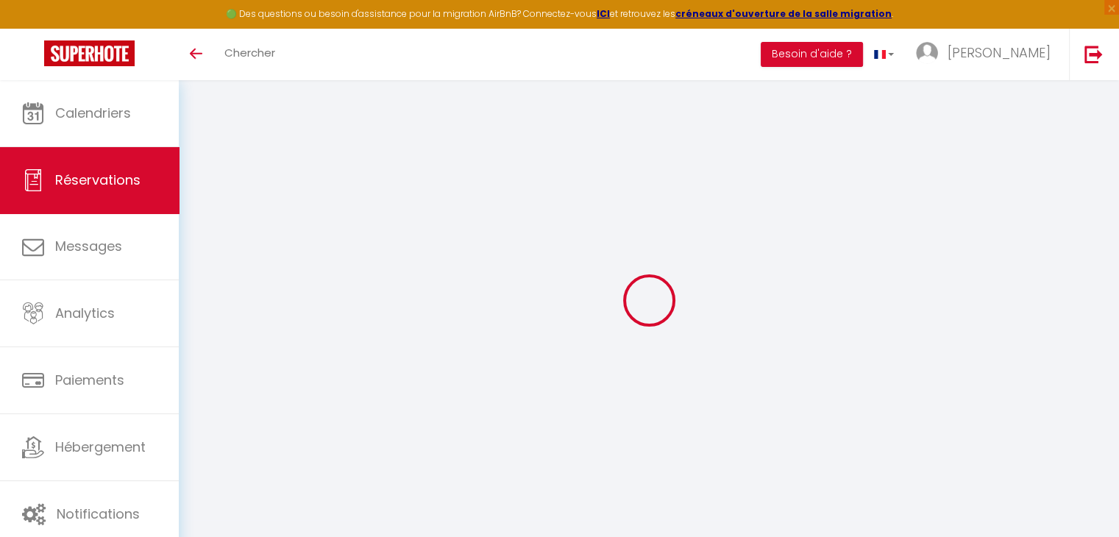
select select
checkbox input "false"
select select
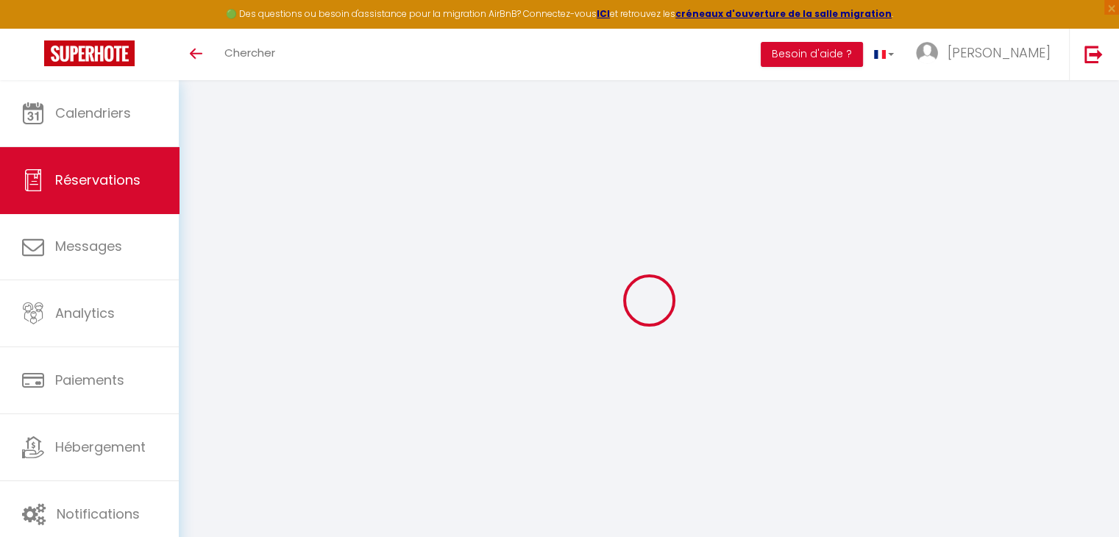
checkbox input "false"
select select
checkbox input "false"
type input "20"
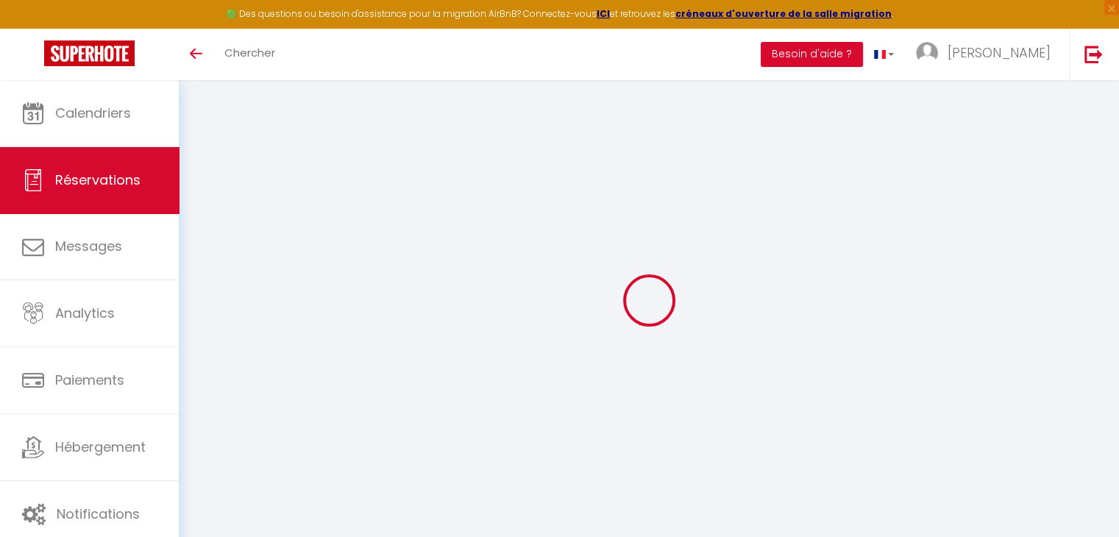
select select
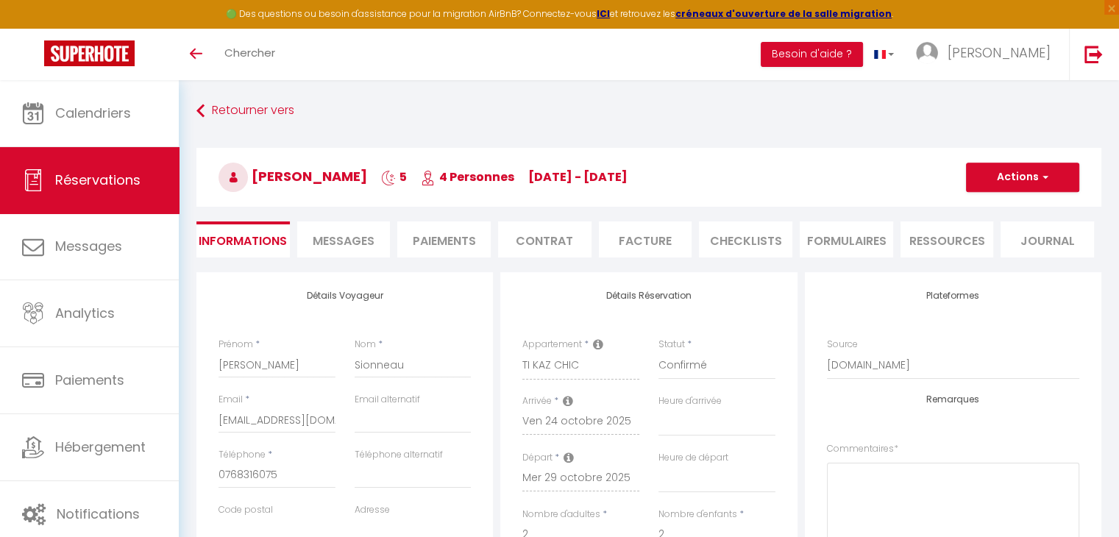
checkbox input "false"
select select
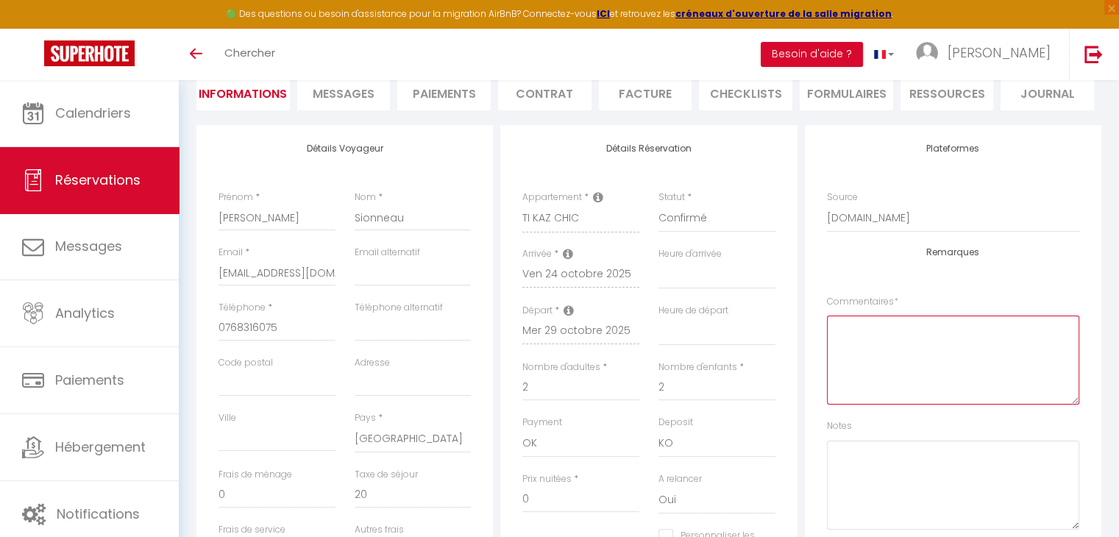
click at [886, 348] on textarea at bounding box center [953, 360] width 252 height 89
paste textarea "CAUTION 500€ (SARL GRANDE ANSE ou CB) - TDS 14€"
type textarea "CAUTION 500€ (SARL GRANDE ANSE ou CB) - TDS 14€"
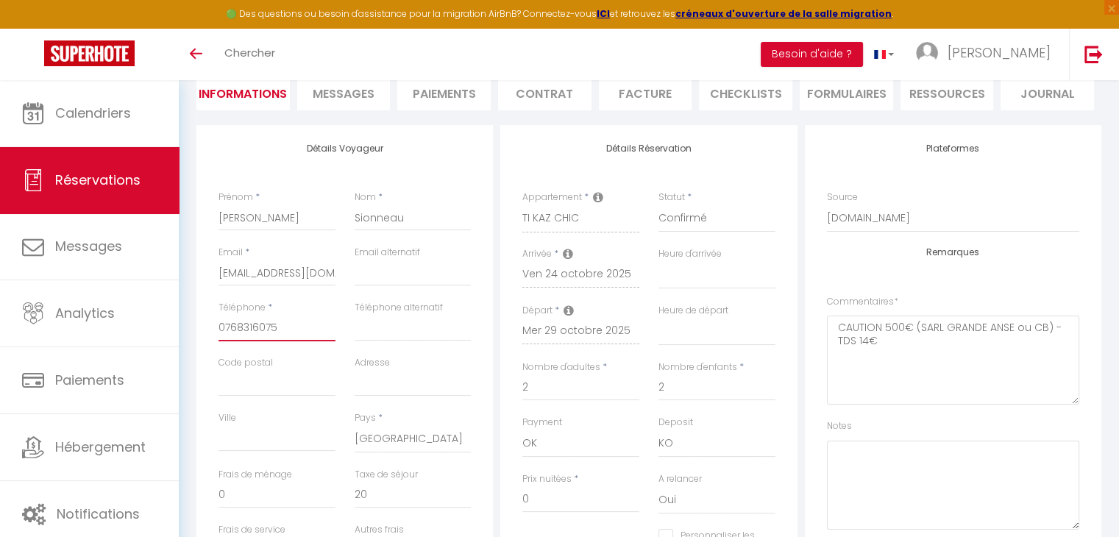
click at [226, 330] on input "0768316075" at bounding box center [276, 328] width 117 height 26
type input "768316075"
select select
checkbox input "false"
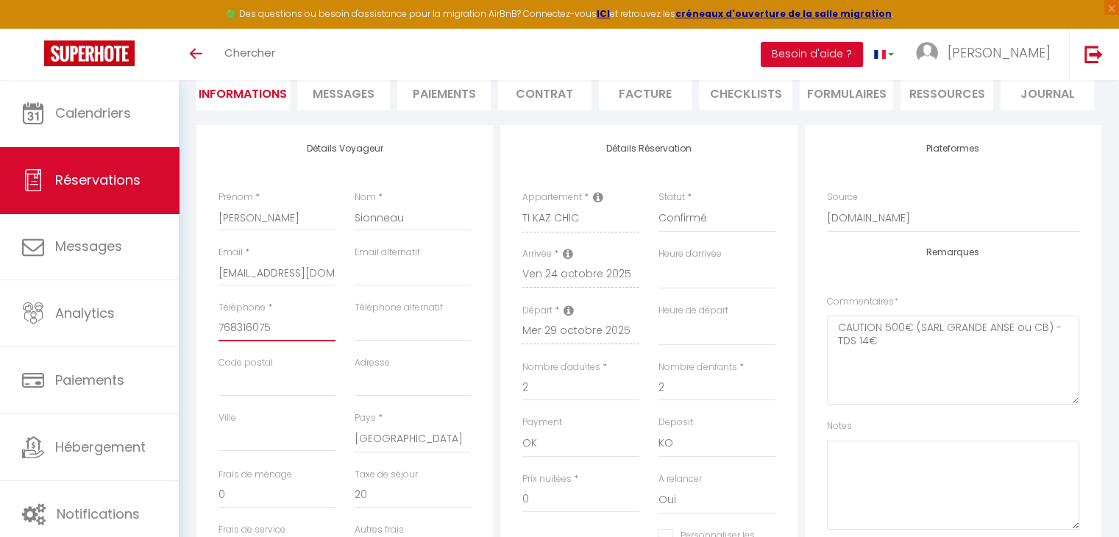
type input "+768316075"
select select
checkbox input "false"
type input "+3768316075"
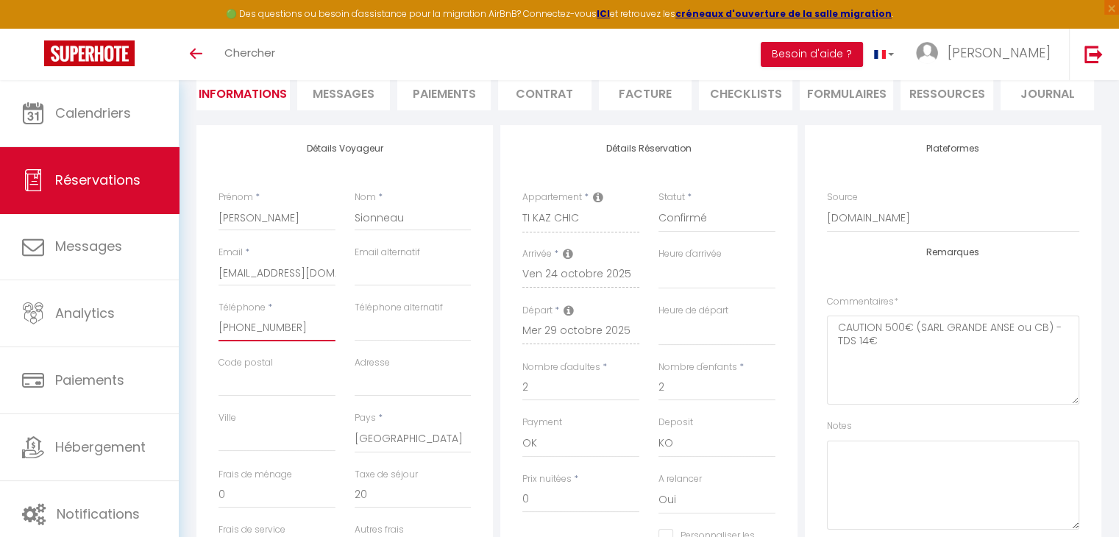
select select
checkbox input "false"
type input "+33768316075"
select select
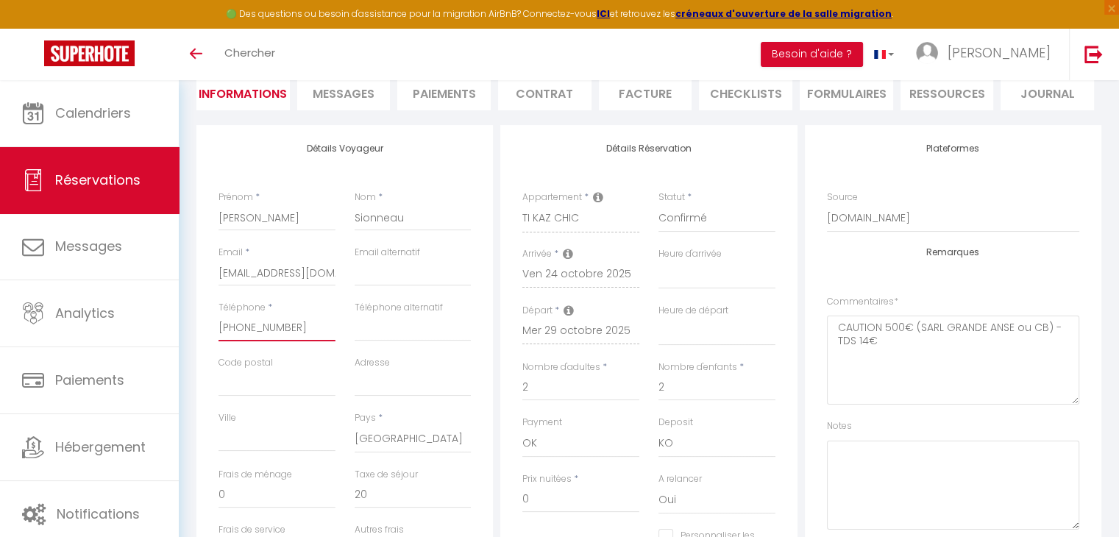
select select
checkbox input "false"
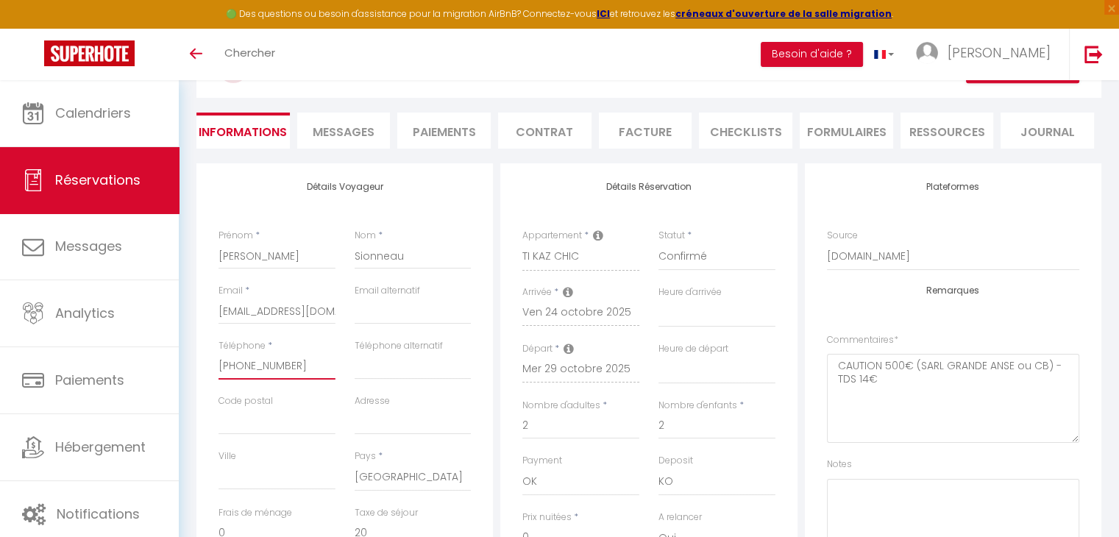
scroll to position [221, 0]
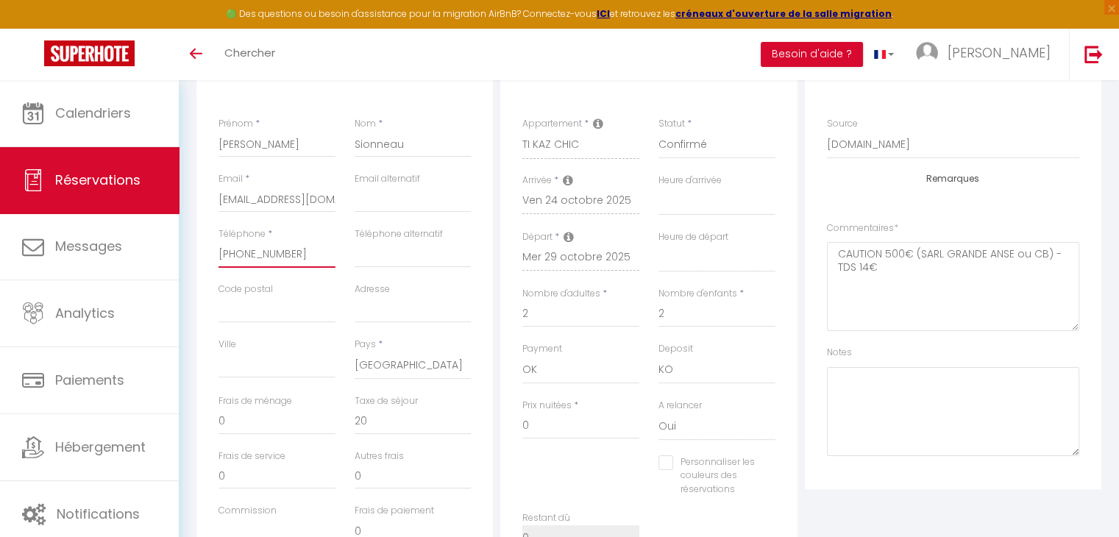
type input "+33768316075"
click at [870, 274] on textarea "CAUTION 500€ (SARL GRANDE ANSE ou CB) - TDS 14€" at bounding box center [953, 286] width 252 height 89
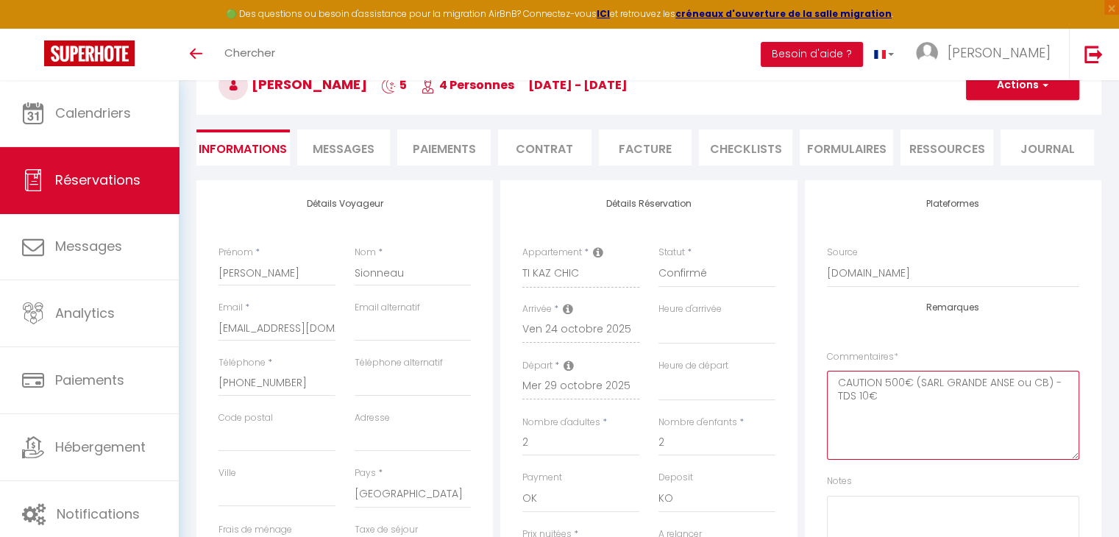
scroll to position [0, 0]
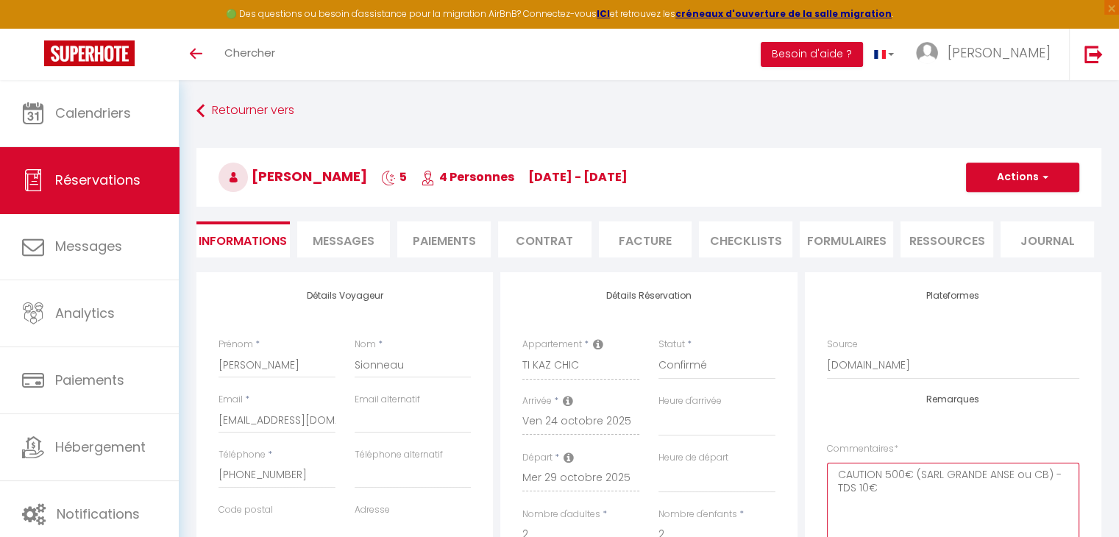
type textarea "CAUTION 500€ (SARL GRANDE ANSE ou CB) - TDS 10€"
click at [993, 180] on button "Actions" at bounding box center [1022, 177] width 113 height 29
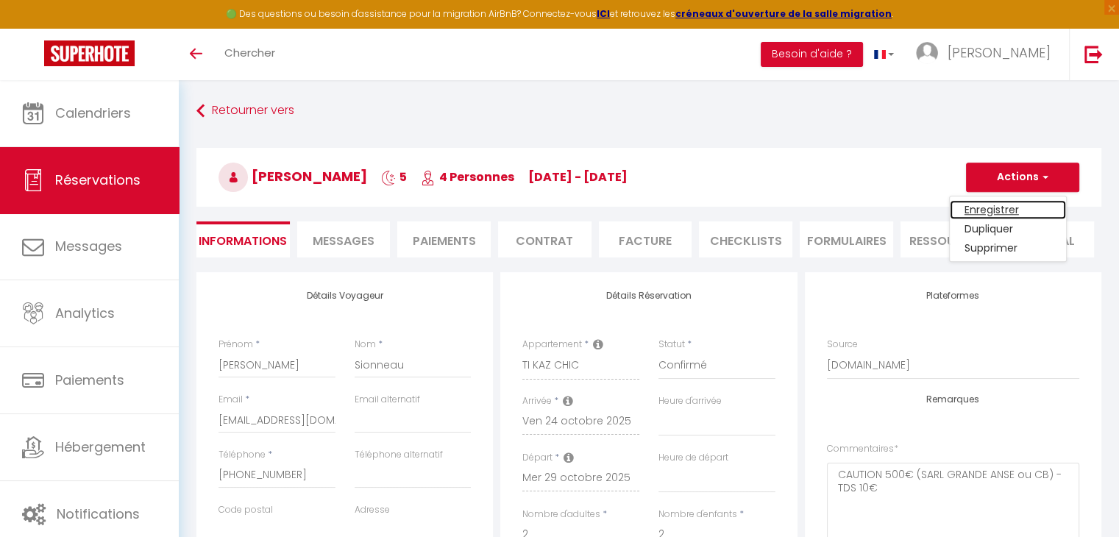
click at [991, 207] on link "Enregistrer" at bounding box center [1008, 209] width 116 height 19
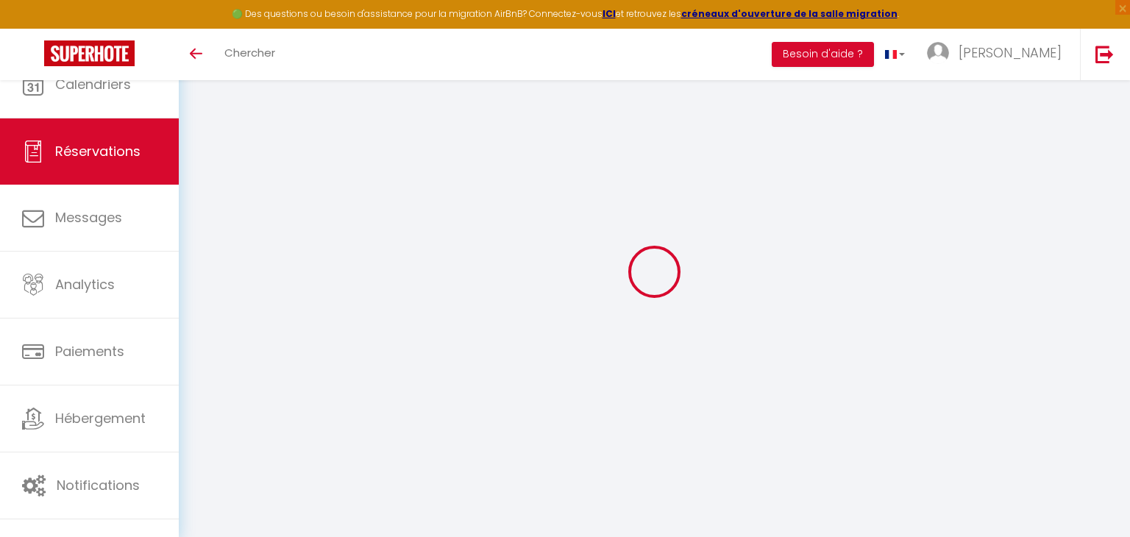
select select
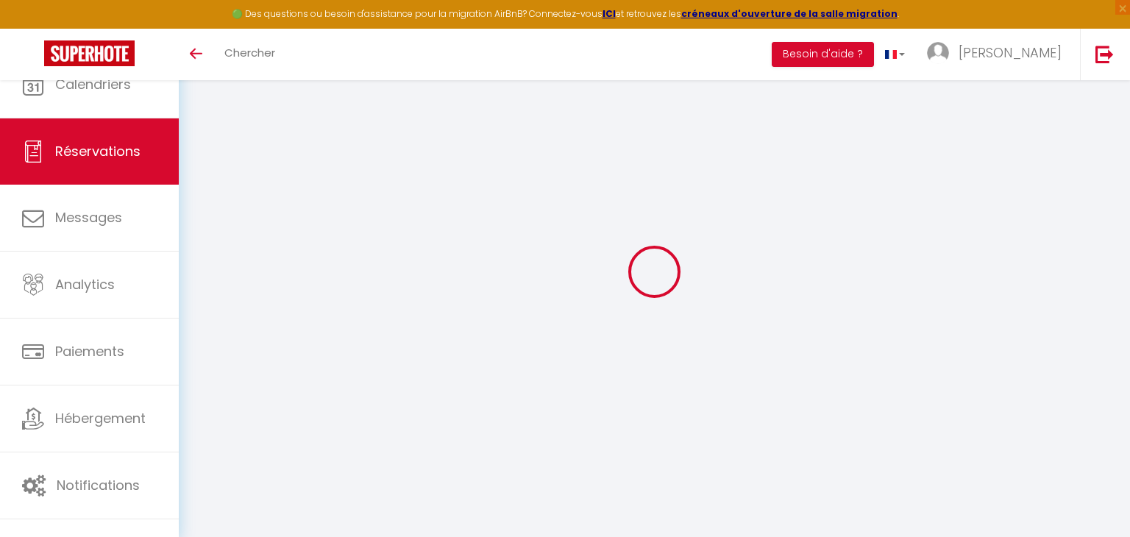
type input "[PERSON_NAME]"
type input "[EMAIL_ADDRESS][DOMAIN_NAME]"
type input "15146687519"
select select "CA"
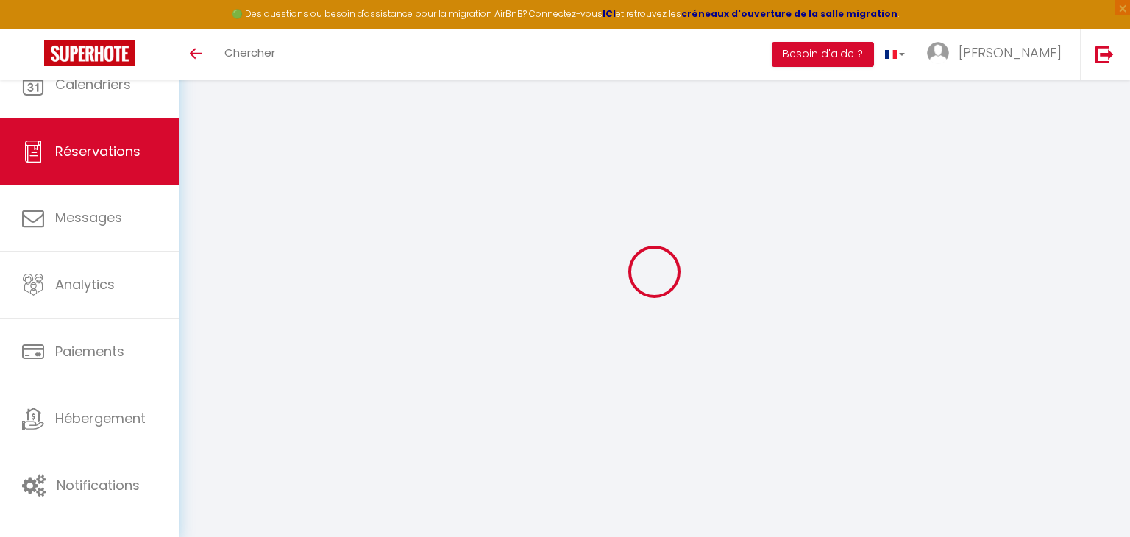
select select "34071"
select select "1"
select select
type input "2"
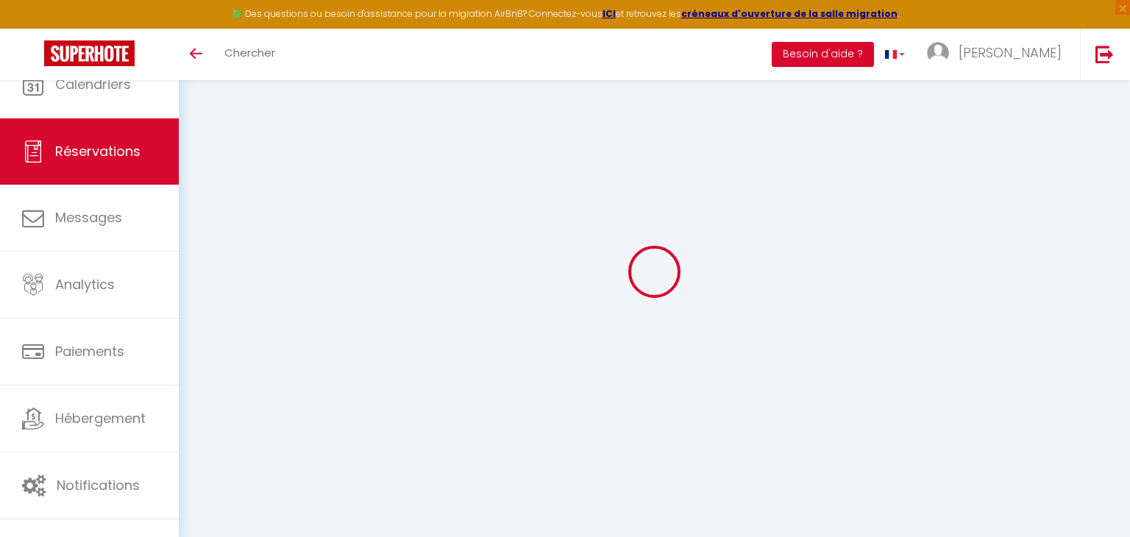
select select "12"
select select
checkbox input "false"
type input "0"
select select "2"
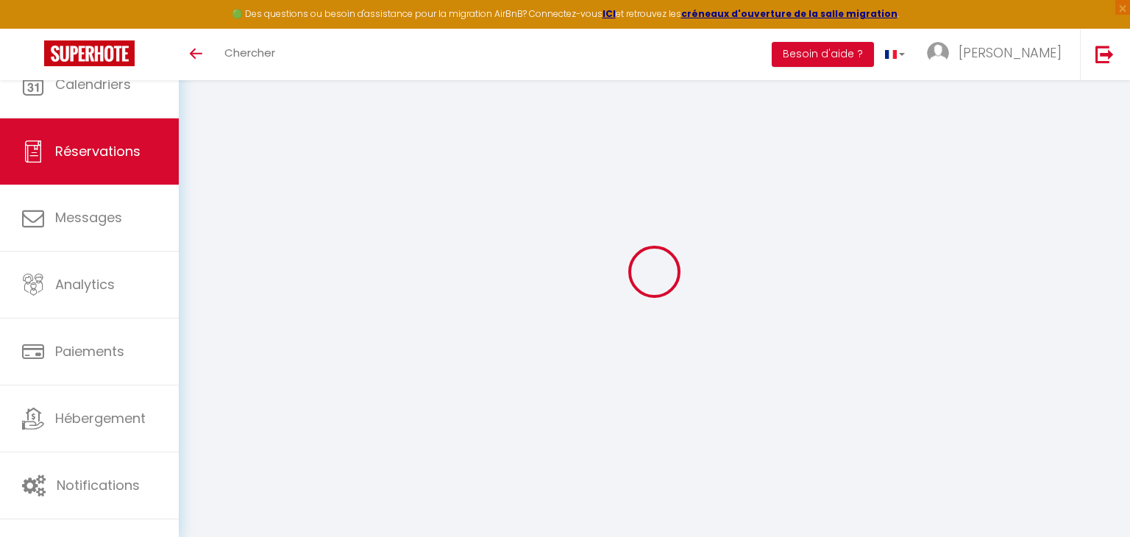
type input "0"
select select
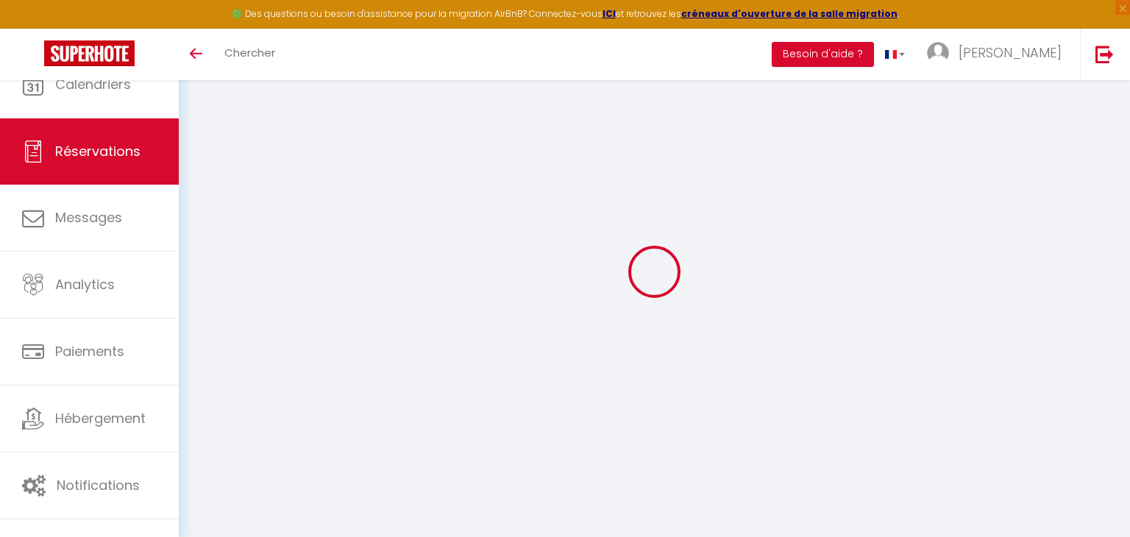
select select "14"
checkbox input "false"
select select
checkbox input "false"
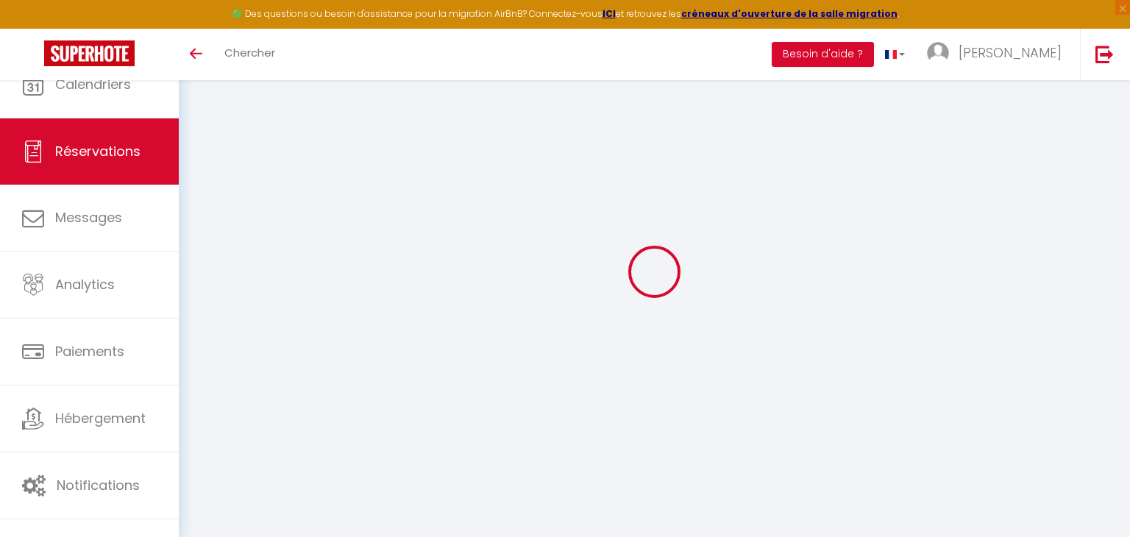
select select
checkbox input "false"
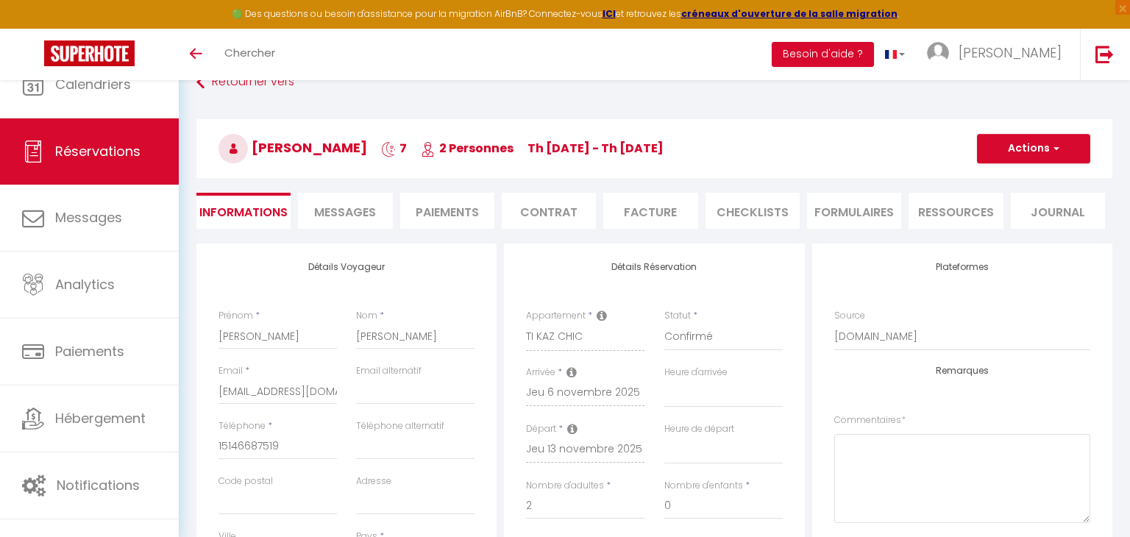
type input "14"
select select
checkbox input "false"
select select
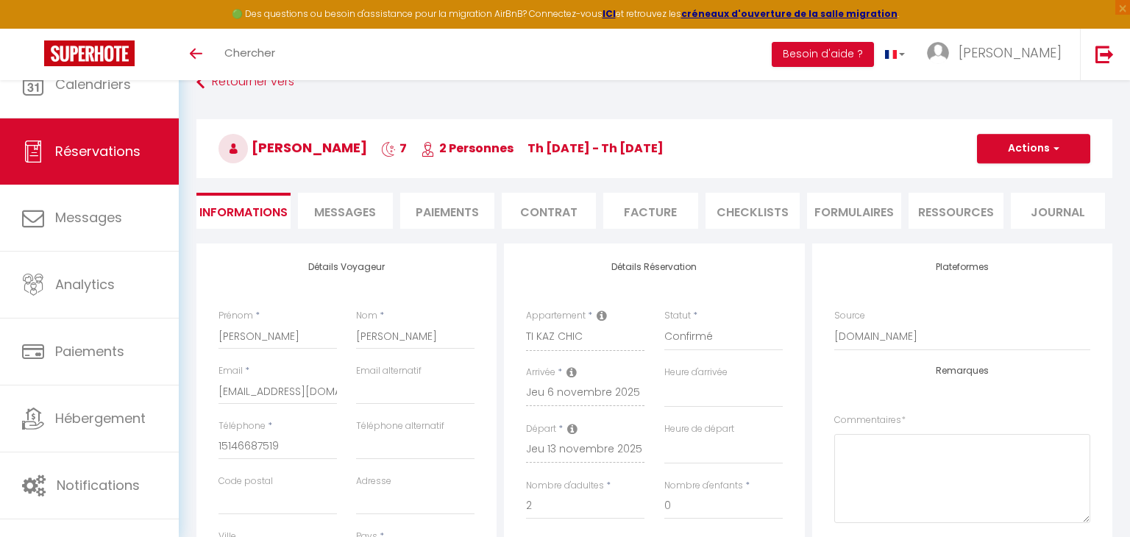
select select
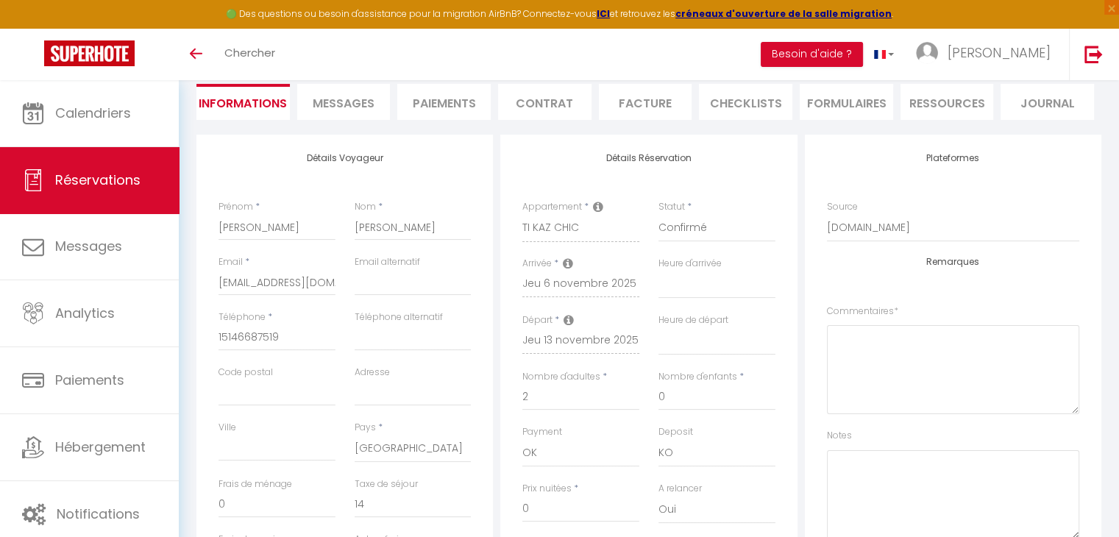
scroll to position [147, 0]
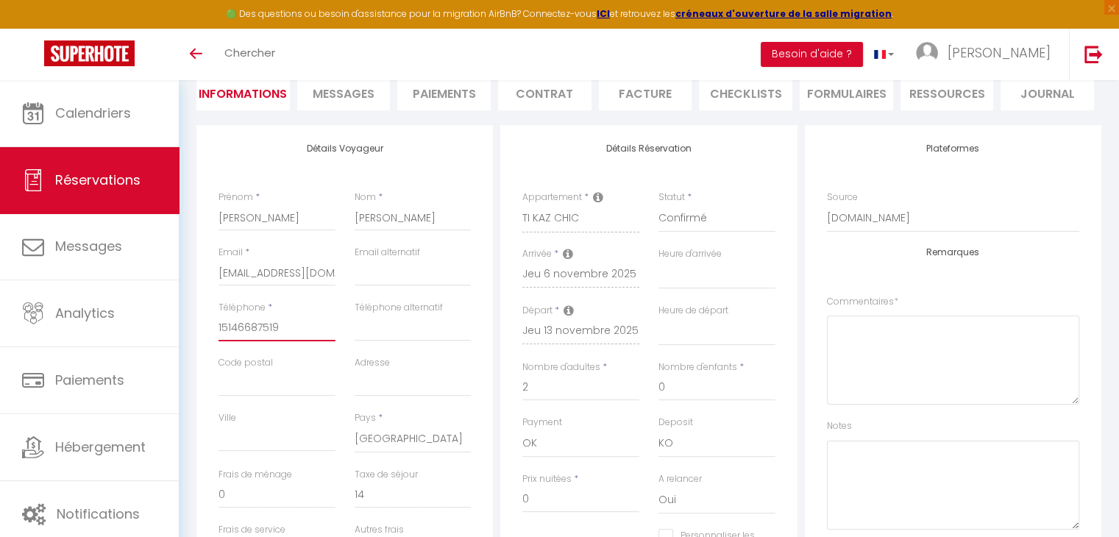
click at [220, 329] on input "15146687519" at bounding box center [276, 328] width 117 height 26
type input "+15146687519"
select select
checkbox input "false"
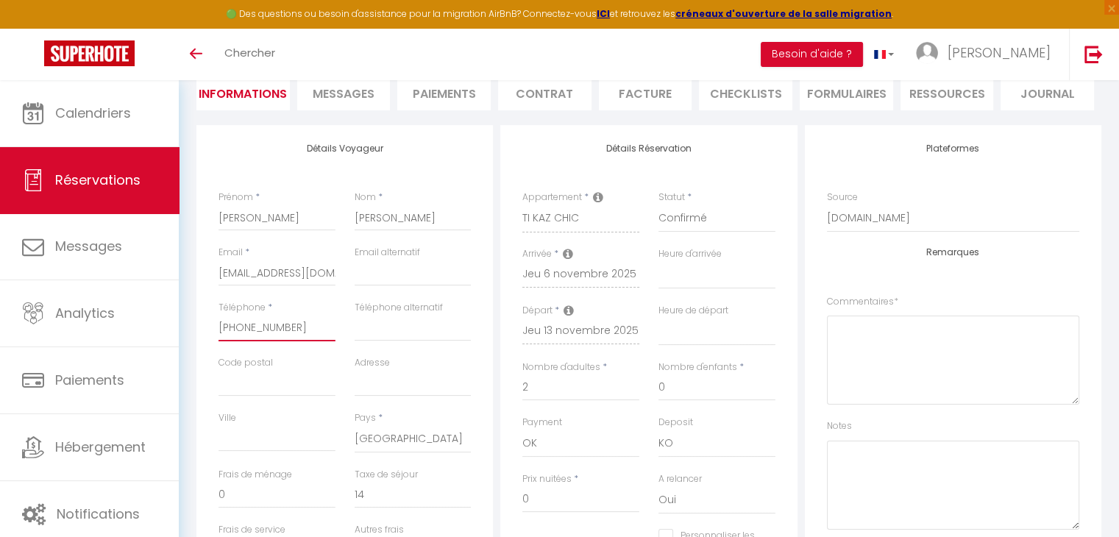
type input "+15146687519"
click at [895, 338] on textarea at bounding box center [953, 360] width 252 height 89
paste textarea "CAUTION 500€ (SARL GRANDE ANSE ou CB) - TDS 14€"
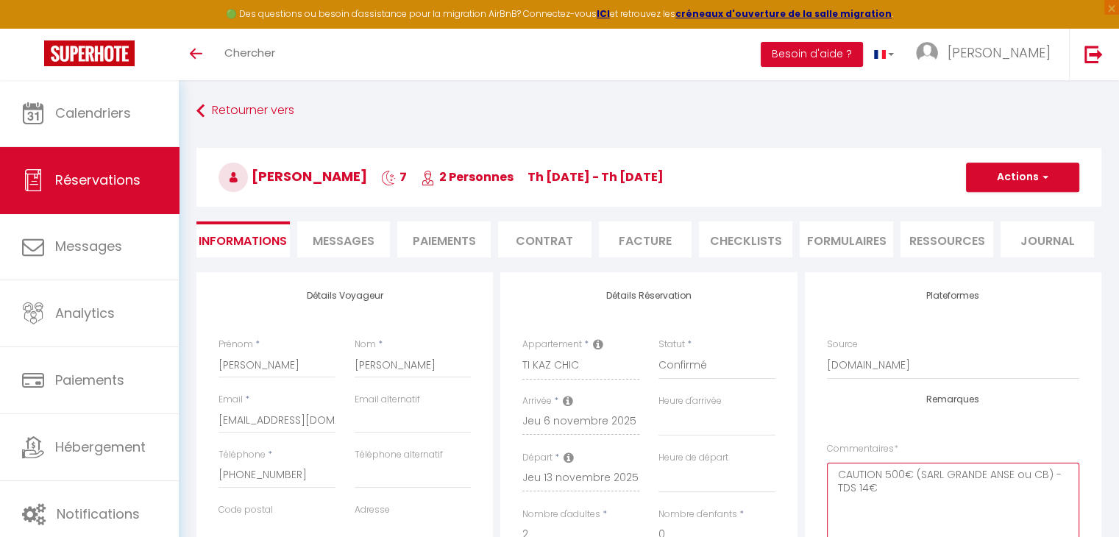
scroll to position [74, 0]
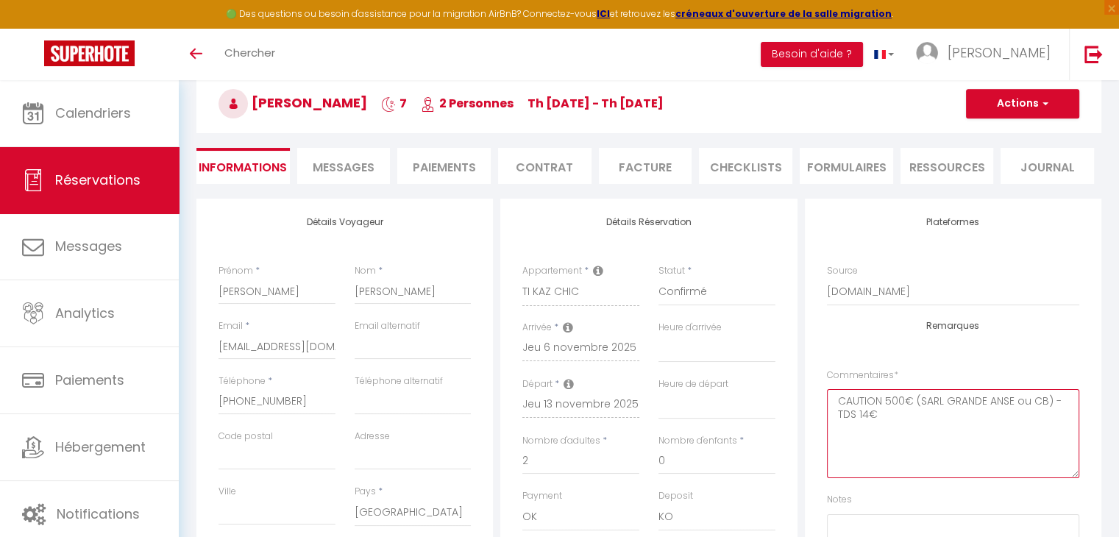
type textarea "CAUTION 500€ (SARL GRANDE ANSE ou CB) - TDS 14€"
click at [1022, 107] on button "Actions" at bounding box center [1022, 103] width 113 height 29
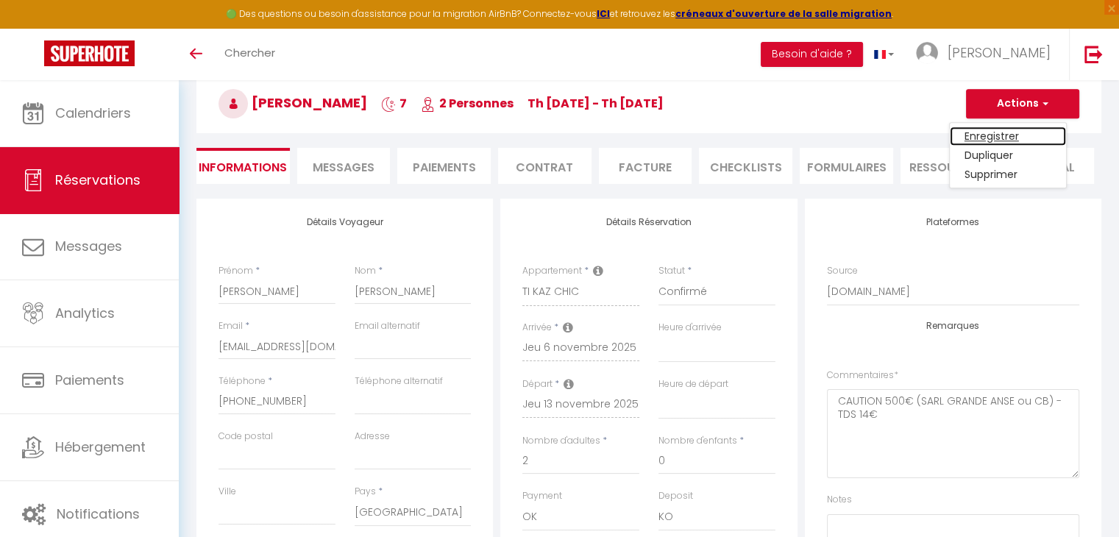
click at [1014, 135] on link "Enregistrer" at bounding box center [1008, 136] width 116 height 19
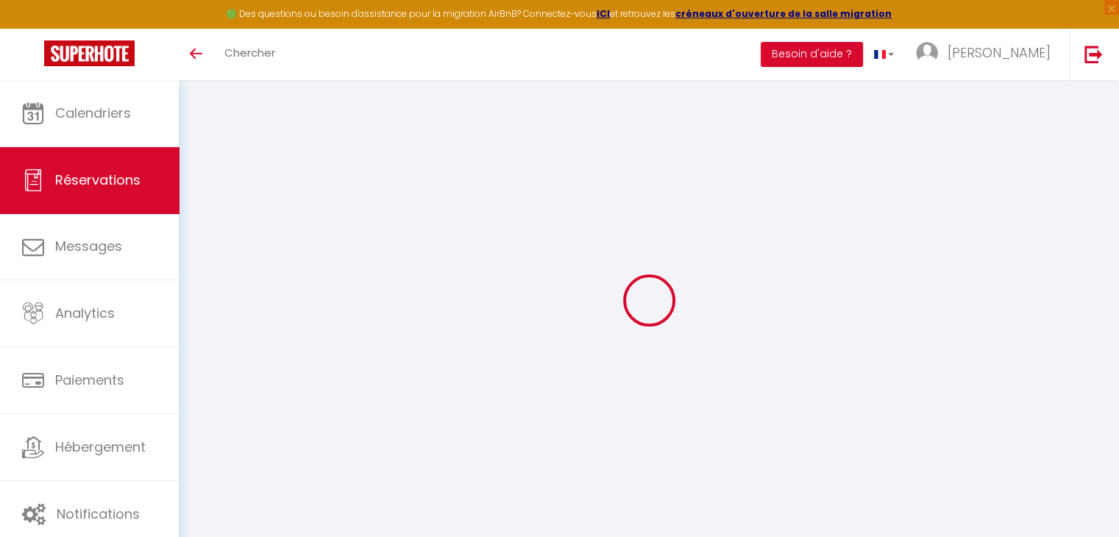
select select "not_cancelled"
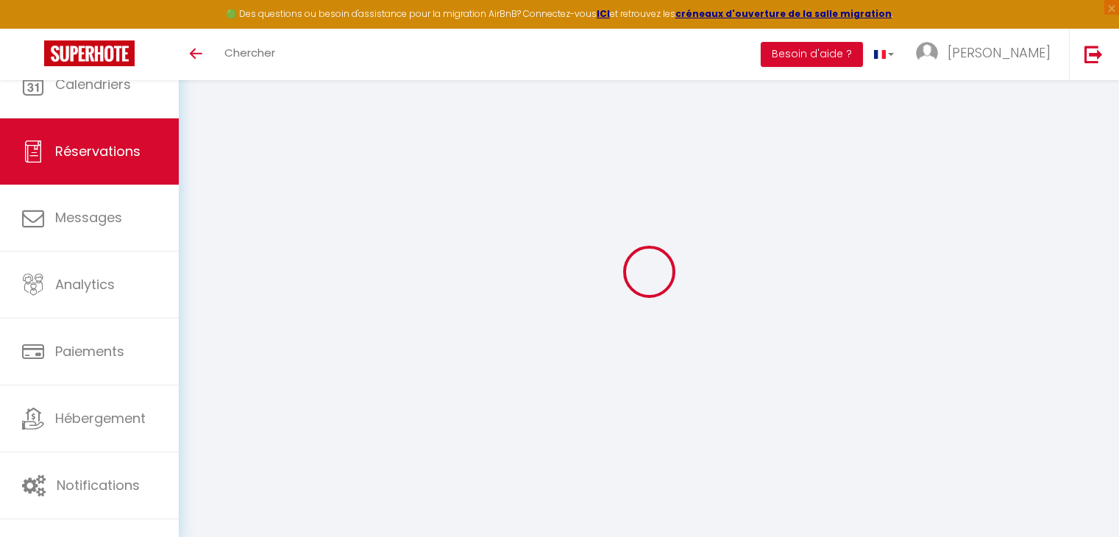
select select
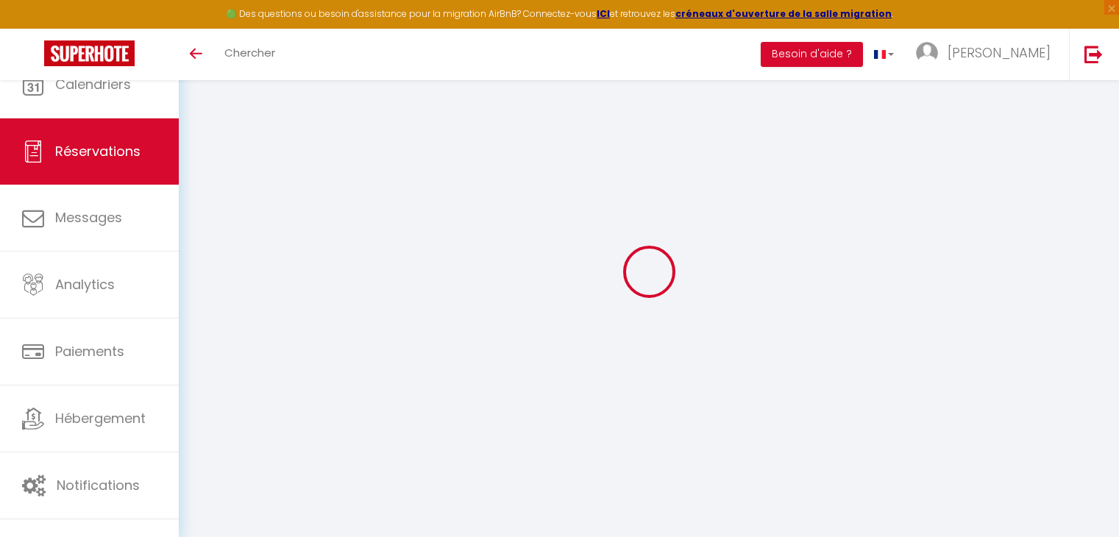
type input "[PERSON_NAME]"
type input "Pellerin"
type input "[EMAIL_ADDRESS][DOMAIN_NAME]"
type input "14183729609"
select select "CA"
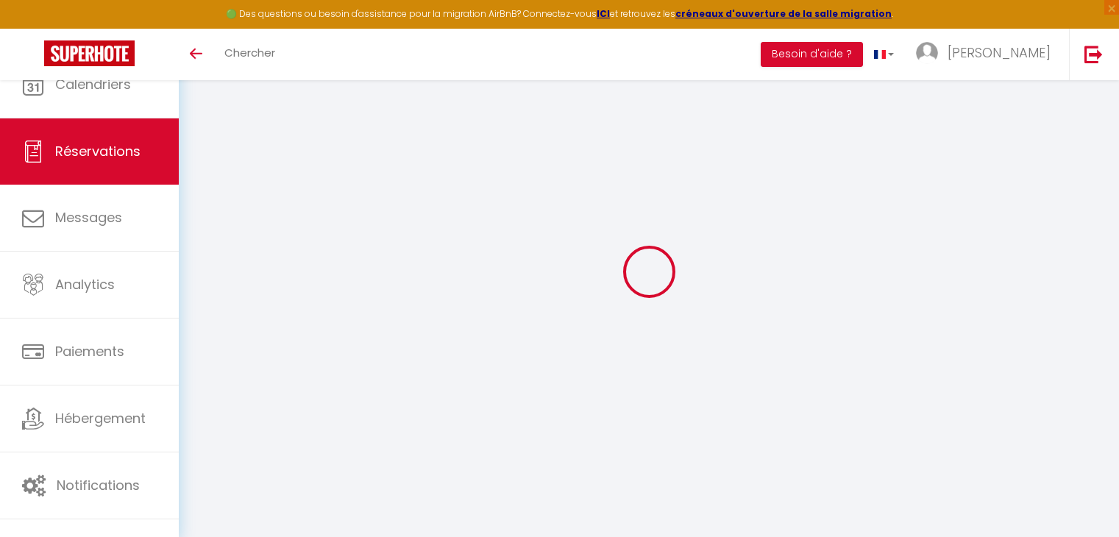
select select "34071"
select select "1"
select select
type input "2"
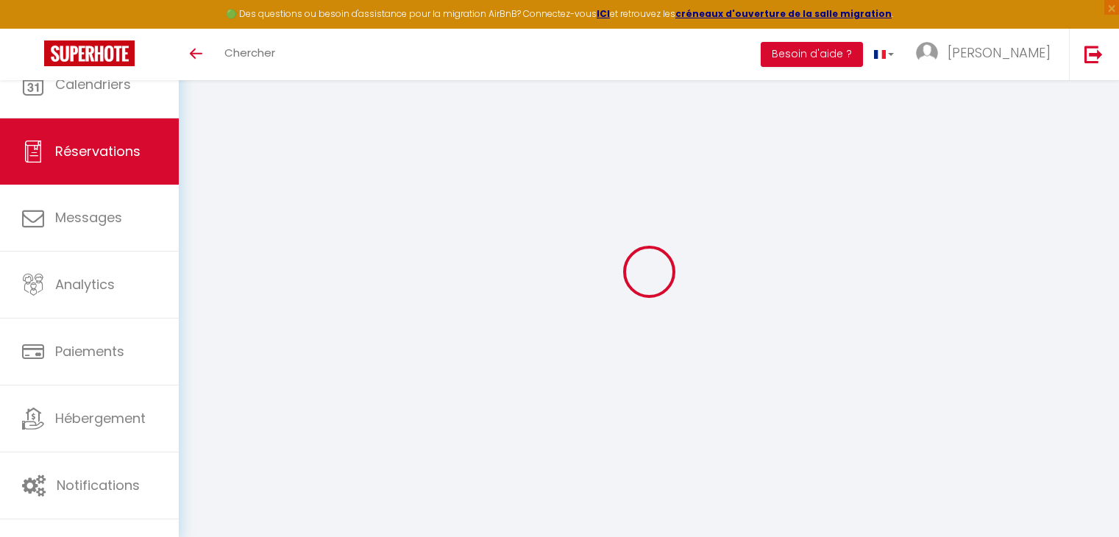
select select "12"
select select
checkbox input "false"
type input "0"
select select "2"
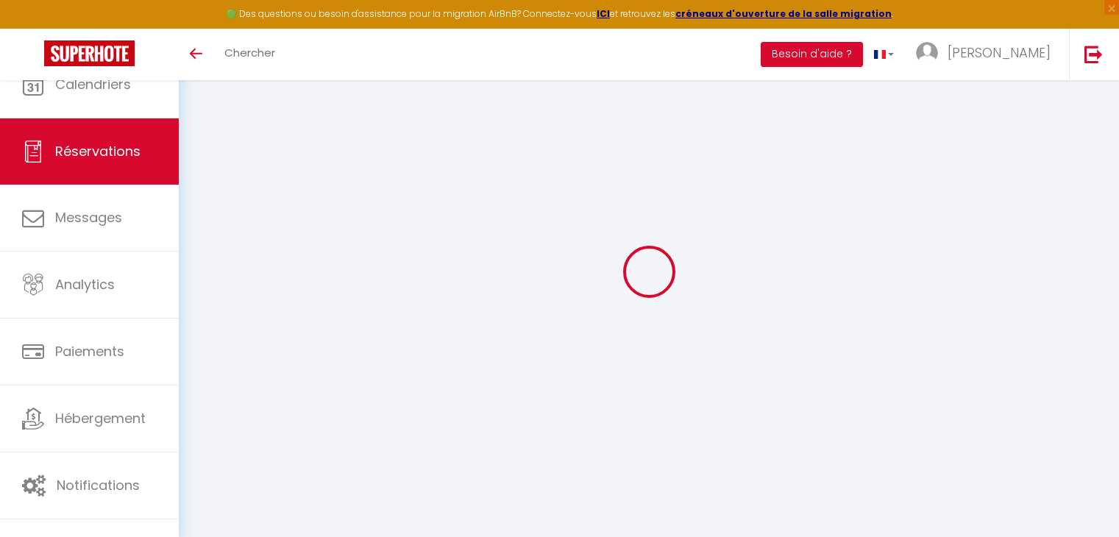
type input "0"
select select
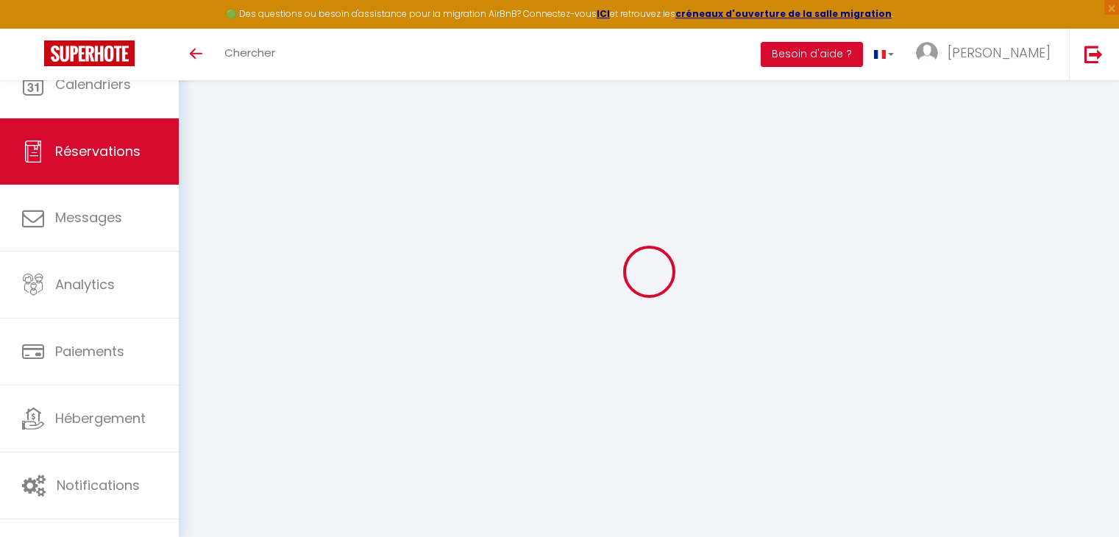
select select "14"
checkbox input "false"
select select
checkbox input "false"
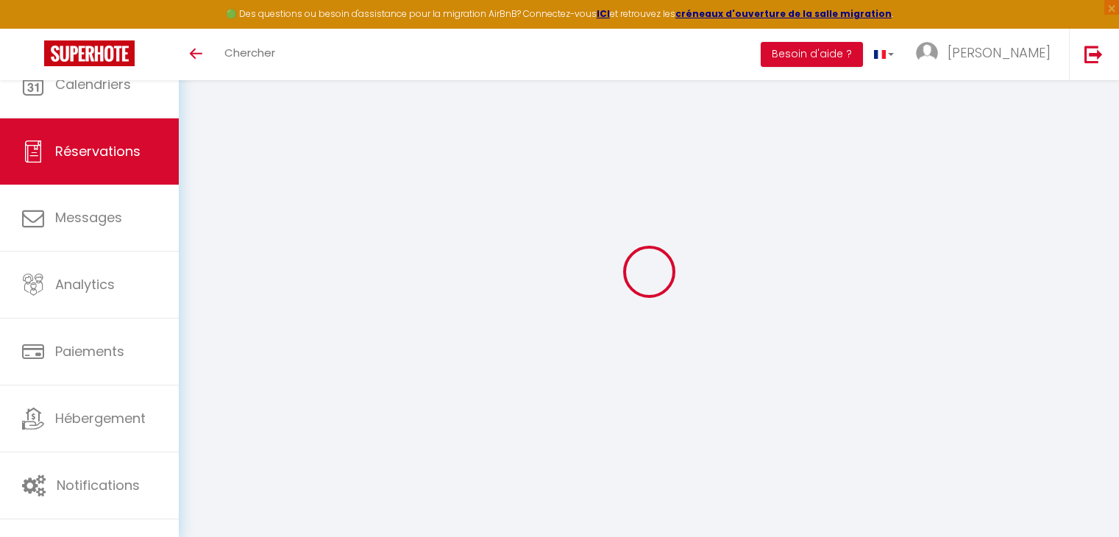
select select
checkbox input "false"
type textarea "CAUTION OUI 500€ (SARL GRANDE ANSE ou CB) - TDS 28€"
type input "28"
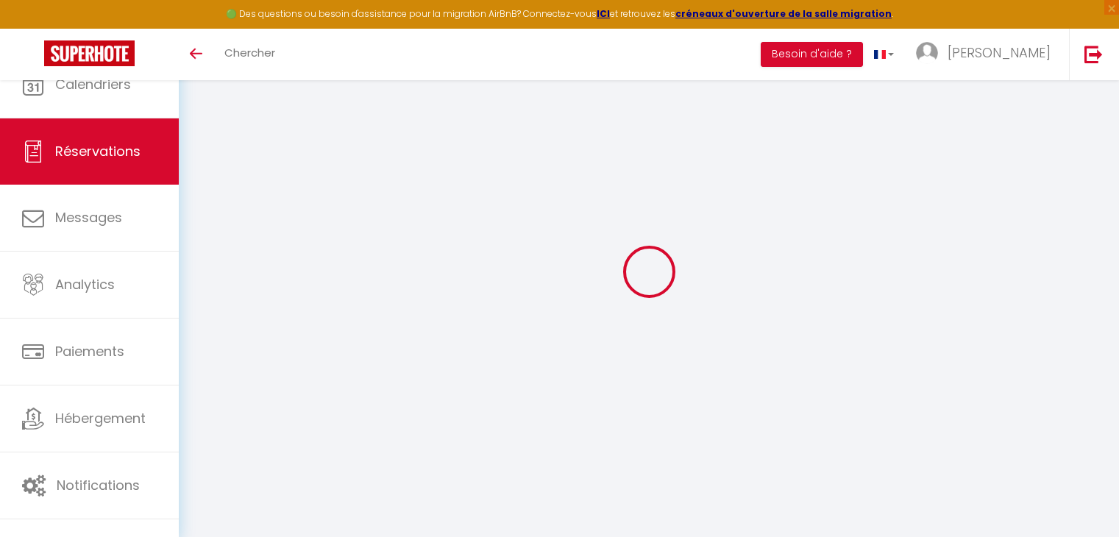
select select
checkbox input "false"
select select
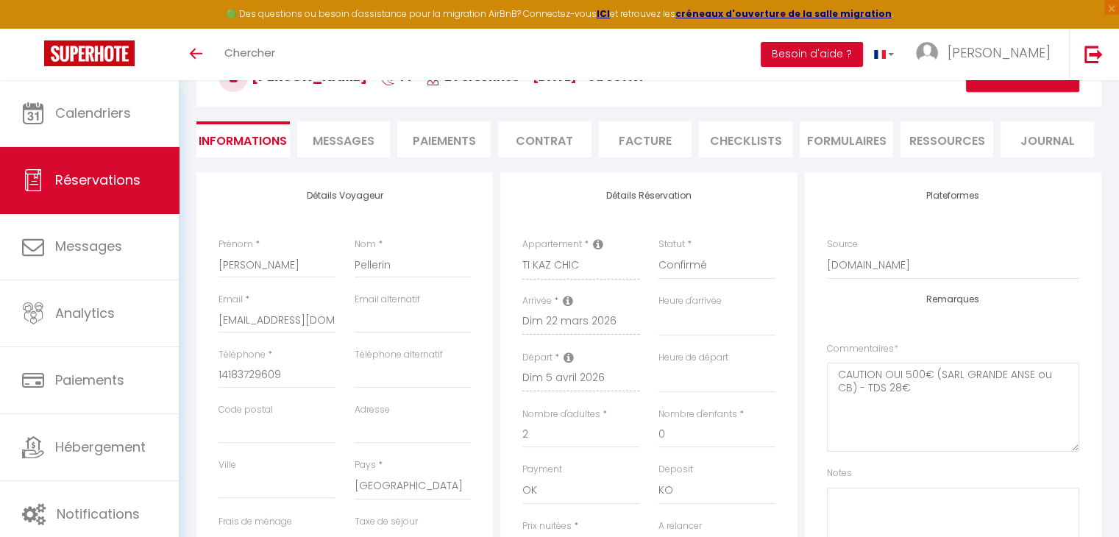
scroll to position [147, 0]
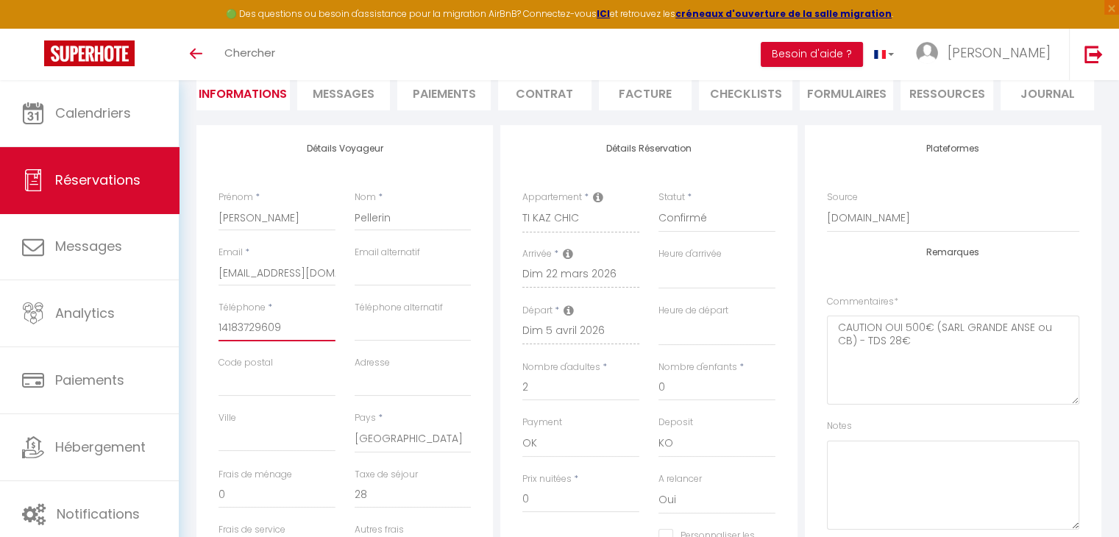
click at [219, 329] on input "14183729609" at bounding box center [276, 328] width 117 height 26
type input "[PHONE_NUMBER]"
select select
checkbox input "false"
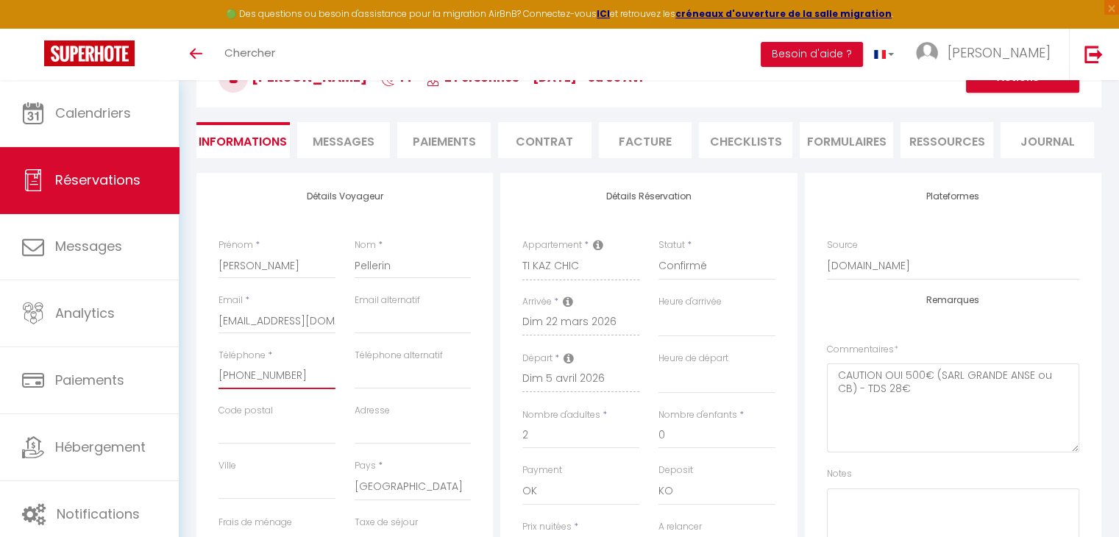
scroll to position [74, 0]
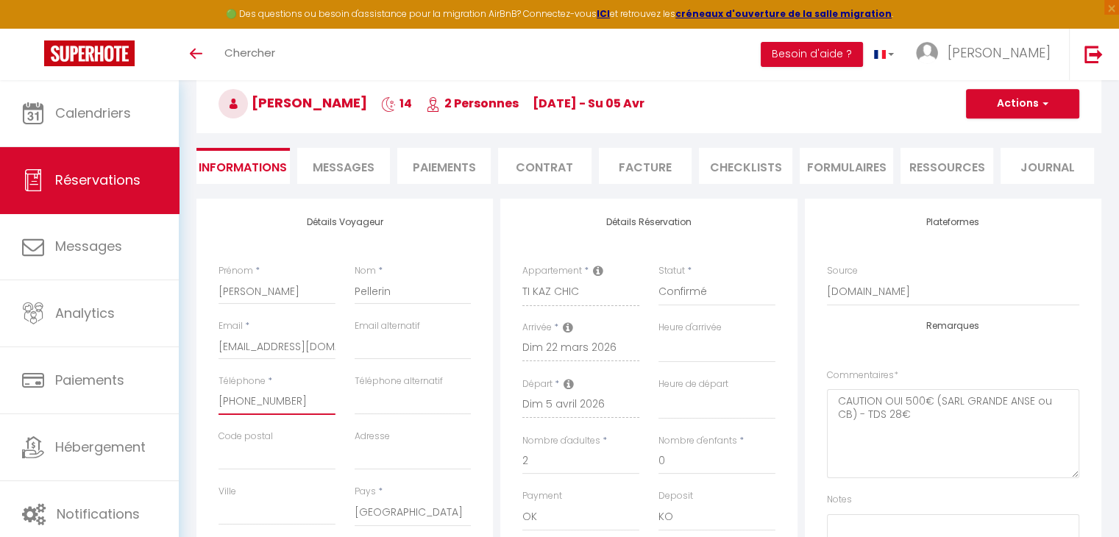
type input "[PHONE_NUMBER]"
click at [1036, 110] on button "Actions" at bounding box center [1022, 103] width 113 height 29
click at [988, 132] on link "Enregistrer" at bounding box center [1008, 136] width 116 height 19
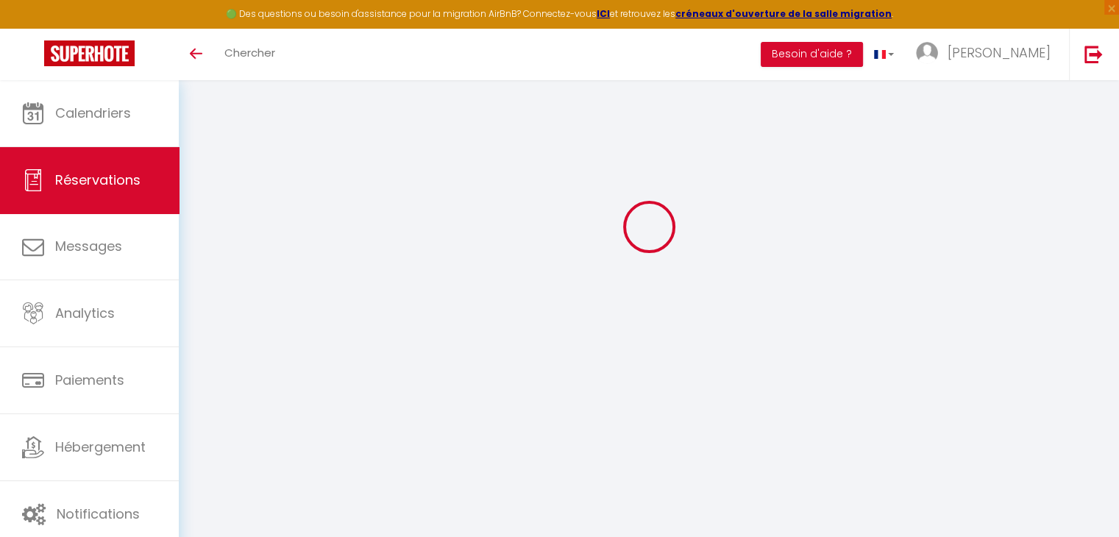
select select "not_cancelled"
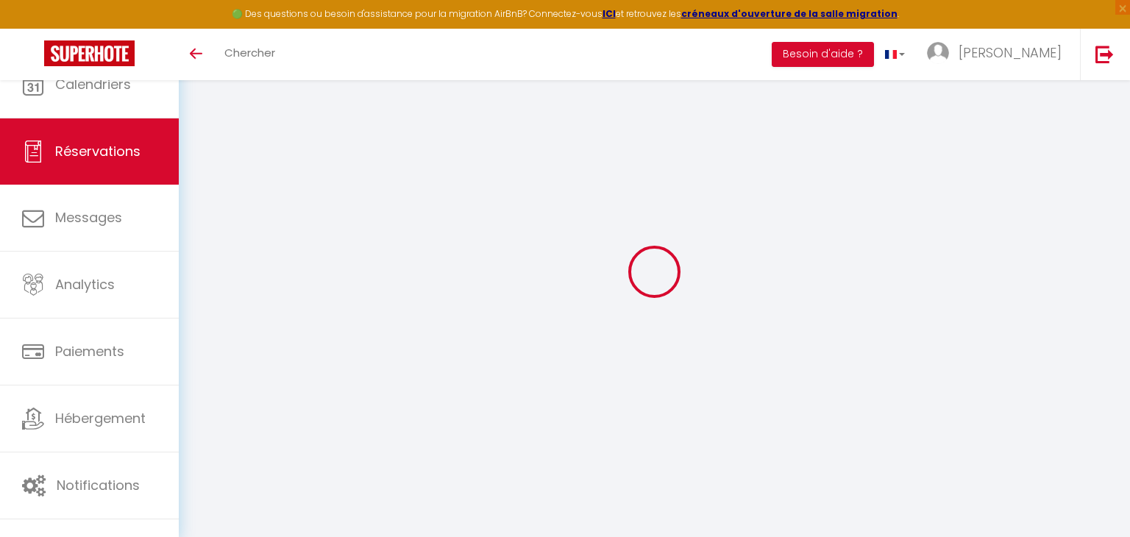
select select
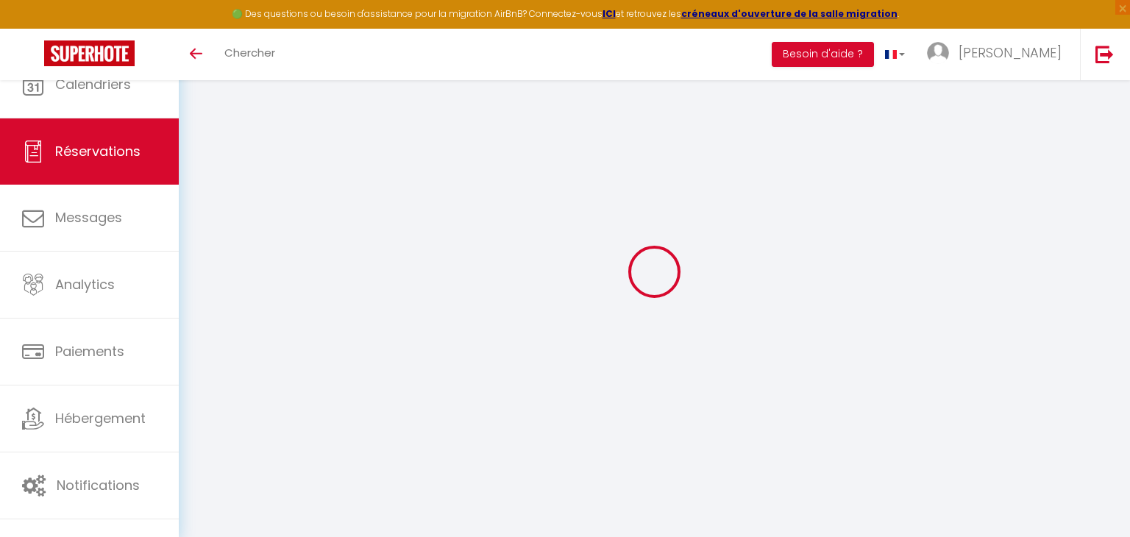
select select
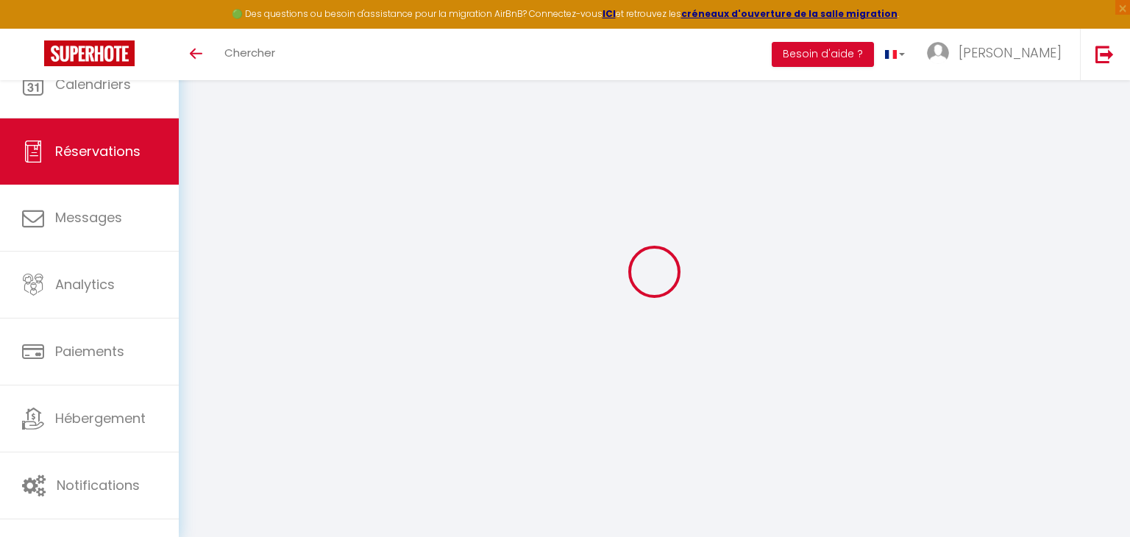
select select
checkbox input "false"
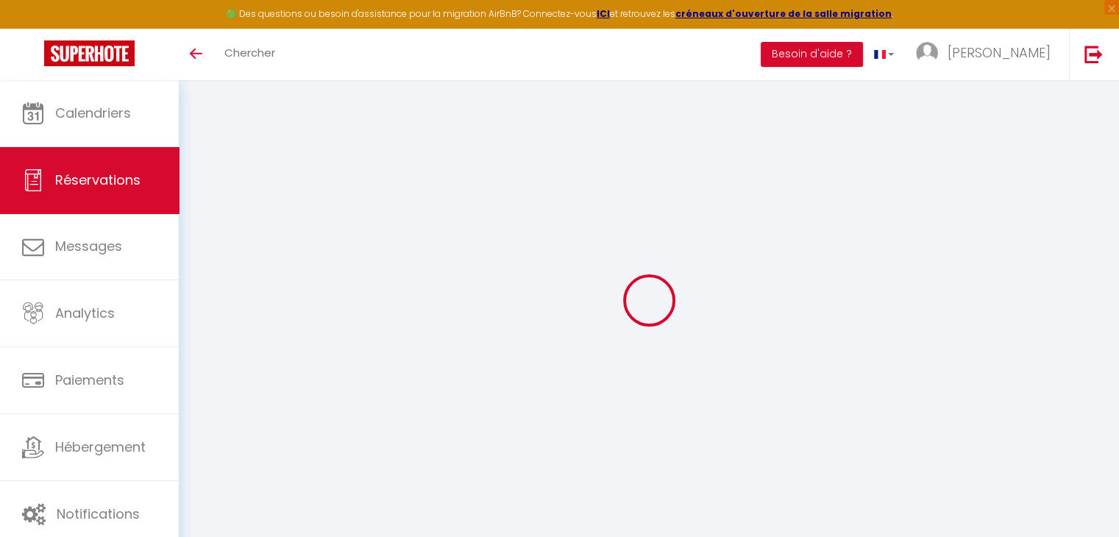
type input "Fabien"
type input "Labonté"
type input "contact@maconciergeriesouslevent.com"
type input "14188827871"
select select "CA"
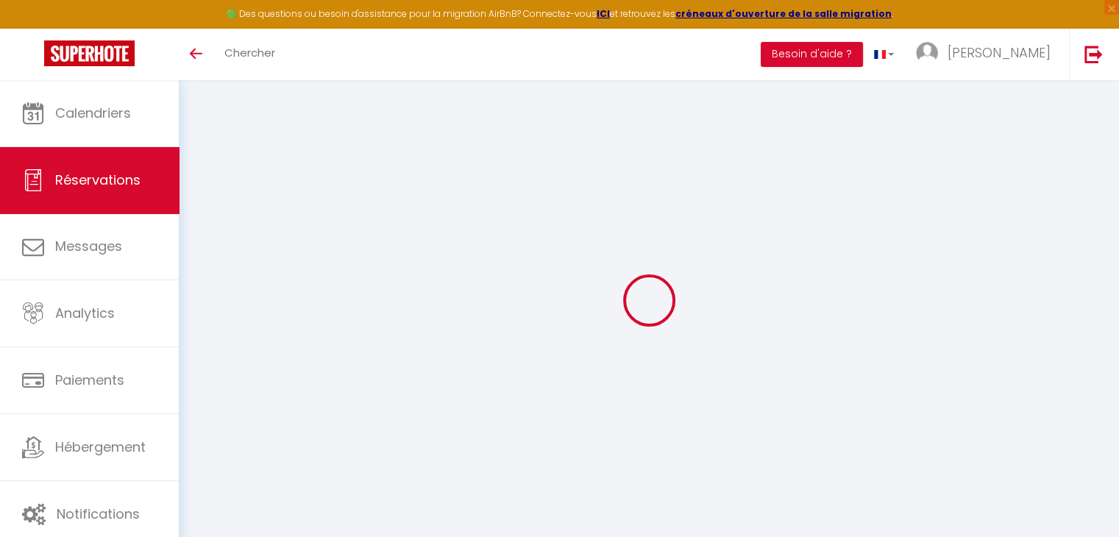
select select "34071"
select select "1"
select select
type input "3"
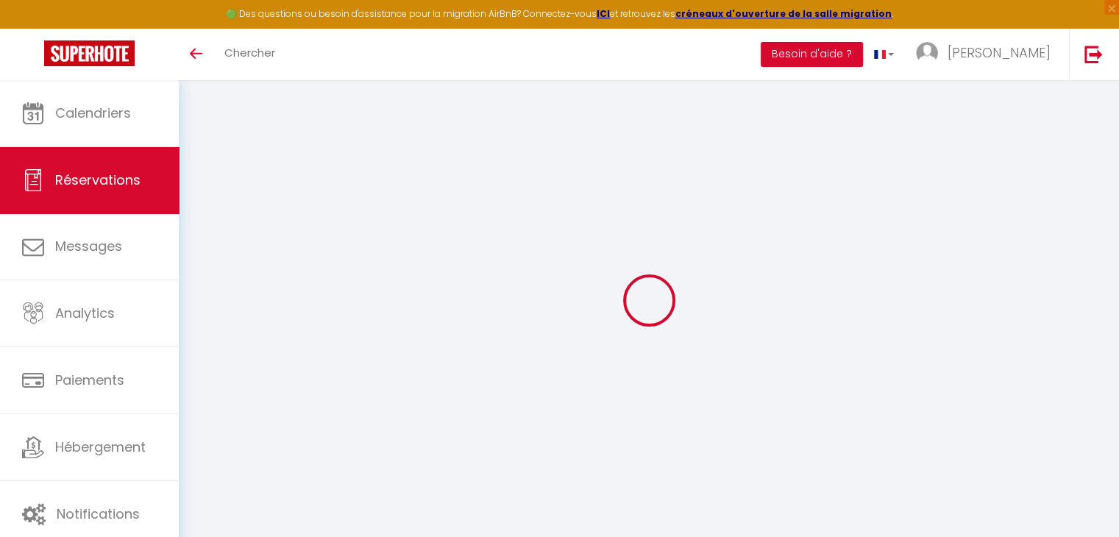
select select "12"
select select "15"
checkbox input "false"
type input "0"
select select "1"
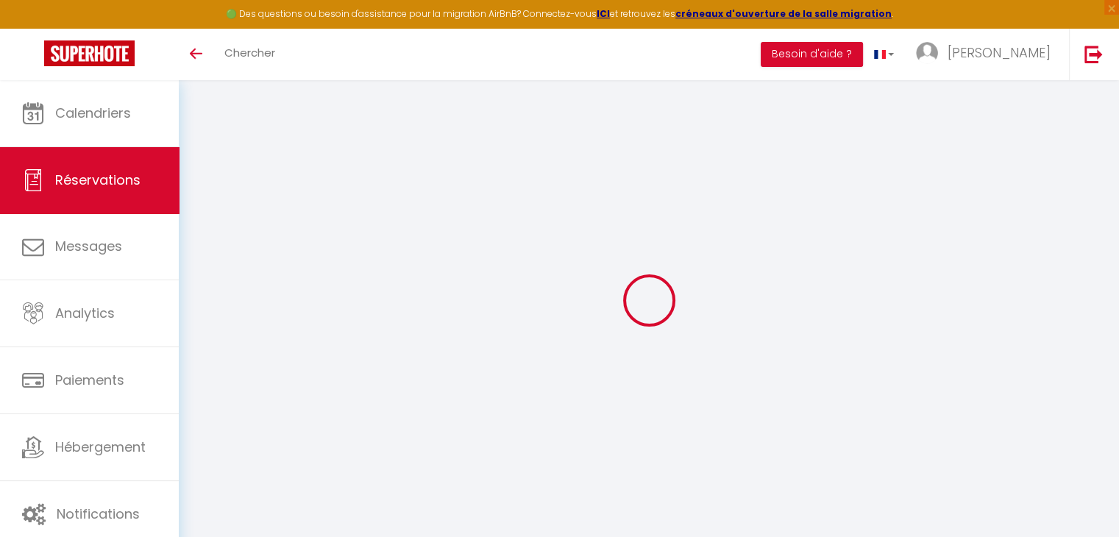
type input "0"
select select
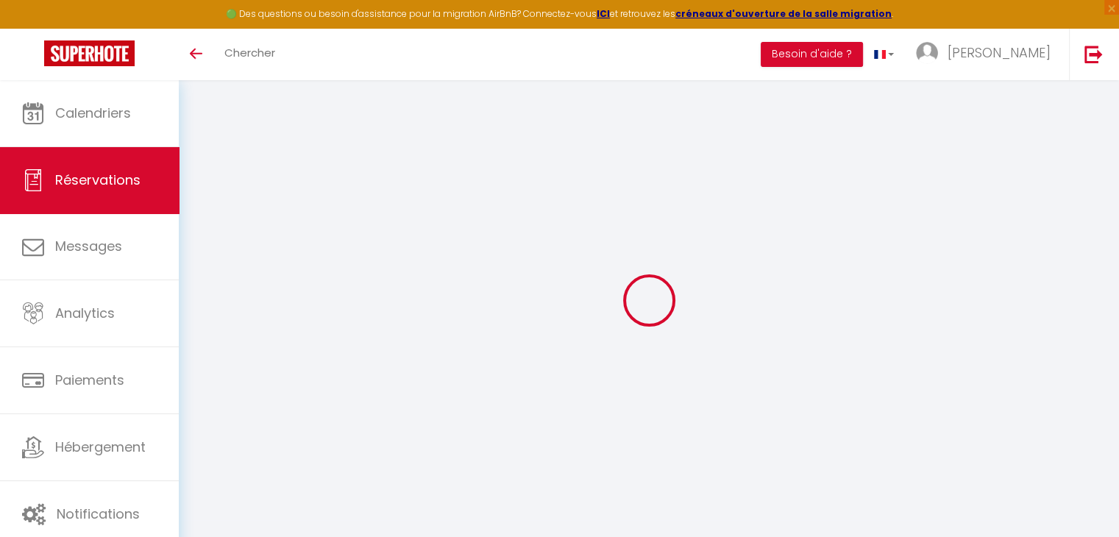
checkbox input "false"
select select
checkbox input "false"
select select
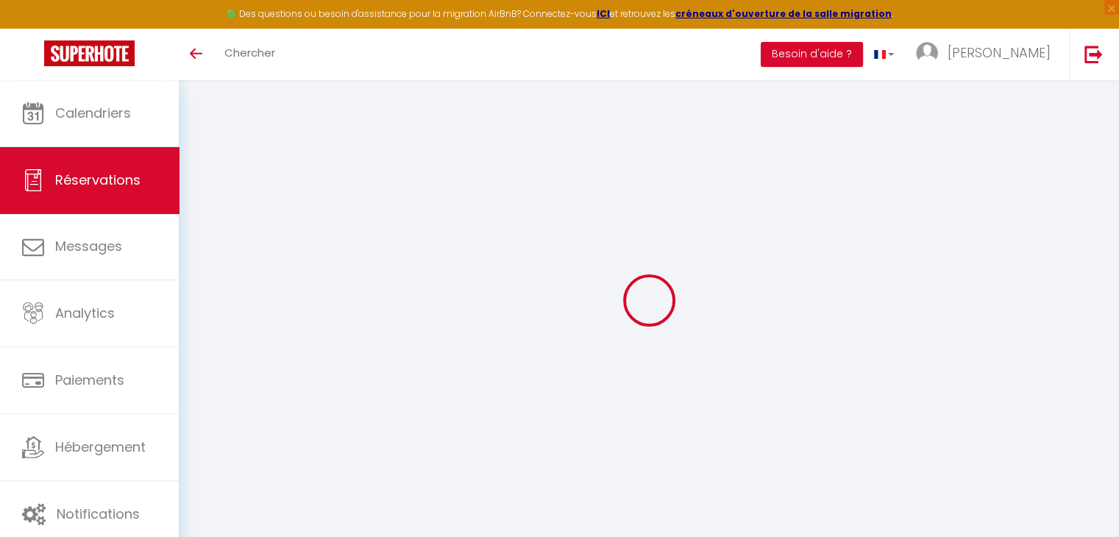
select select
checkbox input "false"
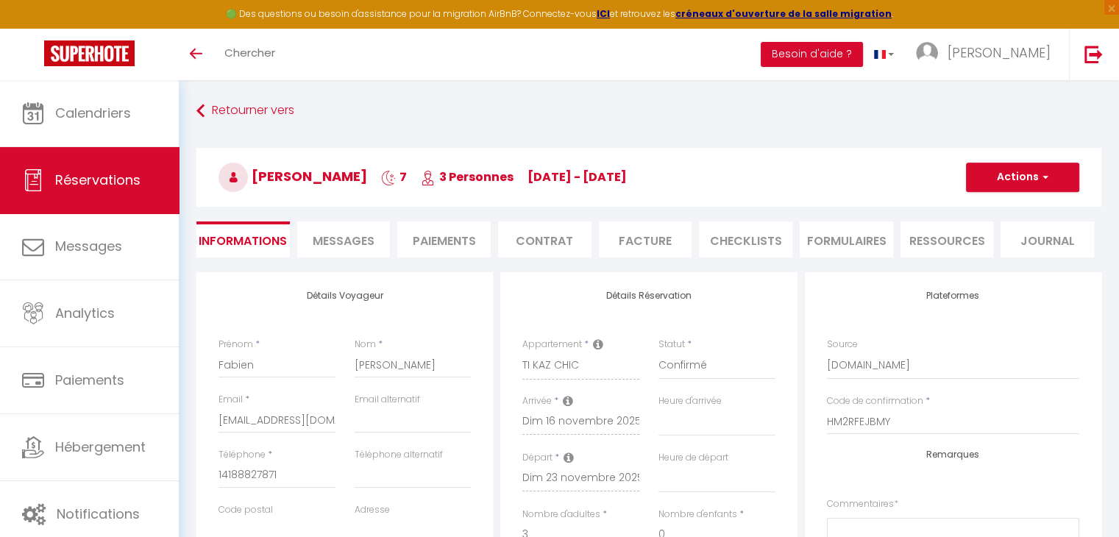
select select
checkbox input "false"
select select
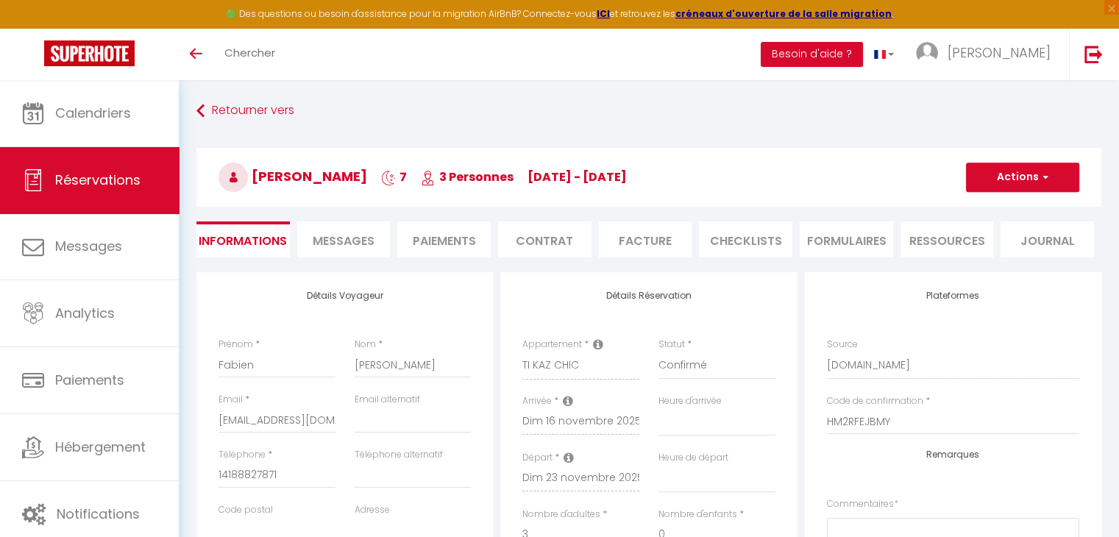
click at [218, 479] on div "Téléphone * 14188827871" at bounding box center [277, 475] width 136 height 55
click at [215, 480] on div "Téléphone * 14188827871" at bounding box center [277, 475] width 136 height 55
click at [219, 476] on input "14188827871" at bounding box center [276, 475] width 117 height 26
type input "+14188827871"
select select
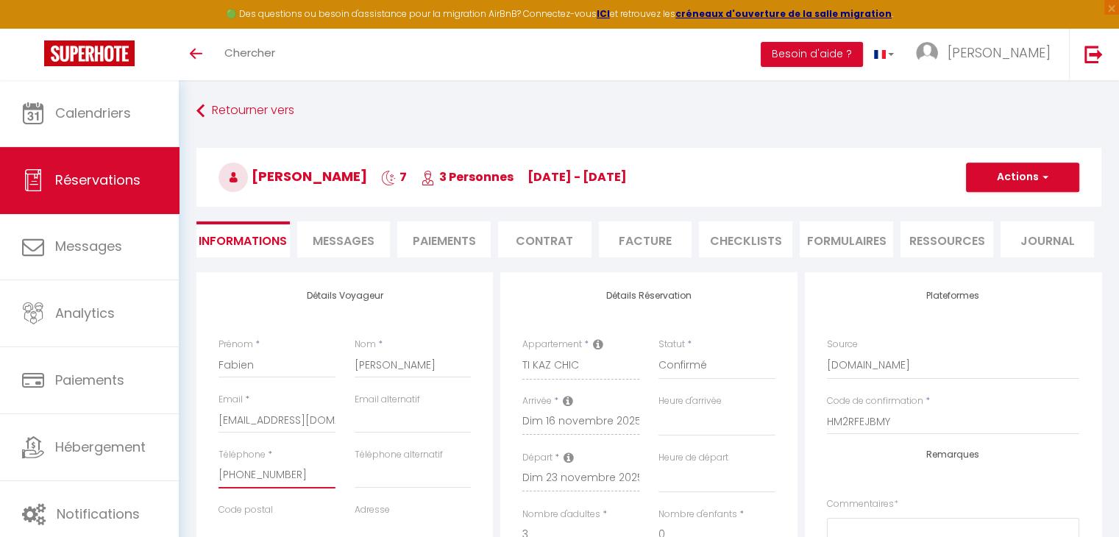
select select
checkbox input "false"
type input "+14188827871"
click at [1003, 180] on button "Actions" at bounding box center [1022, 177] width 113 height 29
click at [1001, 207] on link "Enregistrer" at bounding box center [1008, 209] width 116 height 19
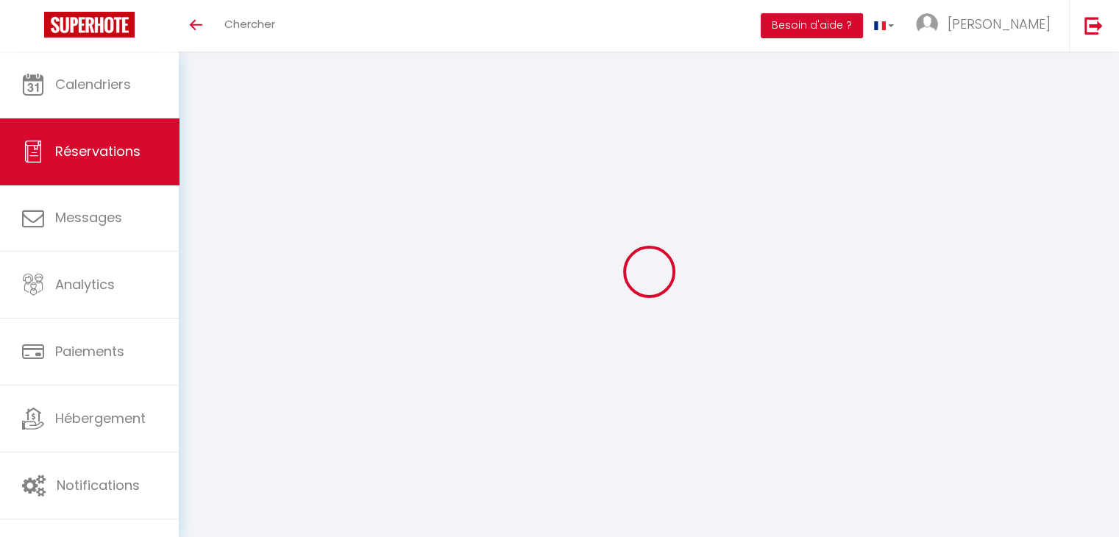
select select
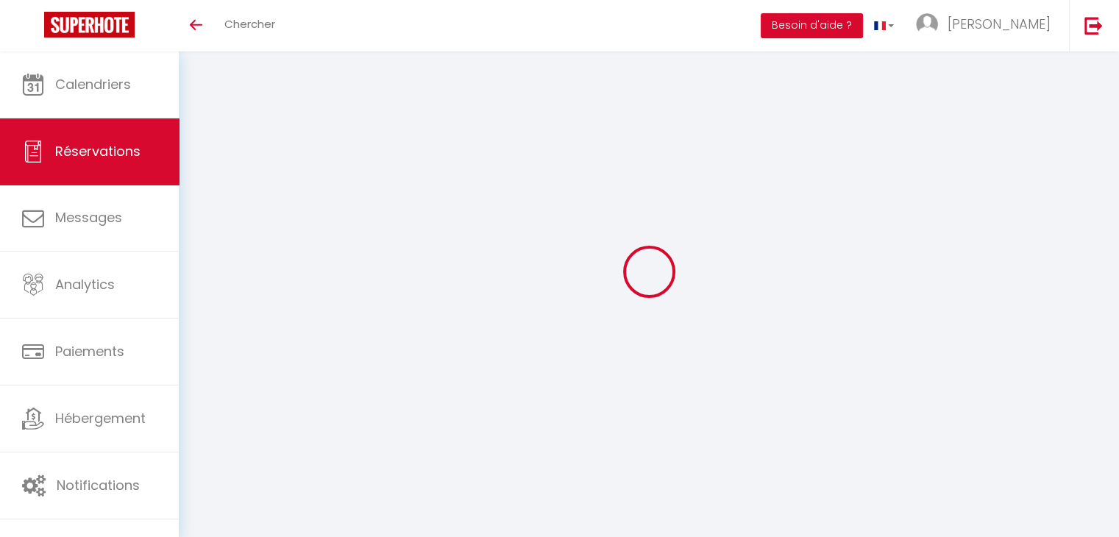
select select
checkbox input "false"
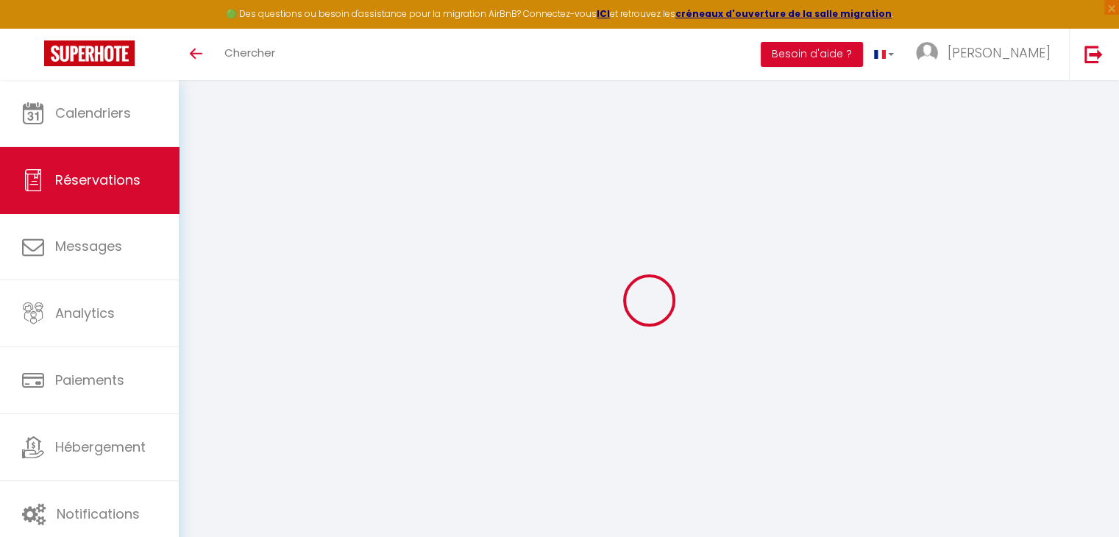
type input "Valentine et Volker"
type input "FLECK"
type input "Valentine.fleck@gmail.com"
type input "+33760536635"
select select
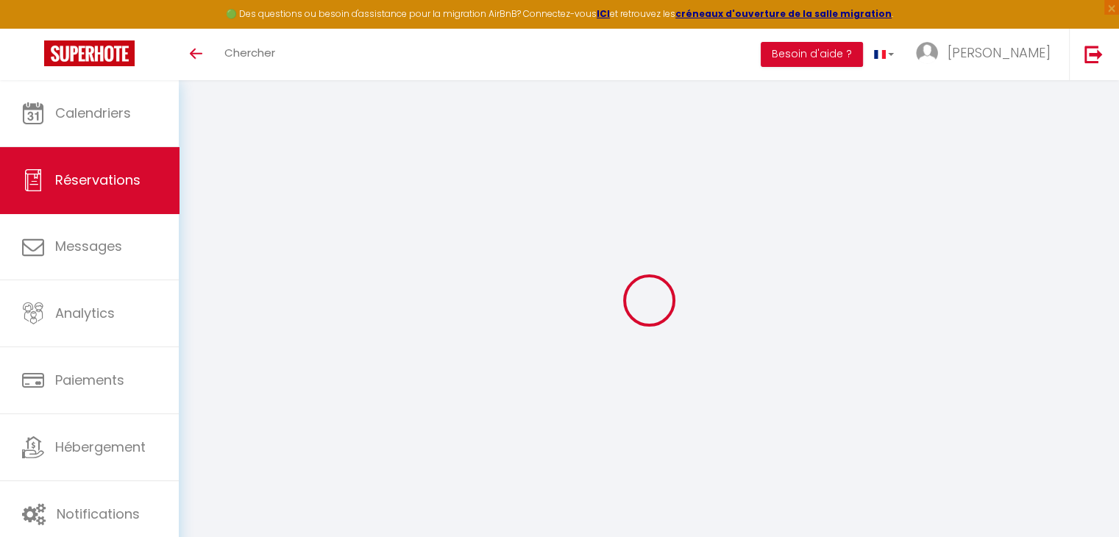
select select "34130"
select select "1"
type input "Mer 21 Janvier 2026"
select select
type input "Mar 24 Février 2026"
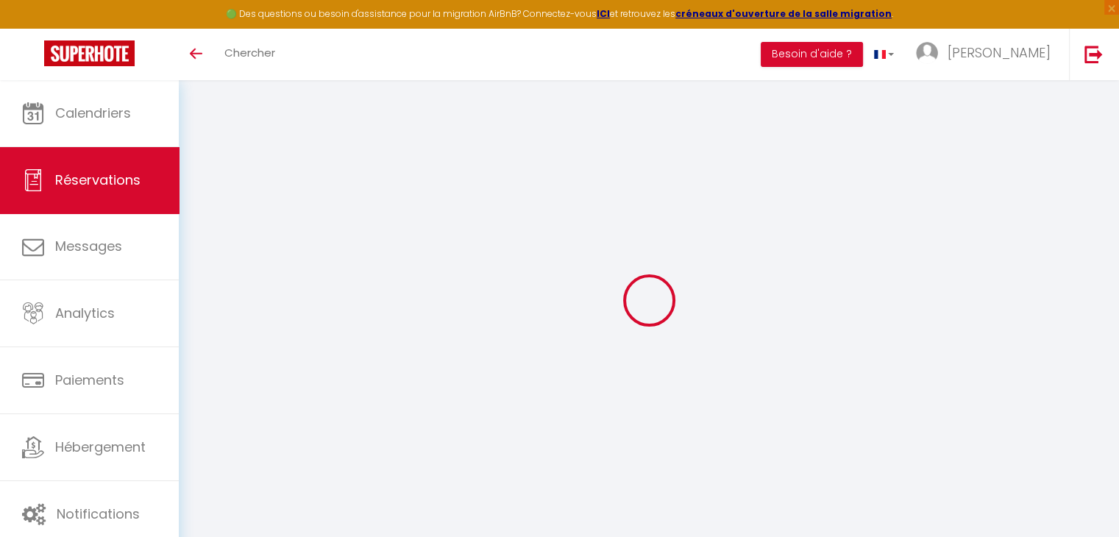
select select
type input "2"
select select "12"
select select
type input "51"
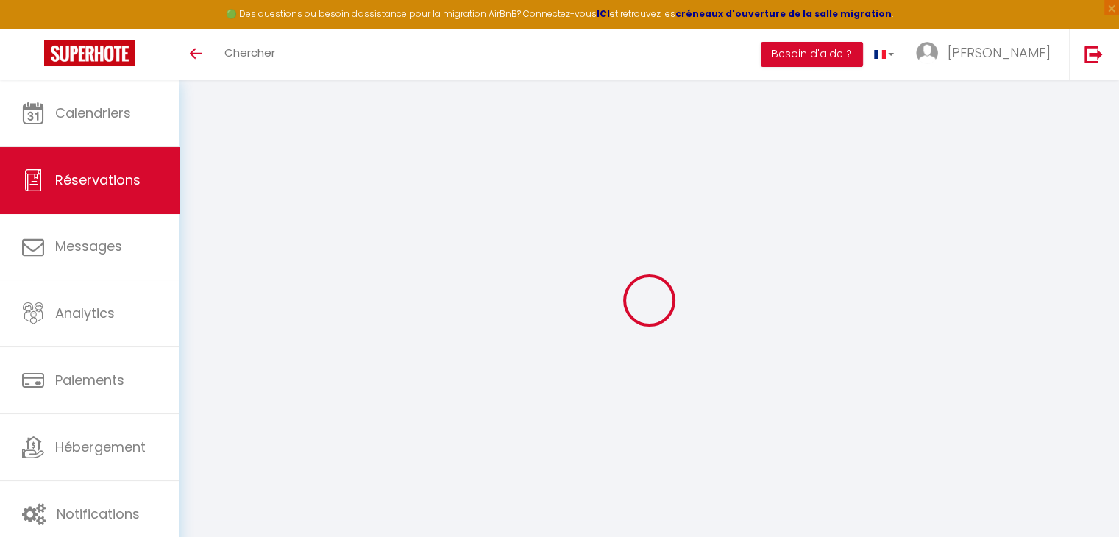
checkbox input "false"
type input "0"
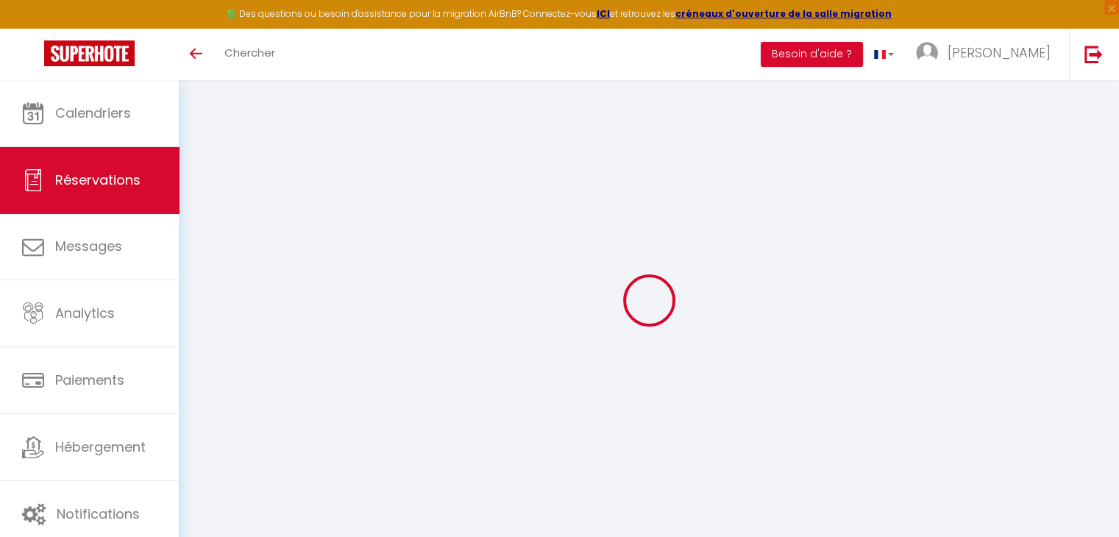
select select
select select "14"
checkbox input "false"
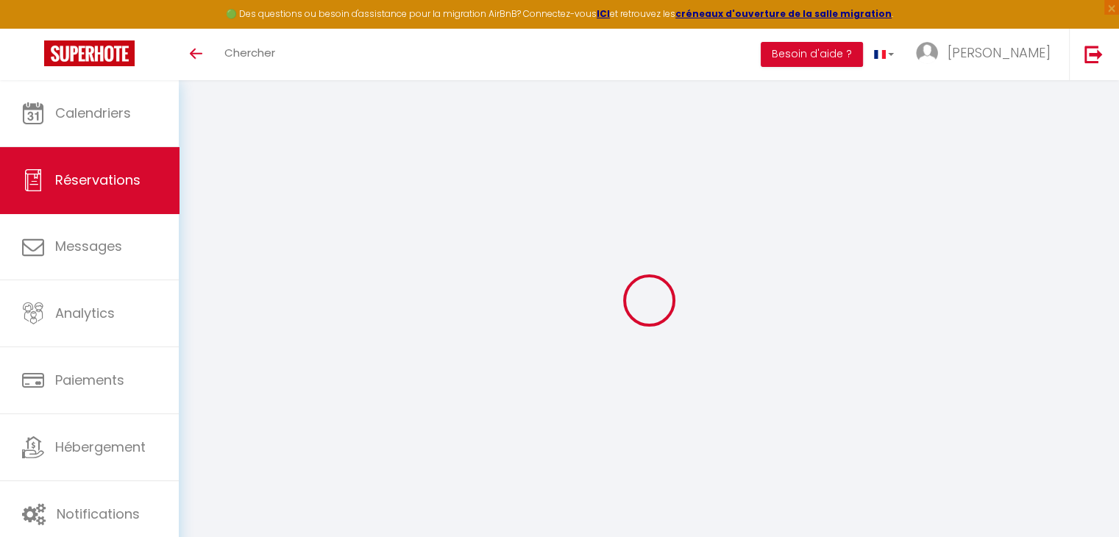
select select
checkbox input "false"
select select
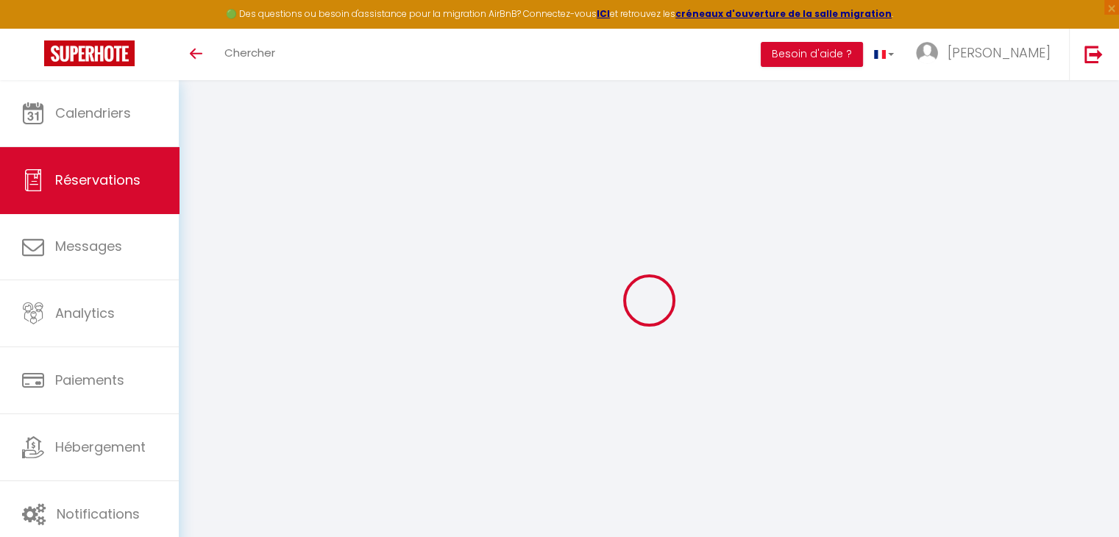
select select
checkbox input "false"
select select
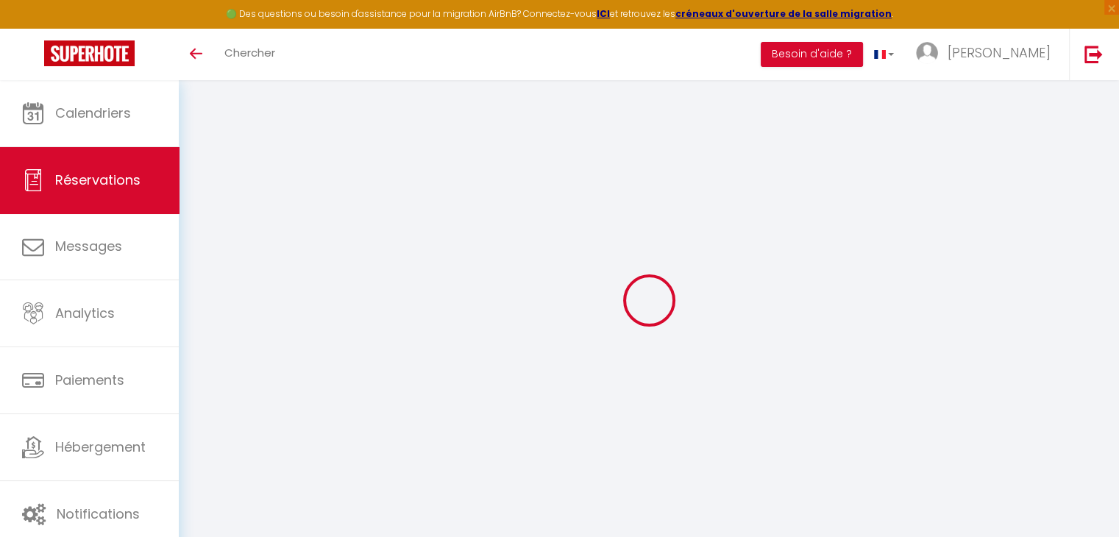
select select
checkbox input "false"
type textarea "Vol AF0750 - 15H25 1 box apéritive à régler"
type textarea "Taxe de séjour 54,40€ Caution 400€"
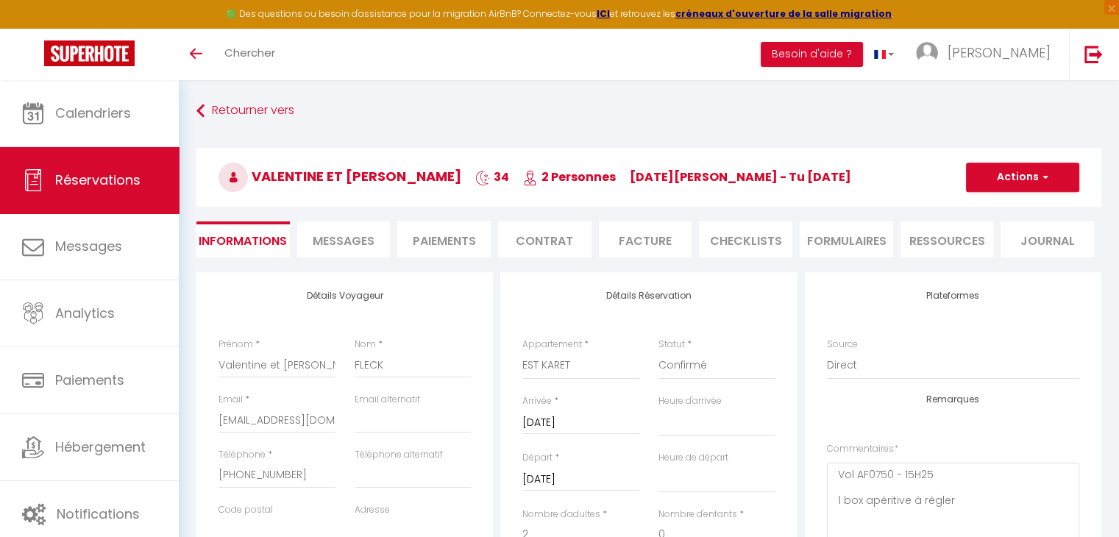
select select
checkbox input "false"
select select
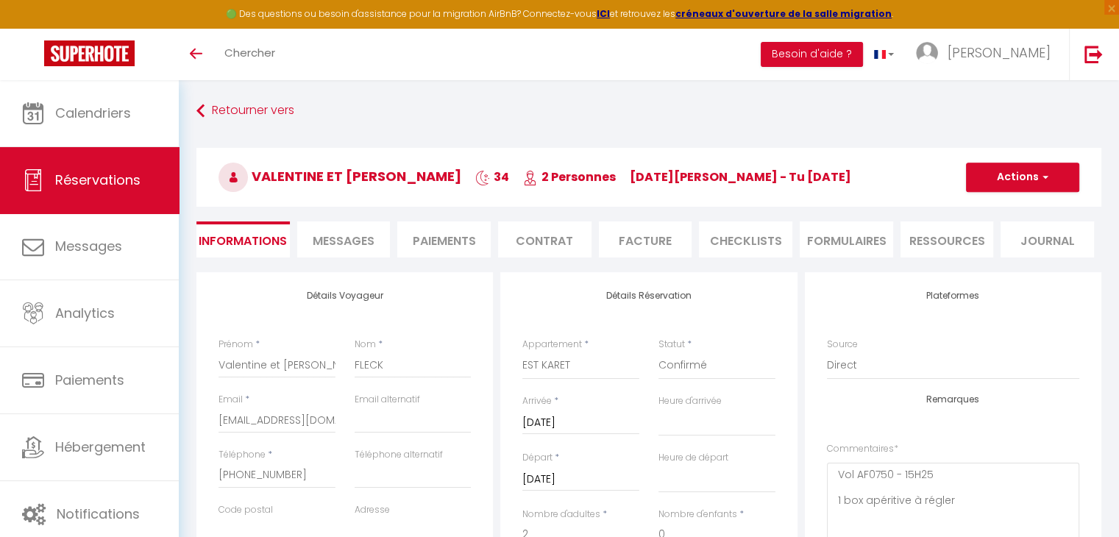
checkbox input "false"
select select "14:00"
select select "11:00"
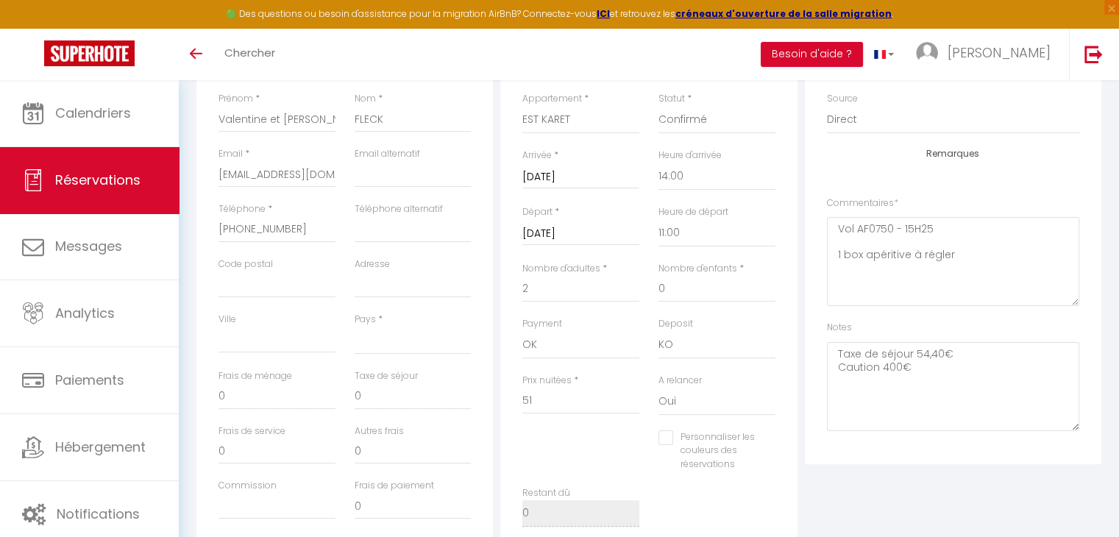
scroll to position [294, 0]
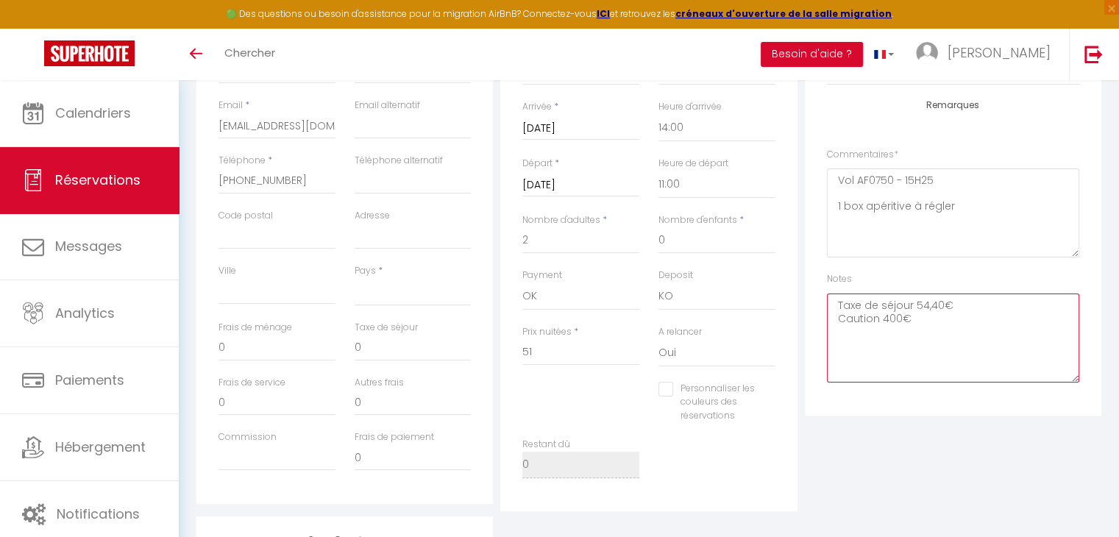
click at [925, 319] on textarea "Taxe de séjour 54,40€ Caution 400€" at bounding box center [953, 337] width 252 height 89
drag, startPoint x: 914, startPoint y: 304, endPoint x: 819, endPoint y: 295, distance: 96.0
click at [819, 295] on div "Plateformes Source Direct Airbnb.com Booking.com Chalet montagne Expedia Gite d…" at bounding box center [953, 197] width 296 height 438
drag, startPoint x: 894, startPoint y: 302, endPoint x: 833, endPoint y: 299, distance: 61.8
click at [833, 299] on textarea "TDS 54,40€ Caution 400€ (OUI CHEQUE OBLIGATOIRE MME HAUTEMPENNE)" at bounding box center [953, 337] width 252 height 89
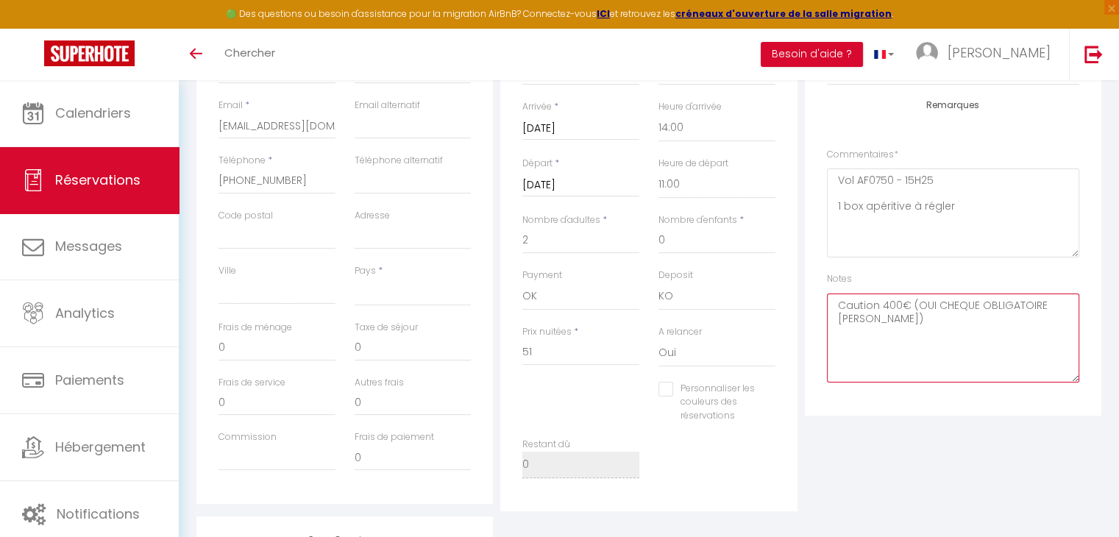
click at [948, 318] on textarea "Caution 400€ (OUI CHEQUE OBLIGATOIRE MME HAUTEMPENNE)" at bounding box center [953, 337] width 252 height 89
paste textarea "TDS 54,40€"
click at [875, 304] on textarea "Caution 400€ (OUI CHEQUE OBLIGATOIRE MME HAUTEMPENNE) - TDS 54,40€" at bounding box center [953, 337] width 252 height 89
click at [959, 304] on textarea "CAUTION OUI 400€ (OUI CHEQUE OBLIGATOIRE MME HAUTEMPENNE) - TDS 54,40€" at bounding box center [953, 337] width 252 height 89
click at [941, 318] on textarea "CAUTION OUI 400€ (CHEQUE OBLIGATOIRE MME HAUTEMPENNE) - TDS 54,40€" at bounding box center [953, 337] width 252 height 89
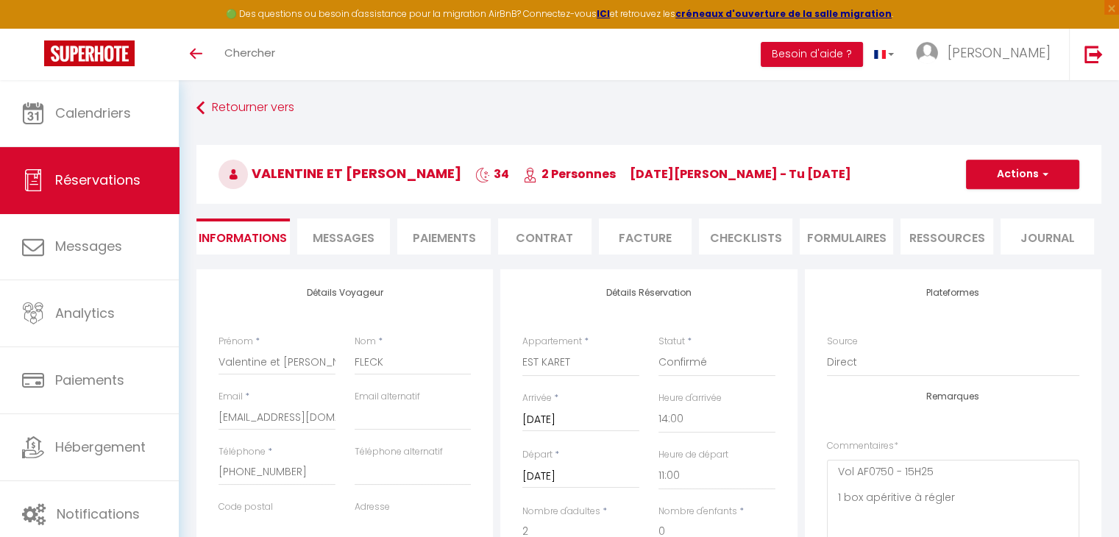
scroll to position [0, 0]
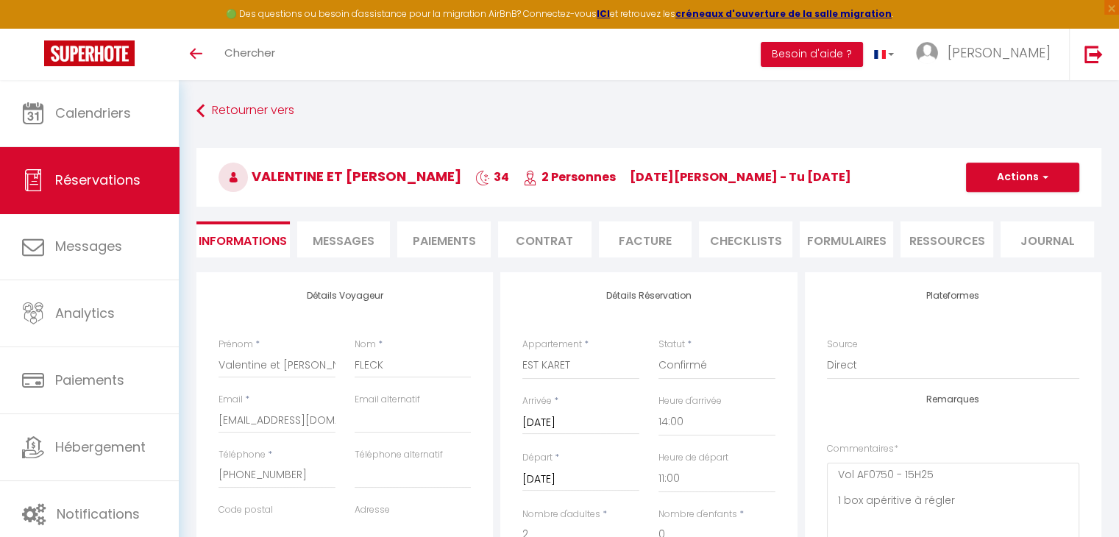
type textarea "CAUTION OUI 400€ (CHEQUE OBLIGATOIRE MME HAUTEMPENNE) - TDS 54,40€"
click at [1010, 183] on button "Actions" at bounding box center [1022, 177] width 113 height 29
click at [1003, 207] on link "Enregistrer" at bounding box center [1008, 209] width 116 height 19
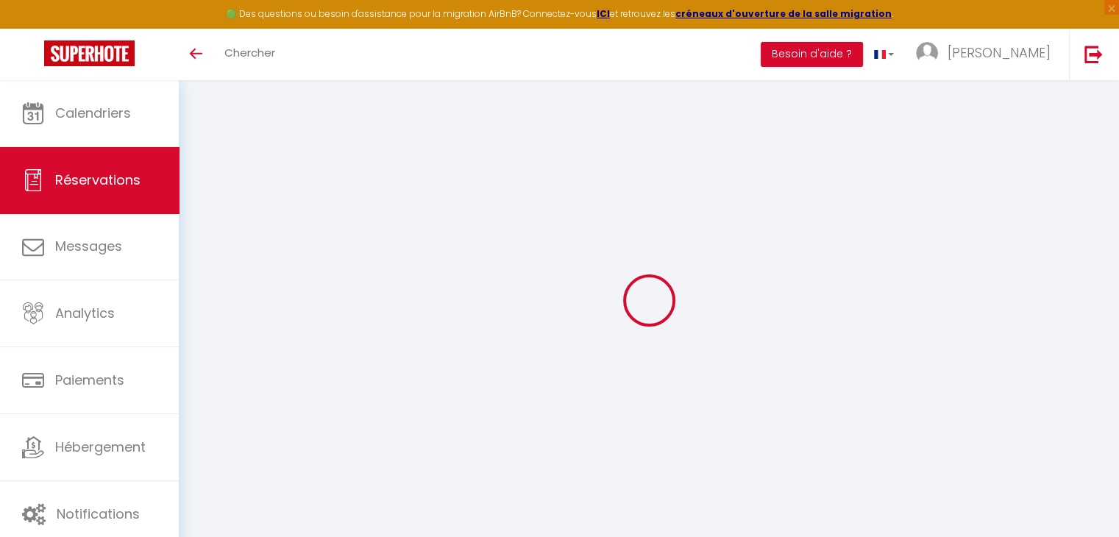
type input "[PERSON_NAME]"
type input "WICKBORN"
type input "[PERSON_NAME][EMAIL_ADDRESS][DOMAIN_NAME]"
type input "[PHONE_NUMBER]"
select select "DE"
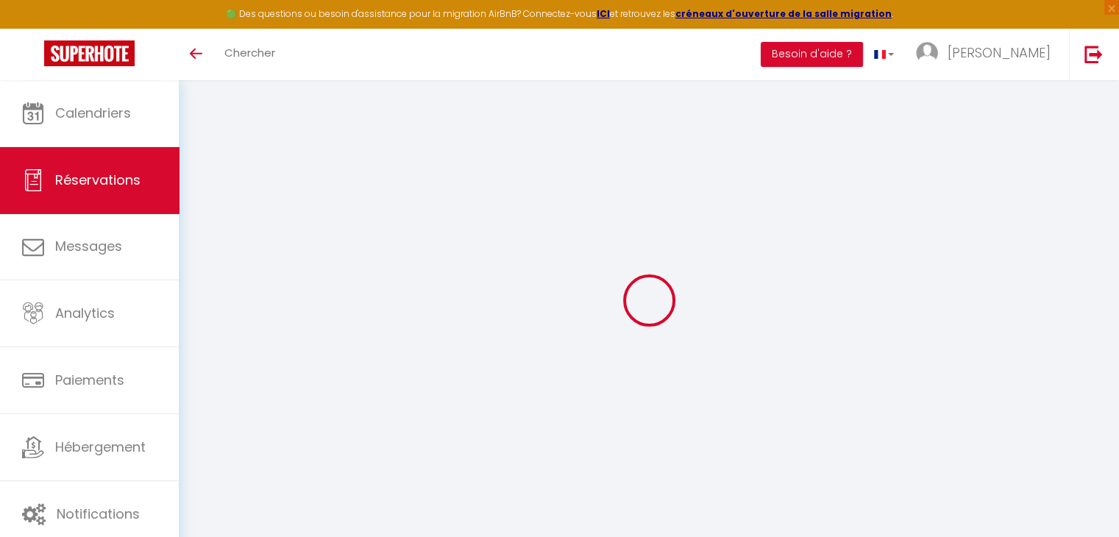
select select "46338"
select select "1"
select select
type input "6"
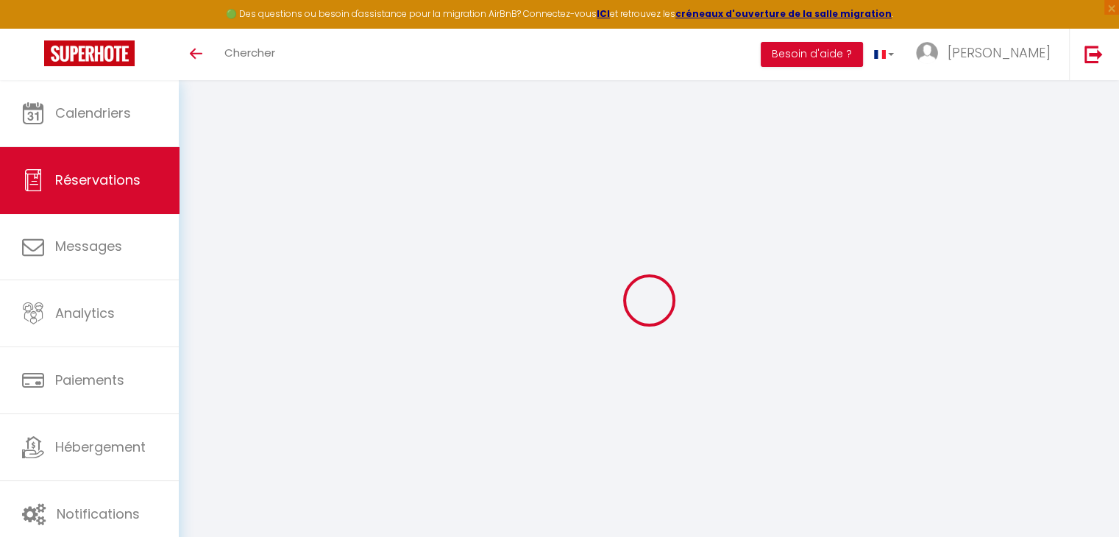
select select "12"
select select
checkbox input "false"
type input "0"
select select "2"
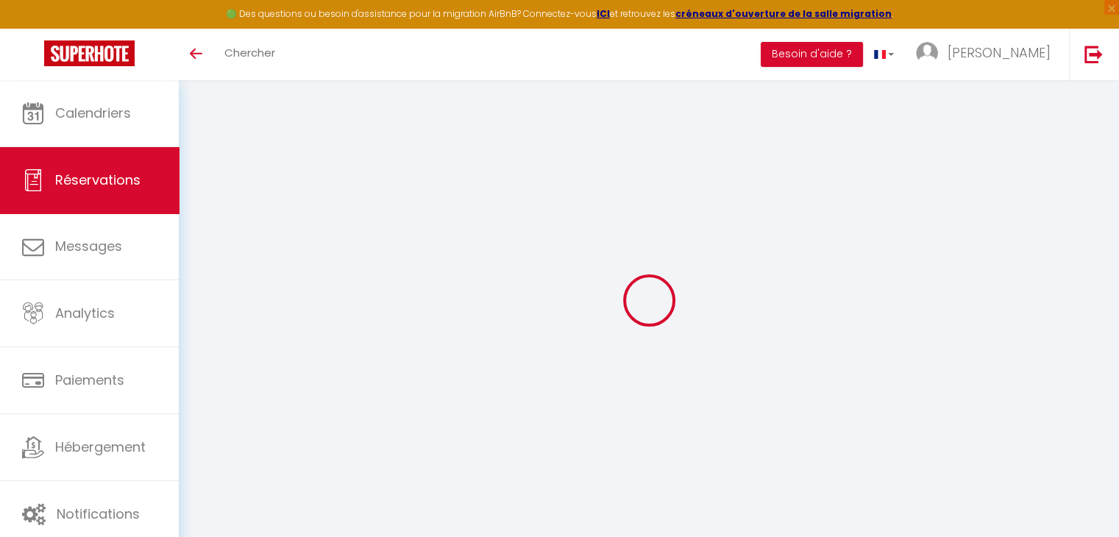
type input "0"
select select
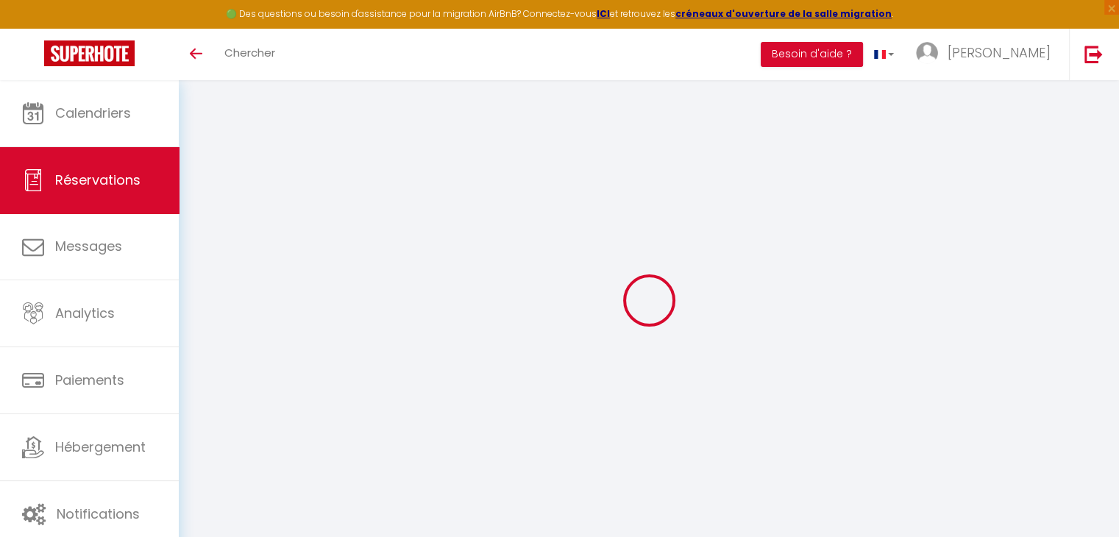
select select "14"
checkbox input "false"
select select
checkbox input "false"
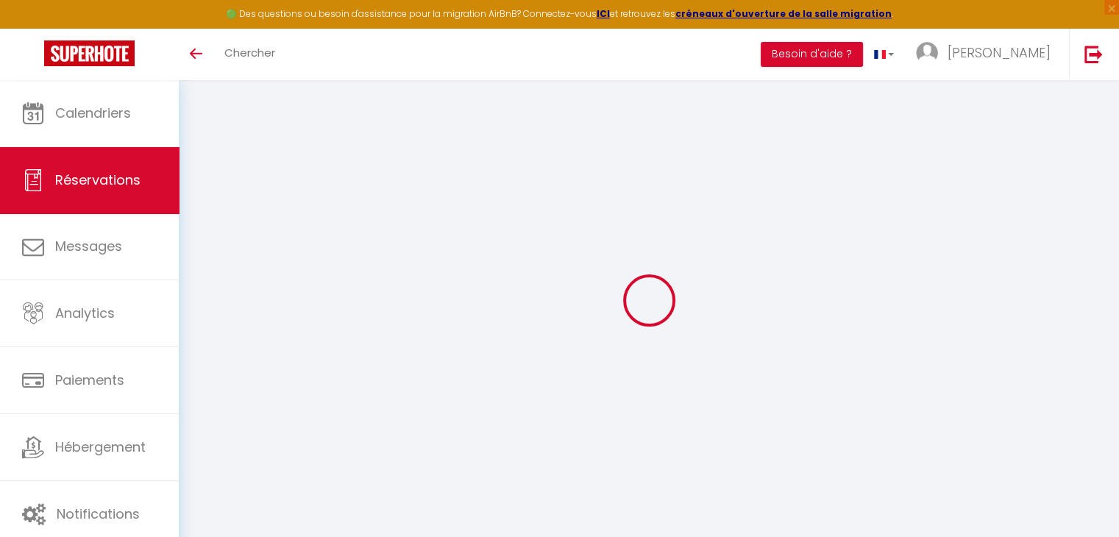
select select
checkbox input "false"
select select
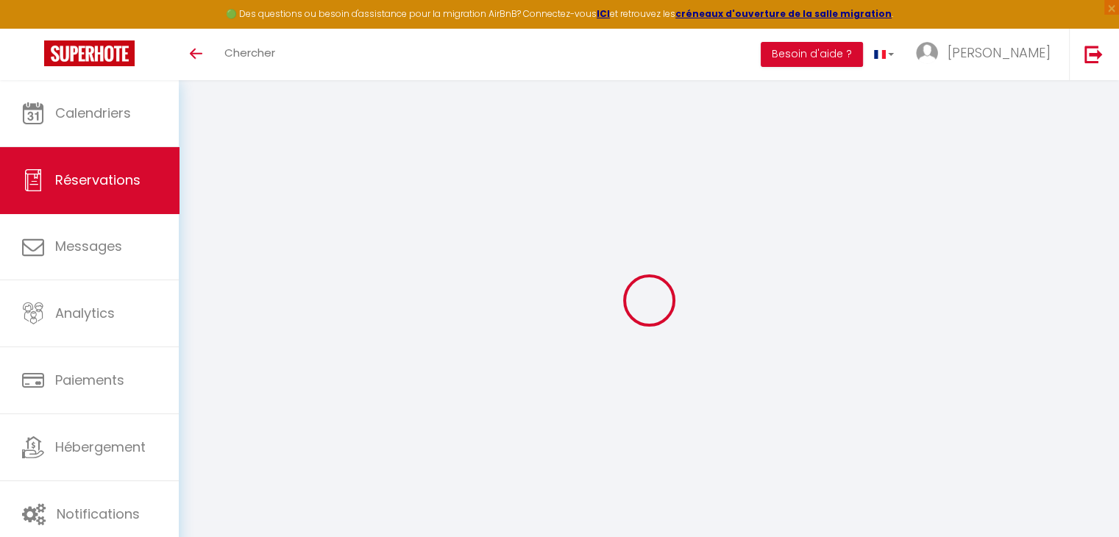
checkbox input "false"
type textarea "VOL N° UT4JJ5 - 15H20 Communication en Anglais CAUTION OUI 2000€ (SAS DESHAIES …"
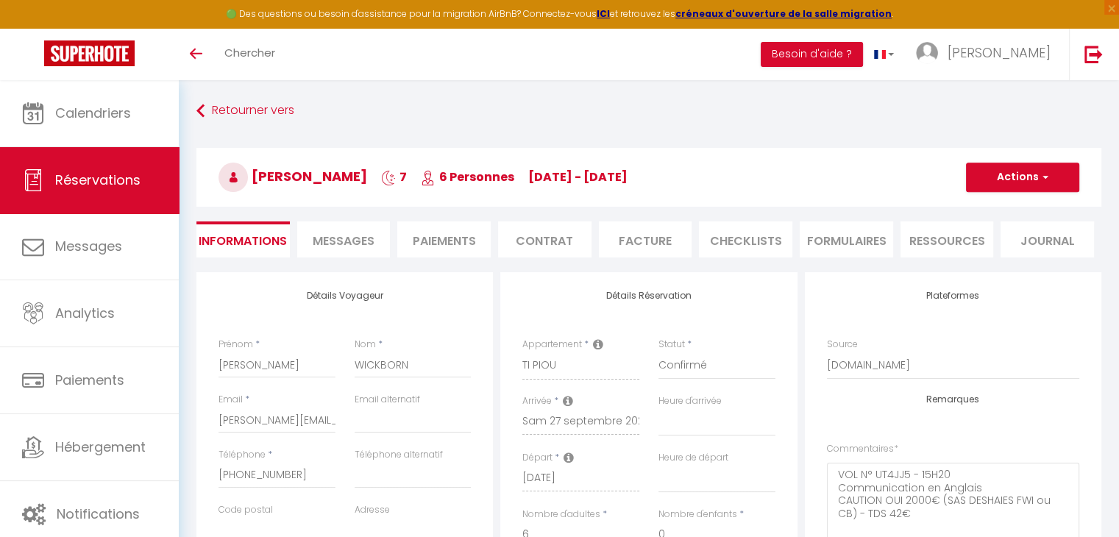
select select
checkbox input "false"
select select
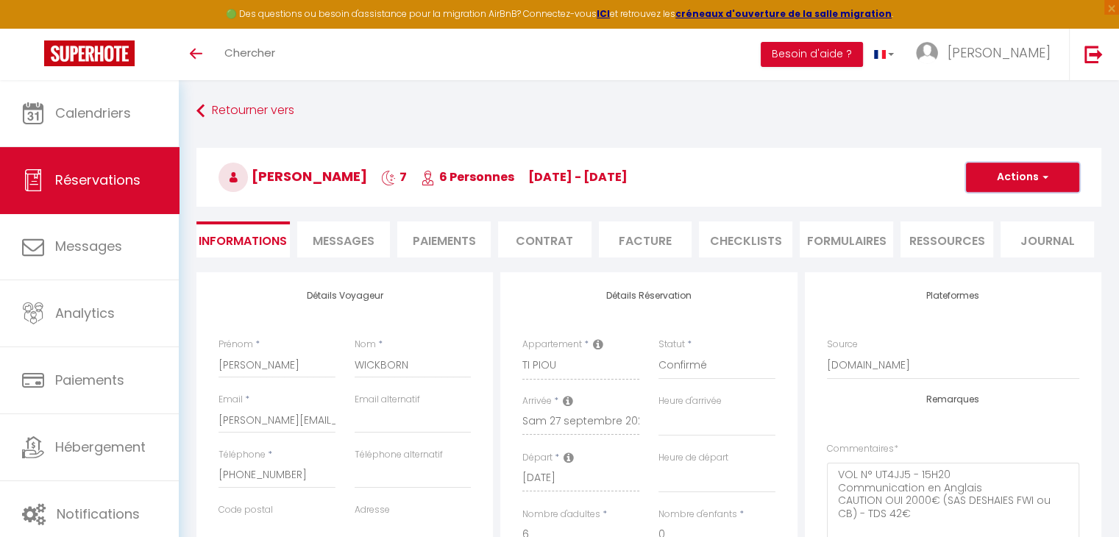
click at [994, 188] on button "Actions" at bounding box center [1022, 177] width 113 height 29
click at [977, 213] on link "Enregistrer" at bounding box center [1008, 209] width 116 height 19
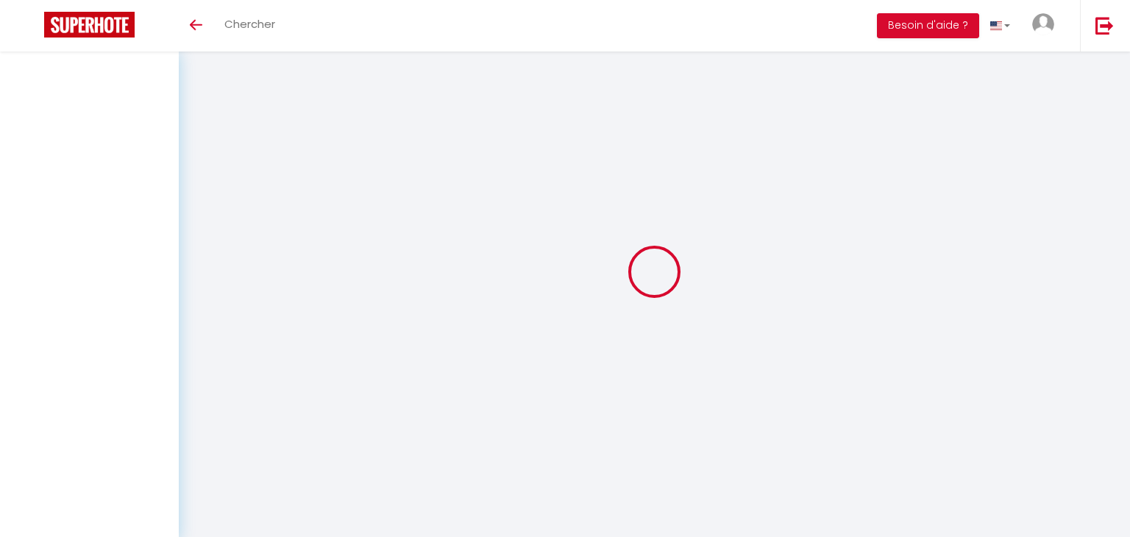
select select
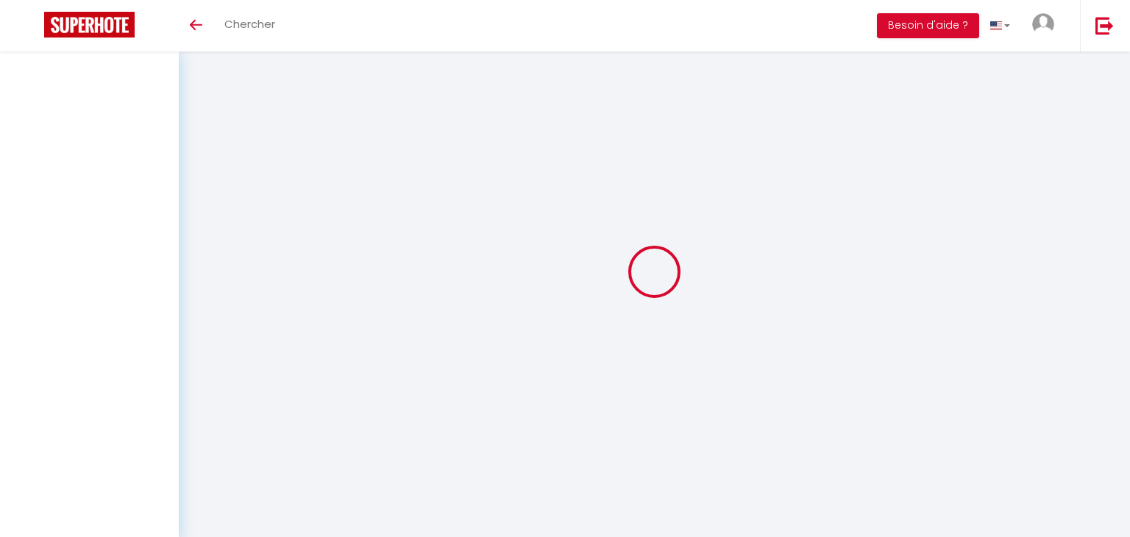
select select
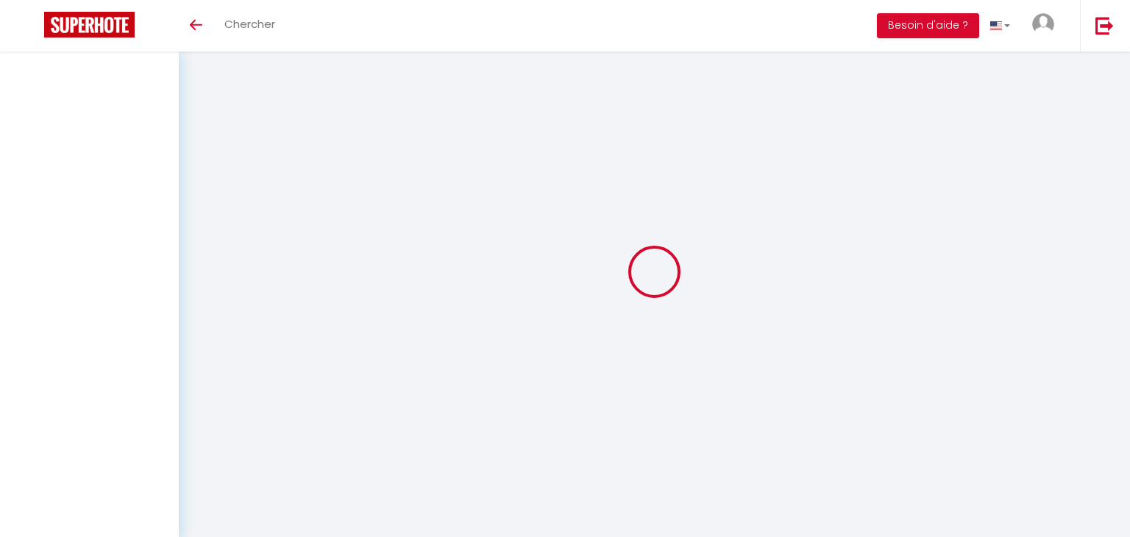
select select
checkbox input "false"
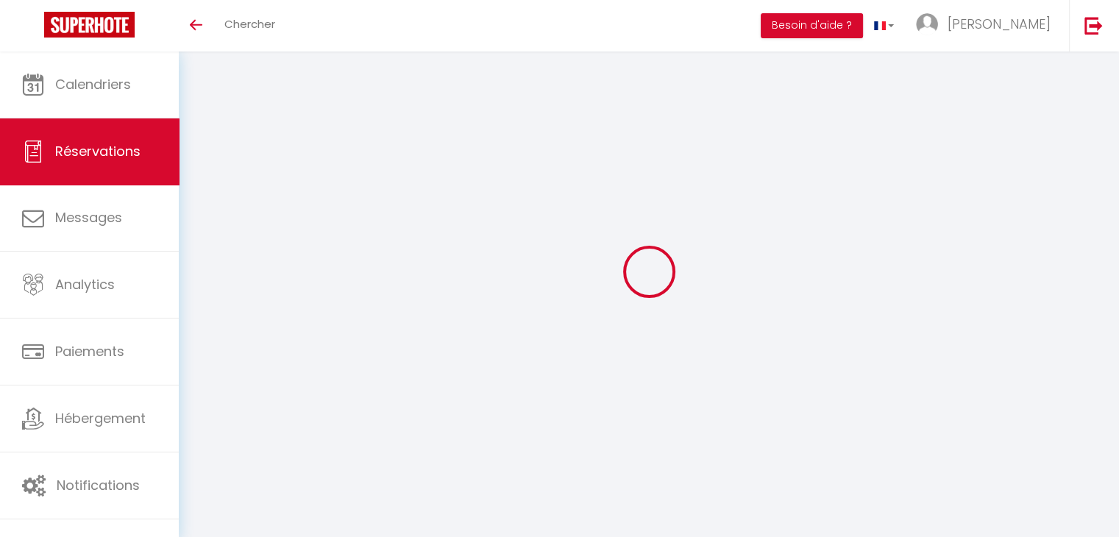
select select
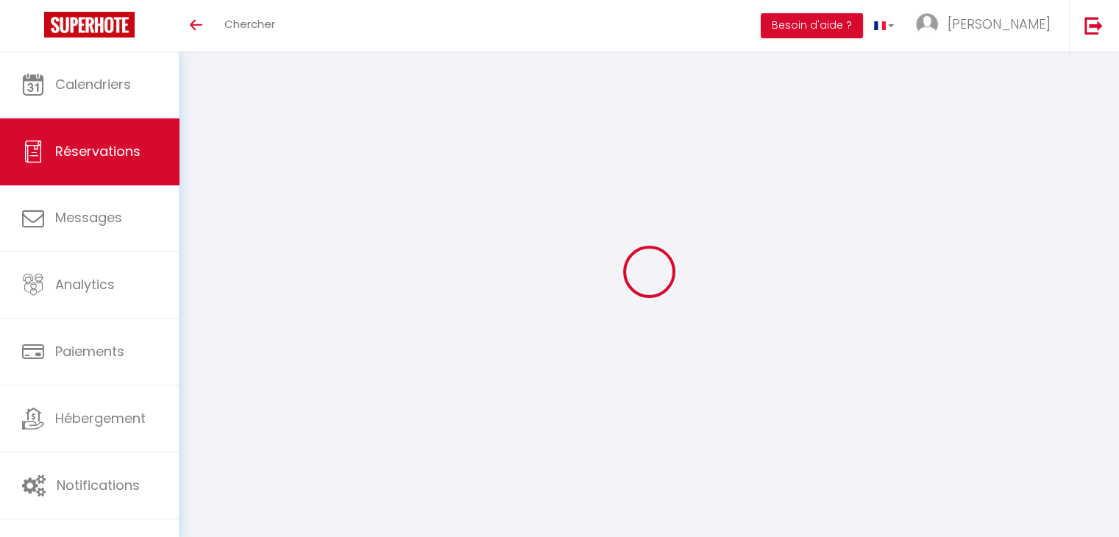
select select
checkbox input "false"
select select
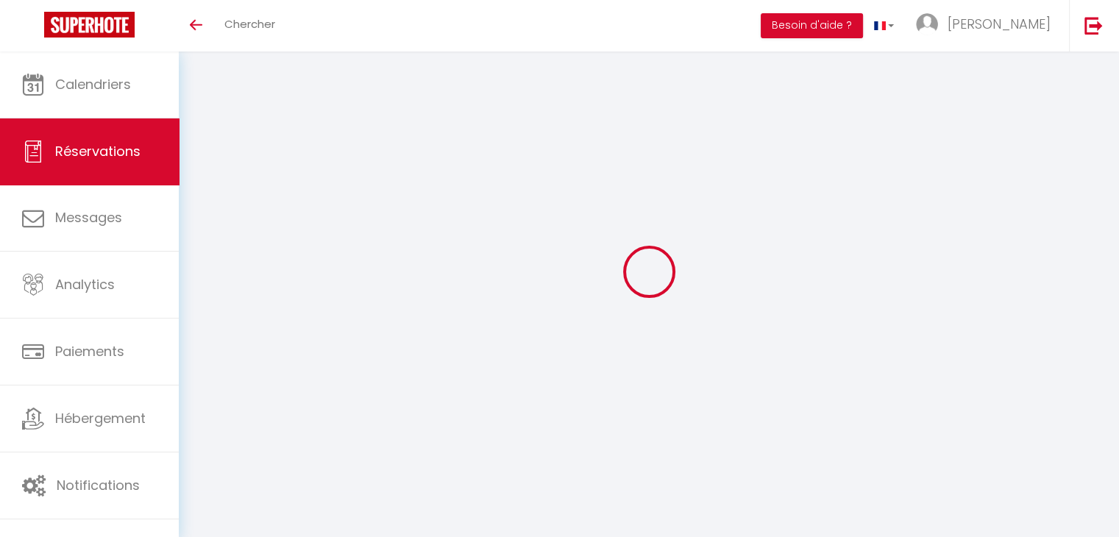
select select
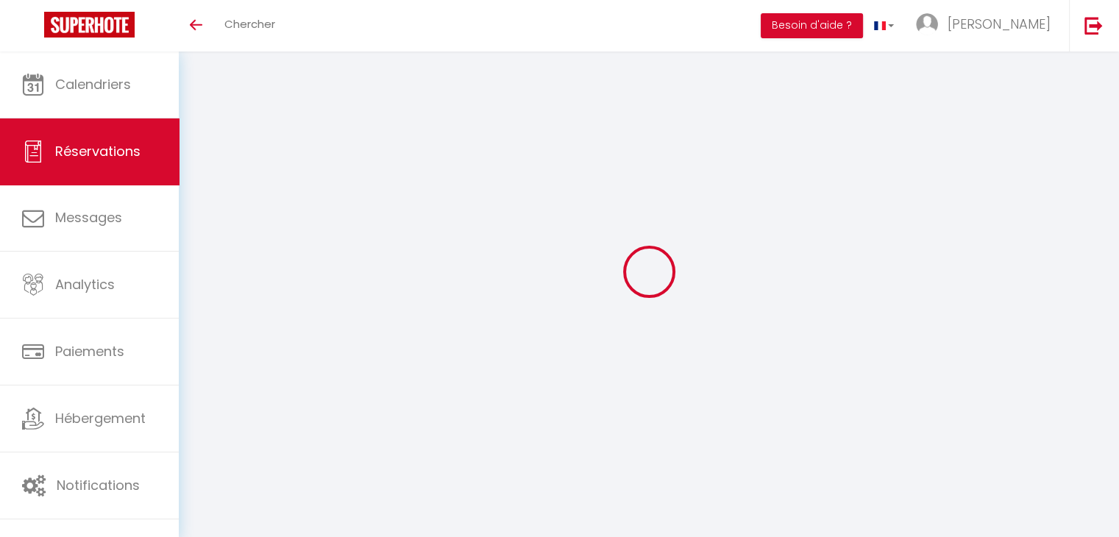
checkbox input "false"
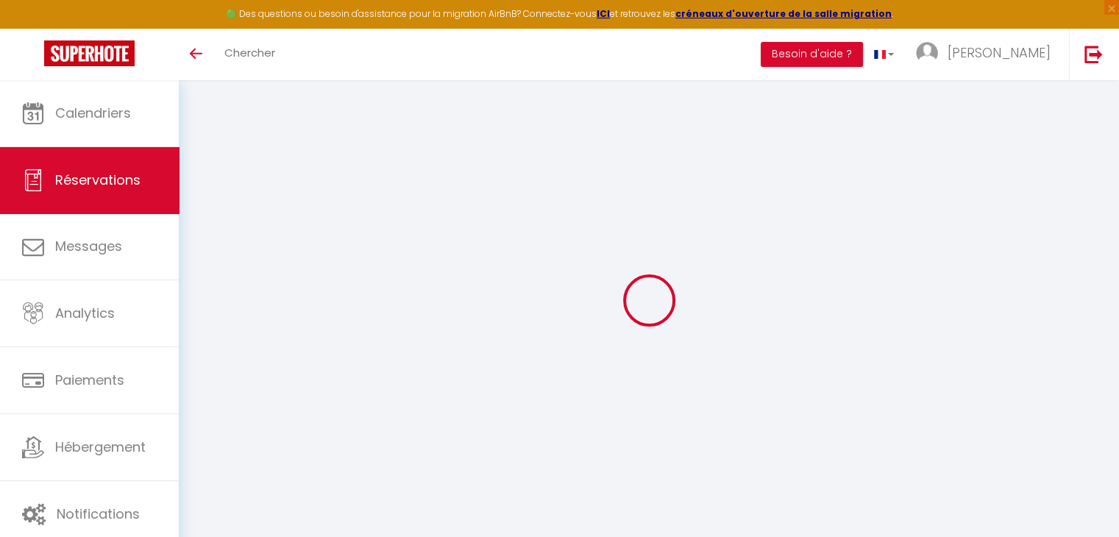
type input "Roxane"
type input "TOURNEUX"
type input "[EMAIL_ADDRESS][DOMAIN_NAME]"
type input "0675069438"
type input "[GEOGRAPHIC_DATA]"
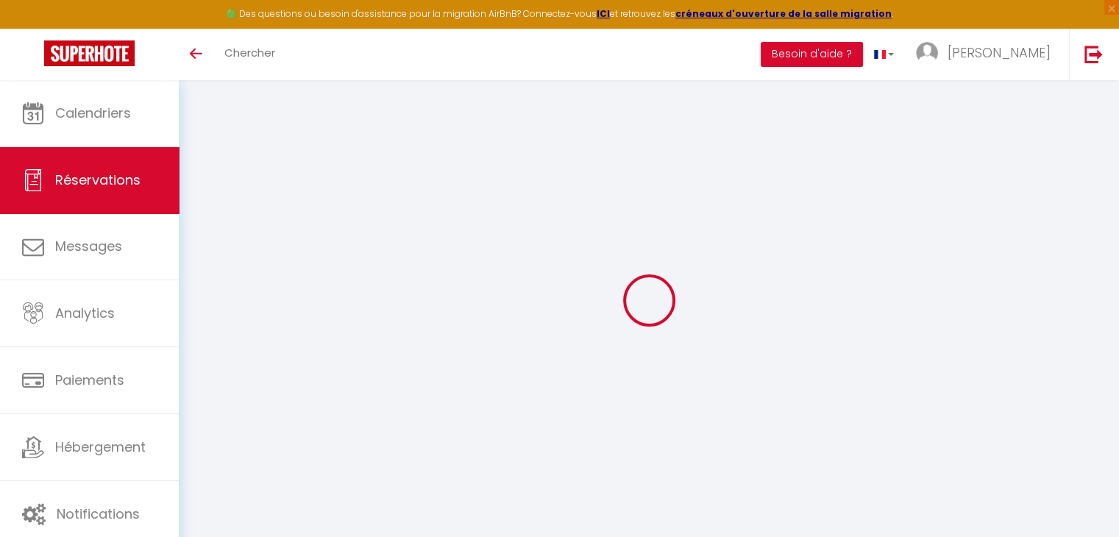
select select "FR"
select select "46338"
select select "1"
type input "Lun 20 Octobre 2025"
select select
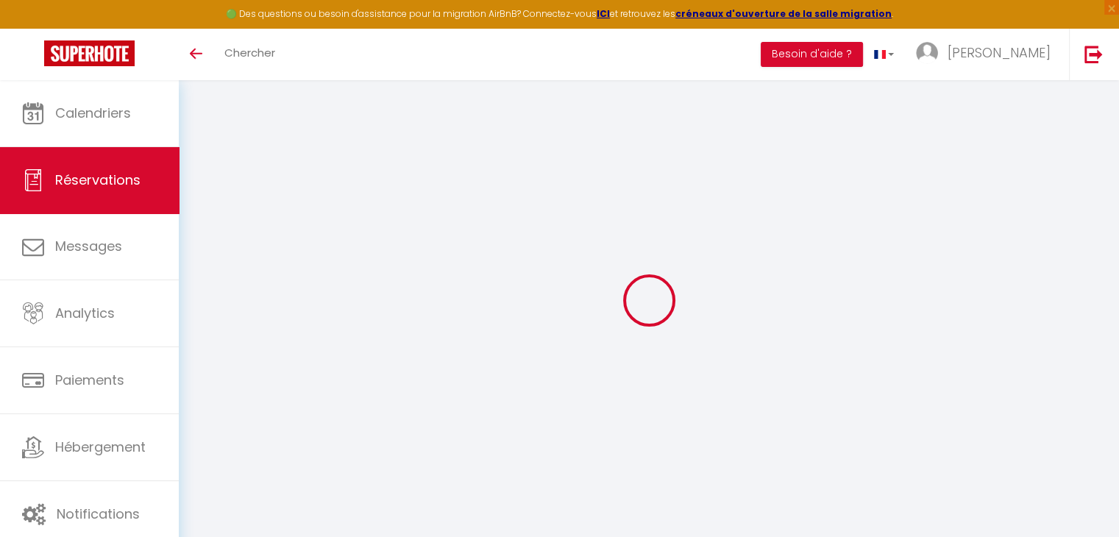
type input "Ven 31 Octobre 2025"
select select
type input "6"
type input "4"
select select "12"
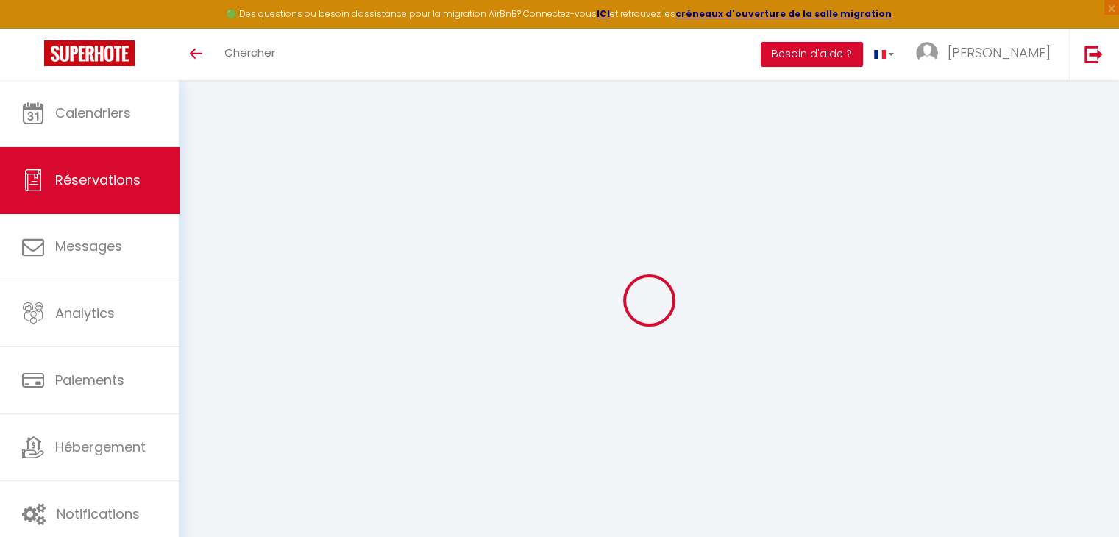
select select
checkbox input "false"
type input "0"
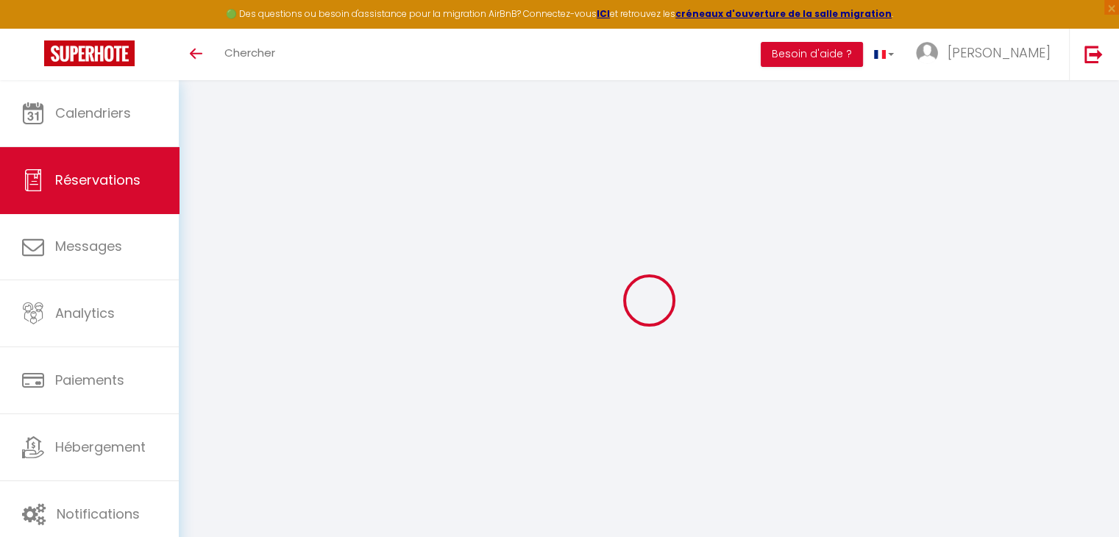
type input "0"
select select
select select "14"
checkbox input "false"
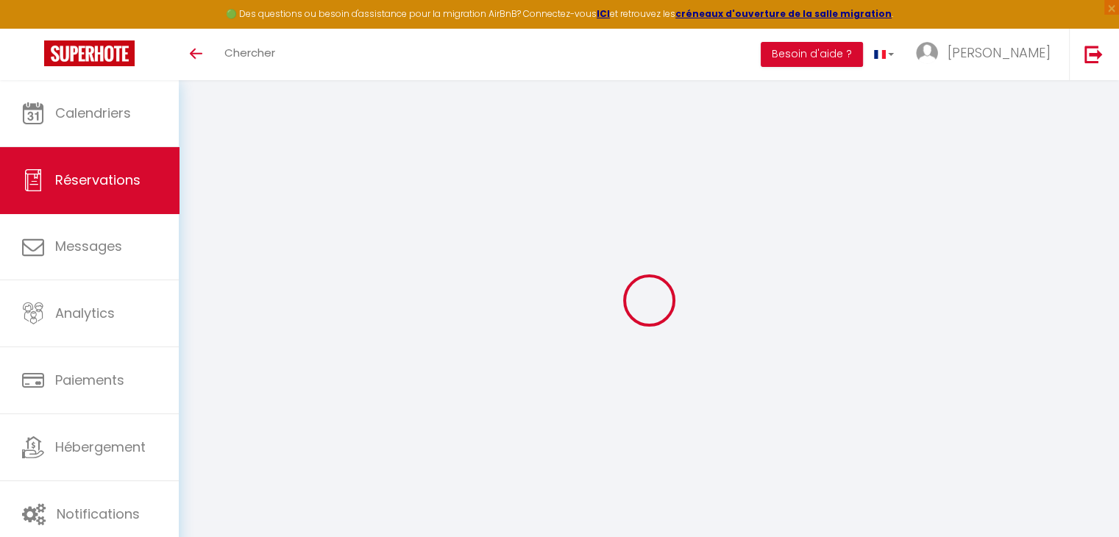
select select
checkbox input "false"
select select
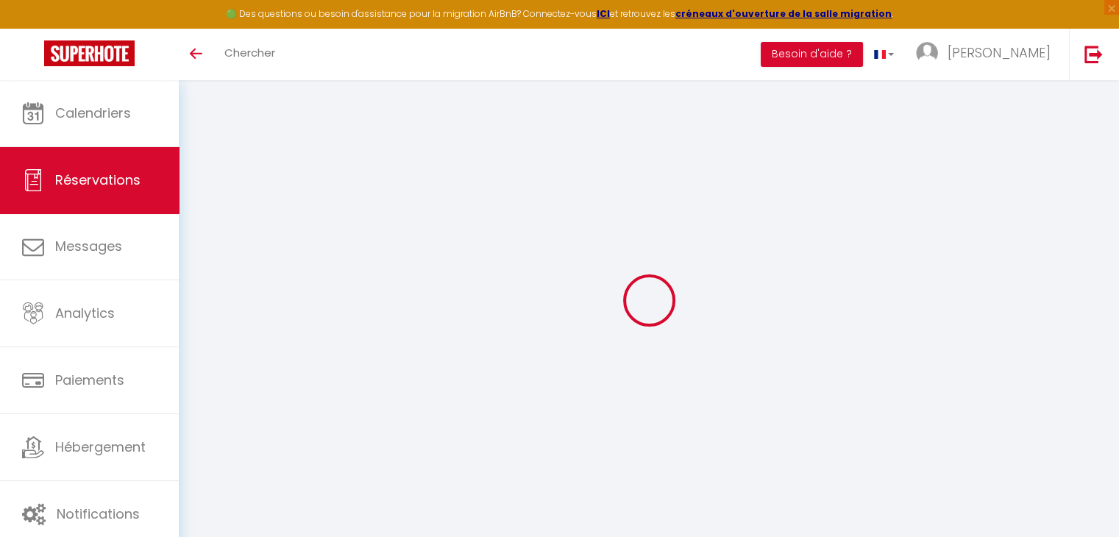
checkbox input "false"
type textarea "Propriétaires"
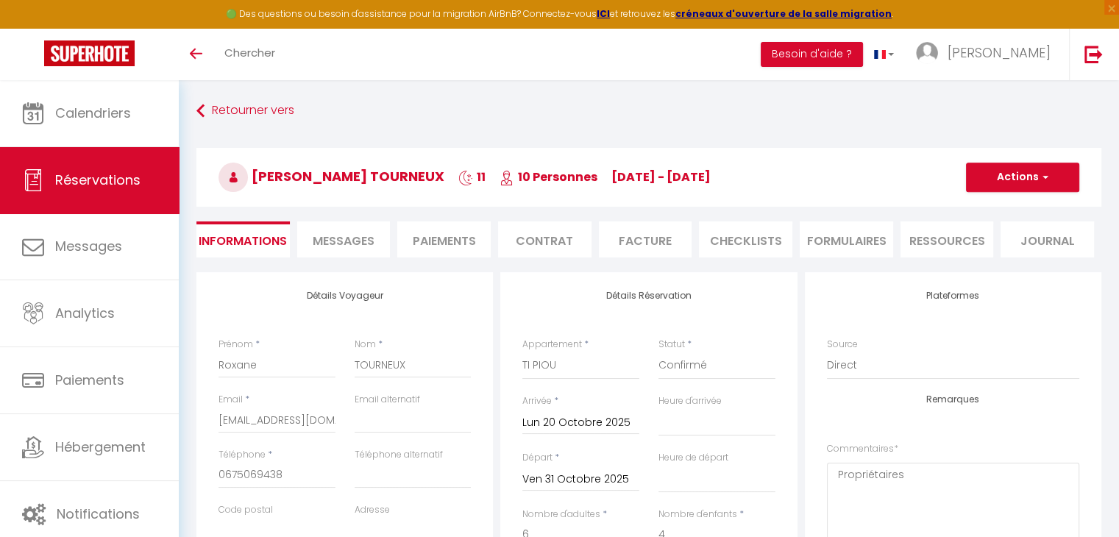
select select
checkbox input "false"
select select
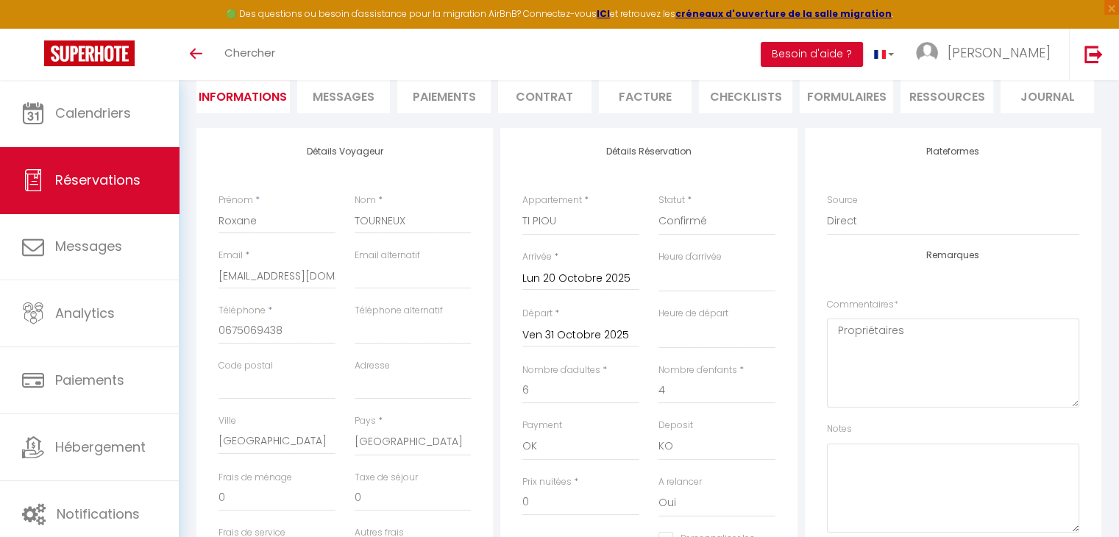
scroll to position [147, 0]
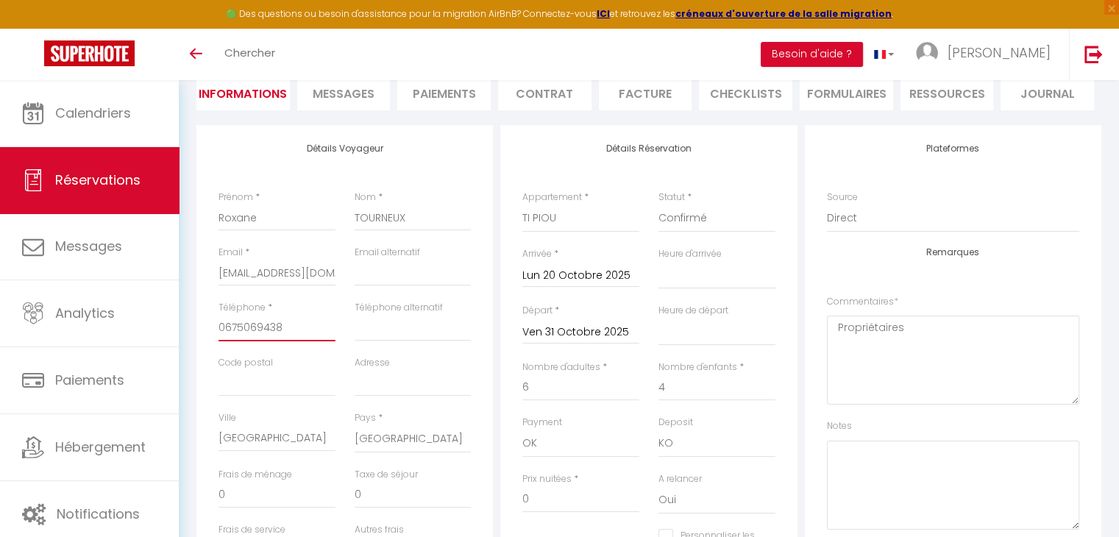
click at [224, 332] on input "0675069438" at bounding box center [276, 328] width 117 height 26
type input "675069438"
select select
checkbox input "false"
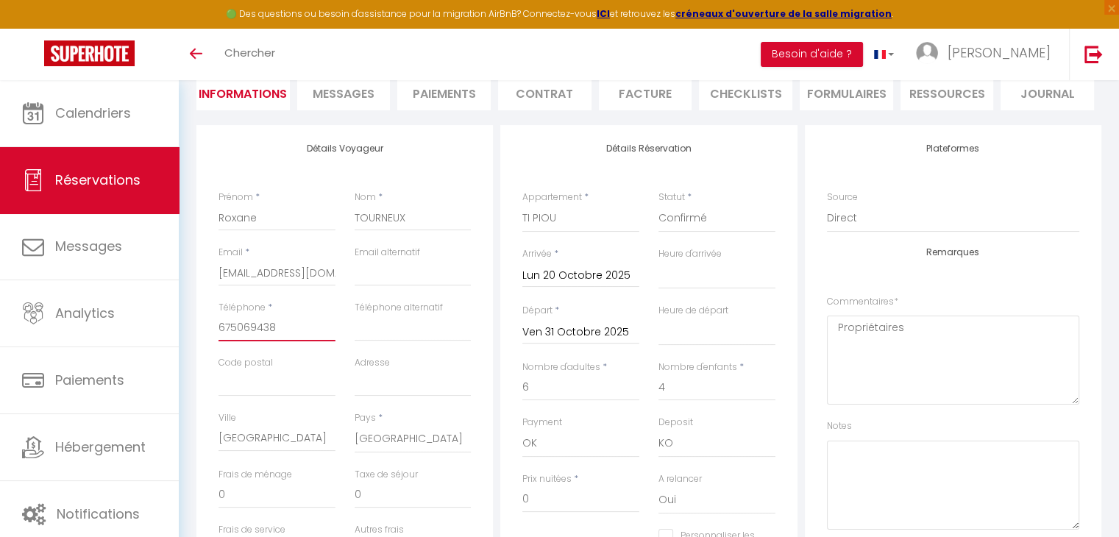
type input "[PHONE_NUMBER]"
select select
checkbox input "false"
type input "[PHONE_NUMBER]"
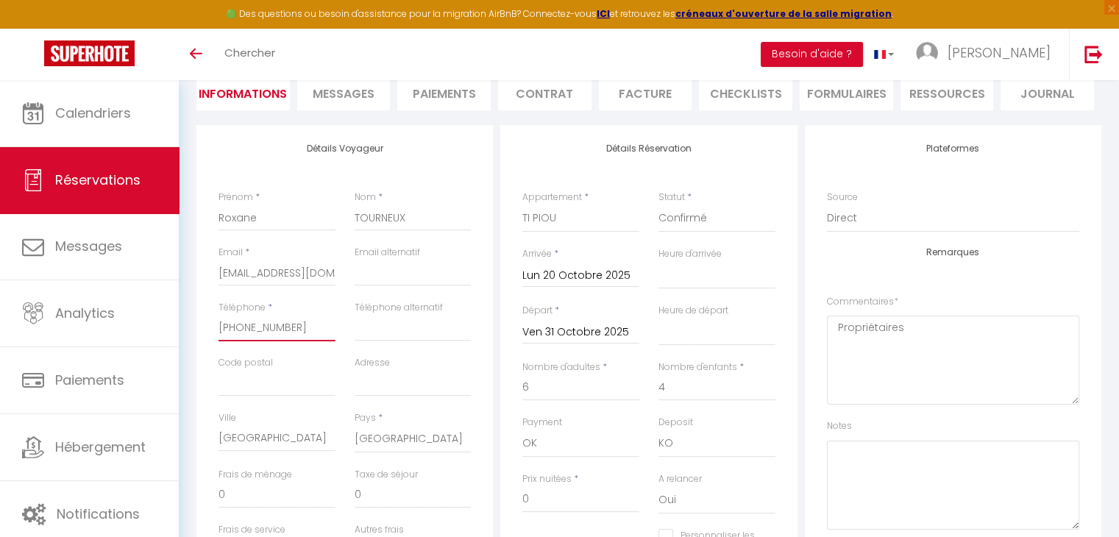
select select
checkbox input "false"
type input "[PHONE_NUMBER]"
select select
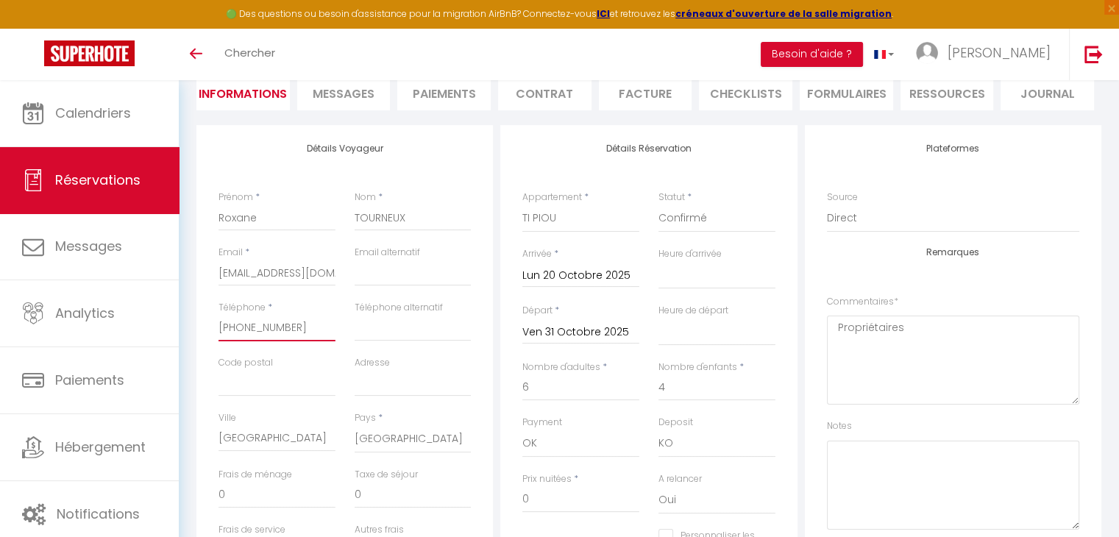
select select
checkbox input "false"
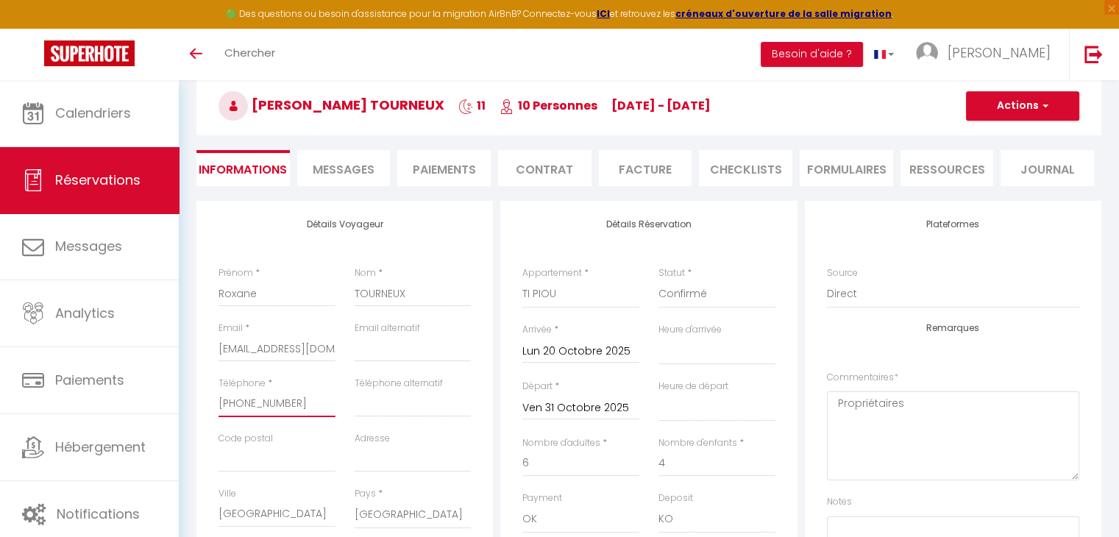
scroll to position [0, 0]
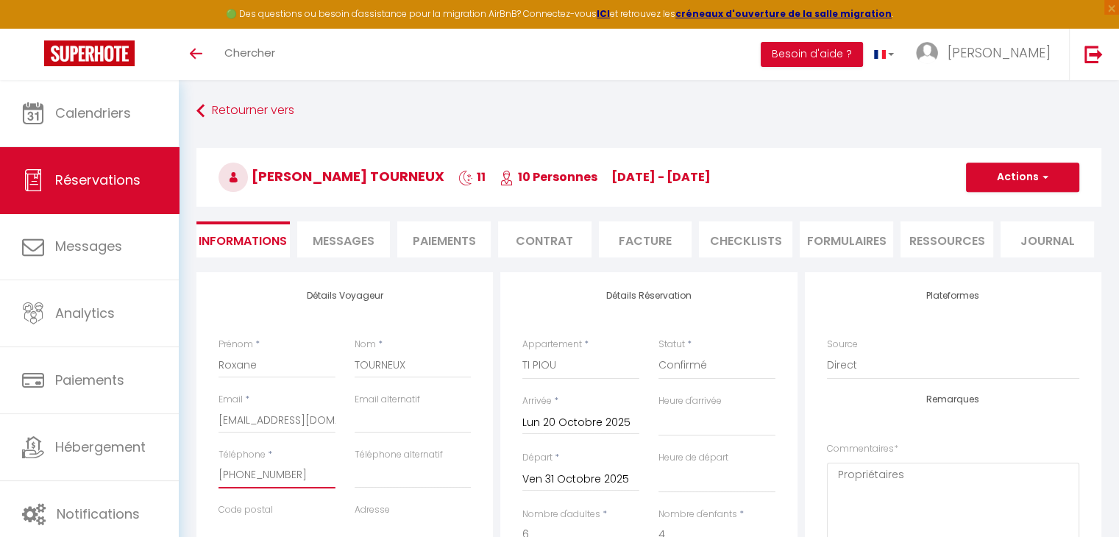
type input "[PHONE_NUMBER]"
click at [1005, 174] on button "Actions" at bounding box center [1022, 177] width 113 height 29
click at [997, 204] on link "Enregistrer" at bounding box center [1008, 209] width 116 height 19
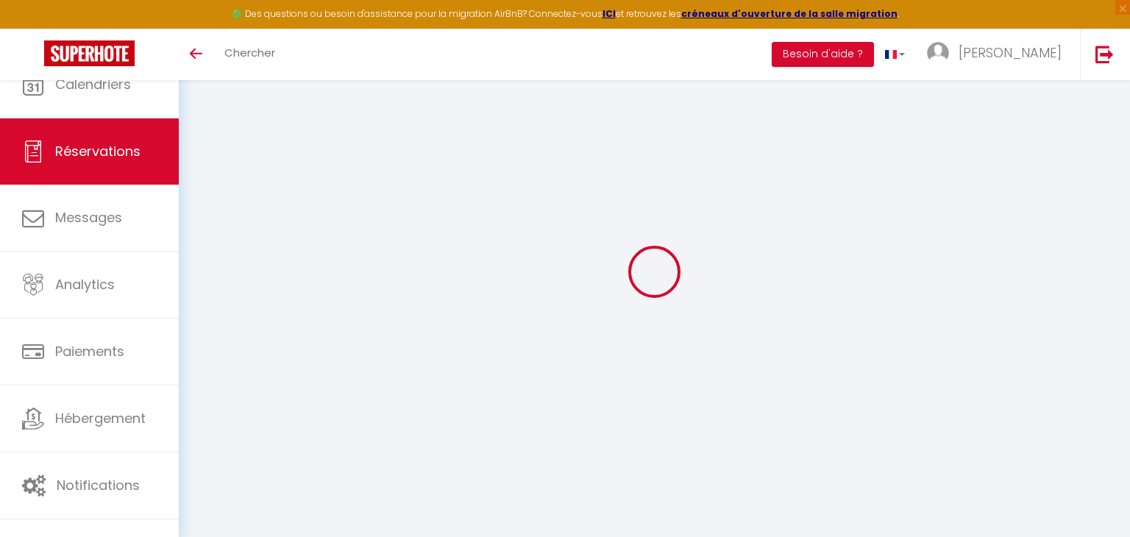
select select
checkbox input "false"
select select
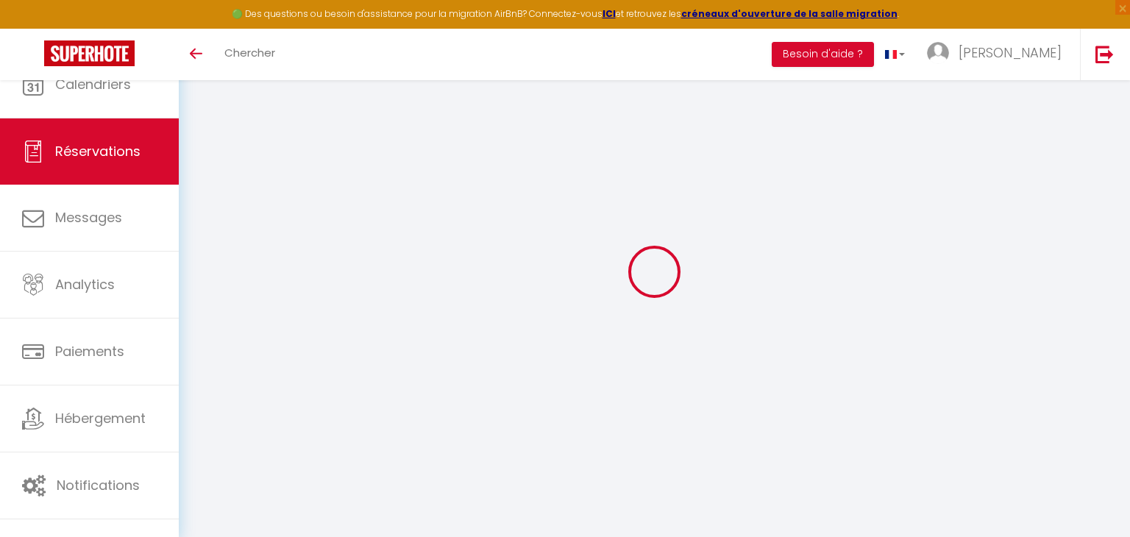
checkbox input "false"
select select
checkbox input "false"
type textarea "Caution 2000 € (SAS DESHAIES FWI ou CB) - Ménage 180€"
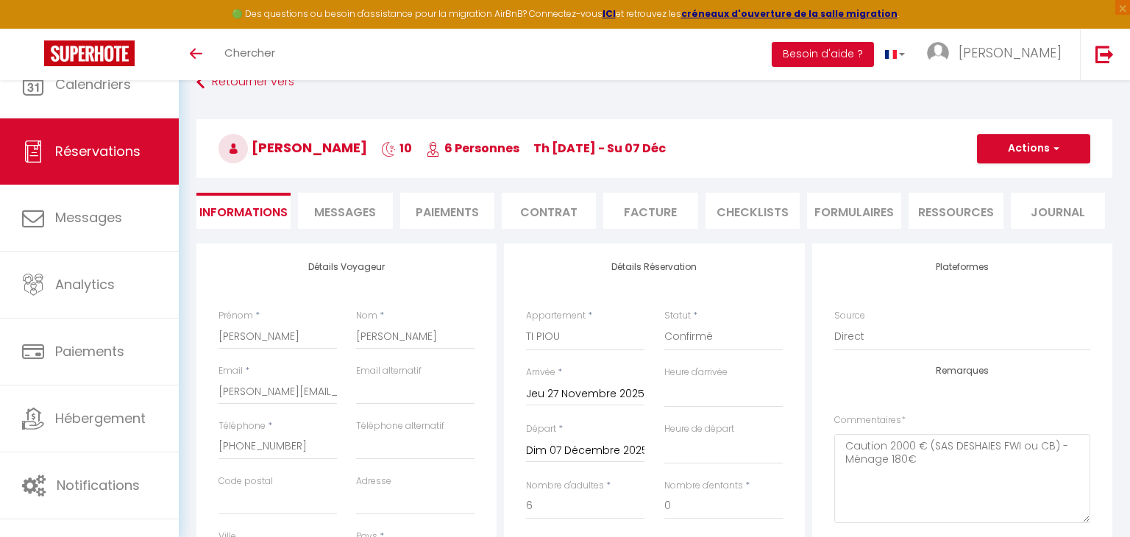
select select
checkbox input "false"
select select
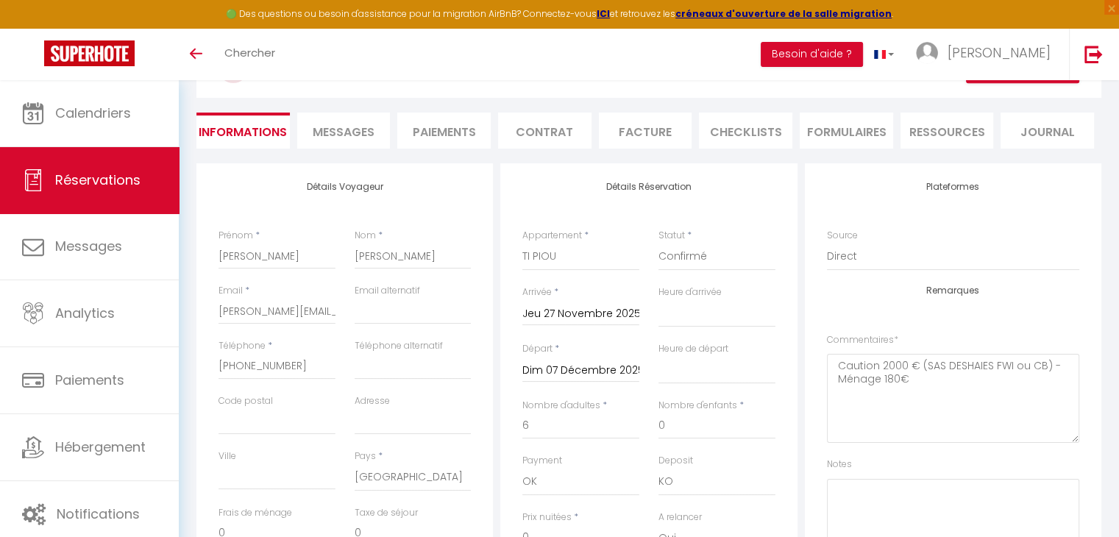
scroll to position [221, 0]
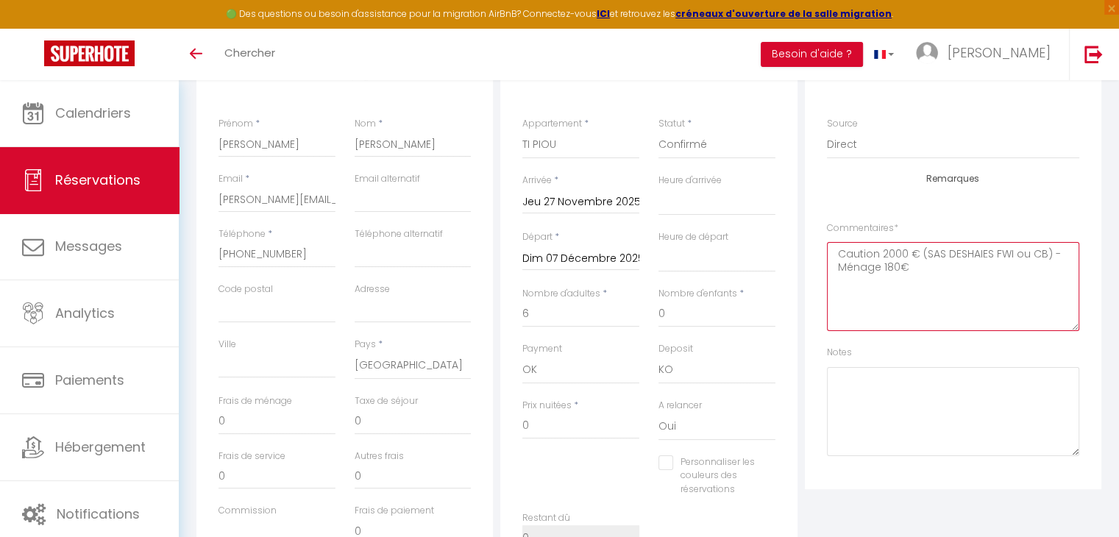
drag, startPoint x: 838, startPoint y: 257, endPoint x: 1058, endPoint y: 253, distance: 220.7
click at [1058, 253] on textarea "Caution 2000 € (SAS DESHAIES FWI ou CB) - Ménage 180€" at bounding box center [953, 286] width 252 height 89
click at [886, 253] on textarea "Caution 2000 € (SAS DESHAIES FWI ou CB) - Ménage 180€" at bounding box center [953, 286] width 252 height 89
drag, startPoint x: 880, startPoint y: 255, endPoint x: 839, endPoint y: 260, distance: 40.8
click at [833, 257] on textarea "Caution 2000 € (SAS DESHAIES FWI ou CB) - Ménage 180€" at bounding box center [953, 286] width 252 height 89
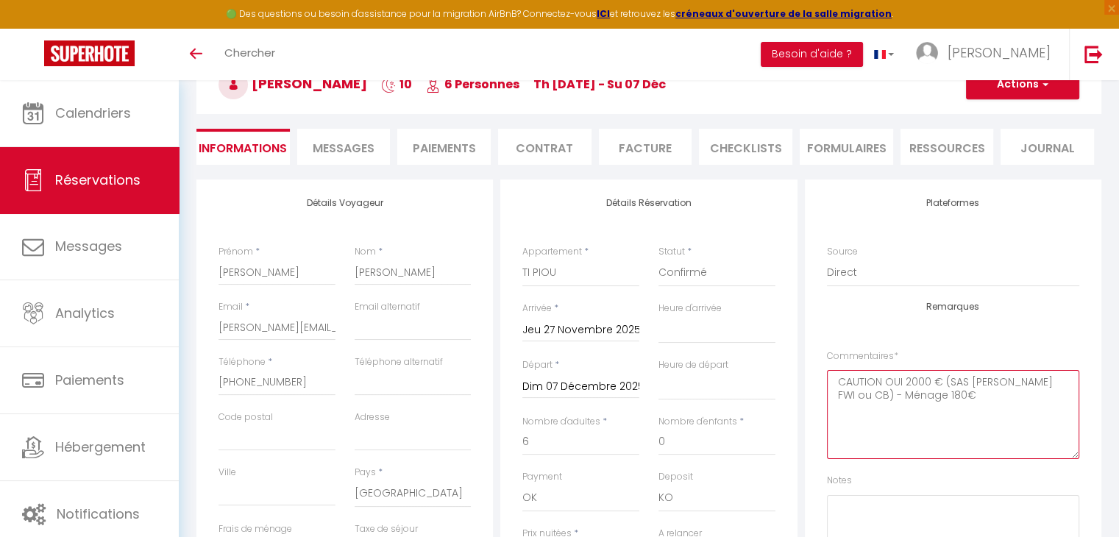
scroll to position [0, 0]
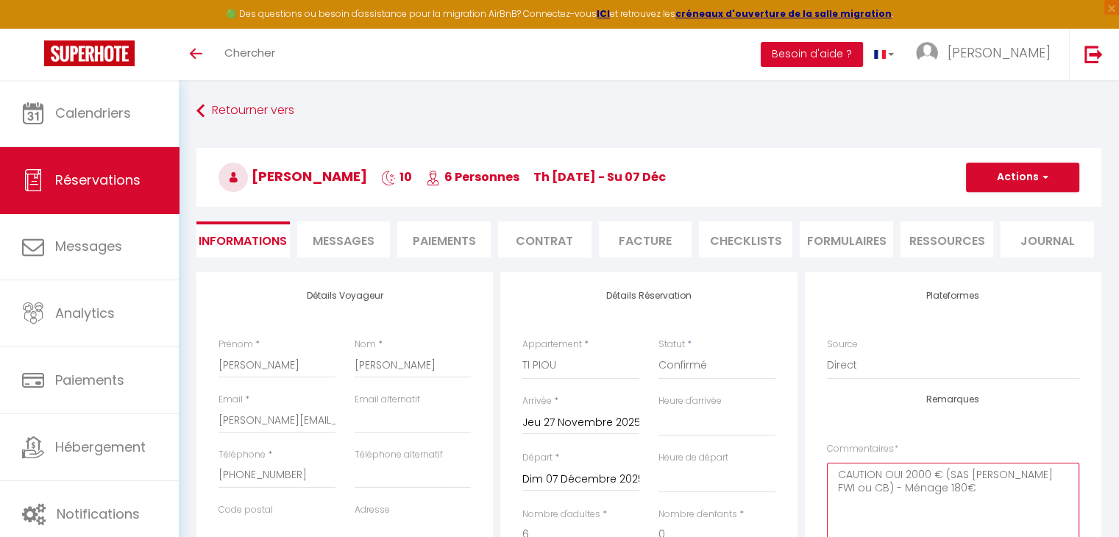
type textarea "CAUTION OUI 2000 € (SAS DESHAIES FWI ou CB) - Ménage 180€"
drag, startPoint x: 1025, startPoint y: 174, endPoint x: 1018, endPoint y: 182, distance: 10.5
click at [1025, 174] on button "Actions" at bounding box center [1022, 177] width 113 height 29
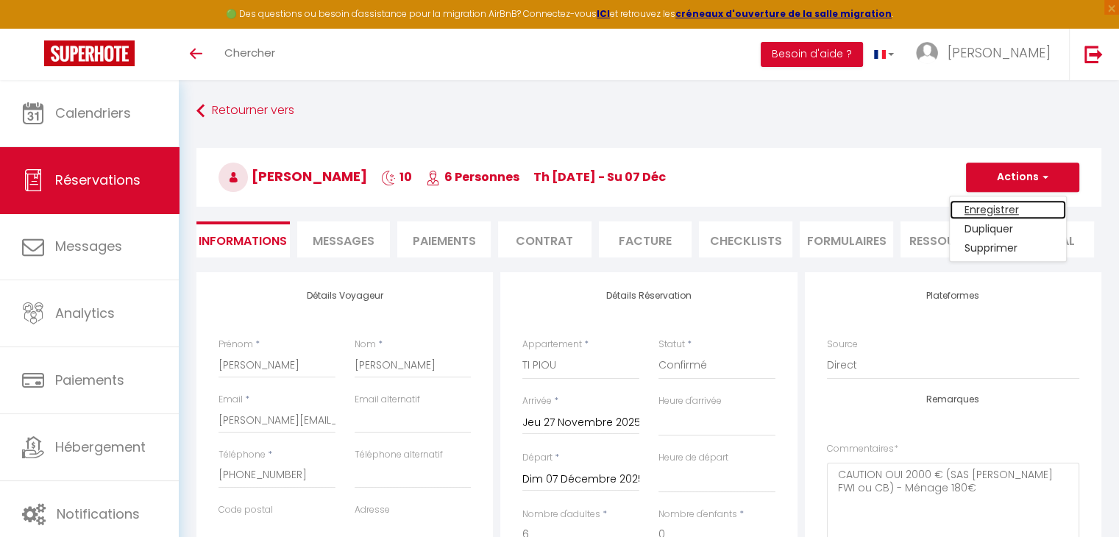
click at [1003, 205] on link "Enregistrer" at bounding box center [1008, 209] width 116 height 19
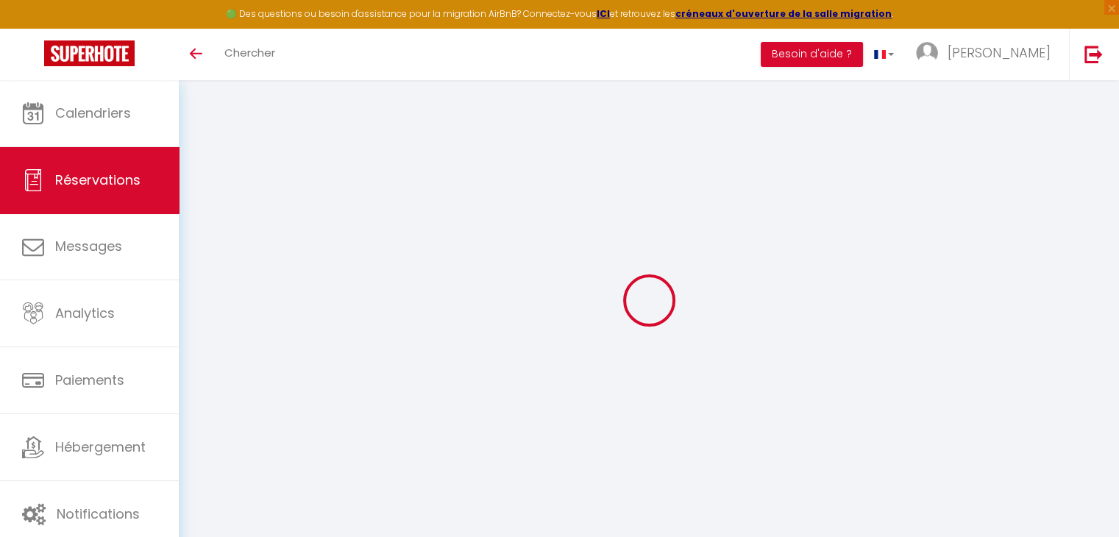
select select
checkbox input "false"
select select
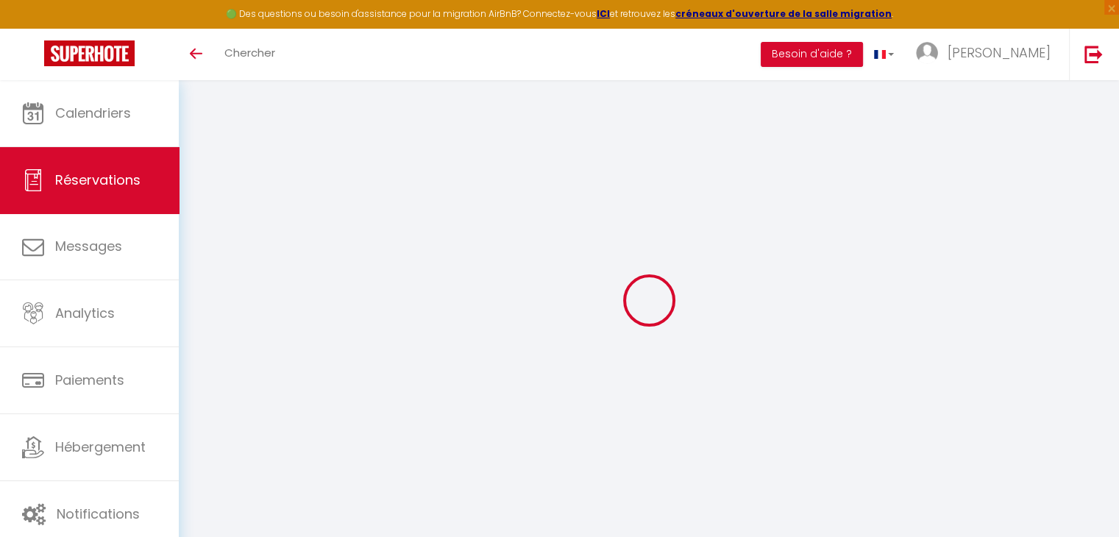
checkbox input "false"
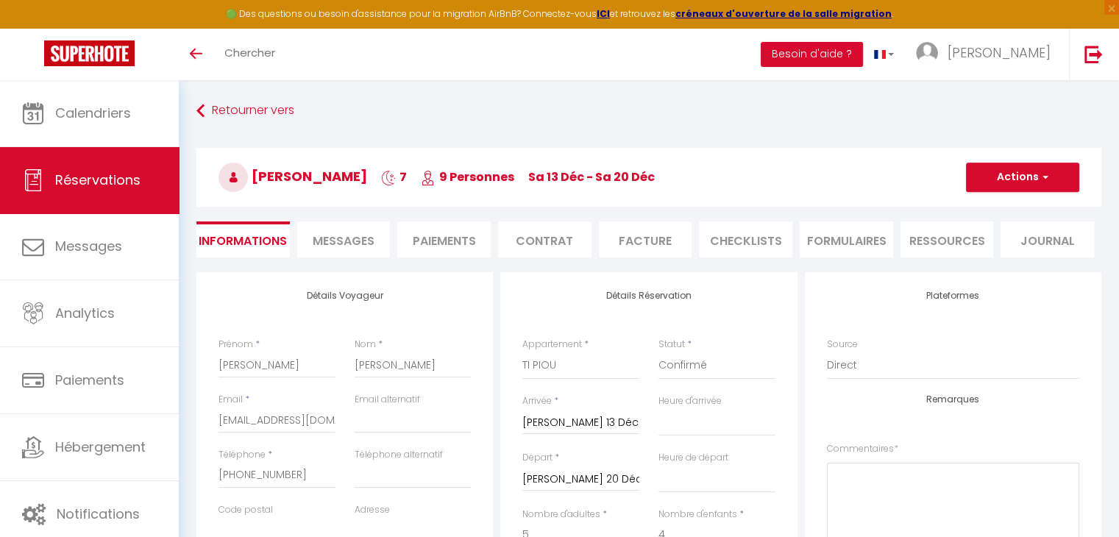
select select
checkbox input "false"
type textarea "CAUTION OUI 2000€ (SAS DESHAIES FWI ou CB) - MENAGE 180€ - TDS NON"
select select
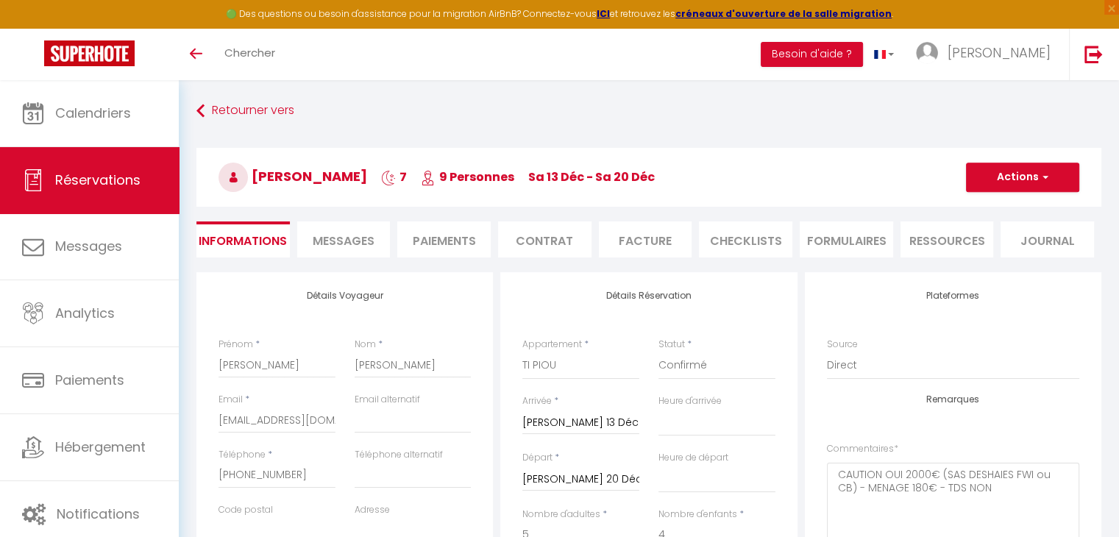
select select
checkbox input "false"
select select
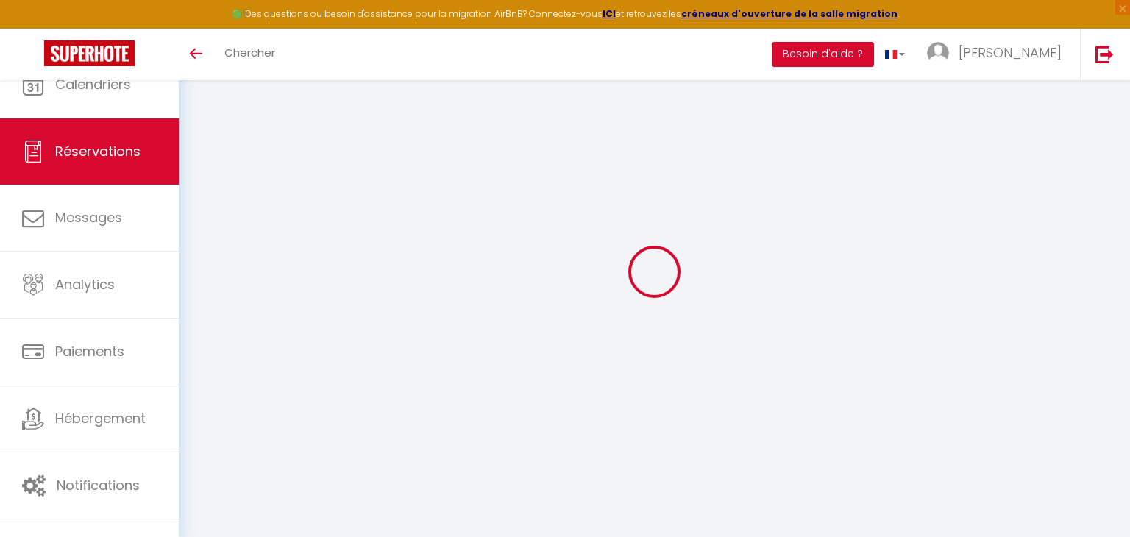
select select
checkbox input "false"
select select
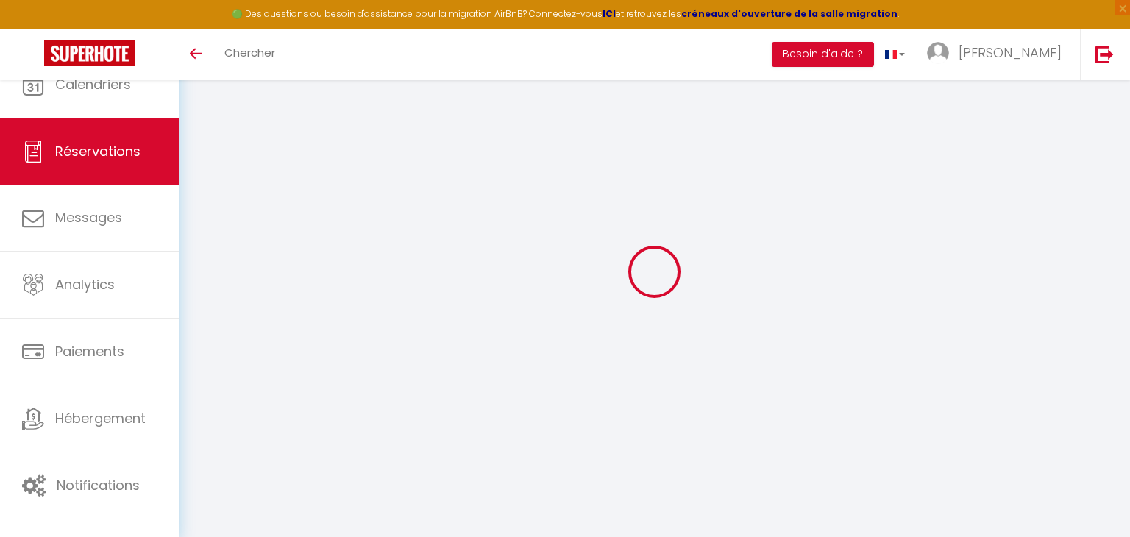
checkbox input "false"
type textarea "CAUTION OUI 2000€ (SAS DESHAIES FWI ou CB) - Ménage 180€"
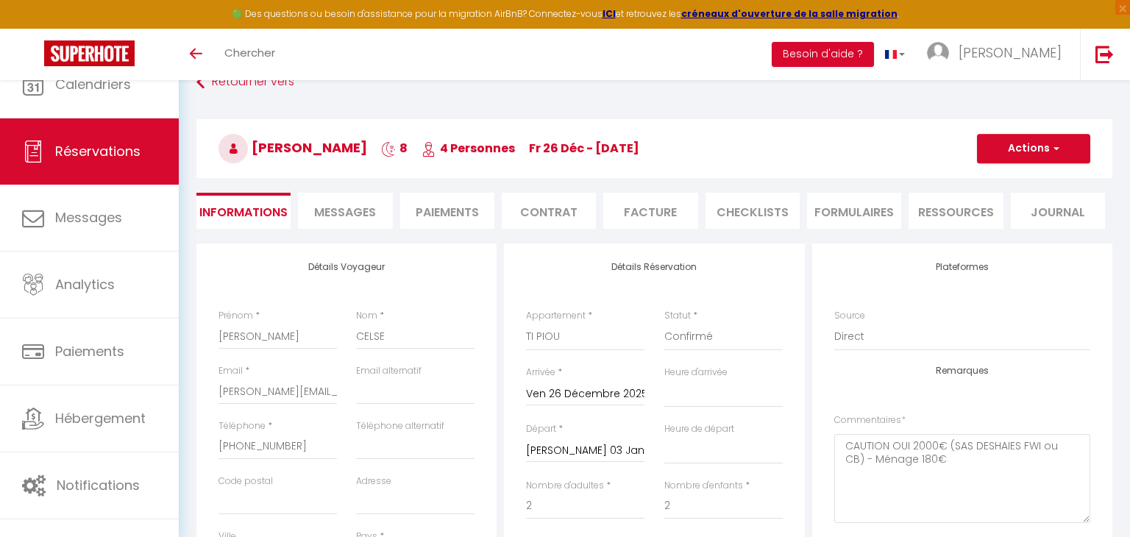
select select
checkbox input "false"
select select
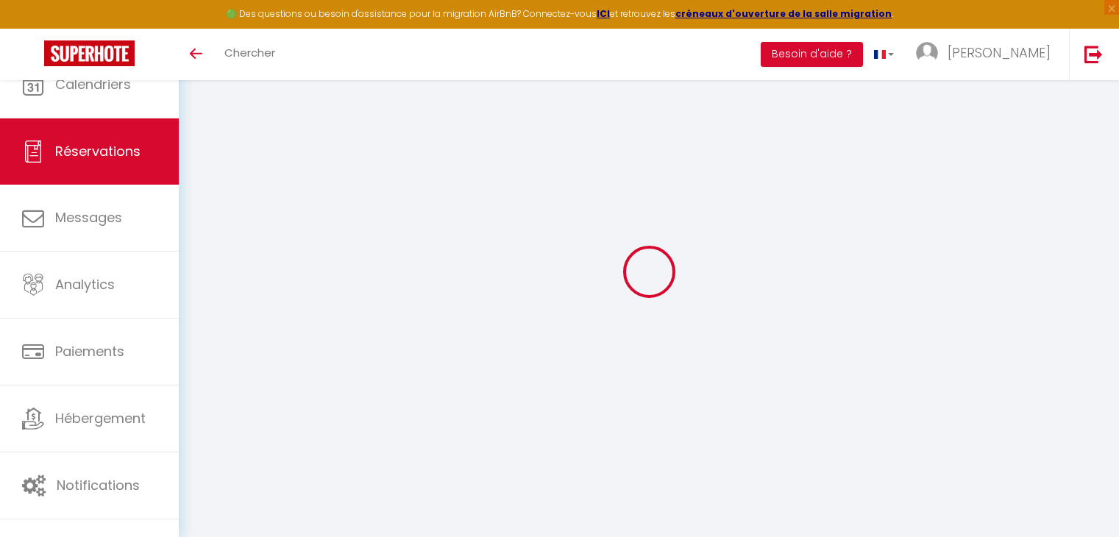
select select
checkbox input "false"
select select
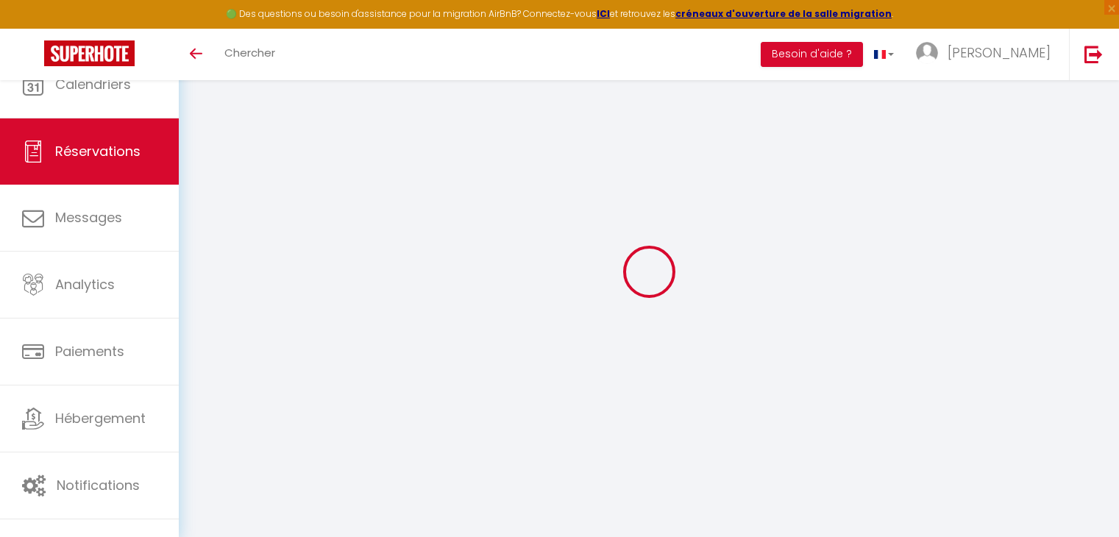
checkbox input "false"
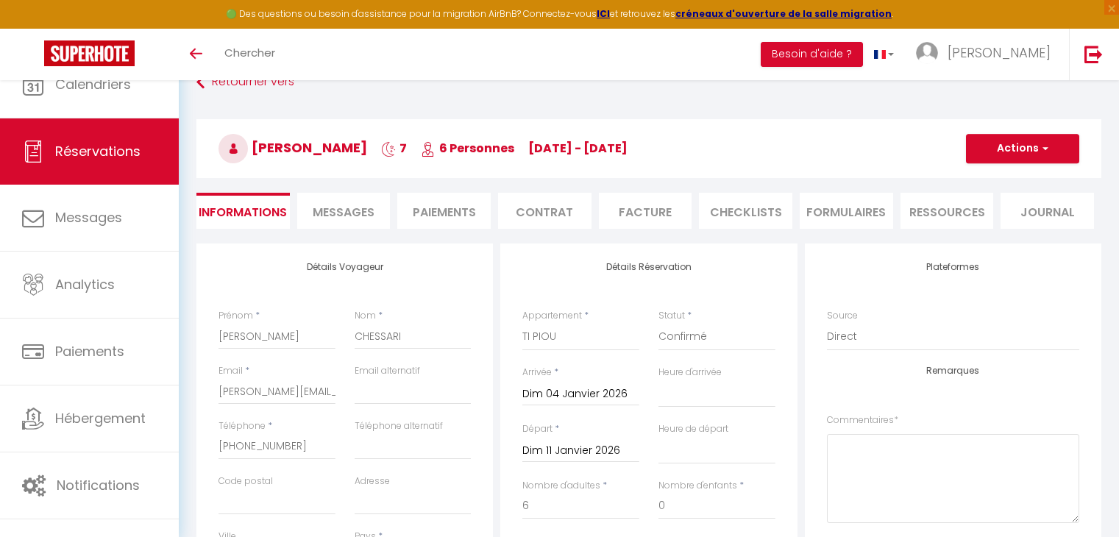
select select
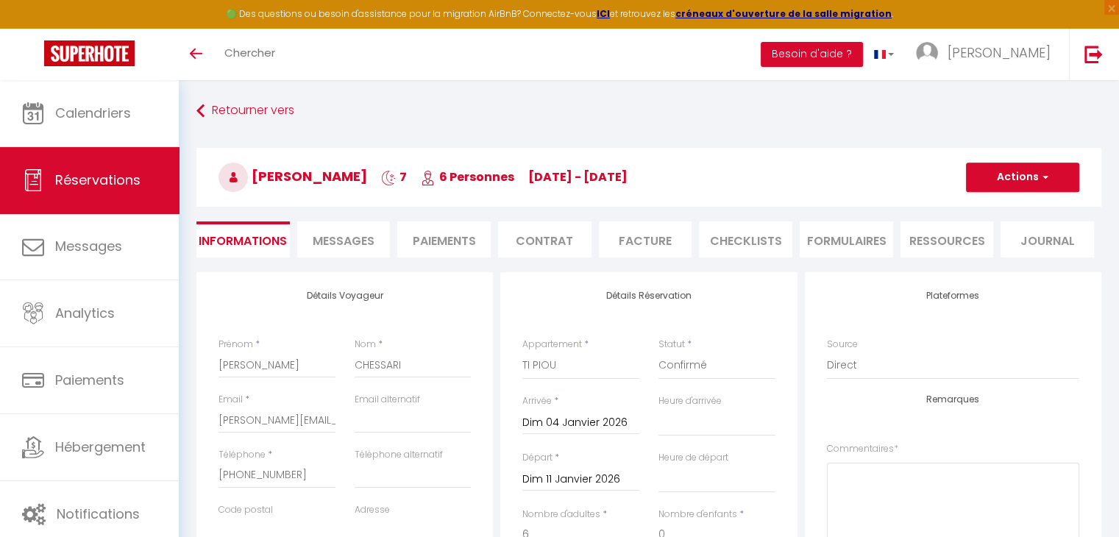
checkbox input "false"
select select
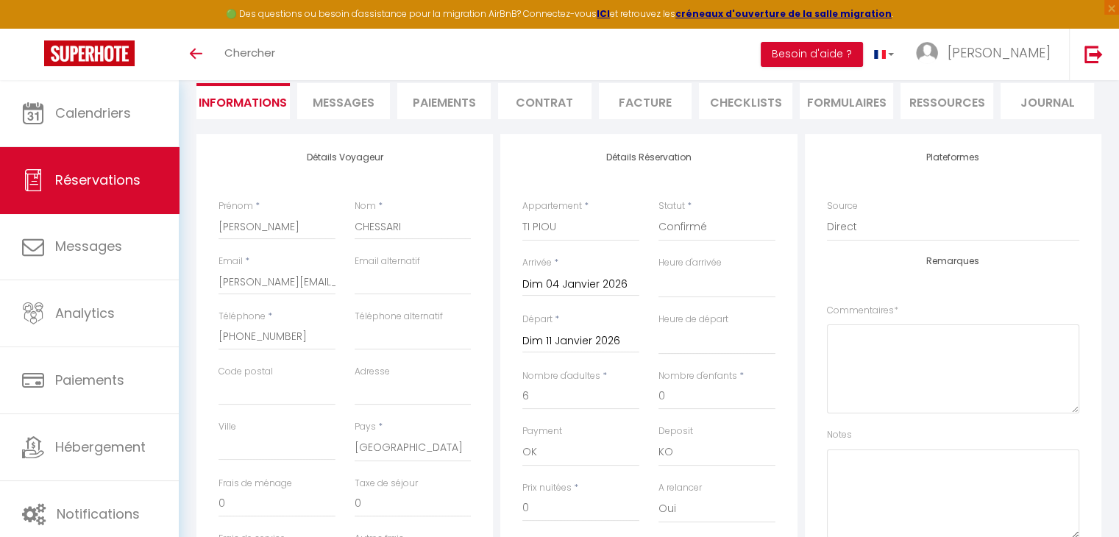
scroll to position [147, 0]
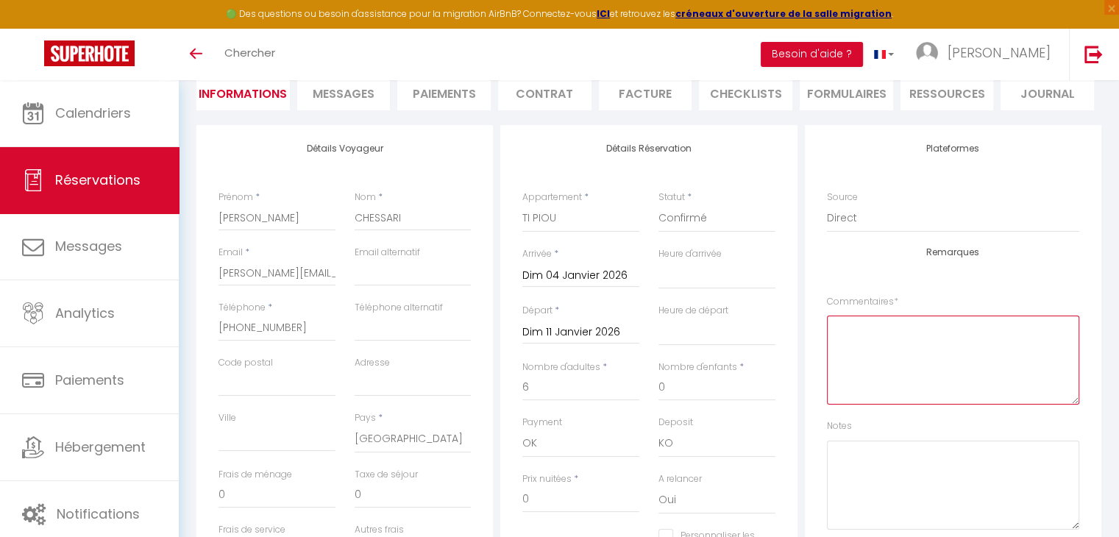
click at [900, 337] on textarea at bounding box center [953, 360] width 252 height 89
paste textarea "Caution 2000 € (SAS [PERSON_NAME] FWI ou CB) -"
drag, startPoint x: 877, startPoint y: 329, endPoint x: 818, endPoint y: 330, distance: 58.8
click at [818, 330] on div "Plateformes Source Direct [DOMAIN_NAME] [DOMAIN_NAME] Chalet montagne Expedia G…" at bounding box center [953, 344] width 296 height 438
type textarea "CAUTION OUI 2000 € (SAS [PERSON_NAME] FWI ou CB) -"
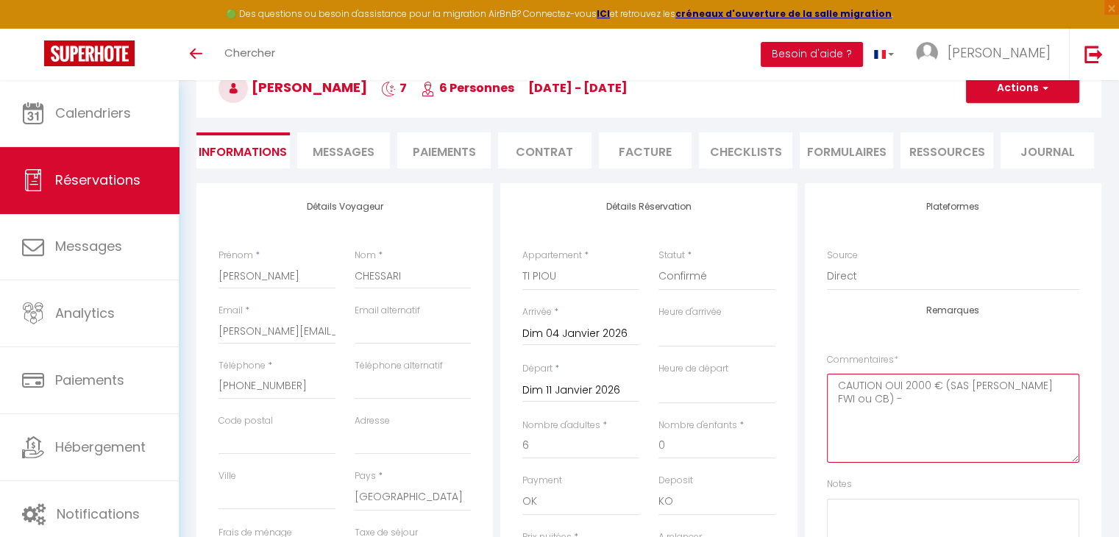
scroll to position [0, 0]
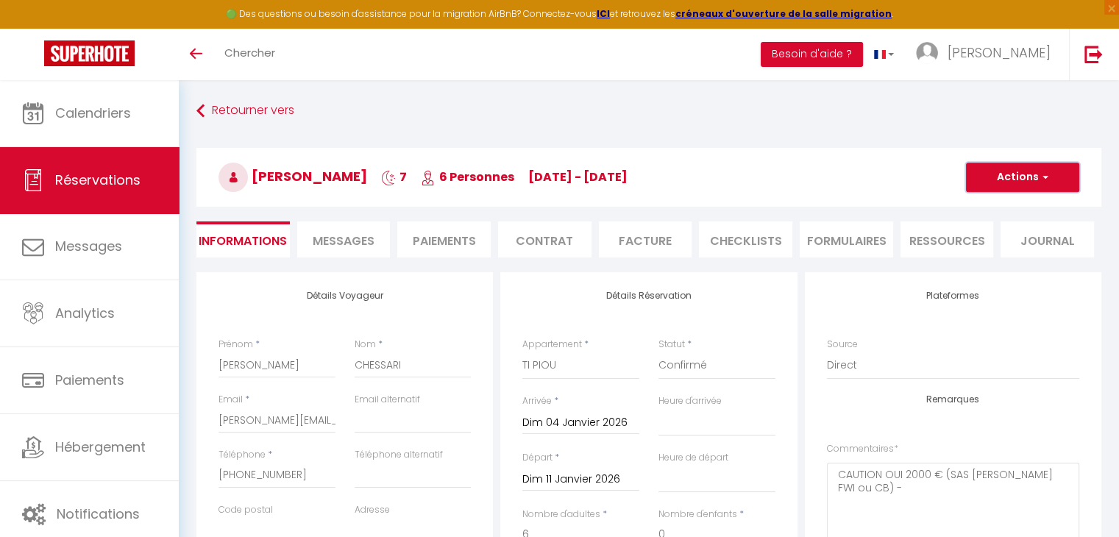
click at [989, 177] on button "Actions" at bounding box center [1022, 177] width 113 height 29
click at [986, 209] on link "Enregistrer" at bounding box center [1008, 209] width 116 height 19
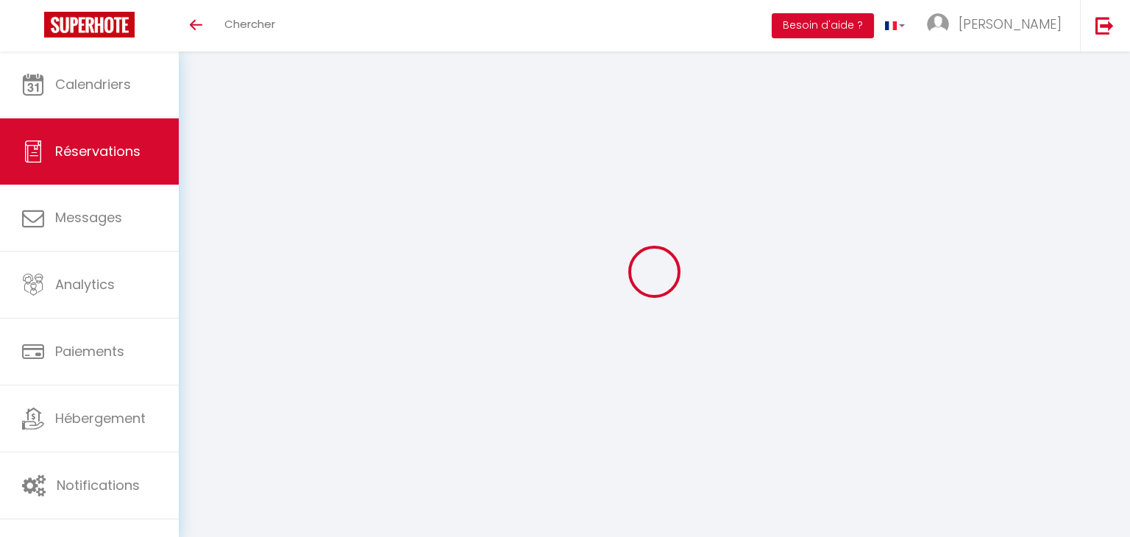
select select
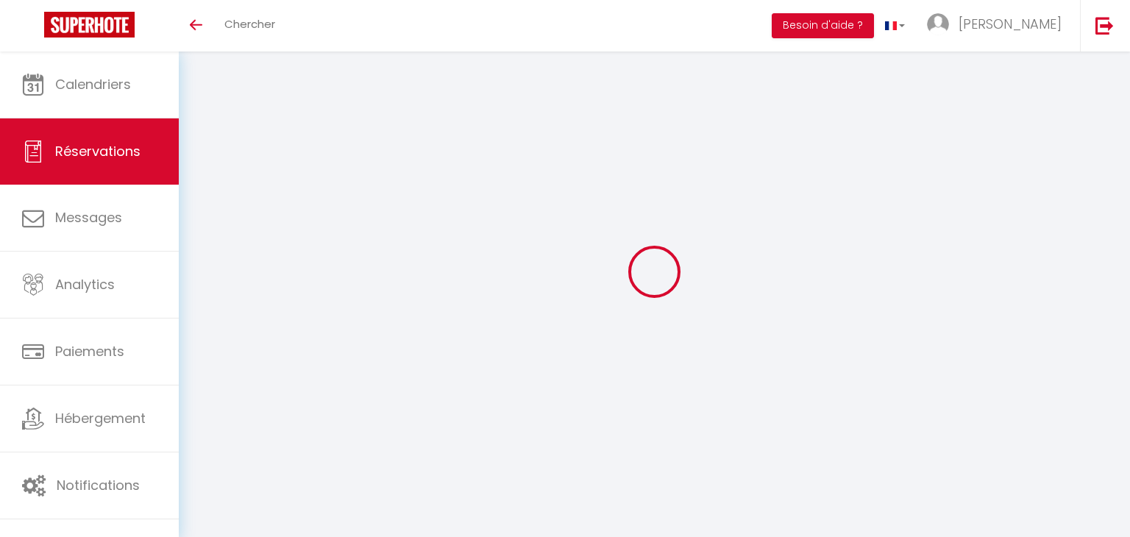
select select
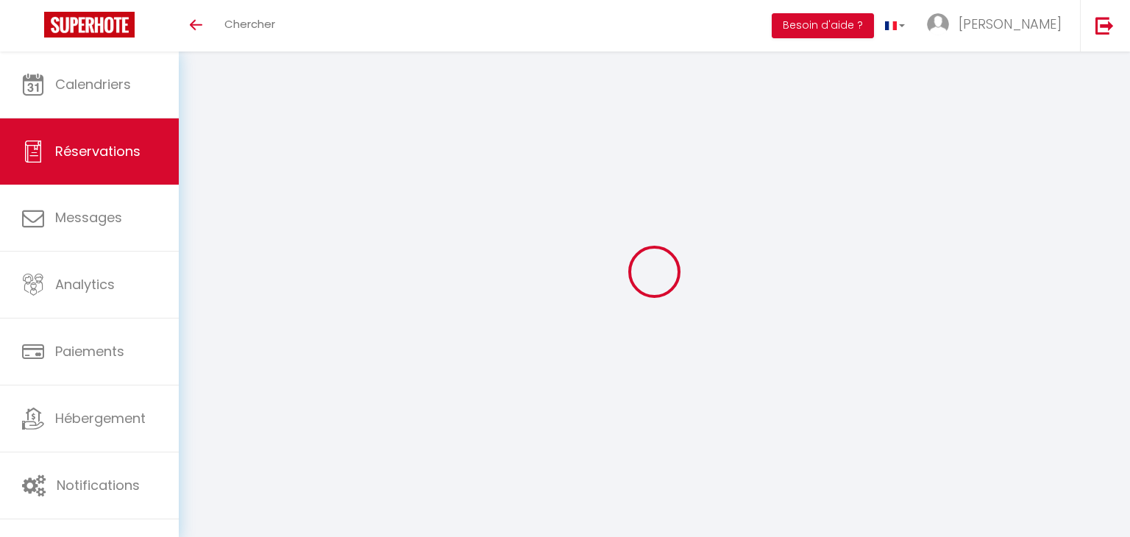
select select
checkbox input "false"
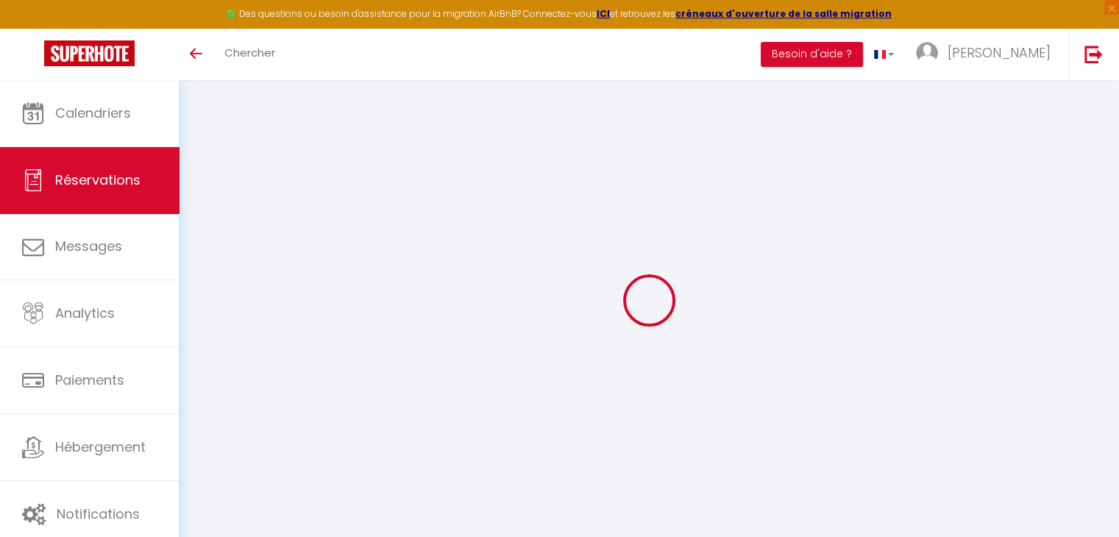
type input "Charles"
type input "LASNIER"
type input "charles.lasnier@gmail.com"
type input "+15148785041"
select select "CA"
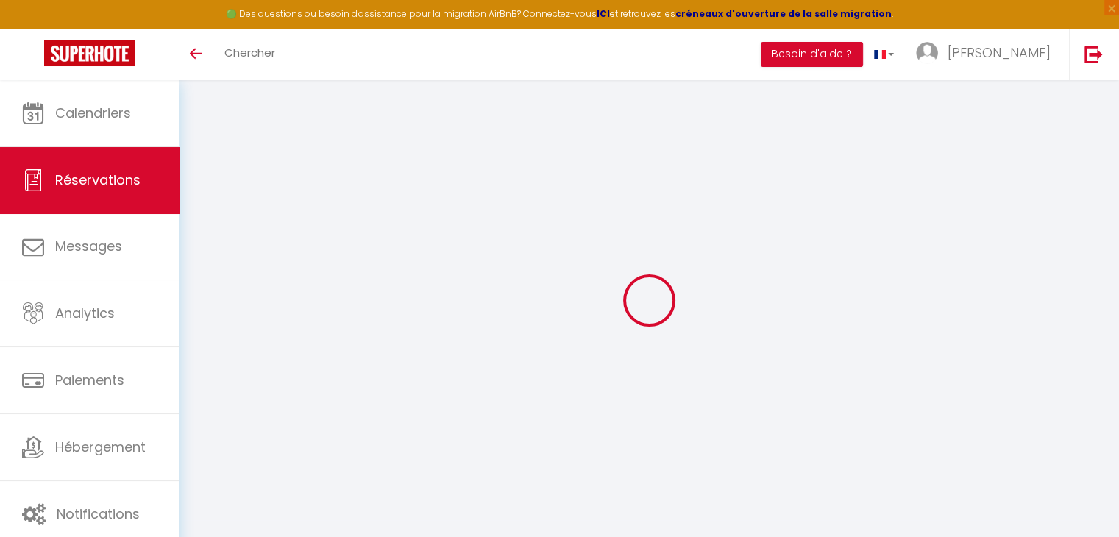
select select "46338"
select select "1"
type input "Dim 25 Janvier 2026"
select select
type input "Dim 01 Février 2026"
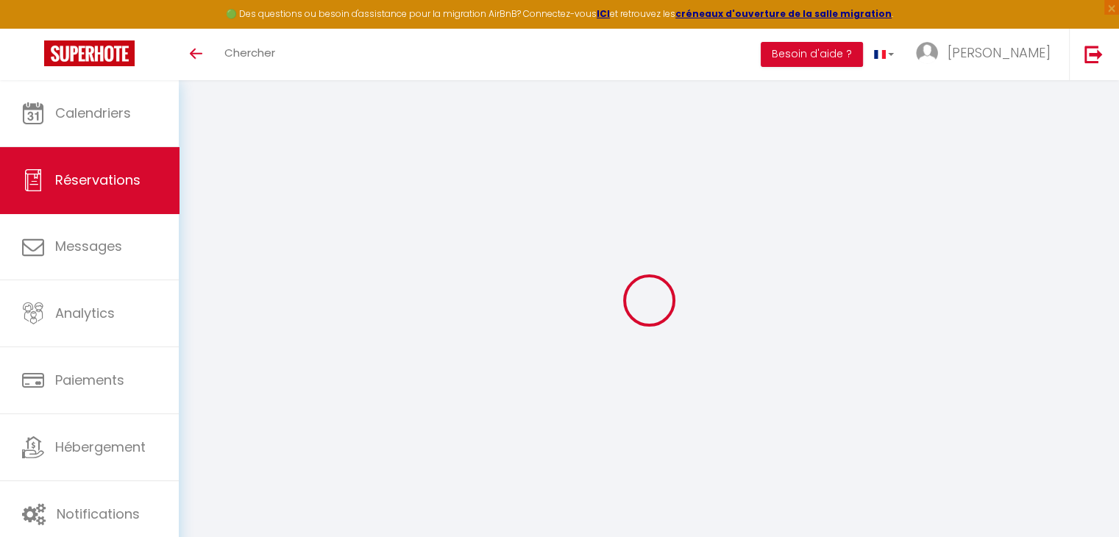
select select
type input "7"
select select "12"
select select
checkbox input "false"
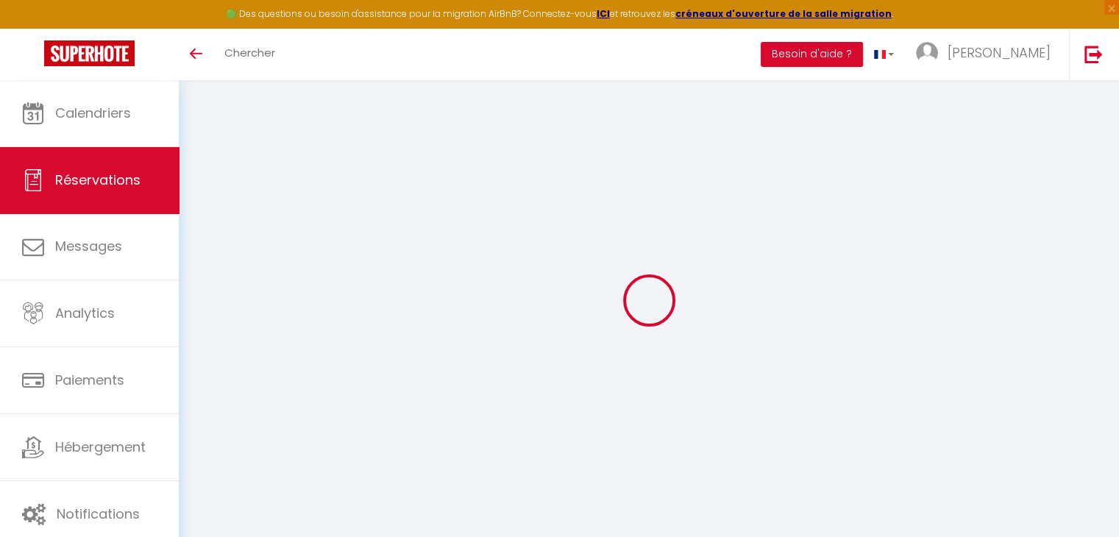
type input "0"
select select
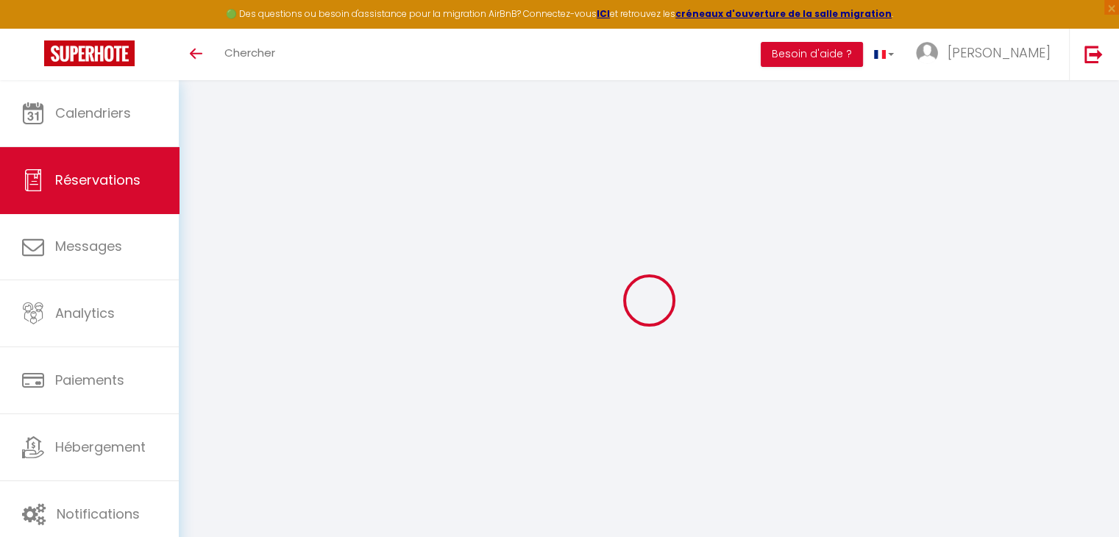
select select
select select "14"
checkbox input "false"
select select
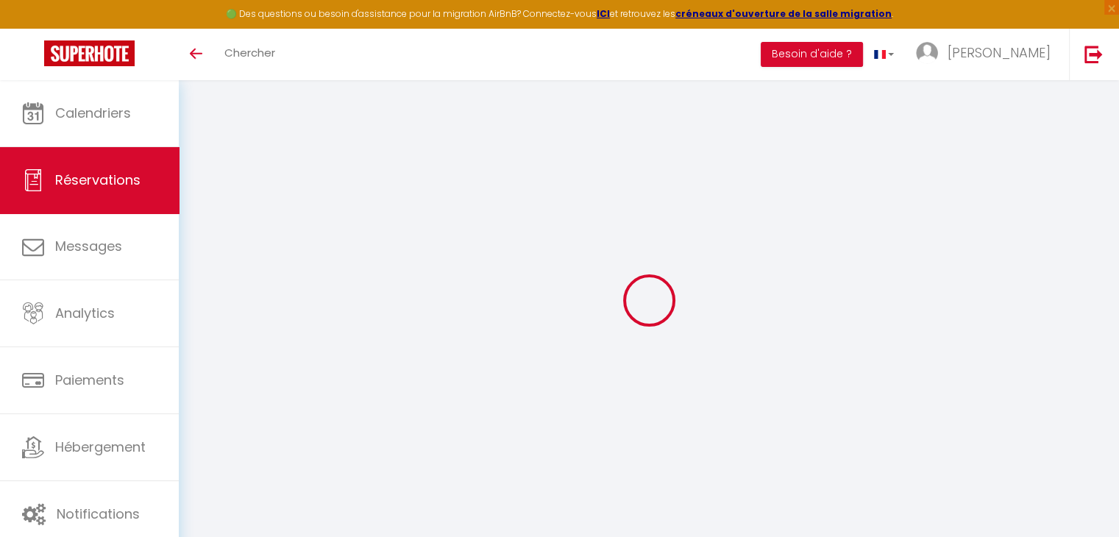
checkbox input "false"
select select
checkbox input "false"
select select
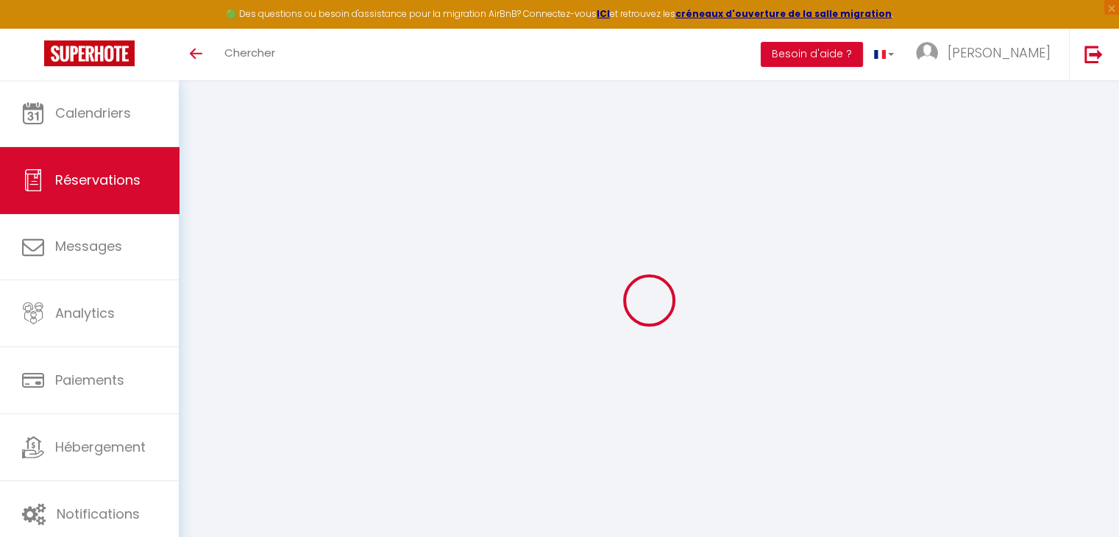
select select
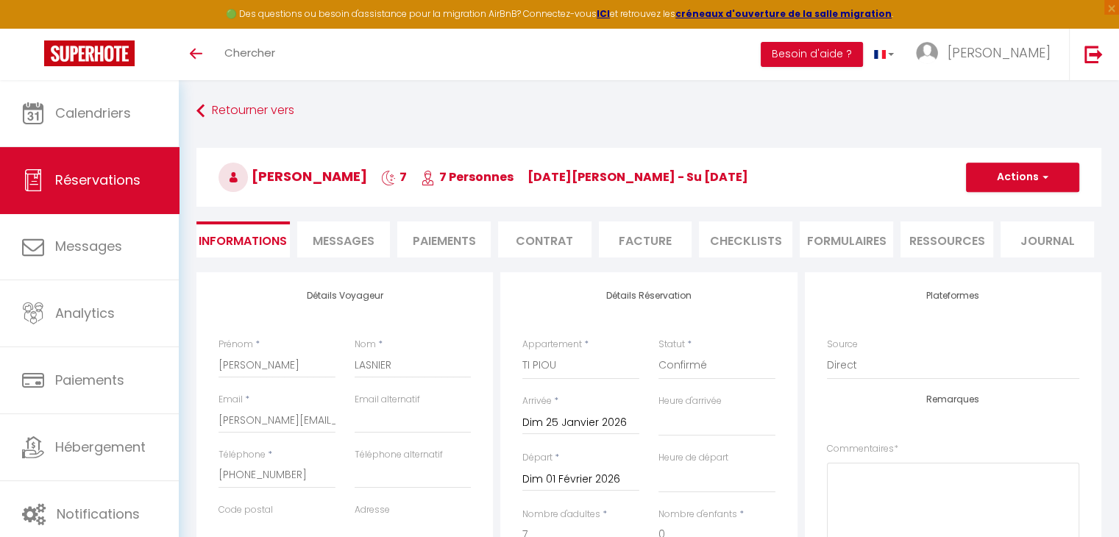
checkbox input "false"
select select
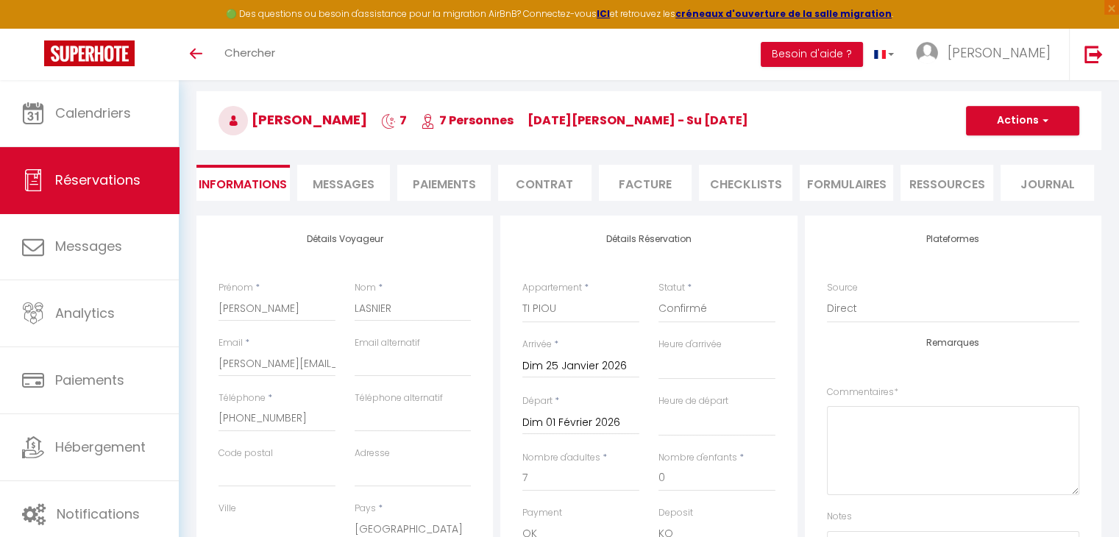
scroll to position [147, 0]
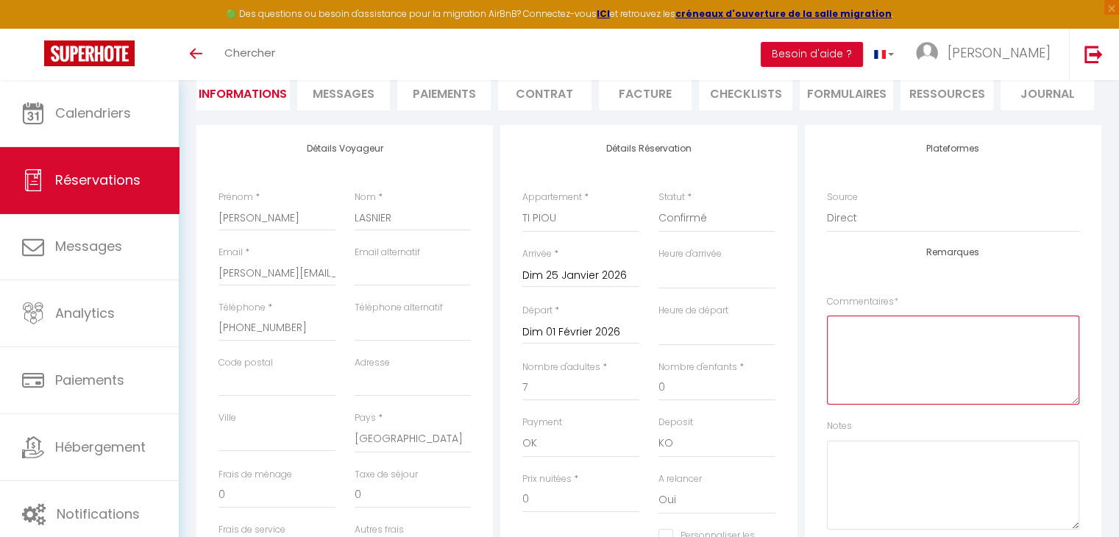
click at [875, 325] on textarea at bounding box center [953, 360] width 252 height 89
paste textarea "Caution 2000 € (SAS DESHAIES FWI ou CB) -"
drag, startPoint x: 877, startPoint y: 329, endPoint x: 776, endPoint y: 327, distance: 100.8
click at [776, 327] on div "Détails Voyageur Prénom * Charles Nom * LASNIER Email * charles.lasnier@gmail.c…" at bounding box center [649, 391] width 912 height 533
type textarea "C 2000 € (SAS DESHAIES FWI ou CB) -"
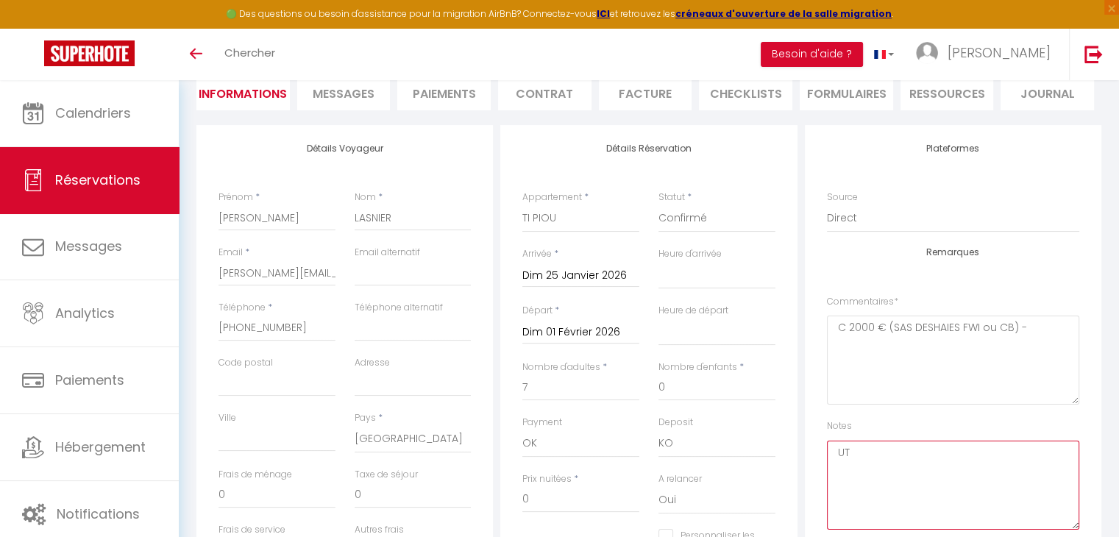
type textarea "U"
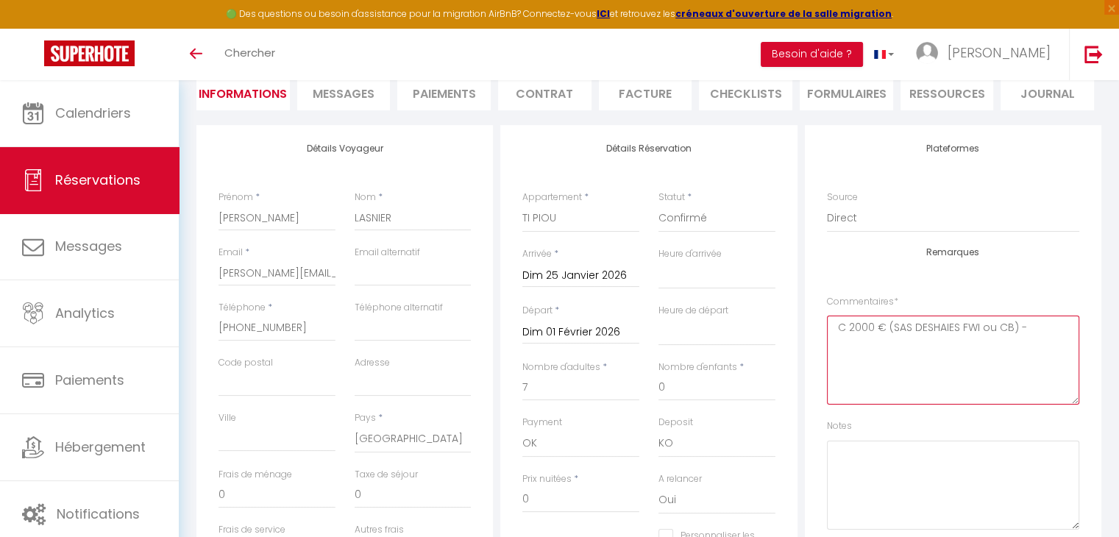
click at [844, 328] on textarea "C 2000 € (SAS DESHAIES FWI ou CB) -" at bounding box center [953, 360] width 252 height 89
click at [1014, 356] on textarea "CAUTION OUI 2000 € (SAS DESHAIES FWI ou CB) -" at bounding box center [953, 360] width 252 height 89
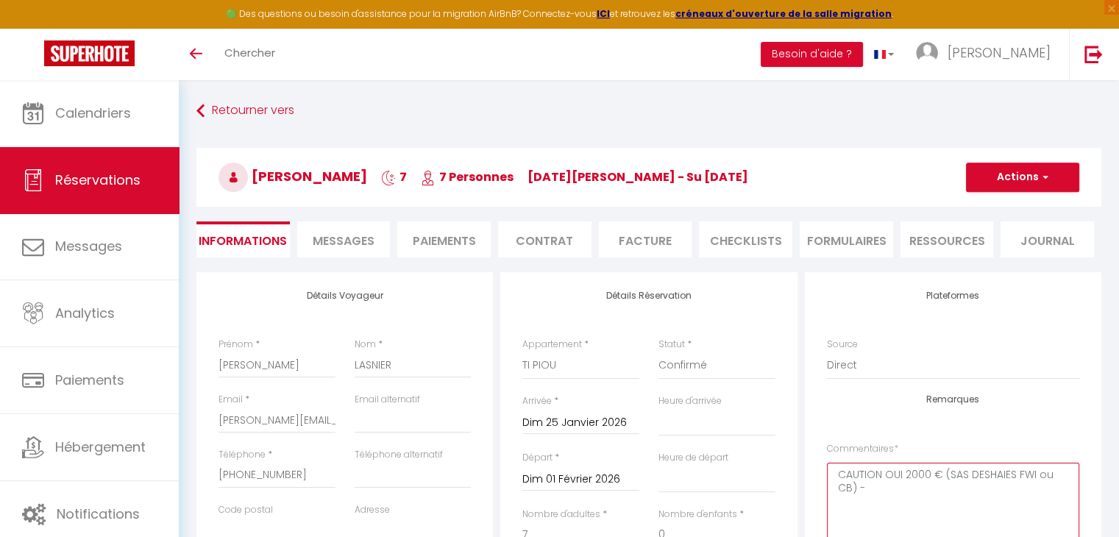
type textarea "CAUTION OUI 2000 € (SAS DESHAIES FWI ou CB) -"
click at [988, 184] on button "Actions" at bounding box center [1022, 177] width 113 height 29
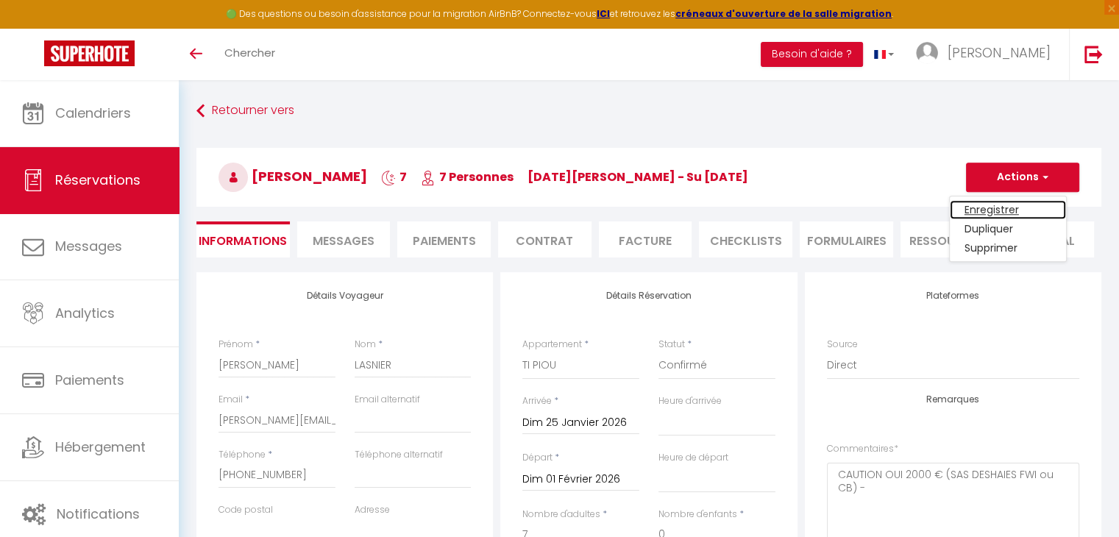
click at [986, 208] on link "Enregistrer" at bounding box center [1008, 209] width 116 height 19
select select "not_cancelled"
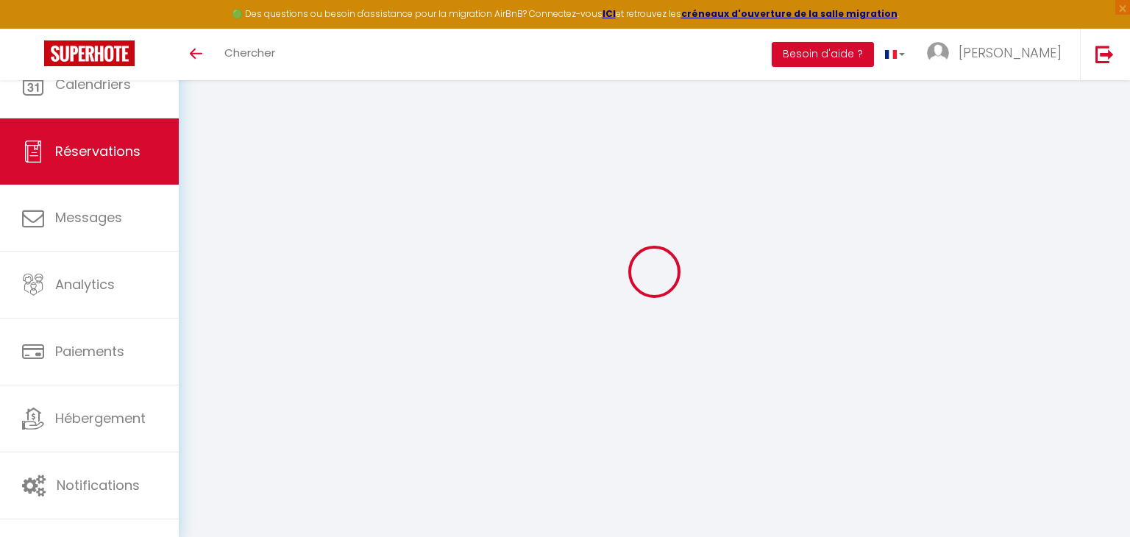
select select
checkbox input "false"
select select
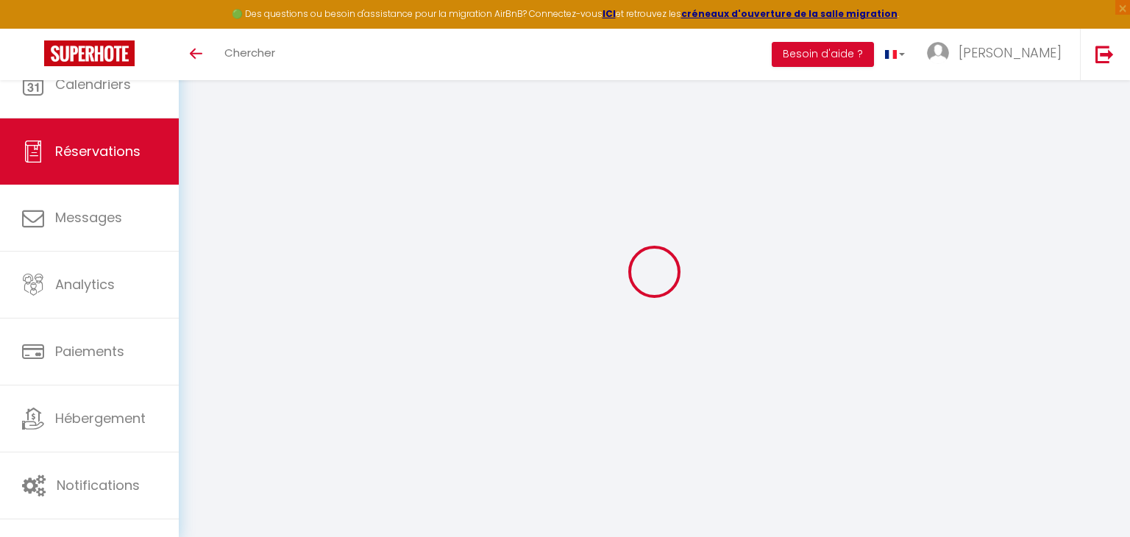
checkbox input "false"
type textarea "CAUTION OUI 2000€ (SAS DESHAIES FWI ou CB) - MENAGE 180€ - TDS NON CHT DE LINGE…"
select select
checkbox input "false"
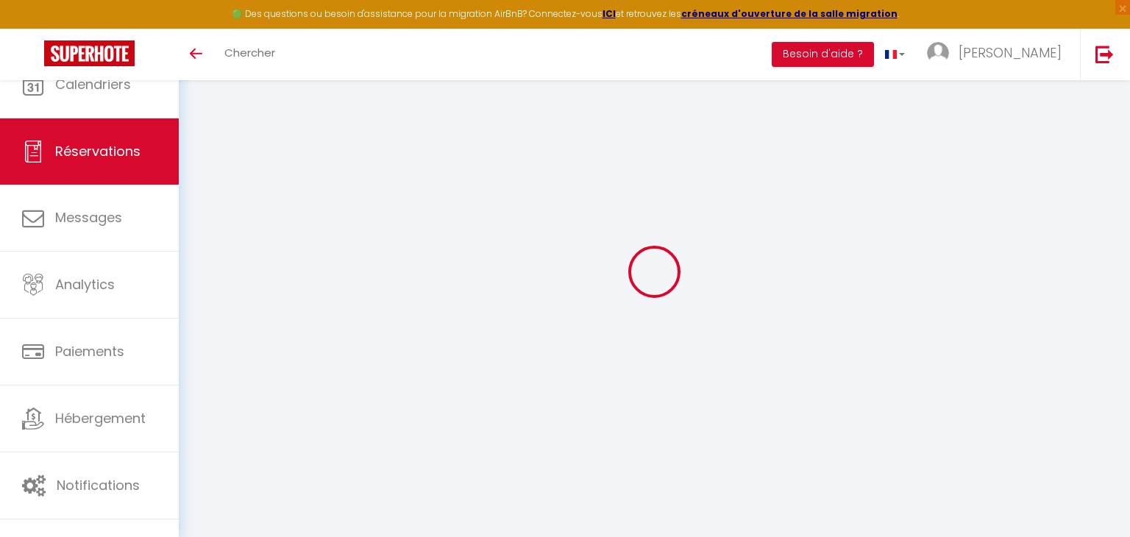
select select
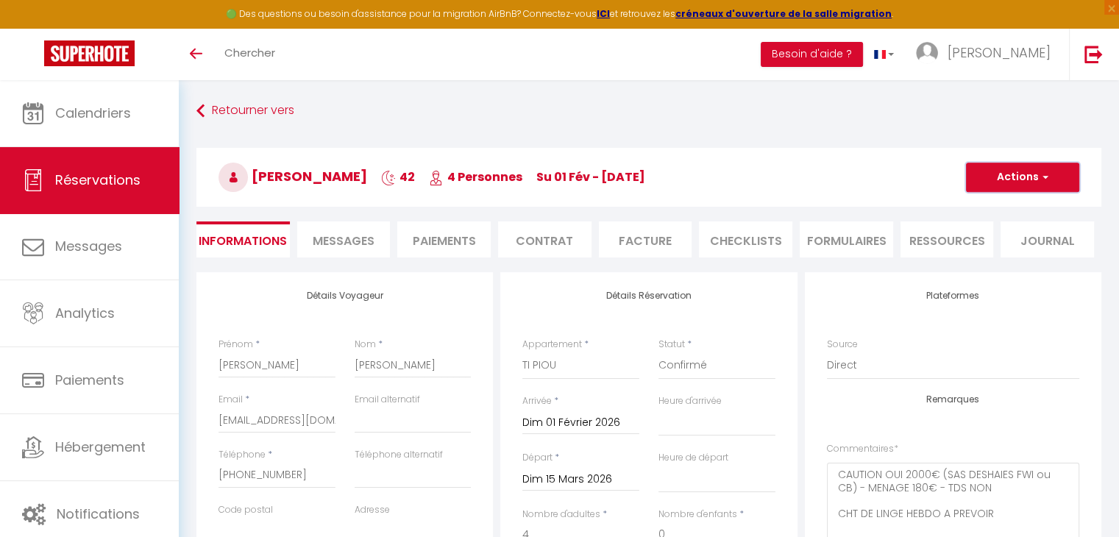
click at [1003, 168] on button "Actions" at bounding box center [1022, 177] width 113 height 29
click at [986, 204] on link "Enregistrer" at bounding box center [1008, 209] width 116 height 19
